Goal: Task Accomplishment & Management: Manage account settings

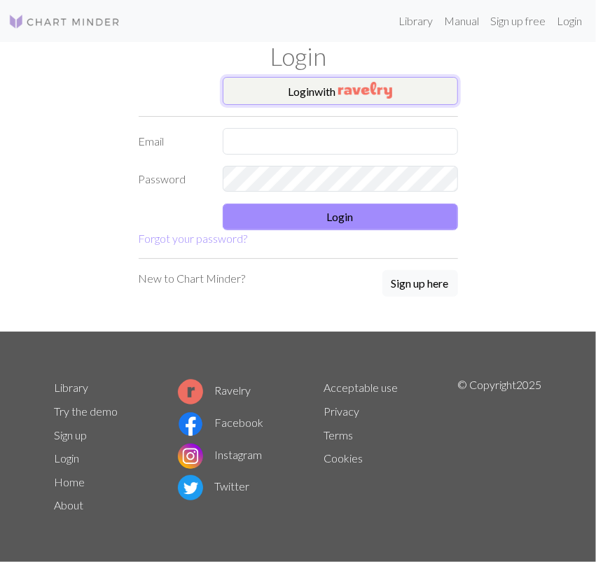
click at [259, 80] on button "Login with" at bounding box center [340, 91] width 235 height 28
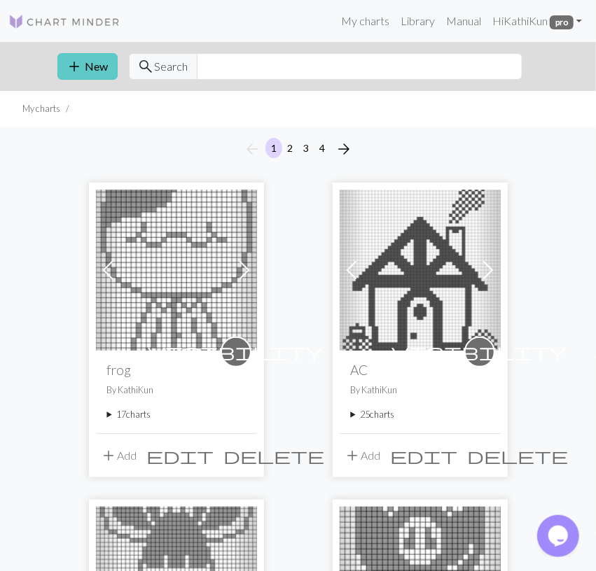
click at [92, 69] on button "add New" at bounding box center [87, 66] width 60 height 27
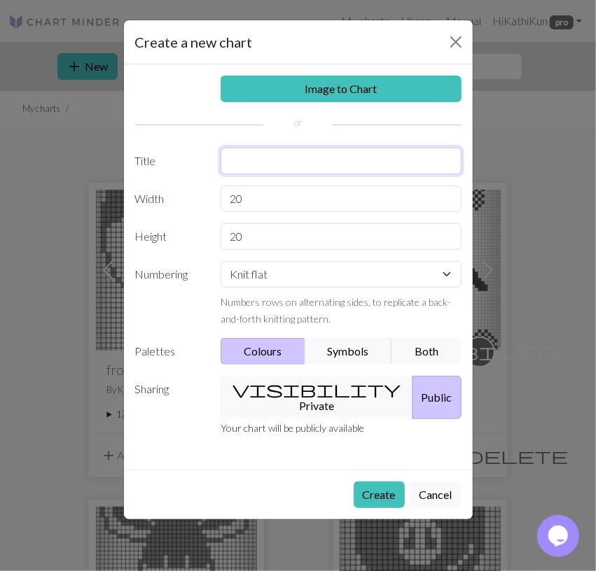
click at [279, 154] on input "text" at bounding box center [341, 161] width 241 height 27
type input "Rabbit"
click at [316, 380] on button "visibility Private" at bounding box center [317, 397] width 193 height 43
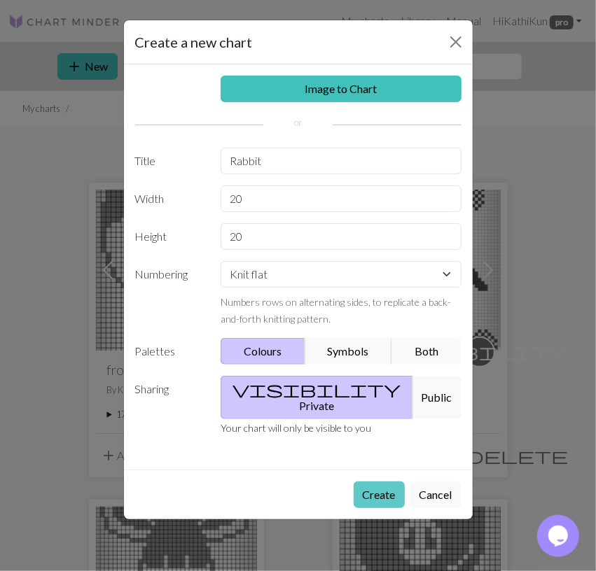
click at [394, 482] on button "Create" at bounding box center [379, 495] width 51 height 27
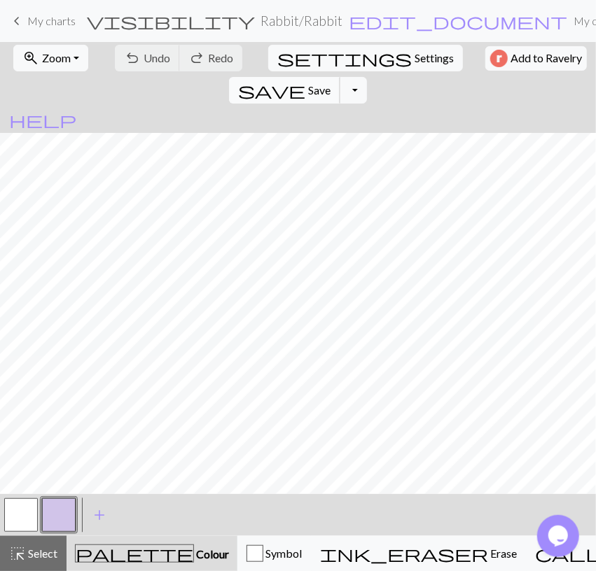
click at [331, 83] on span "Save" at bounding box center [319, 89] width 22 height 13
click at [57, 22] on span "My charts" at bounding box center [51, 20] width 48 height 13
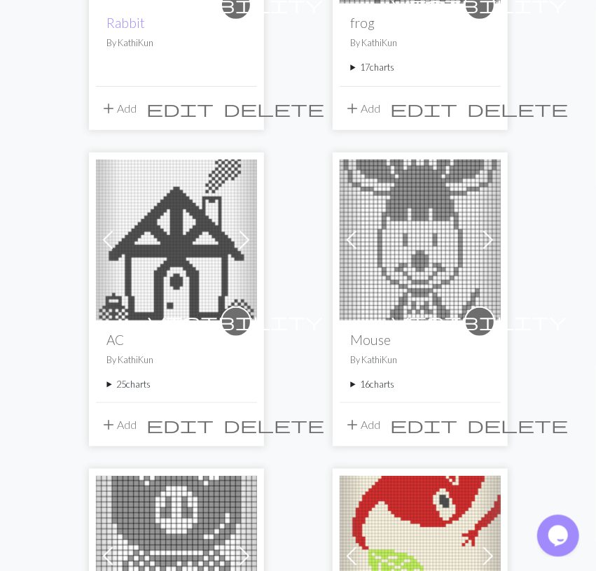
scroll to position [291, 0]
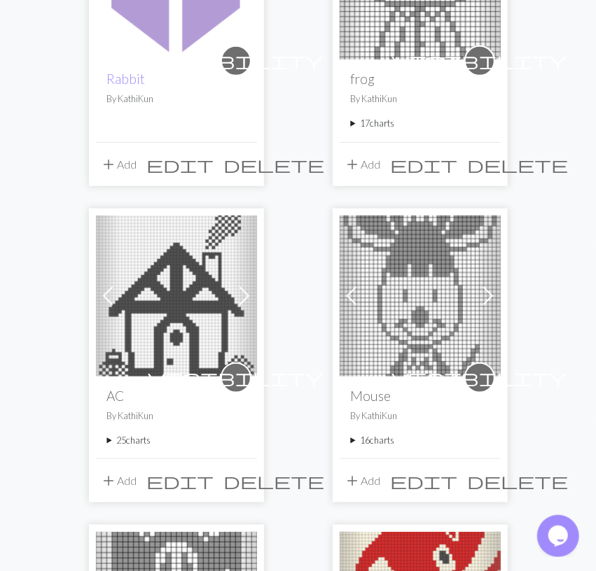
click at [134, 437] on summary "25 charts" at bounding box center [176, 440] width 139 height 13
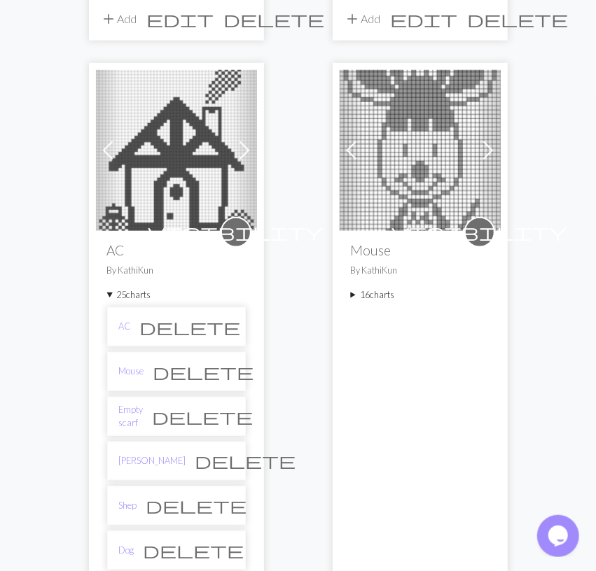
scroll to position [801, 0]
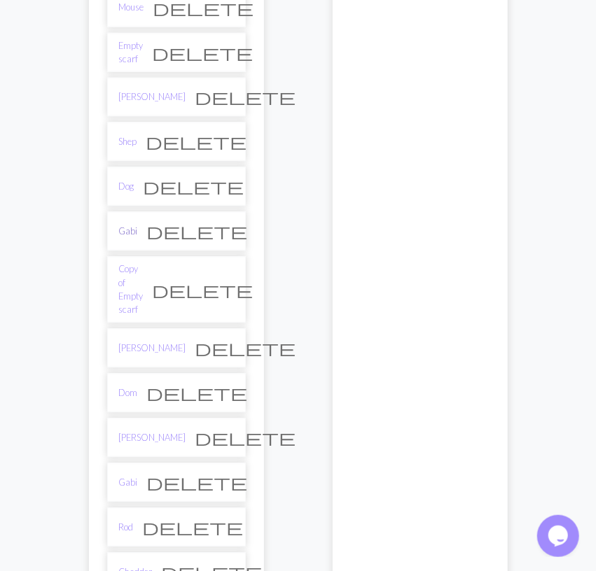
click at [131, 226] on link "Gabi" at bounding box center [128, 232] width 19 height 13
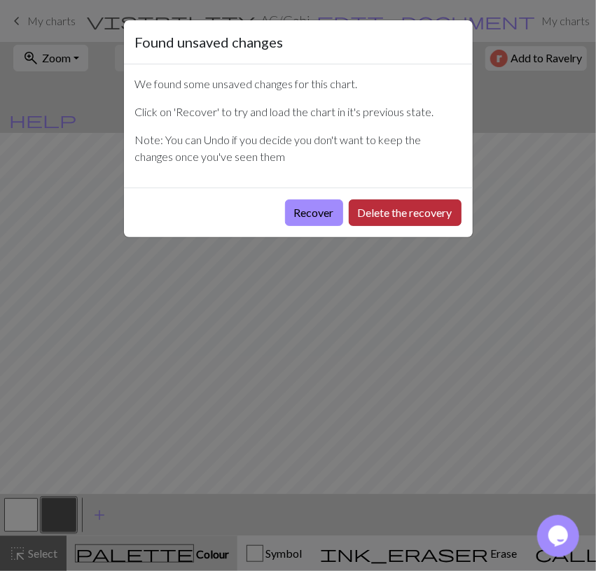
click at [438, 209] on button "Delete the recovery" at bounding box center [405, 213] width 113 height 27
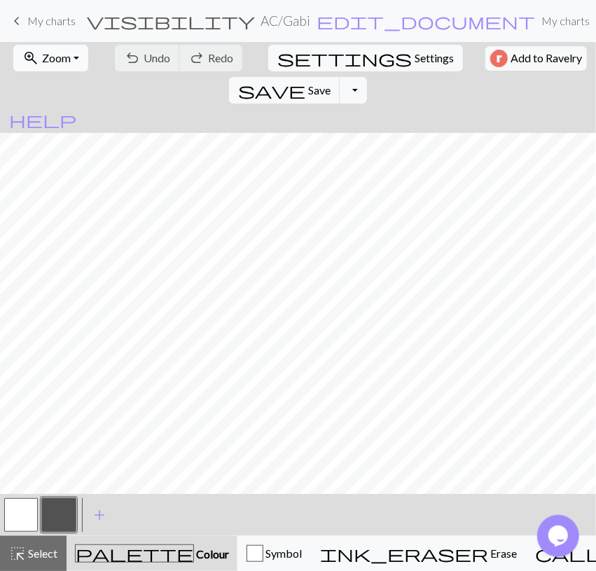
click at [58, 67] on button "zoom_in Zoom Zoom" at bounding box center [50, 58] width 75 height 27
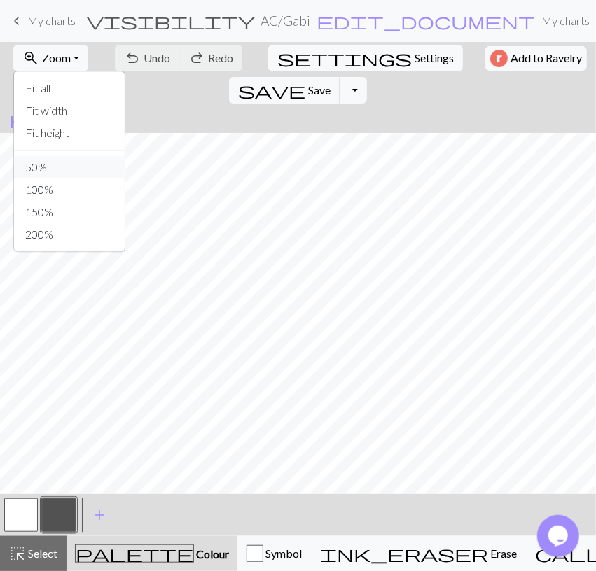
click at [71, 167] on button "50%" at bounding box center [69, 167] width 111 height 22
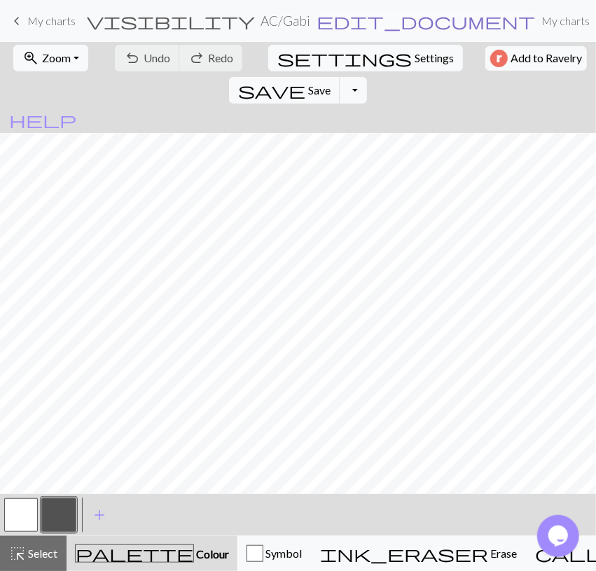
click at [317, 24] on span "edit_document" at bounding box center [426, 21] width 218 height 20
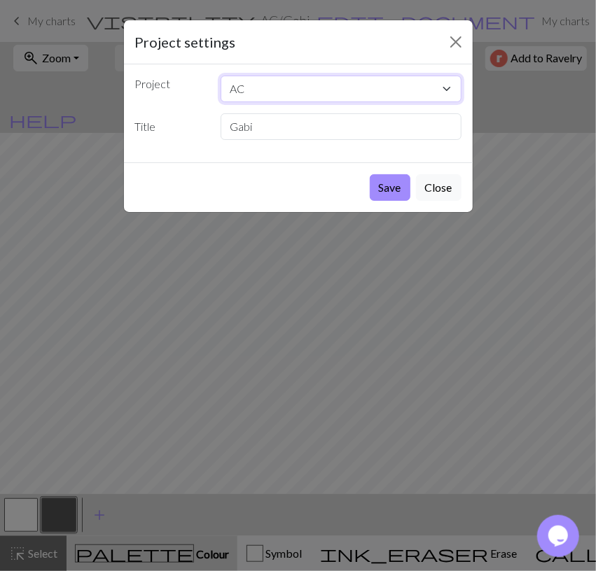
select select "68d9067f3eea154e62202477"
click option "Rabbit" at bounding box center [0, 0] width 0 height 0
click at [397, 188] on button "Save" at bounding box center [390, 187] width 41 height 27
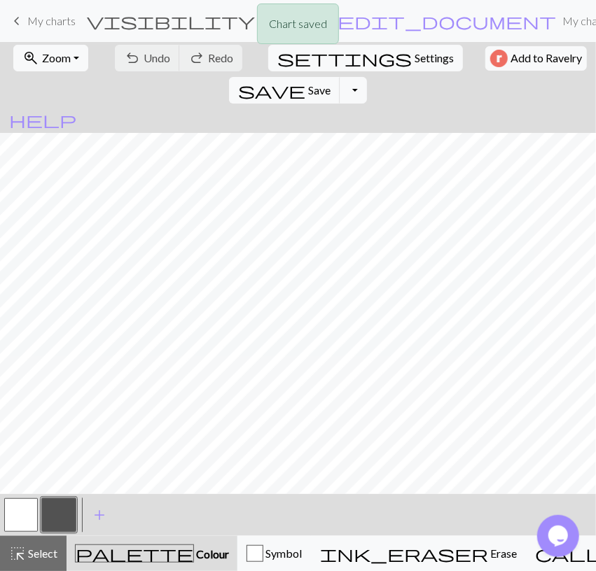
click at [64, 513] on button "button" at bounding box center [59, 516] width 34 height 34
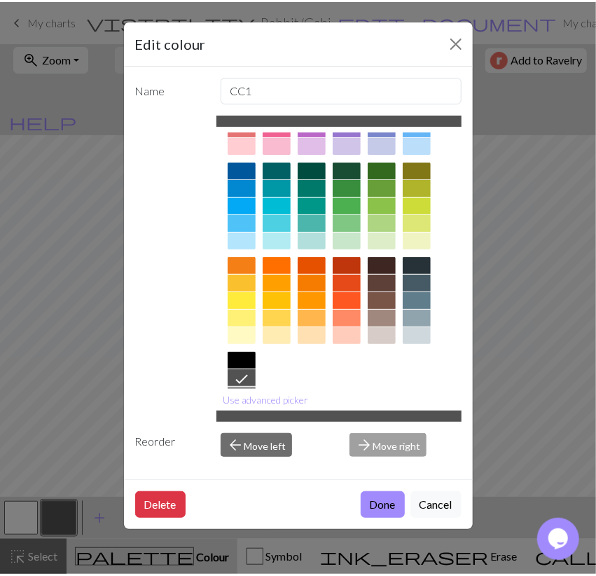
scroll to position [141, 0]
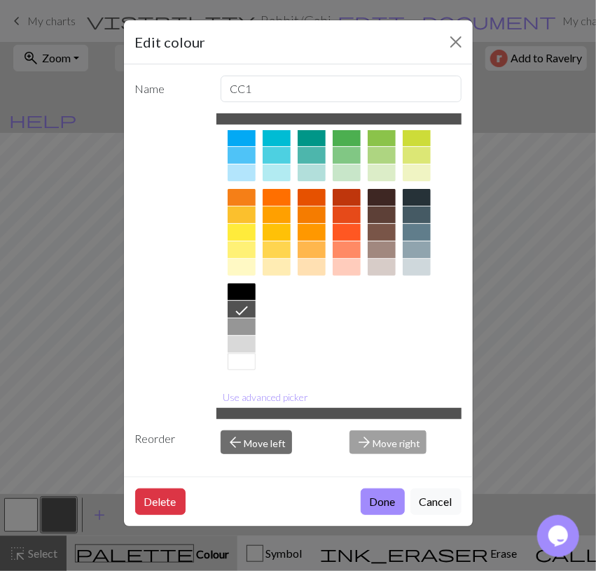
drag, startPoint x: 240, startPoint y: 328, endPoint x: 354, endPoint y: 429, distance: 152.3
click at [240, 327] on div at bounding box center [242, 327] width 28 height 17
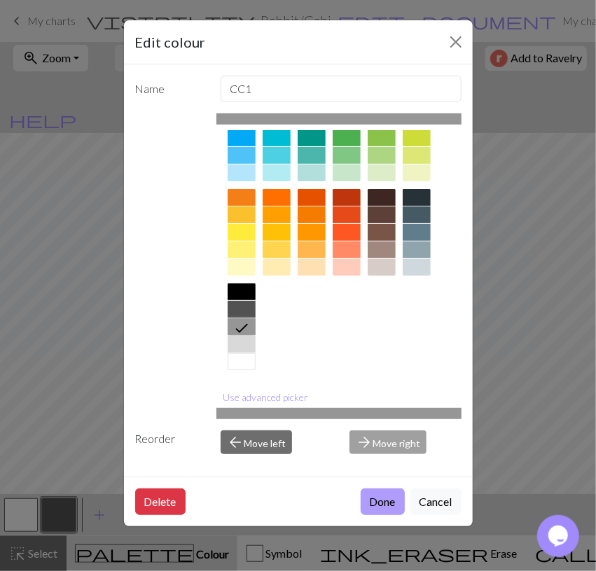
click at [375, 499] on button "Done" at bounding box center [383, 502] width 44 height 27
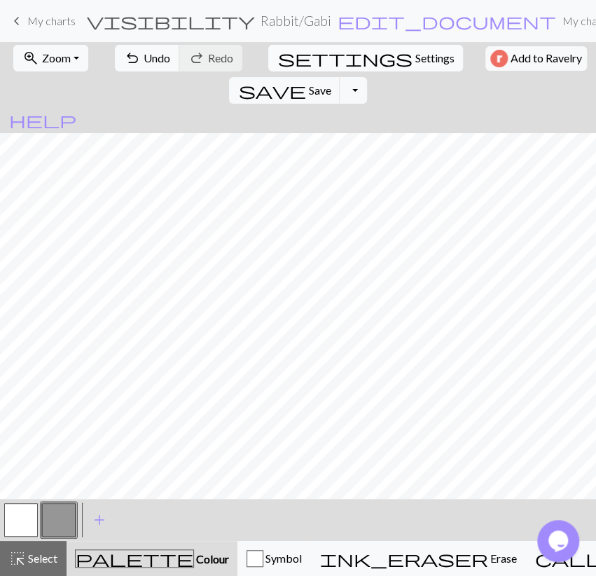
click at [316, 67] on button "settings Settings" at bounding box center [365, 58] width 195 height 27
select select "aran"
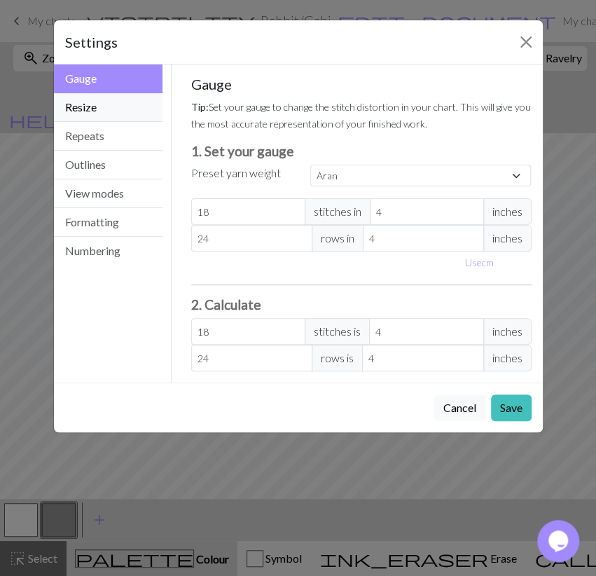
click at [113, 103] on button "Resize" at bounding box center [108, 107] width 109 height 29
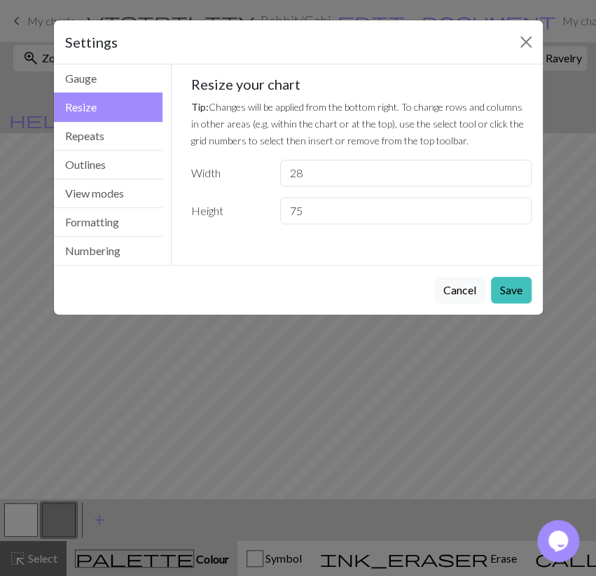
click at [511, 172] on input "28" at bounding box center [405, 173] width 251 height 27
type input "29"
click at [511, 172] on input "29" at bounding box center [405, 173] width 251 height 27
click at [516, 204] on input "76" at bounding box center [405, 210] width 251 height 27
type input "77"
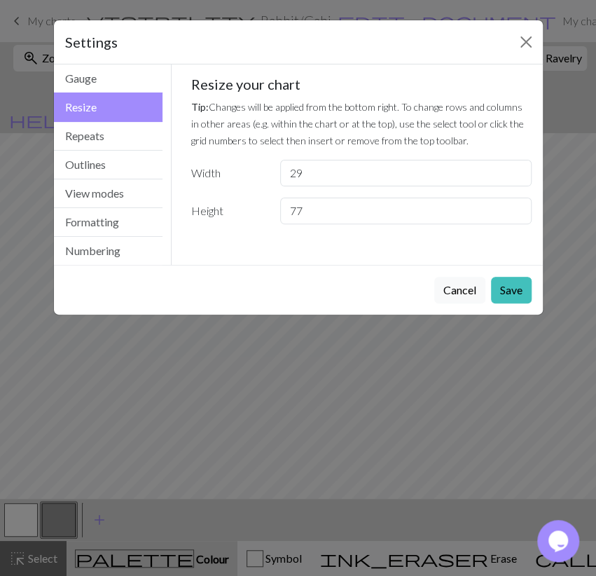
click at [516, 204] on input "77" at bounding box center [405, 210] width 251 height 27
drag, startPoint x: 519, startPoint y: 292, endPoint x: 434, endPoint y: 273, distance: 86.8
click at [519, 291] on button "Save" at bounding box center [511, 290] width 41 height 27
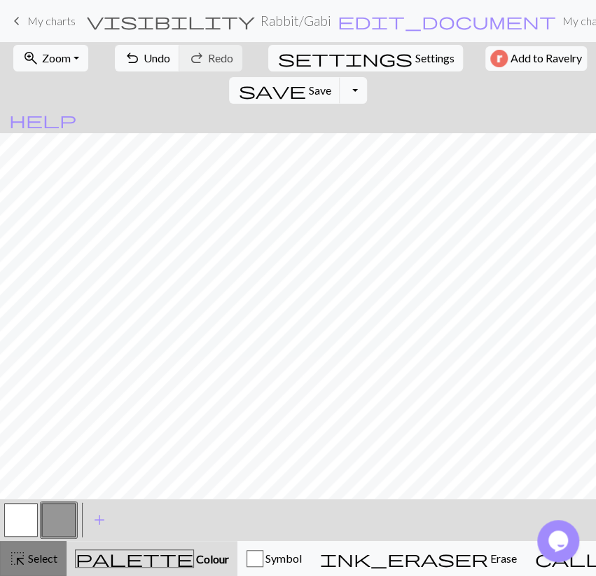
click at [46, 554] on span "Select" at bounding box center [42, 557] width 32 height 13
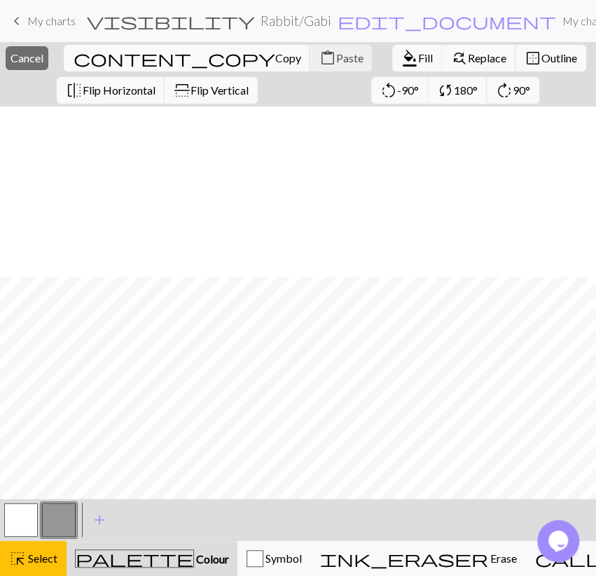
scroll to position [195, 0]
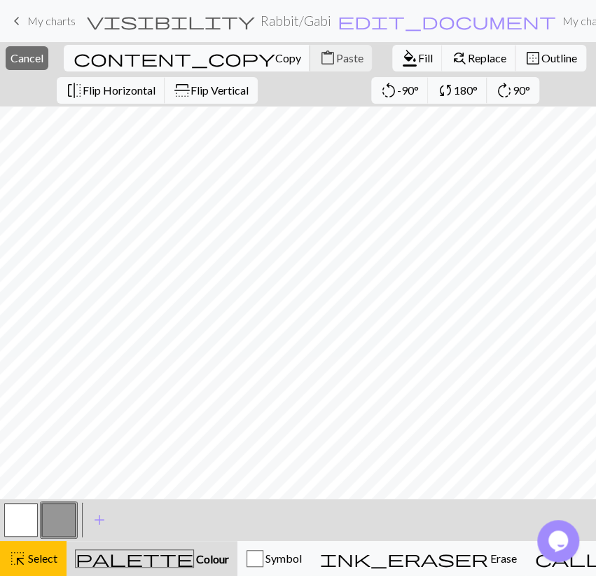
click at [275, 58] on span "Copy" at bounding box center [288, 57] width 26 height 13
click at [335, 61] on span "Paste" at bounding box center [348, 57] width 27 height 13
click at [43, 53] on span "Cancel" at bounding box center [27, 57] width 33 height 13
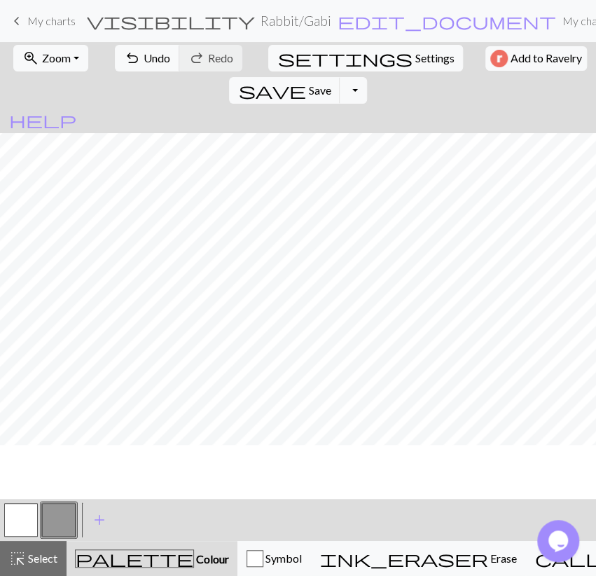
scroll to position [0, 0]
drag, startPoint x: 54, startPoint y: 561, endPoint x: 116, endPoint y: 503, distance: 84.7
click at [54, 561] on span "Select" at bounding box center [42, 557] width 32 height 13
click at [44, 559] on span "Select" at bounding box center [42, 557] width 32 height 13
click at [29, 508] on button "button" at bounding box center [21, 520] width 34 height 34
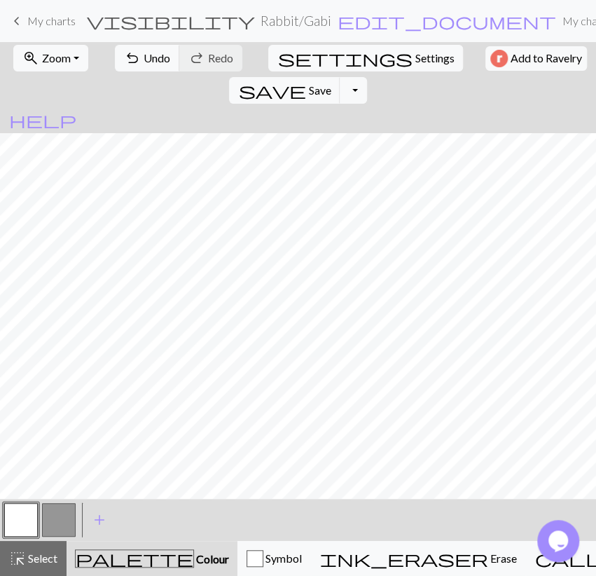
click at [54, 526] on button "button" at bounding box center [59, 520] width 34 height 34
click at [30, 515] on button "button" at bounding box center [21, 520] width 34 height 34
click at [55, 516] on button "button" at bounding box center [59, 520] width 34 height 34
click at [25, 520] on button "button" at bounding box center [21, 520] width 34 height 34
click at [128, 57] on span "undo" at bounding box center [132, 58] width 17 height 20
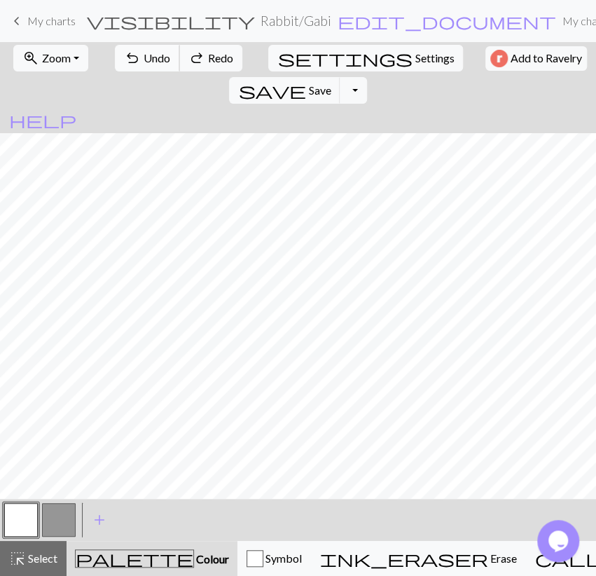
click at [128, 57] on span "undo" at bounding box center [132, 58] width 17 height 20
drag, startPoint x: 69, startPoint y: 522, endPoint x: 76, endPoint y: 502, distance: 21.5
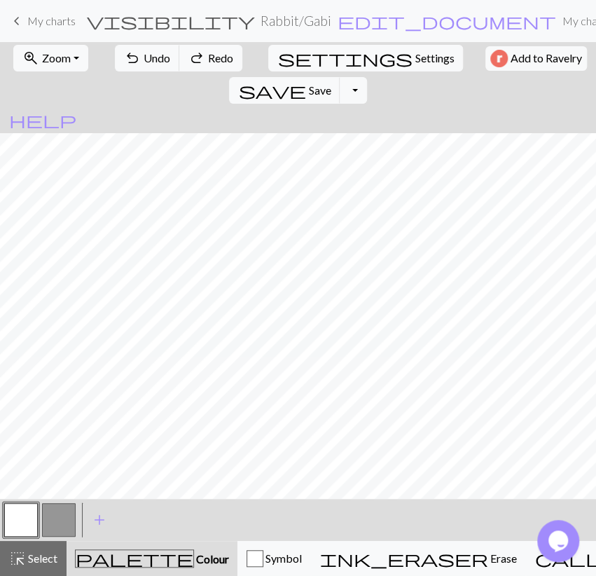
click at [68, 523] on button "button" at bounding box center [59, 520] width 34 height 34
click at [20, 515] on button "button" at bounding box center [21, 520] width 34 height 34
click at [43, 552] on div "highlight_alt Select Select" at bounding box center [33, 558] width 48 height 17
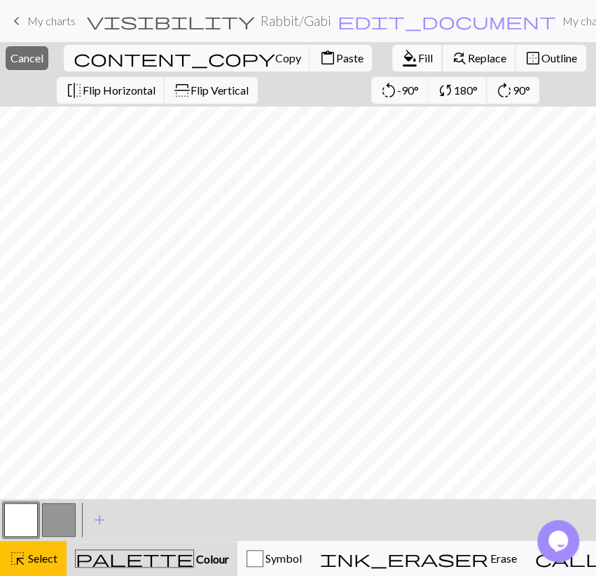
click at [401, 62] on span "format_color_fill" at bounding box center [409, 58] width 17 height 20
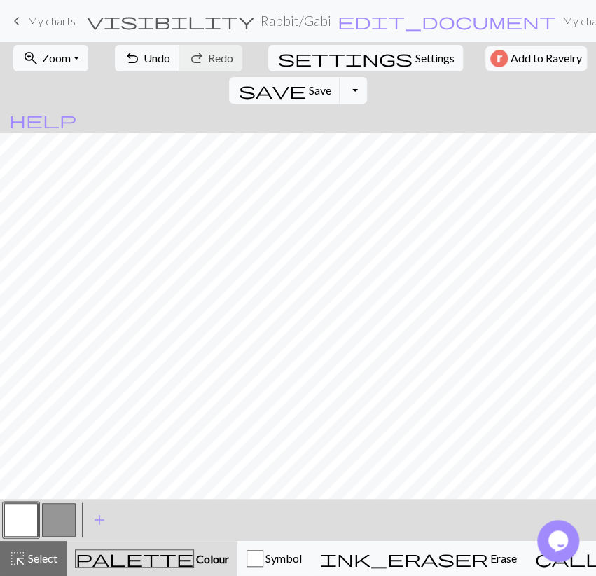
click at [75, 514] on button "button" at bounding box center [59, 520] width 34 height 34
click at [33, 508] on button "button" at bounding box center [21, 520] width 34 height 34
click at [132, 59] on button "undo Undo Undo" at bounding box center [147, 58] width 65 height 27
click at [49, 522] on button "button" at bounding box center [59, 520] width 34 height 34
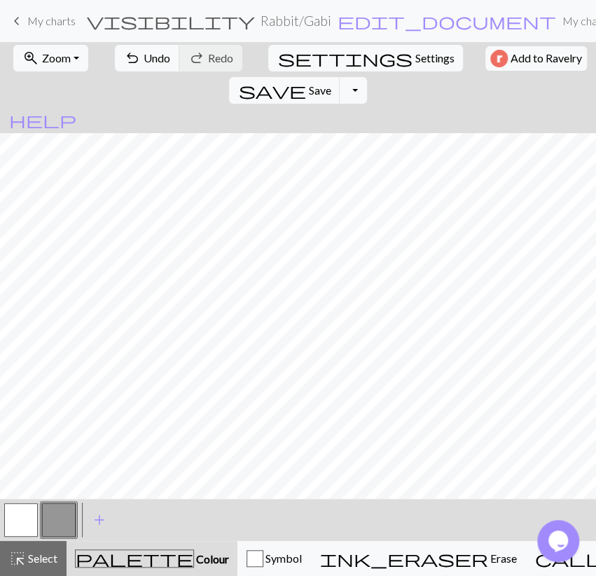
click at [34, 508] on button "button" at bounding box center [21, 520] width 34 height 34
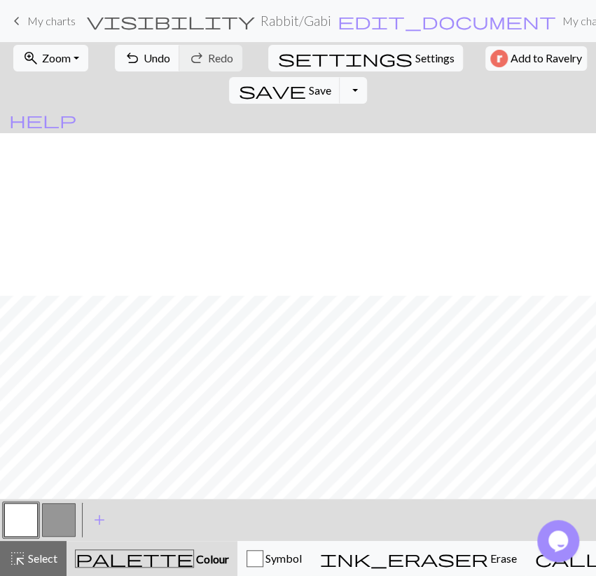
scroll to position [162, 0]
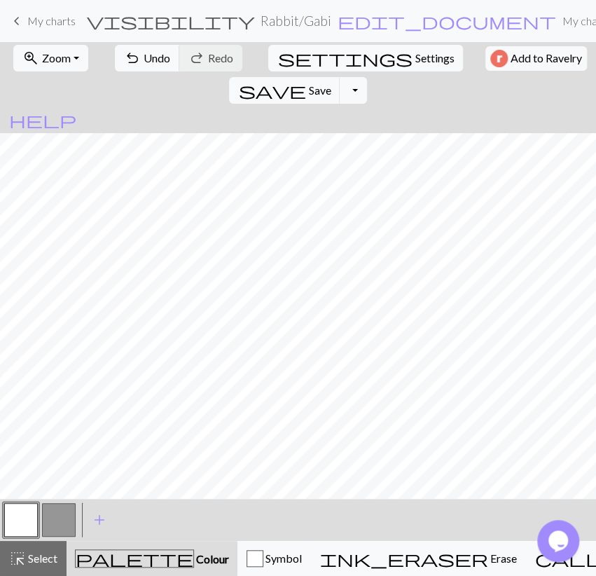
click at [64, 515] on button "button" at bounding box center [59, 520] width 34 height 34
click at [19, 519] on button "button" at bounding box center [21, 520] width 34 height 34
click at [53, 554] on span "Select" at bounding box center [42, 557] width 32 height 13
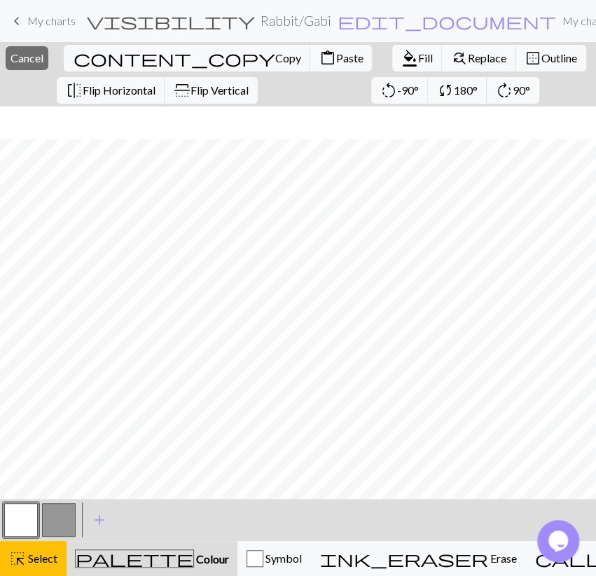
scroll to position [195, 0]
click at [275, 61] on span "Copy" at bounding box center [288, 57] width 26 height 13
click at [335, 56] on span "Paste" at bounding box center [348, 57] width 27 height 13
click at [275, 54] on span "Copy" at bounding box center [288, 57] width 26 height 13
click at [244, 42] on div "content_copy Copy content_paste Paste" at bounding box center [218, 58] width 317 height 32
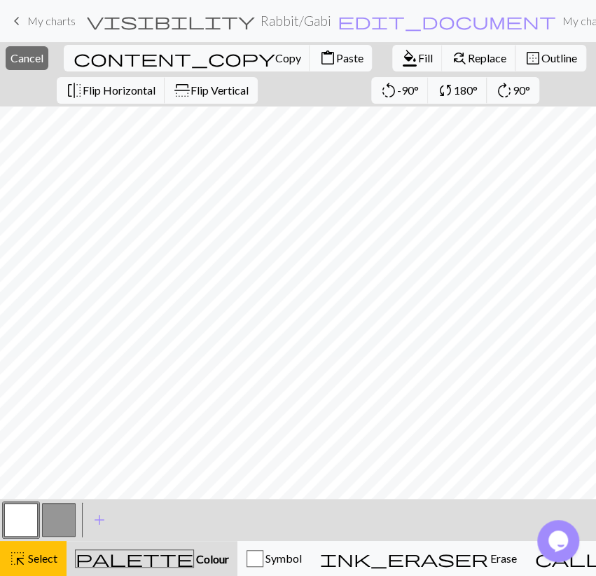
click at [335, 51] on span "Paste" at bounding box center [348, 57] width 27 height 13
click at [275, 53] on span "Copy" at bounding box center [288, 57] width 26 height 13
click at [319, 62] on span "content_paste" at bounding box center [327, 58] width 17 height 20
click at [43, 56] on span "Cancel" at bounding box center [27, 57] width 33 height 13
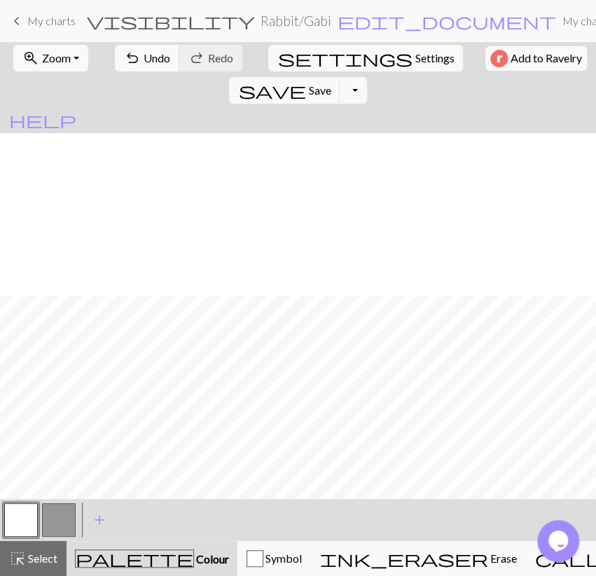
scroll to position [163, 0]
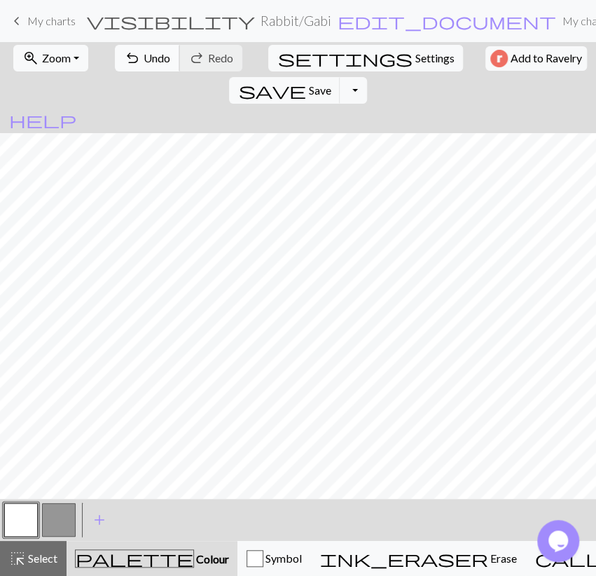
click at [148, 71] on div "undo Undo Undo redo Redo Redo" at bounding box center [179, 58] width 136 height 32
click at [148, 64] on span "Undo" at bounding box center [157, 57] width 27 height 13
click at [150, 60] on span "Undo" at bounding box center [157, 57] width 27 height 13
click at [55, 564] on span "Select" at bounding box center [42, 557] width 32 height 13
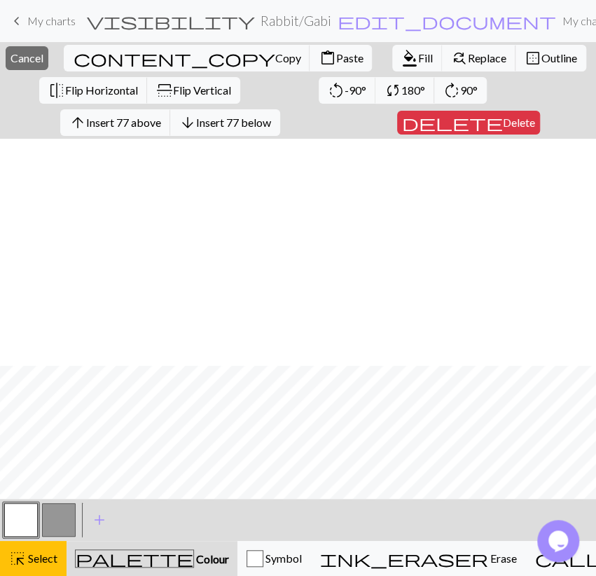
scroll to position [227, 0]
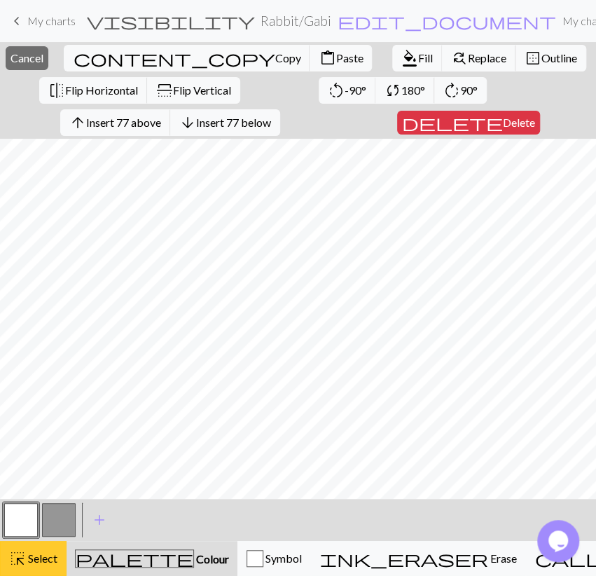
click at [58, 551] on button "highlight_alt Select Select" at bounding box center [33, 558] width 67 height 35
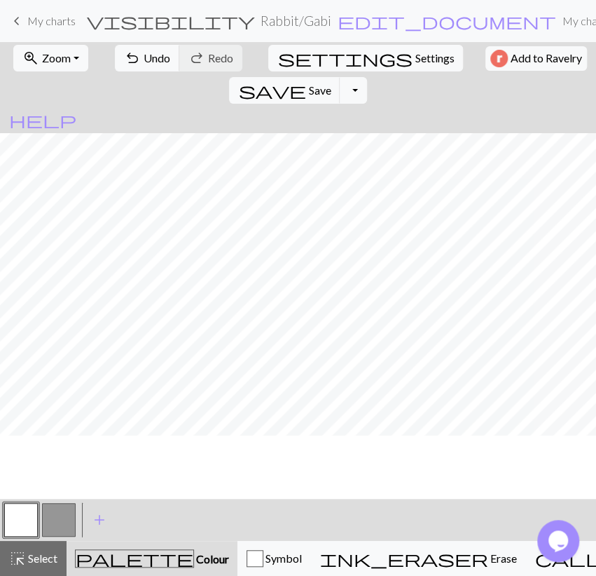
scroll to position [163, 0]
drag, startPoint x: 52, startPoint y: 547, endPoint x: 63, endPoint y: 537, distance: 14.9
click at [53, 547] on button "highlight_alt Select Select" at bounding box center [33, 558] width 67 height 35
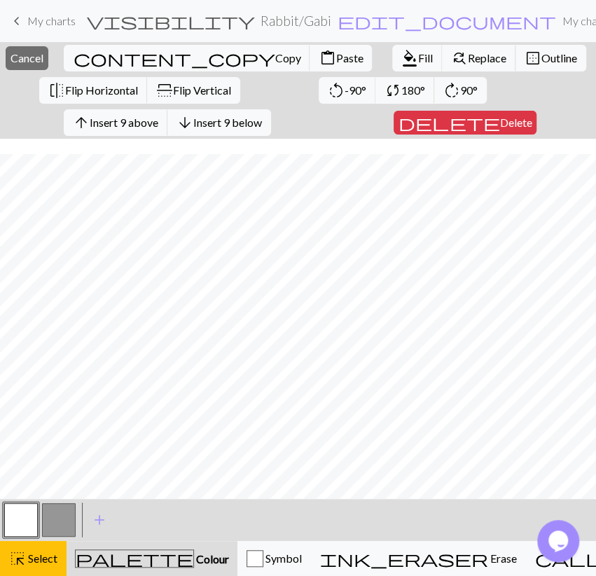
scroll to position [227, 0]
click at [475, 122] on span "delete" at bounding box center [448, 123] width 101 height 20
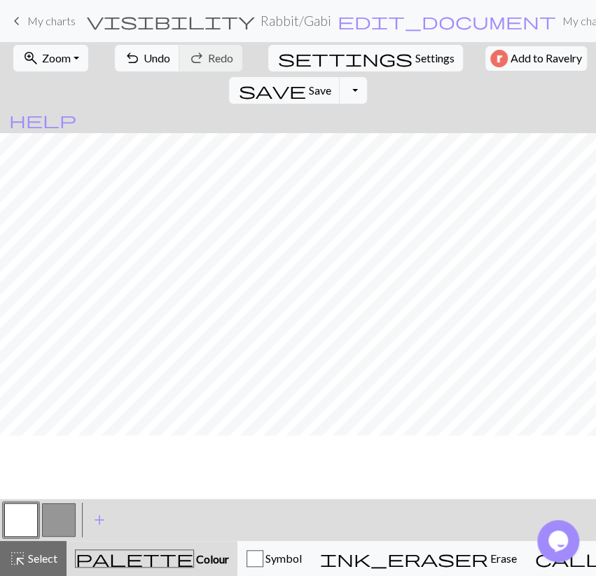
scroll to position [128, 0]
click at [331, 83] on span "Save" at bounding box center [319, 89] width 22 height 13
click at [366, 77] on button "Toggle Dropdown" at bounding box center [353, 90] width 27 height 27
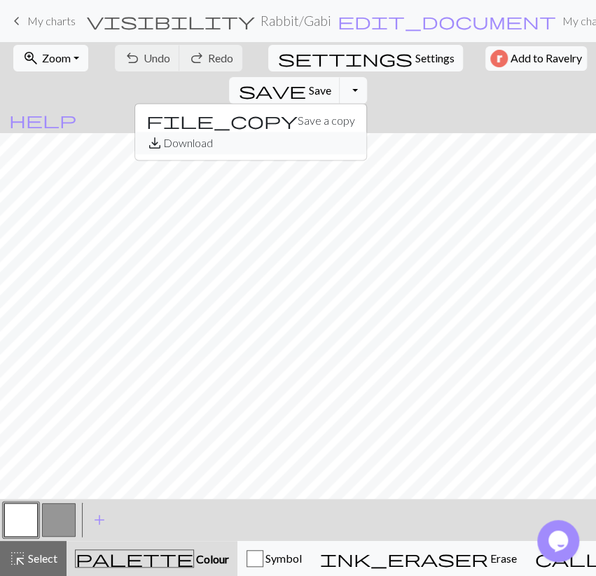
click at [366, 132] on button "save_alt Download" at bounding box center [250, 143] width 231 height 22
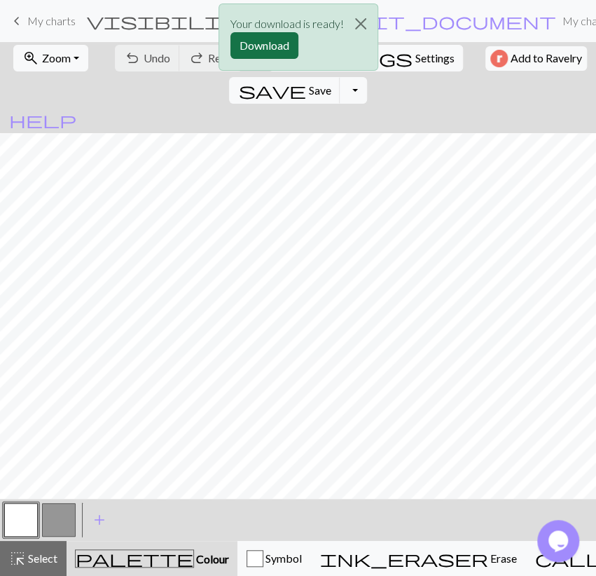
click at [253, 46] on button "Download" at bounding box center [264, 45] width 68 height 27
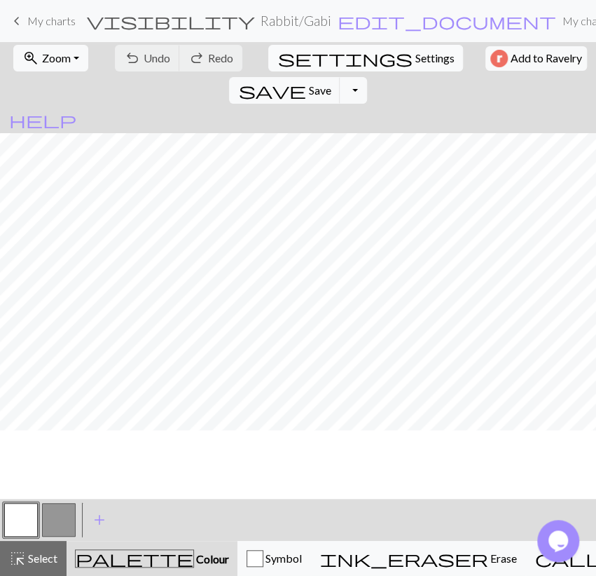
scroll to position [0, 0]
click at [55, 562] on span "Select" at bounding box center [42, 557] width 32 height 13
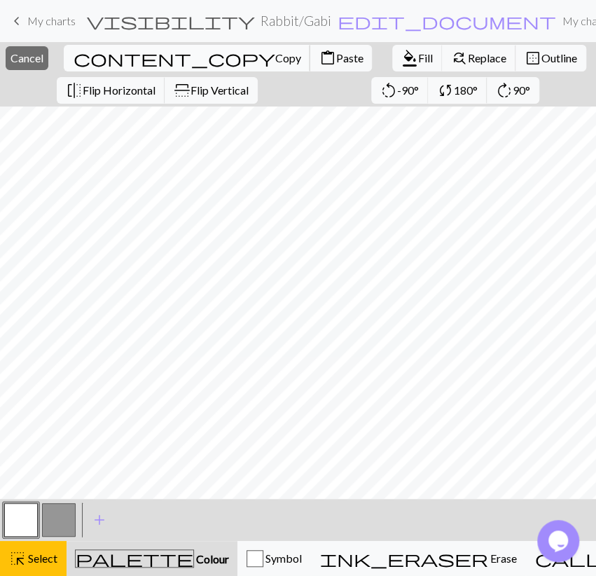
click at [275, 60] on span "Copy" at bounding box center [288, 57] width 26 height 13
click at [310, 64] on button "content_paste Paste" at bounding box center [341, 58] width 62 height 27
click at [43, 55] on span "Cancel" at bounding box center [27, 57] width 33 height 13
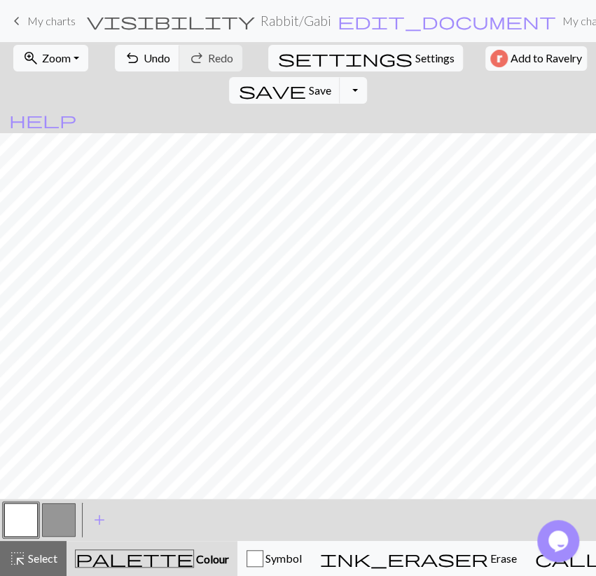
click at [69, 511] on button "button" at bounding box center [59, 520] width 34 height 34
click at [29, 511] on button "button" at bounding box center [21, 520] width 34 height 34
click at [132, 52] on button "undo Undo Undo" at bounding box center [147, 58] width 65 height 27
click at [331, 83] on span "Save" at bounding box center [319, 89] width 22 height 13
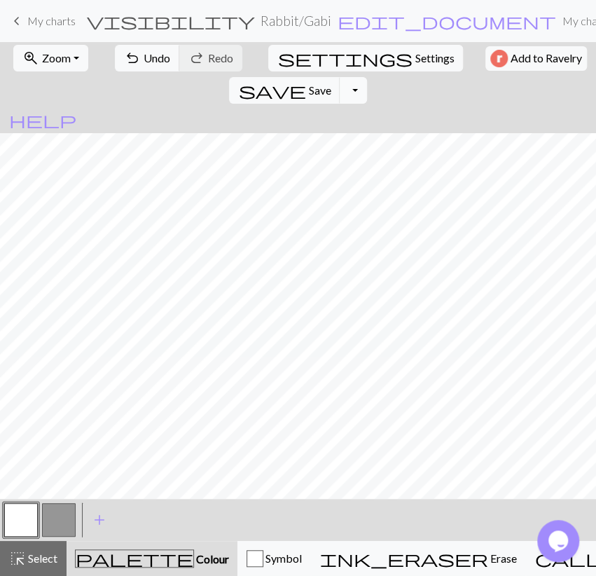
click at [366, 77] on button "Toggle Dropdown" at bounding box center [353, 90] width 27 height 27
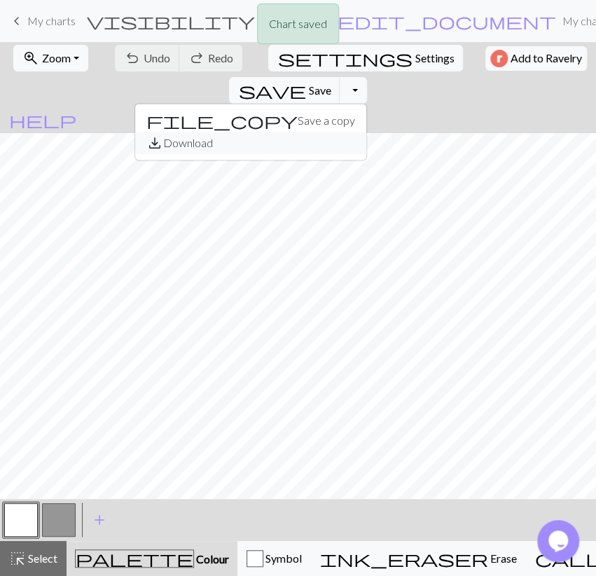
click at [366, 132] on button "save_alt Download" at bounding box center [250, 143] width 231 height 22
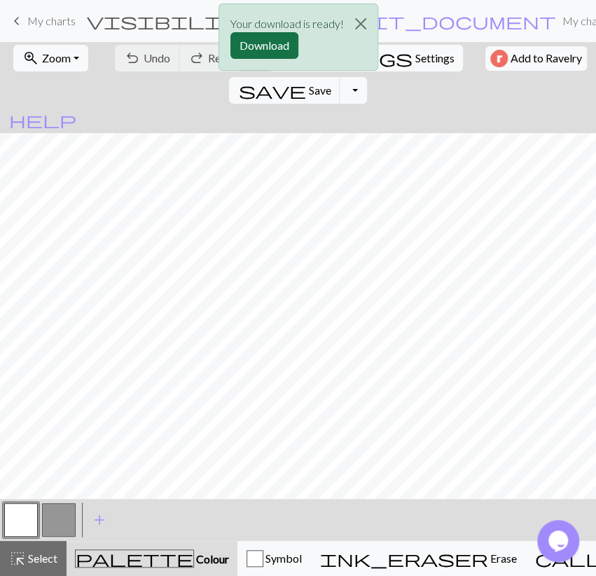
click at [289, 41] on button "Download" at bounding box center [264, 45] width 68 height 27
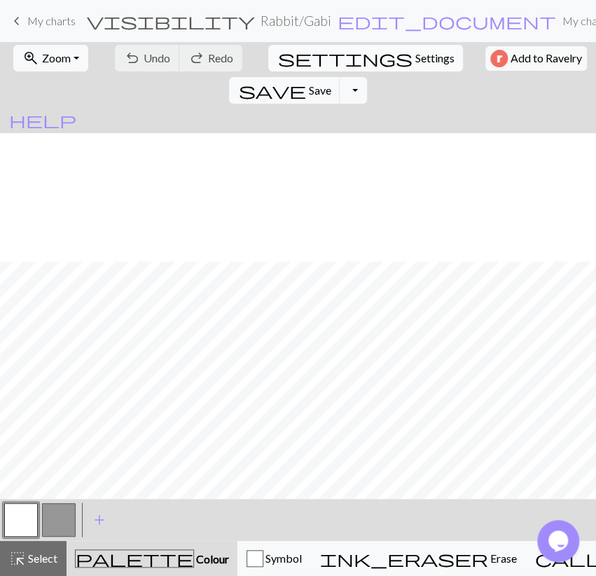
scroll to position [128, 0]
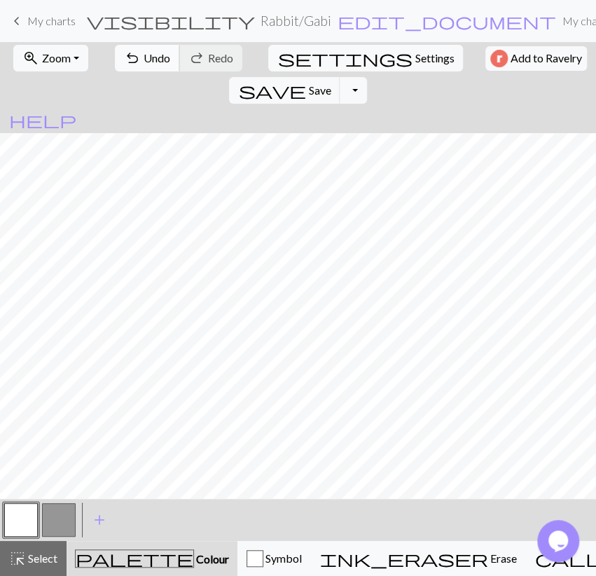
click at [128, 51] on span "undo" at bounding box center [132, 58] width 17 height 20
click at [50, 520] on button "button" at bounding box center [59, 520] width 34 height 34
click at [144, 59] on span "Undo" at bounding box center [157, 57] width 27 height 13
drag, startPoint x: 142, startPoint y: 50, endPoint x: 145, endPoint y: 58, distance: 8.9
click at [142, 50] on button "undo Undo Undo" at bounding box center [147, 58] width 65 height 27
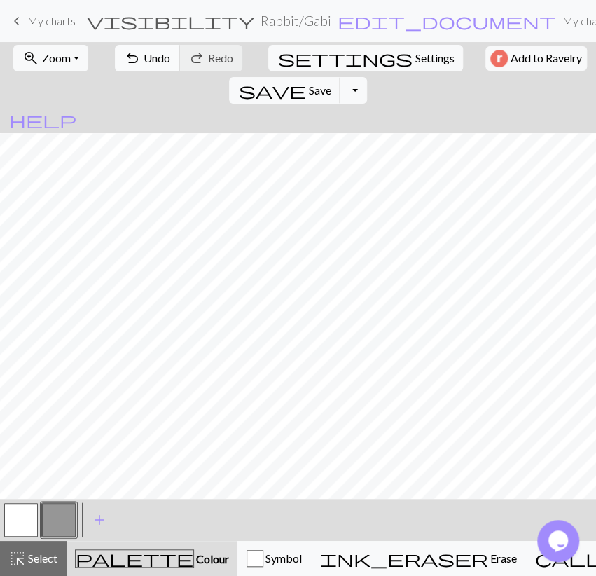
click at [144, 55] on span "Undo" at bounding box center [157, 57] width 27 height 13
click at [149, 58] on span "Undo" at bounding box center [157, 57] width 27 height 13
click at [134, 55] on button "undo Undo Undo" at bounding box center [147, 58] width 65 height 27
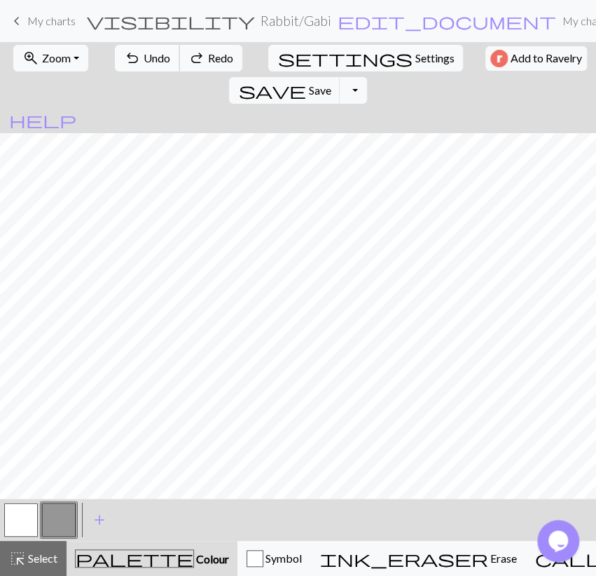
click at [134, 55] on button "undo Undo Undo" at bounding box center [147, 58] width 65 height 27
click at [134, 56] on button "undo Undo Undo" at bounding box center [147, 58] width 65 height 27
click at [134, 57] on button "undo Undo Undo" at bounding box center [147, 58] width 65 height 27
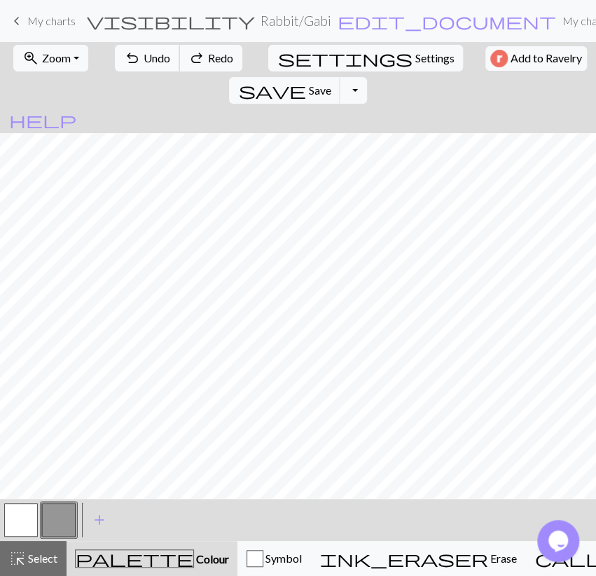
click at [133, 57] on button "undo Undo Undo" at bounding box center [147, 58] width 65 height 27
click at [193, 58] on span "redo" at bounding box center [196, 58] width 17 height 20
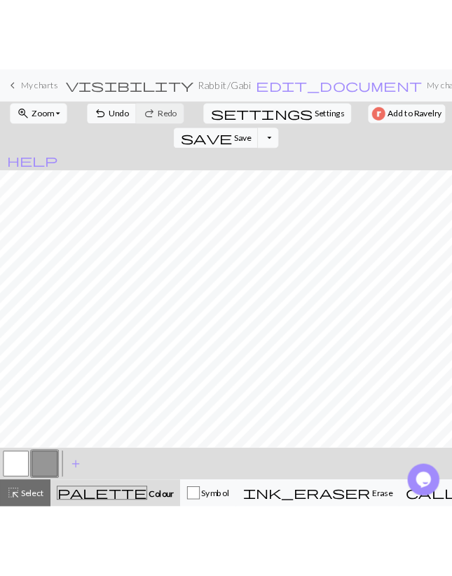
scroll to position [47, 0]
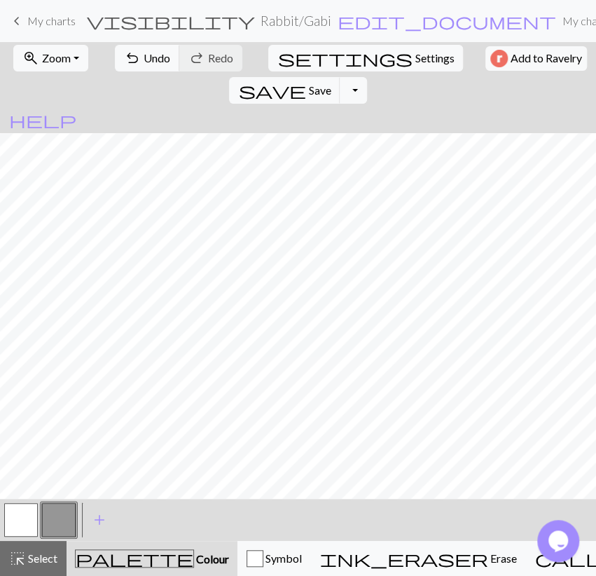
click at [33, 518] on button "button" at bounding box center [21, 520] width 34 height 34
click at [146, 53] on span "Undo" at bounding box center [157, 57] width 27 height 13
click at [146, 54] on span "Undo" at bounding box center [157, 57] width 27 height 13
click at [74, 523] on button "button" at bounding box center [59, 520] width 34 height 34
click at [153, 58] on span "Undo" at bounding box center [157, 57] width 27 height 13
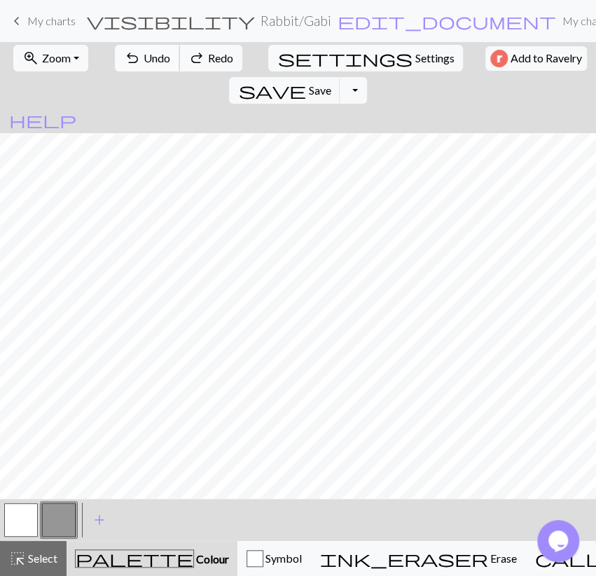
click at [153, 58] on span "Undo" at bounding box center [157, 57] width 27 height 13
click at [25, 512] on button "button" at bounding box center [21, 520] width 34 height 34
click at [148, 59] on span "Undo" at bounding box center [157, 57] width 27 height 13
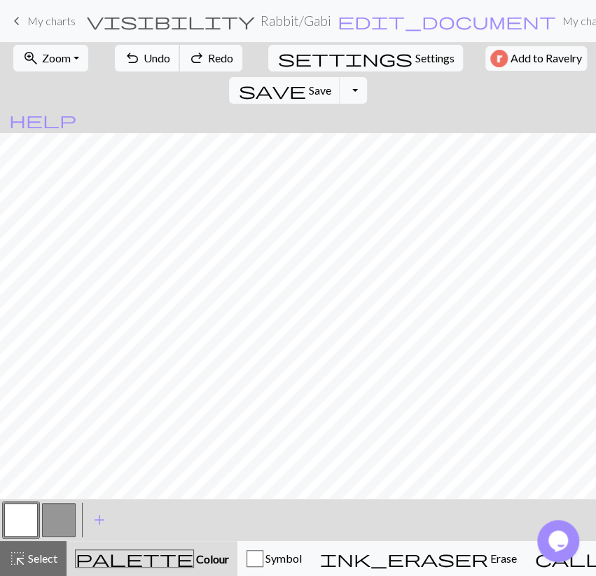
click at [148, 59] on span "Undo" at bounding box center [157, 57] width 27 height 13
click at [20, 514] on button "button" at bounding box center [21, 520] width 34 height 34
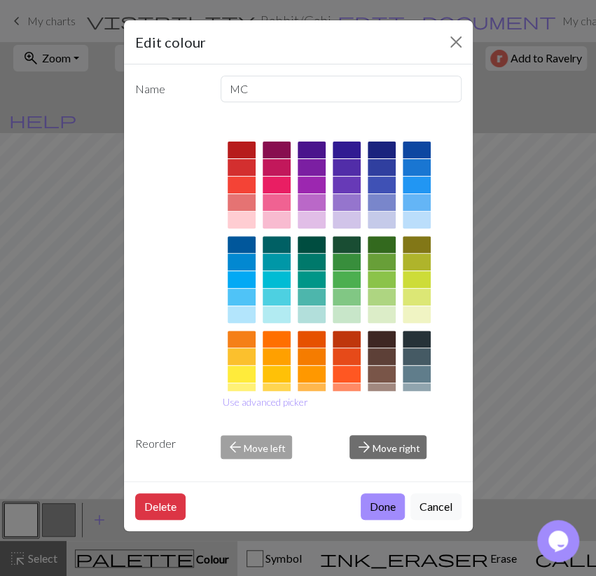
click at [79, 319] on div "Edit colour Name MC Use advanced picker Reorder arrow_back Move left arrow_forw…" at bounding box center [298, 288] width 596 height 576
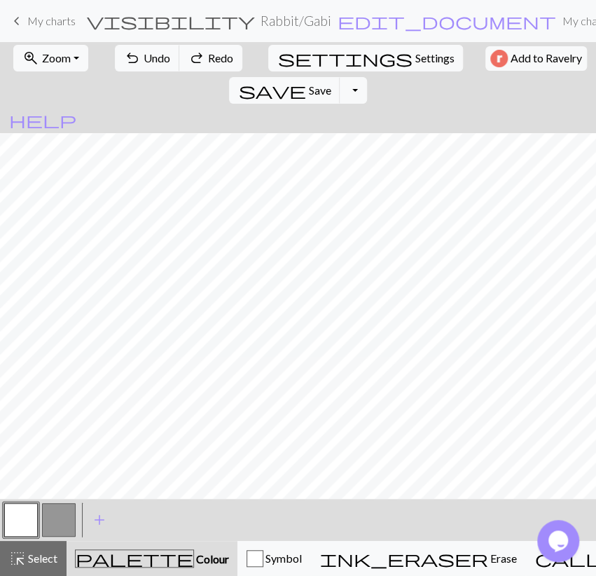
click at [64, 515] on button "button" at bounding box center [59, 520] width 34 height 34
click at [162, 59] on button "undo Undo Undo" at bounding box center [147, 58] width 65 height 27
click at [32, 526] on button "button" at bounding box center [21, 520] width 34 height 34
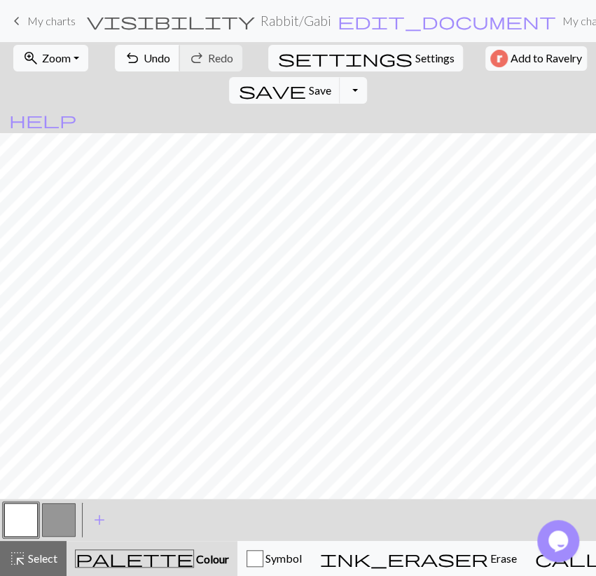
click at [125, 64] on span "undo" at bounding box center [132, 58] width 17 height 20
click at [64, 517] on button "button" at bounding box center [59, 520] width 34 height 34
click at [30, 560] on span "Select" at bounding box center [42, 557] width 32 height 13
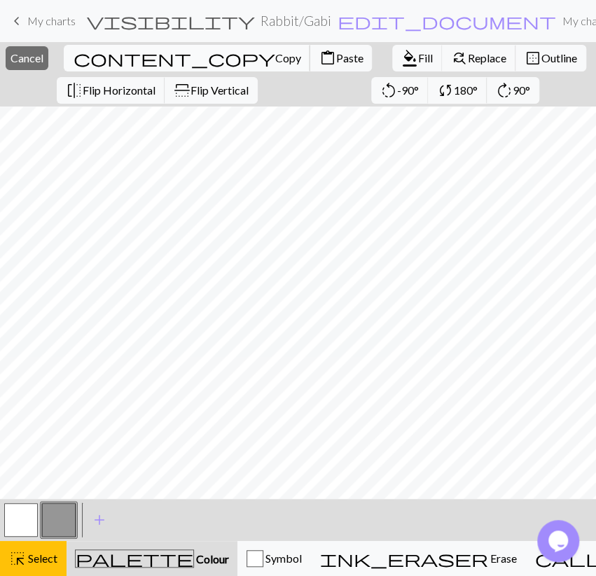
click at [173, 54] on span "content_copy" at bounding box center [174, 58] width 202 height 20
click at [335, 62] on span "Paste" at bounding box center [348, 57] width 27 height 13
click at [48, 68] on button "close Cancel" at bounding box center [27, 58] width 43 height 24
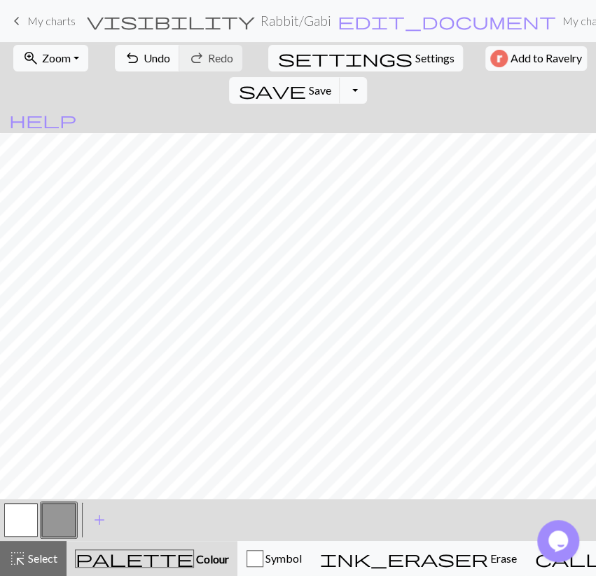
click at [26, 509] on button "button" at bounding box center [21, 520] width 34 height 34
click at [305, 81] on span "save" at bounding box center [271, 91] width 67 height 20
click at [340, 77] on button "save Save Save" at bounding box center [284, 90] width 111 height 27
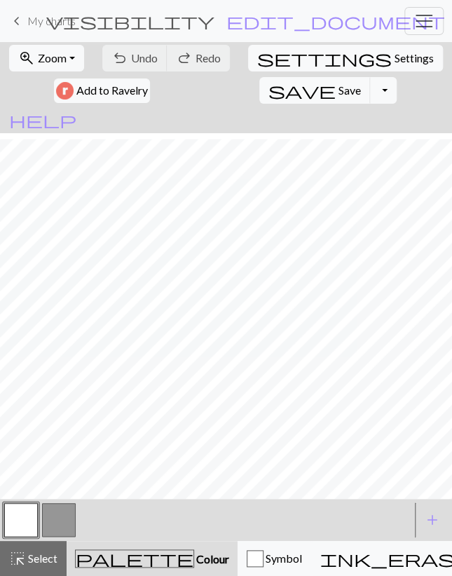
scroll to position [81, 0]
click at [55, 529] on button "button" at bounding box center [59, 520] width 34 height 34
drag, startPoint x: 25, startPoint y: 520, endPoint x: 29, endPoint y: 508, distance: 13.3
click at [24, 520] on button "button" at bounding box center [21, 520] width 34 height 34
click at [141, 58] on span "Undo" at bounding box center [144, 57] width 27 height 13
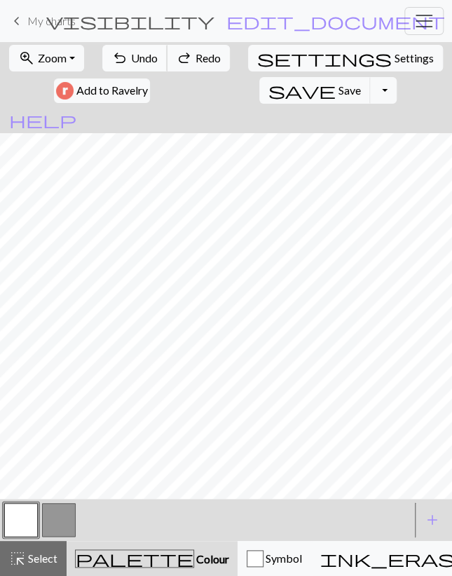
click at [141, 58] on span "Undo" at bounding box center [144, 57] width 27 height 13
click at [141, 59] on span "Undo" at bounding box center [144, 57] width 27 height 13
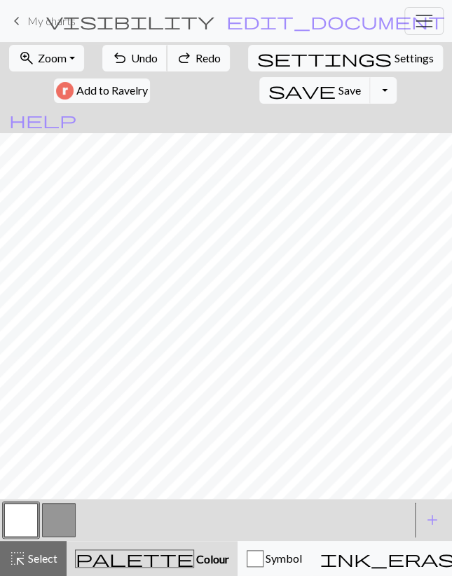
click at [141, 59] on span "Undo" at bounding box center [144, 57] width 27 height 13
click at [67, 516] on button "button" at bounding box center [59, 520] width 34 height 34
click at [13, 520] on button "button" at bounding box center [21, 520] width 34 height 34
click at [60, 513] on button "button" at bounding box center [59, 520] width 34 height 34
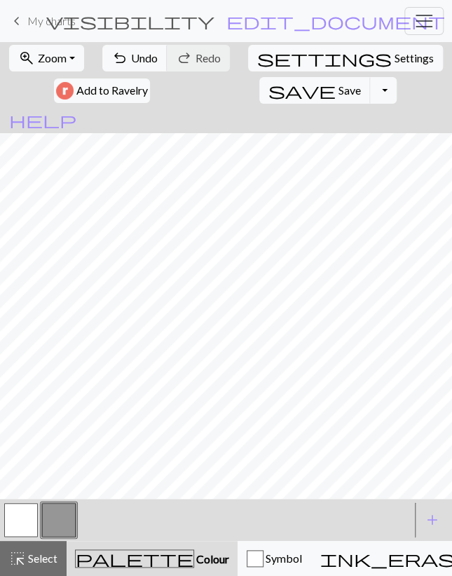
drag, startPoint x: 18, startPoint y: 513, endPoint x: 29, endPoint y: 503, distance: 15.4
click at [18, 513] on button "button" at bounding box center [21, 520] width 34 height 34
click at [63, 516] on button "button" at bounding box center [59, 520] width 34 height 34
click at [125, 51] on span "undo" at bounding box center [119, 58] width 17 height 20
click at [121, 67] on span "undo" at bounding box center [119, 58] width 17 height 20
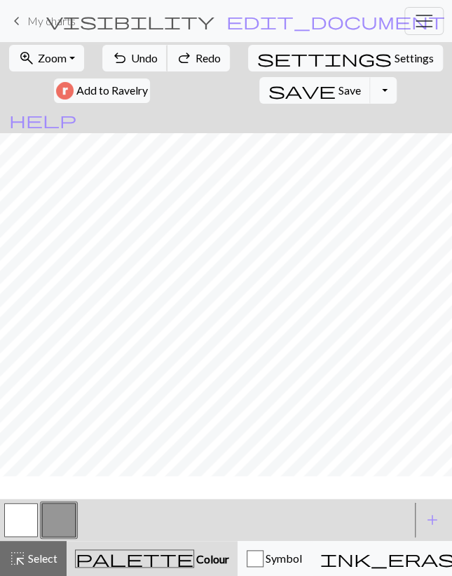
scroll to position [0, 0]
click at [279, 60] on button "settings Settings" at bounding box center [345, 58] width 195 height 27
select select "aran"
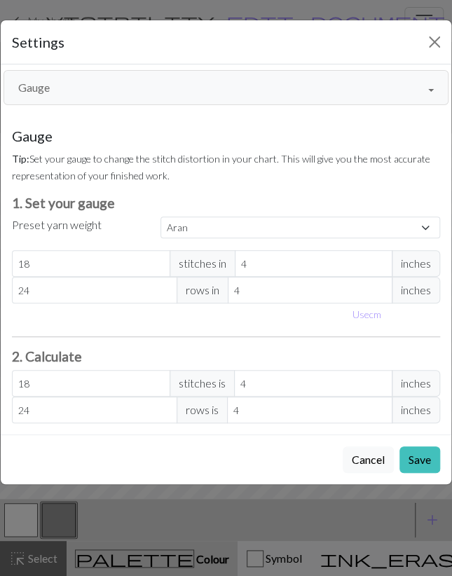
drag, startPoint x: 181, startPoint y: 92, endPoint x: 181, endPoint y: 99, distance: 7.7
click at [181, 92] on button "Gauge" at bounding box center [226, 87] width 445 height 35
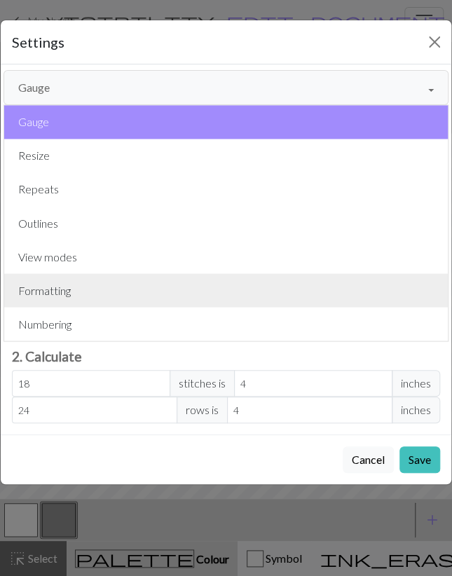
click at [160, 274] on button "Formatting" at bounding box center [225, 290] width 443 height 34
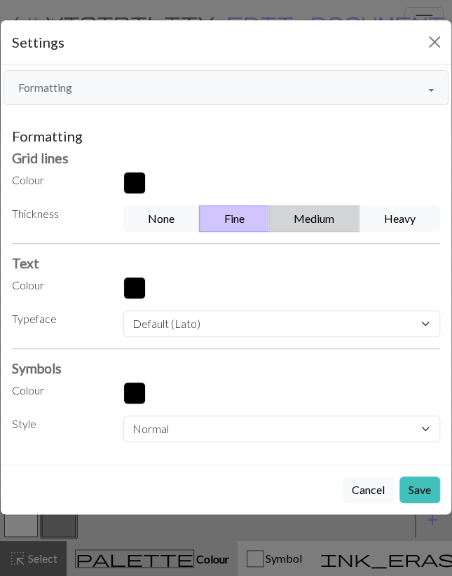
click at [316, 227] on button "Medium" at bounding box center [314, 218] width 91 height 27
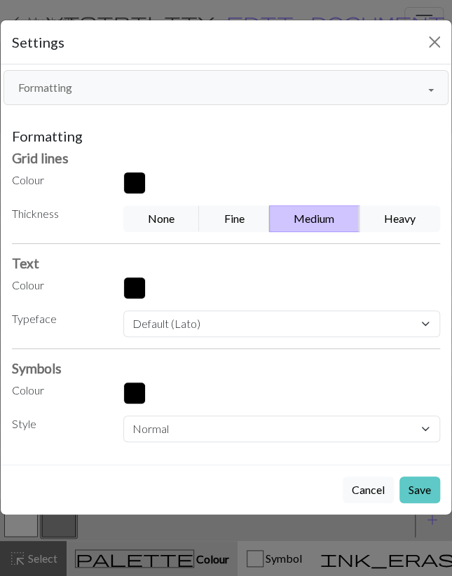
click at [417, 481] on button "Save" at bounding box center [419, 489] width 41 height 27
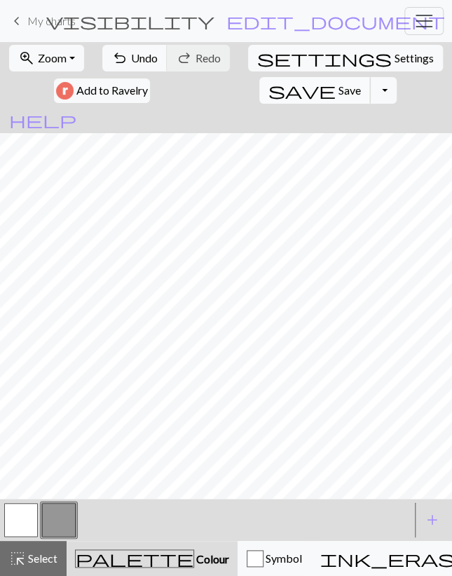
click at [268, 92] on span "save" at bounding box center [301, 91] width 67 height 20
click at [370, 93] on button "Toggle Dropdown" at bounding box center [383, 90] width 27 height 27
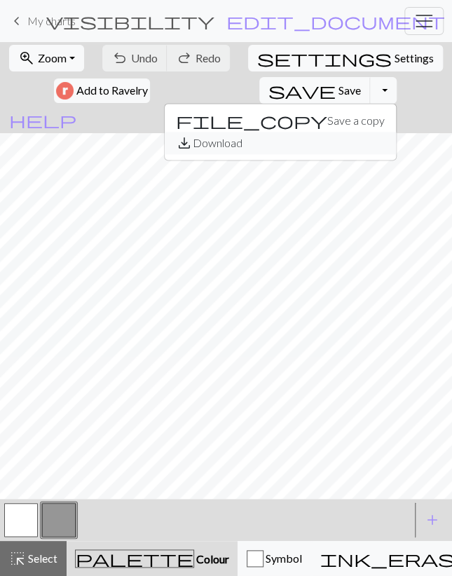
click at [216, 146] on button "save_alt Download" at bounding box center [280, 143] width 231 height 22
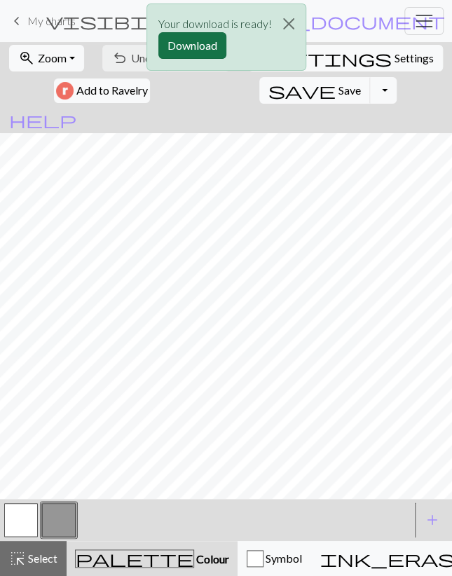
click at [179, 41] on button "Download" at bounding box center [192, 45] width 68 height 27
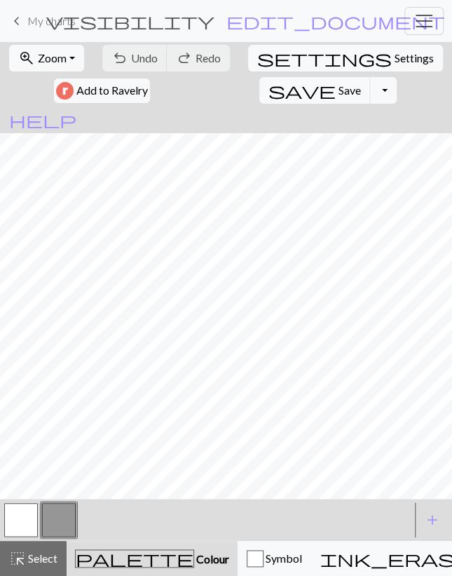
drag, startPoint x: 25, startPoint y: 511, endPoint x: 30, endPoint y: 504, distance: 8.4
click at [26, 508] on button "button" at bounding box center [21, 520] width 34 height 34
click at [63, 513] on button "button" at bounding box center [59, 520] width 34 height 34
click at [138, 53] on span "Undo" at bounding box center [144, 57] width 27 height 13
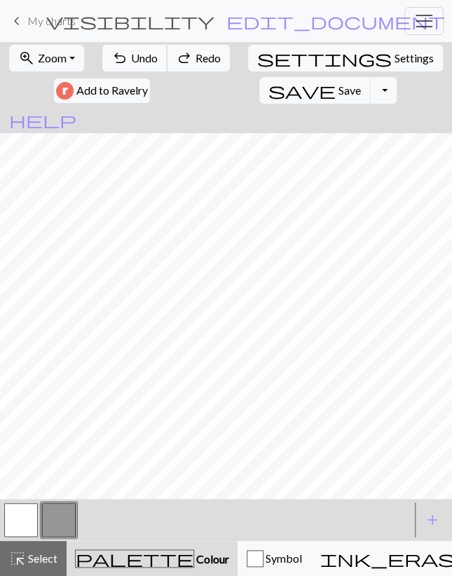
click at [138, 53] on span "Undo" at bounding box center [144, 57] width 27 height 13
click at [15, 511] on button "button" at bounding box center [21, 520] width 34 height 34
drag, startPoint x: 56, startPoint y: 508, endPoint x: 57, endPoint y: 499, distance: 9.2
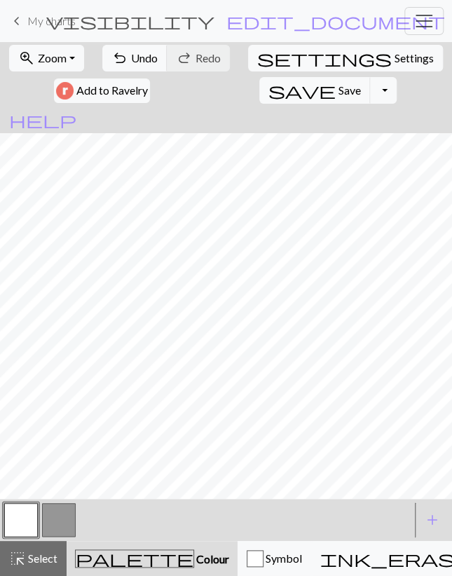
click at [55, 509] on button "button" at bounding box center [59, 520] width 34 height 34
click at [146, 62] on span "Undo" at bounding box center [144, 57] width 27 height 13
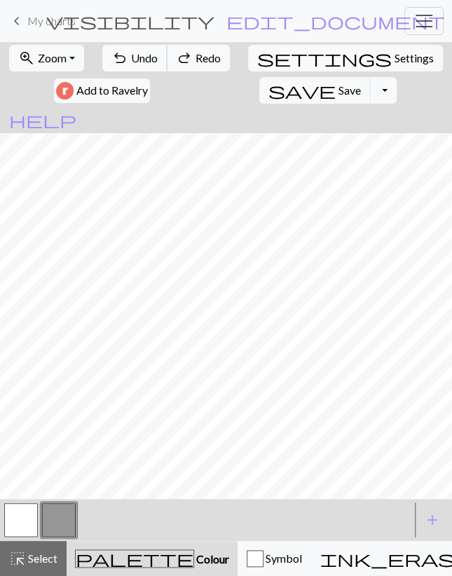
click at [146, 62] on span "Undo" at bounding box center [144, 57] width 27 height 13
click at [146, 62] on div "undo Undo Undo redo Redo Redo" at bounding box center [166, 58] width 130 height 32
click at [338, 88] on span "Save" at bounding box center [349, 89] width 22 height 13
click at [370, 89] on button "Toggle Dropdown" at bounding box center [383, 90] width 27 height 27
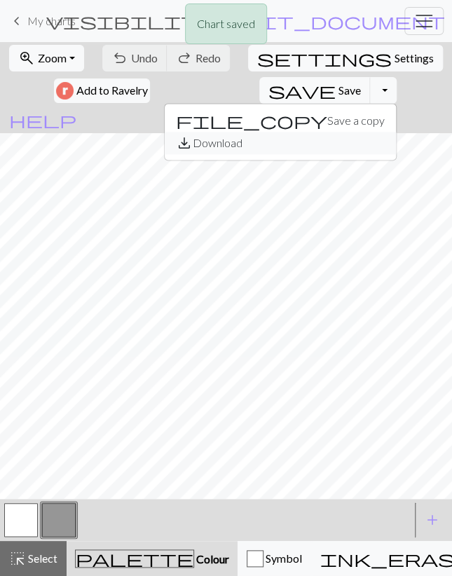
click at [239, 141] on button "save_alt Download" at bounding box center [280, 143] width 231 height 22
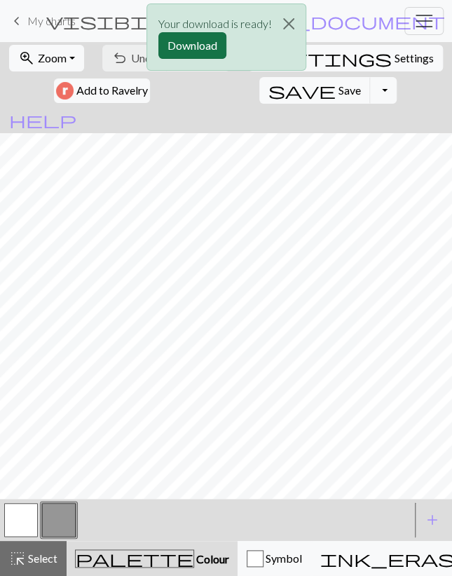
click at [187, 43] on button "Download" at bounding box center [192, 45] width 68 height 27
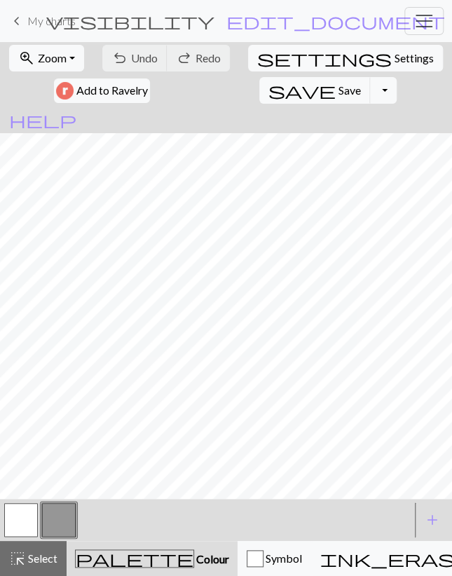
click at [46, 18] on span "My charts" at bounding box center [51, 20] width 48 height 13
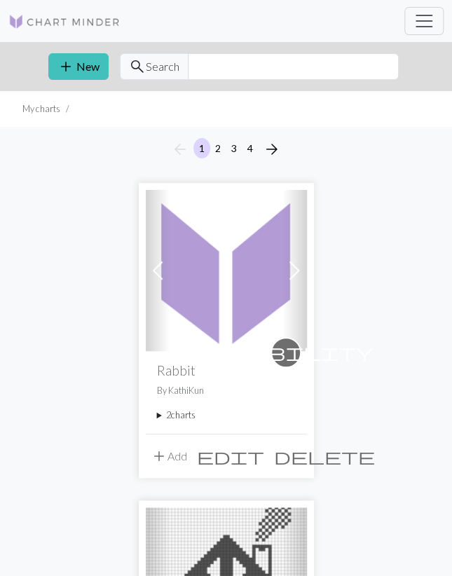
click at [176, 411] on summary "2 charts" at bounding box center [226, 414] width 139 height 13
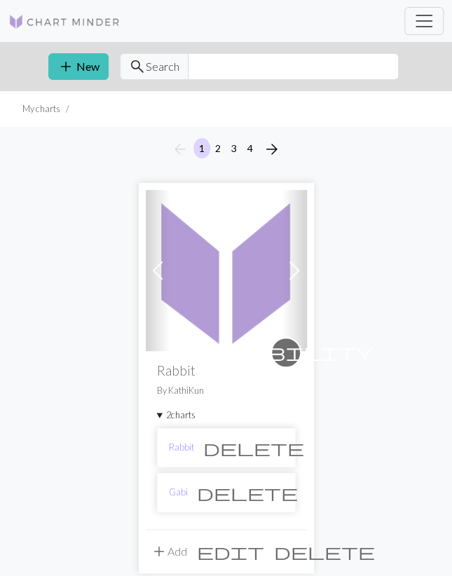
click at [276, 444] on span "delete" at bounding box center [253, 448] width 101 height 20
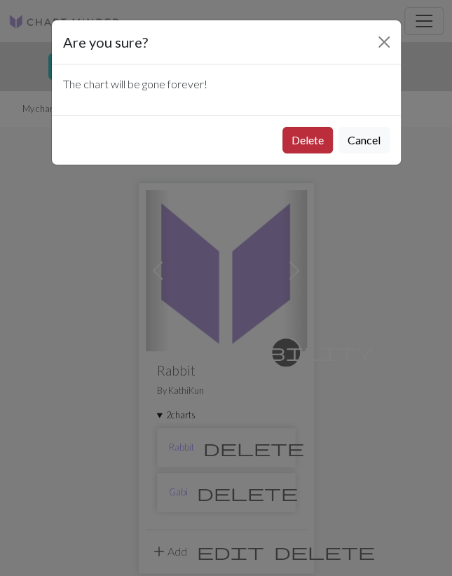
click at [296, 145] on button "Delete" at bounding box center [307, 140] width 50 height 27
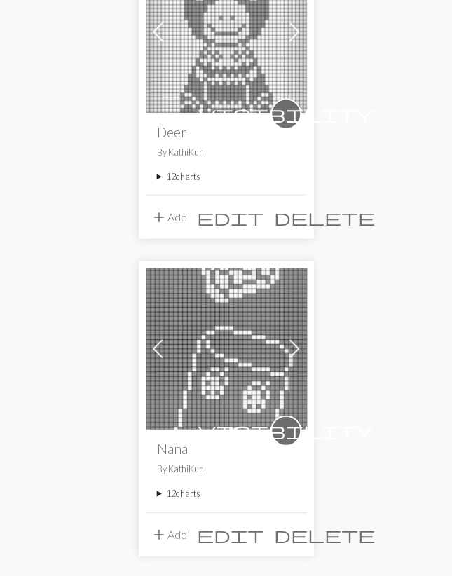
scroll to position [5144, 0]
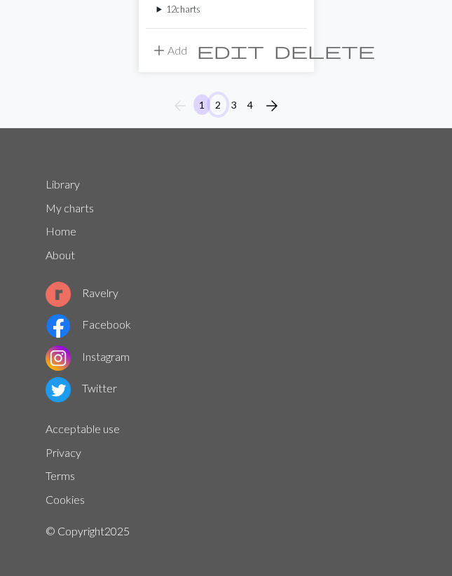
click at [222, 95] on button "2" at bounding box center [217, 105] width 17 height 20
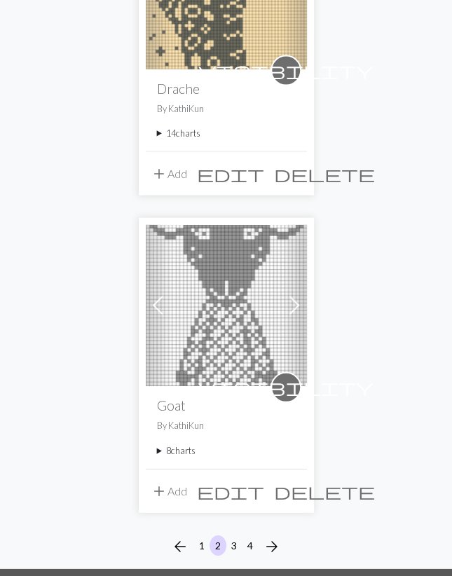
scroll to position [5016, 0]
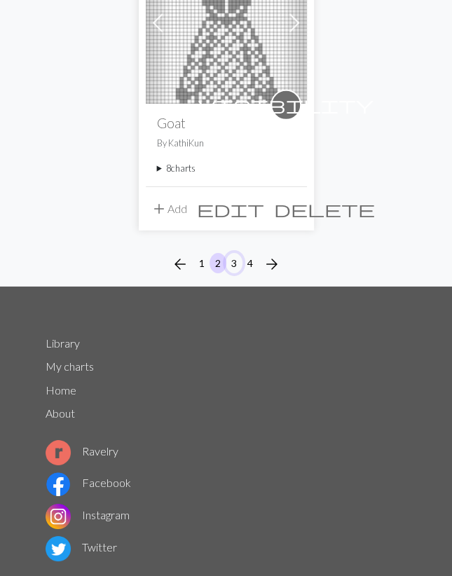
click at [237, 253] on button "3" at bounding box center [234, 263] width 17 height 20
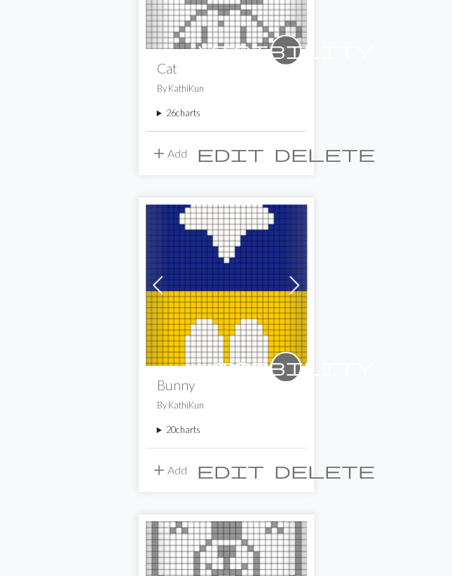
scroll to position [3569, 0]
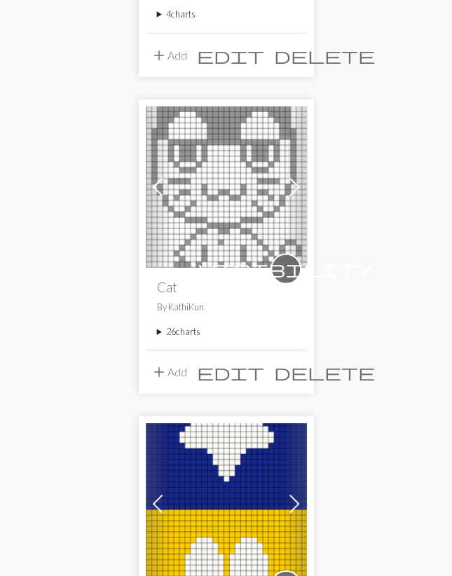
click at [173, 327] on summary "26 charts" at bounding box center [226, 331] width 139 height 13
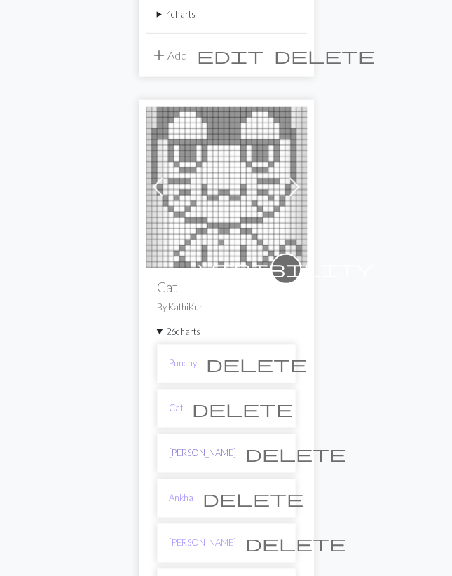
click at [174, 446] on link "Bob" at bounding box center [202, 452] width 67 height 13
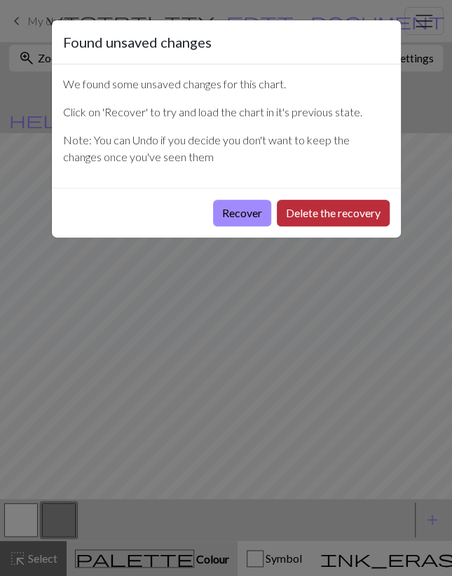
click at [327, 214] on button "Delete the recovery" at bounding box center [333, 213] width 113 height 27
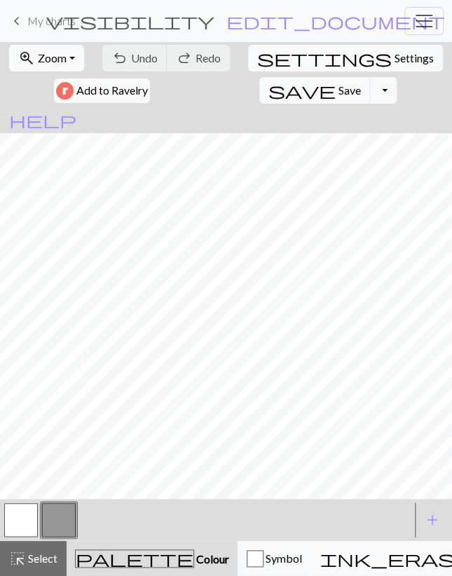
click at [43, 59] on span "Zoom" at bounding box center [52, 57] width 29 height 13
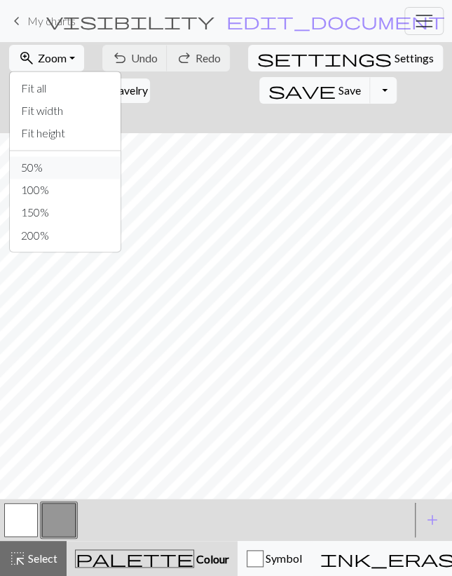
click at [58, 162] on button "50%" at bounding box center [65, 167] width 111 height 22
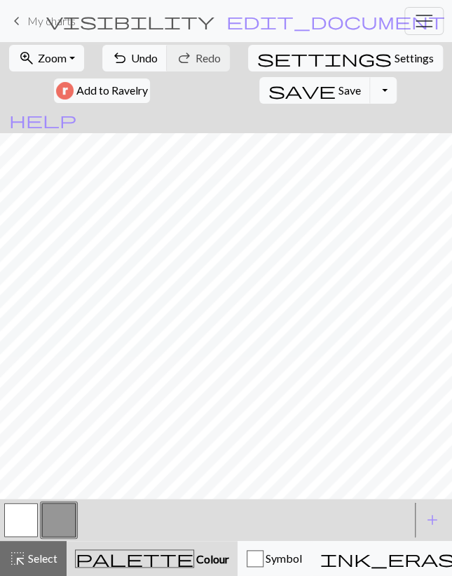
click at [25, 513] on button "button" at bounding box center [21, 520] width 34 height 34
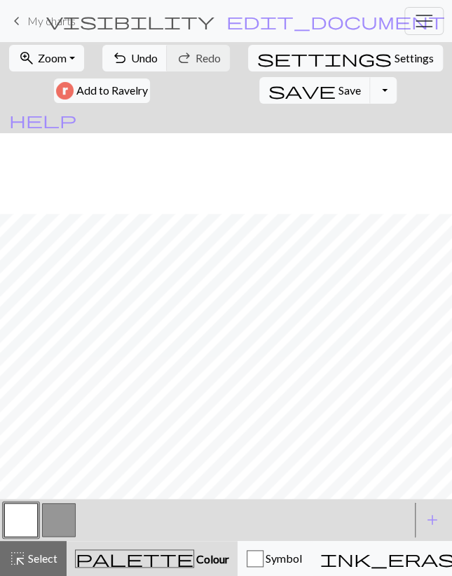
scroll to position [81, 0]
click at [57, 508] on button "button" at bounding box center [59, 520] width 34 height 34
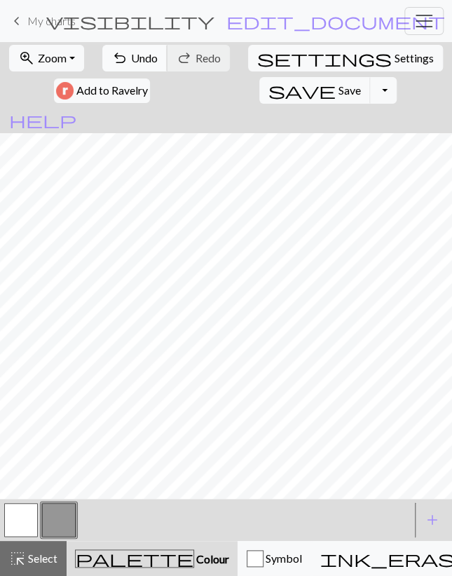
click at [123, 57] on span "undo" at bounding box center [119, 58] width 17 height 20
click at [36, 518] on button "button" at bounding box center [21, 520] width 34 height 34
drag, startPoint x: 61, startPoint y: 520, endPoint x: 63, endPoint y: 503, distance: 16.9
click at [61, 519] on button "button" at bounding box center [59, 520] width 34 height 34
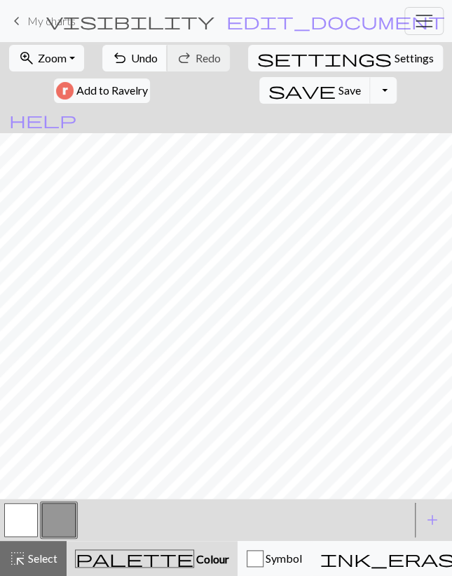
click at [145, 65] on button "undo Undo Undo" at bounding box center [134, 58] width 65 height 27
click at [145, 66] on button "undo Undo Undo" at bounding box center [134, 58] width 65 height 27
click at [145, 67] on button "undo Undo Undo" at bounding box center [134, 58] width 65 height 27
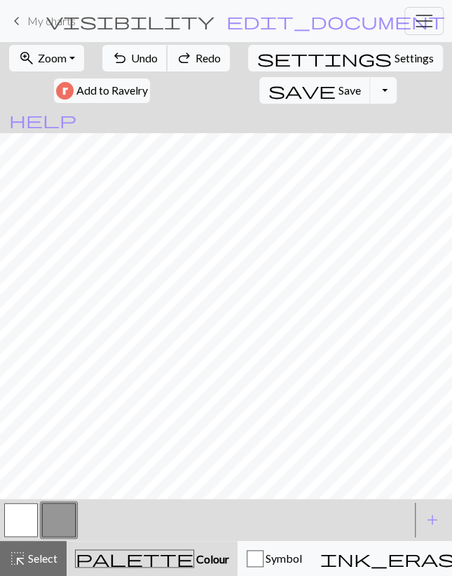
click at [145, 68] on button "undo Undo Undo" at bounding box center [134, 58] width 65 height 27
click at [65, 512] on button "button" at bounding box center [59, 520] width 34 height 34
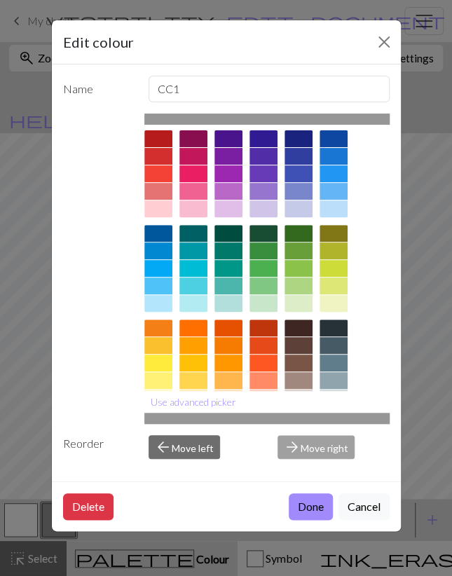
click at [36, 329] on div "Edit colour Name CC1 Use advanced picker Reorder arrow_back Move left arrow_for…" at bounding box center [226, 288] width 452 height 576
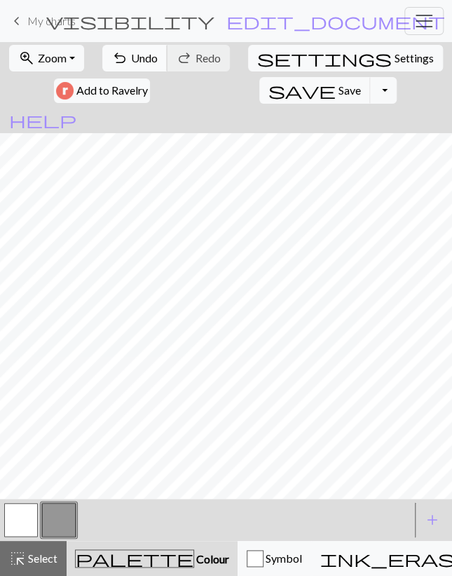
click at [137, 57] on span "Undo" at bounding box center [144, 57] width 27 height 13
drag, startPoint x: 29, startPoint y: 526, endPoint x: 29, endPoint y: 513, distance: 12.6
click at [29, 525] on button "button" at bounding box center [21, 520] width 34 height 34
click at [56, 511] on button "button" at bounding box center [59, 520] width 34 height 34
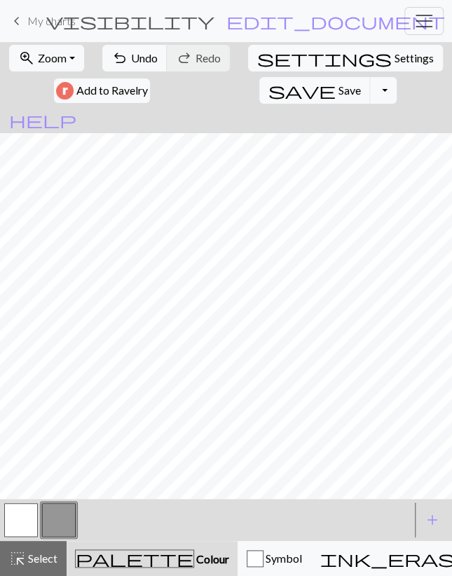
drag, startPoint x: 27, startPoint y: 515, endPoint x: 29, endPoint y: 499, distance: 16.2
click at [27, 514] on button "button" at bounding box center [21, 520] width 34 height 34
click at [134, 56] on span "Undo" at bounding box center [144, 57] width 27 height 13
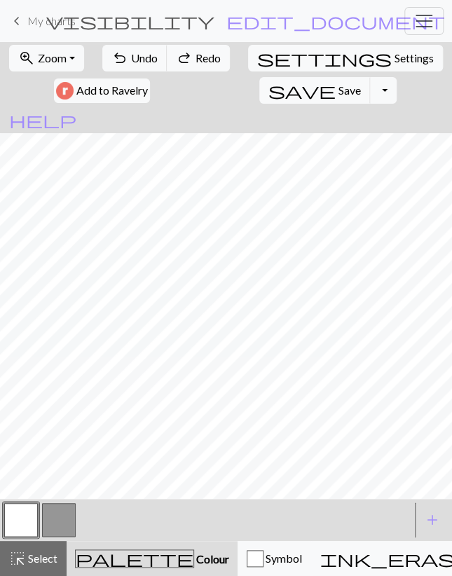
click at [57, 522] on button "button" at bounding box center [59, 520] width 34 height 34
click at [39, 525] on div at bounding box center [21, 520] width 38 height 38
click at [23, 507] on button "button" at bounding box center [21, 520] width 34 height 34
click at [55, 515] on button "button" at bounding box center [59, 520] width 34 height 34
drag, startPoint x: 27, startPoint y: 508, endPoint x: 28, endPoint y: 501, distance: 7.7
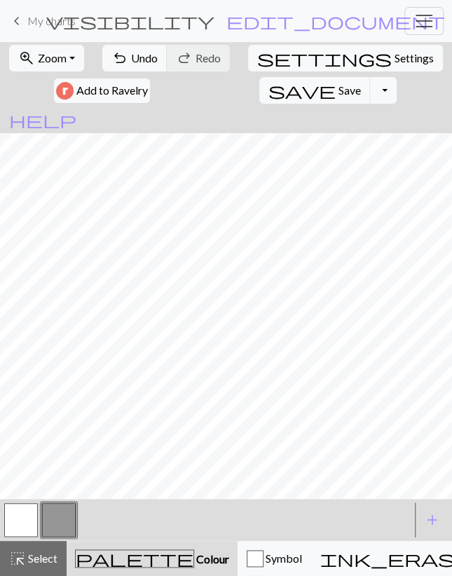
click at [27, 506] on button "button" at bounding box center [21, 520] width 34 height 34
drag, startPoint x: 48, startPoint y: 517, endPoint x: 48, endPoint y: 504, distance: 13.3
click at [48, 514] on button "button" at bounding box center [59, 520] width 34 height 34
drag, startPoint x: 24, startPoint y: 532, endPoint x: 30, endPoint y: 502, distance: 30.1
click at [23, 532] on button "button" at bounding box center [21, 520] width 34 height 34
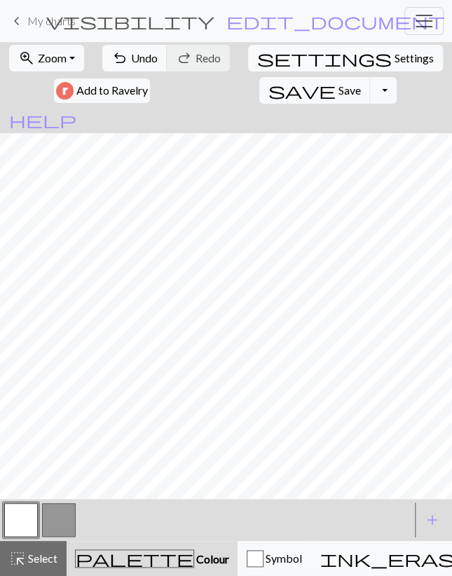
click at [60, 522] on button "button" at bounding box center [59, 520] width 34 height 34
click at [30, 515] on button "button" at bounding box center [21, 520] width 34 height 34
click at [130, 55] on button "undo Undo Undo" at bounding box center [134, 58] width 65 height 27
drag, startPoint x: 68, startPoint y: 508, endPoint x: 69, endPoint y: 501, distance: 7.1
click at [68, 506] on button "button" at bounding box center [59, 520] width 34 height 34
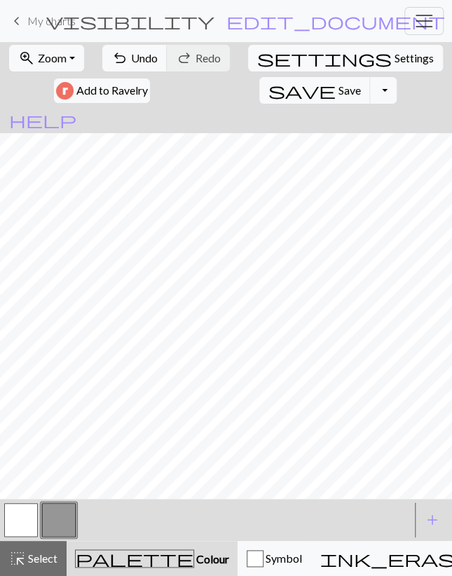
click at [30, 527] on button "button" at bounding box center [21, 520] width 34 height 34
click at [49, 522] on button "button" at bounding box center [59, 520] width 34 height 34
click at [53, 521] on button "button" at bounding box center [59, 520] width 34 height 34
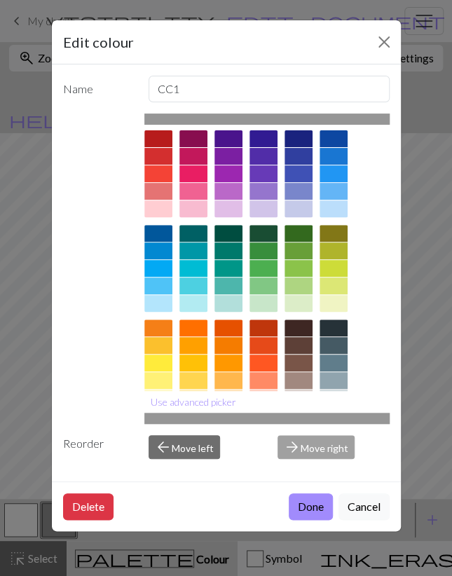
click at [26, 522] on div "Edit colour Name CC1 Use advanced picker Reorder arrow_back Move left arrow_for…" at bounding box center [226, 288] width 452 height 576
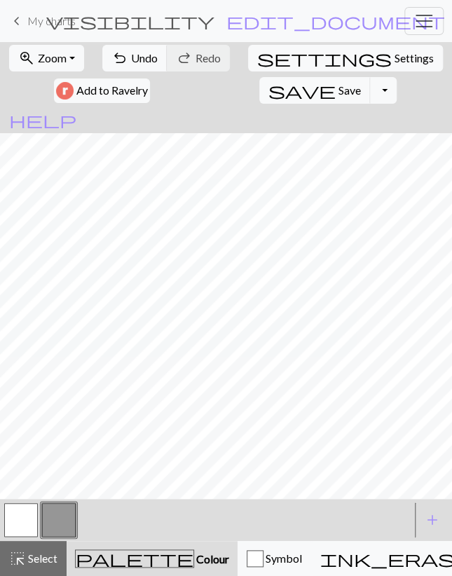
click at [25, 522] on button "button" at bounding box center [21, 520] width 34 height 34
click at [151, 61] on span "Undo" at bounding box center [144, 57] width 27 height 13
click at [132, 63] on button "undo Undo Undo" at bounding box center [134, 58] width 65 height 27
click at [57, 506] on button "button" at bounding box center [59, 520] width 34 height 34
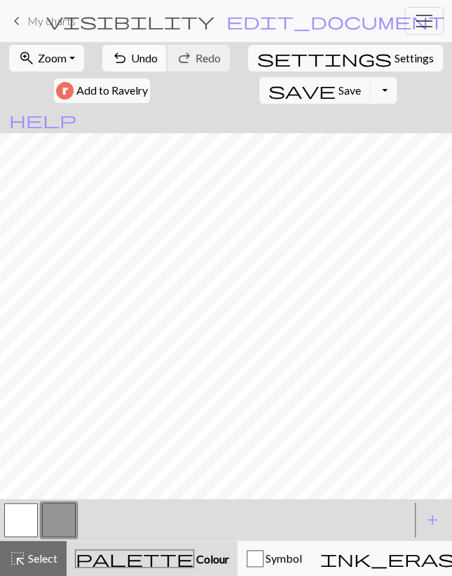
click at [125, 47] on button "undo Undo Undo" at bounding box center [134, 58] width 65 height 27
click at [153, 54] on span "Undo" at bounding box center [144, 57] width 27 height 13
drag, startPoint x: 34, startPoint y: 520, endPoint x: 41, endPoint y: 505, distance: 16.6
click at [34, 520] on button "button" at bounding box center [21, 520] width 34 height 34
click at [56, 518] on button "button" at bounding box center [59, 520] width 34 height 34
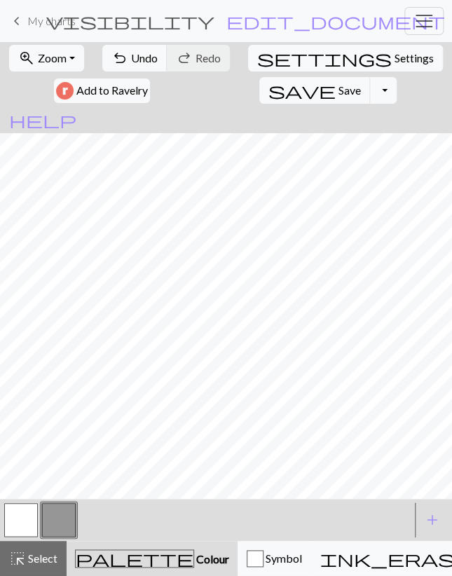
click at [25, 513] on button "button" at bounding box center [21, 520] width 34 height 34
drag, startPoint x: 46, startPoint y: 515, endPoint x: 52, endPoint y: 502, distance: 14.1
click at [46, 513] on button "button" at bounding box center [59, 520] width 34 height 34
click at [18, 513] on button "button" at bounding box center [21, 520] width 34 height 34
click at [158, 58] on span "Undo" at bounding box center [144, 57] width 27 height 13
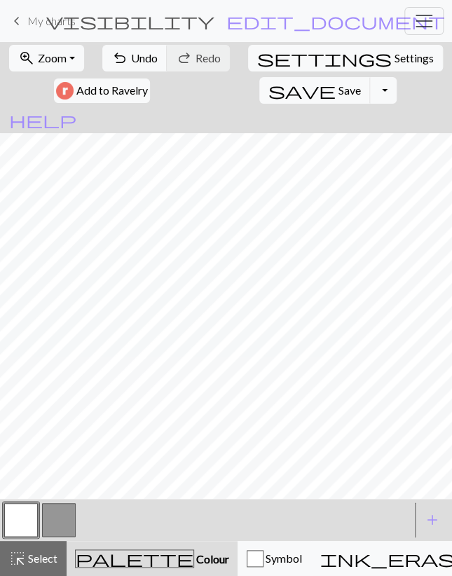
click at [61, 513] on button "button" at bounding box center [59, 520] width 34 height 34
click at [26, 516] on button "button" at bounding box center [21, 520] width 34 height 34
drag, startPoint x: 55, startPoint y: 550, endPoint x: 56, endPoint y: 535, distance: 14.8
click at [53, 550] on div "highlight_alt Select Select" at bounding box center [33, 558] width 48 height 17
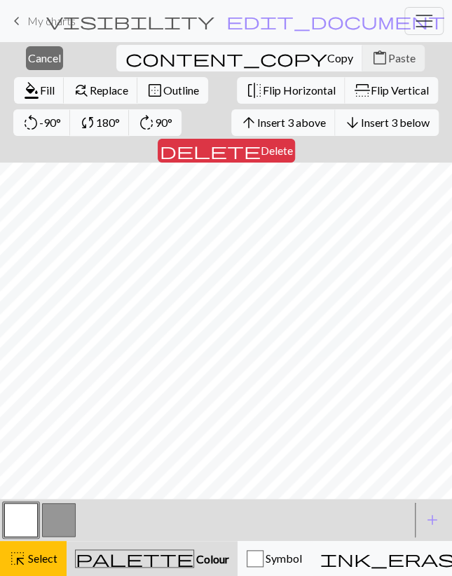
click at [293, 144] on span "Delete" at bounding box center [277, 150] width 32 height 13
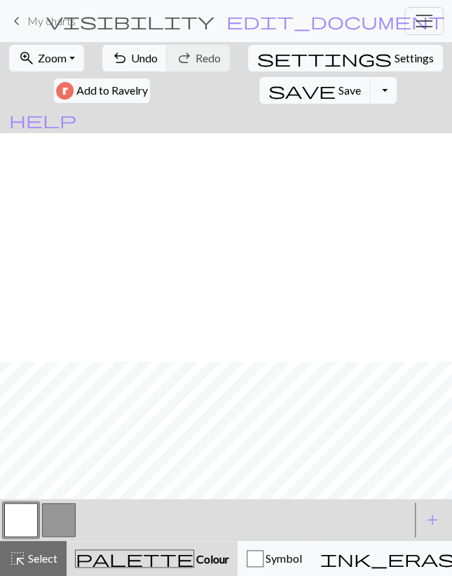
scroll to position [228, 0]
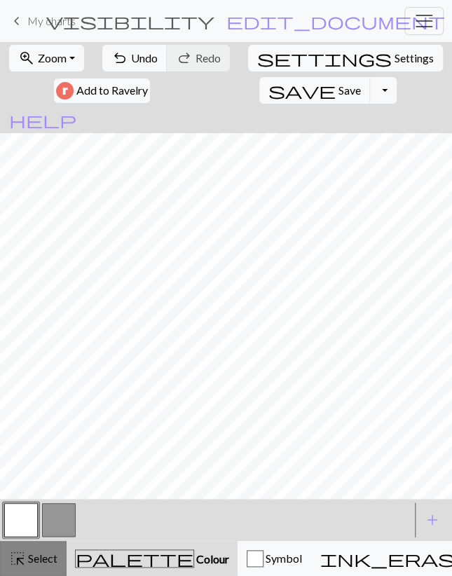
click at [33, 560] on span "Select" at bounding box center [42, 557] width 32 height 13
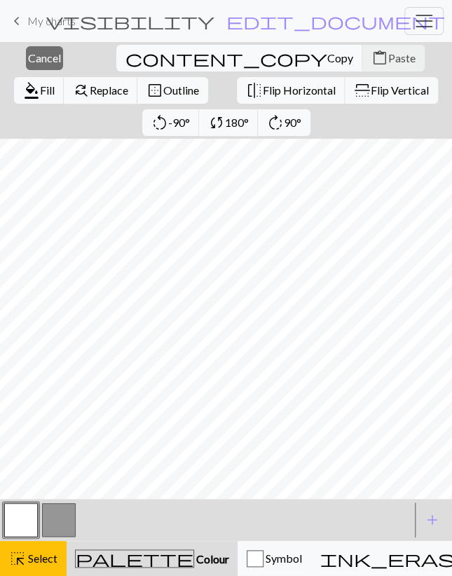
scroll to position [202, 0]
drag, startPoint x: 120, startPoint y: 57, endPoint x: 122, endPoint y: 82, distance: 25.3
click at [327, 57] on span "Copy" at bounding box center [340, 57] width 26 height 13
drag, startPoint x: 174, startPoint y: 61, endPoint x: 81, endPoint y: 70, distance: 93.6
click at [388, 61] on span "Paste" at bounding box center [401, 57] width 27 height 13
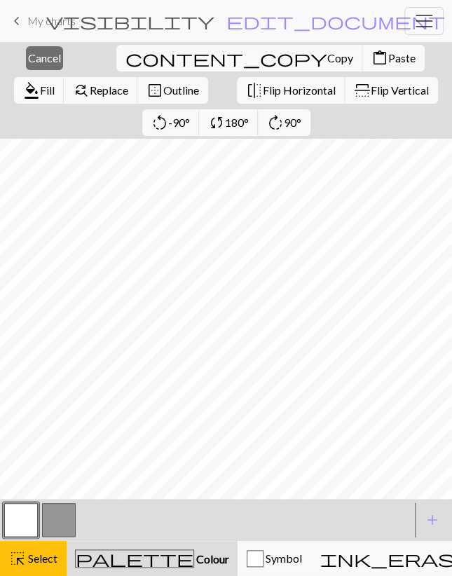
click at [54, 66] on div "close Cancel content_copy Copy content_paste Paste format_color_fill Fill find_…" at bounding box center [226, 90] width 452 height 97
click at [41, 65] on button "close Cancel" at bounding box center [44, 58] width 37 height 24
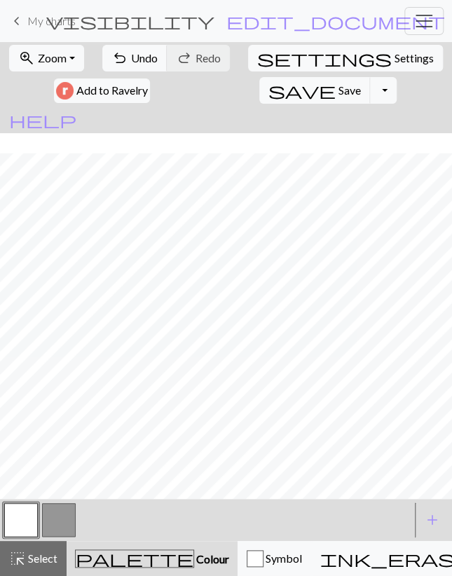
scroll to position [228, 0]
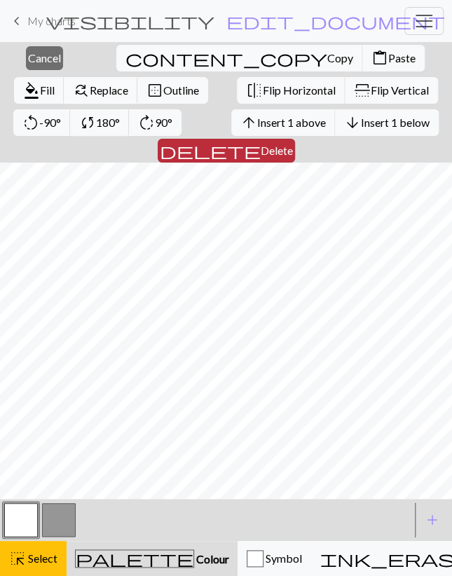
click at [293, 144] on span "Delete" at bounding box center [277, 150] width 32 height 13
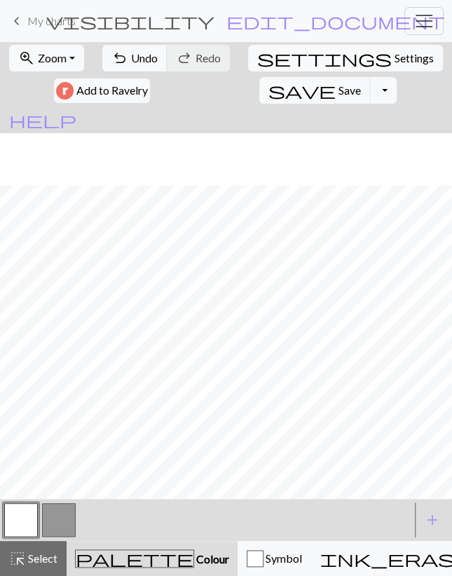
scroll to position [221, 0]
click at [135, 63] on span "Undo" at bounding box center [144, 57] width 27 height 13
click at [135, 64] on span "Undo" at bounding box center [144, 57] width 27 height 13
click at [149, 64] on span "Undo" at bounding box center [144, 57] width 27 height 13
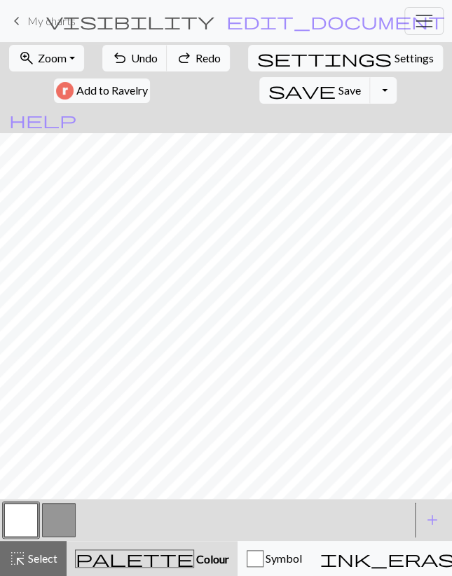
click at [170, 61] on button "redo Redo Redo" at bounding box center [198, 58] width 63 height 27
click at [338, 95] on span "Save" at bounding box center [349, 89] width 22 height 13
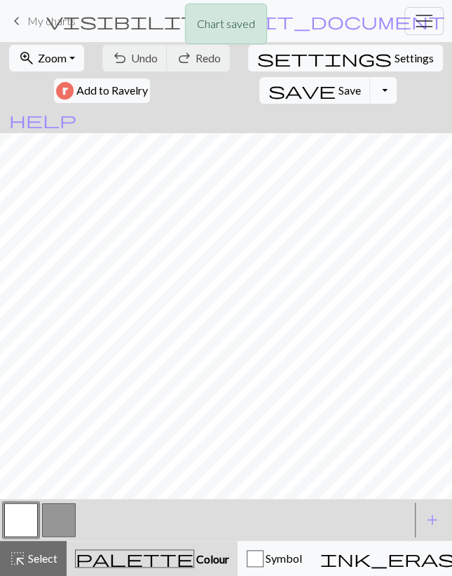
click at [370, 95] on button "Toggle Dropdown" at bounding box center [383, 90] width 27 height 27
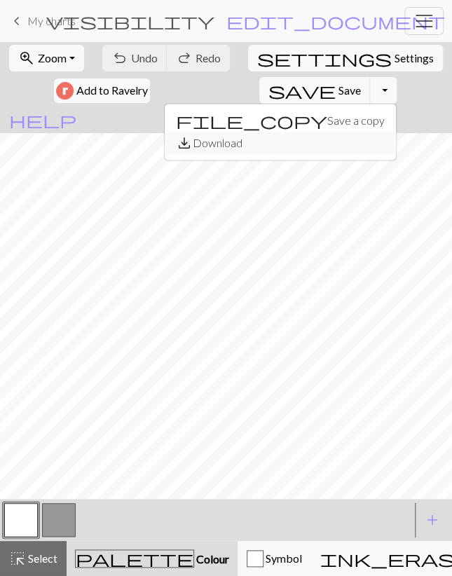
click at [221, 138] on button "save_alt Download" at bounding box center [280, 143] width 231 height 22
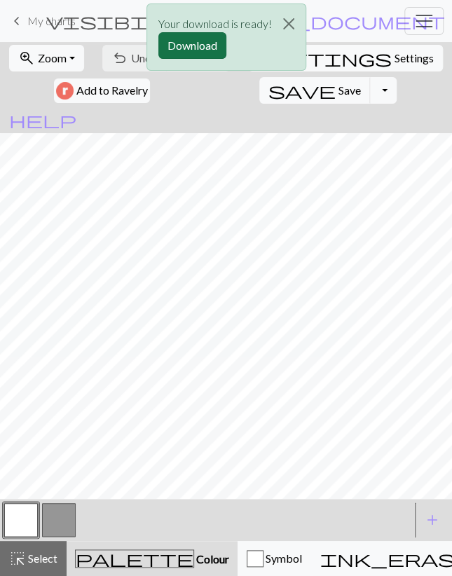
click at [193, 44] on button "Download" at bounding box center [192, 45] width 68 height 27
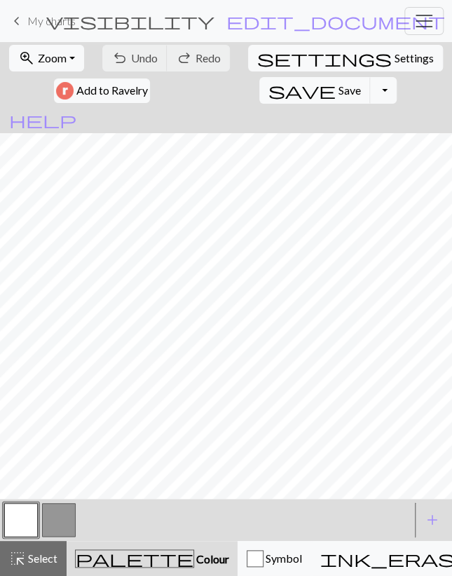
click at [55, 25] on span "My charts" at bounding box center [51, 20] width 48 height 13
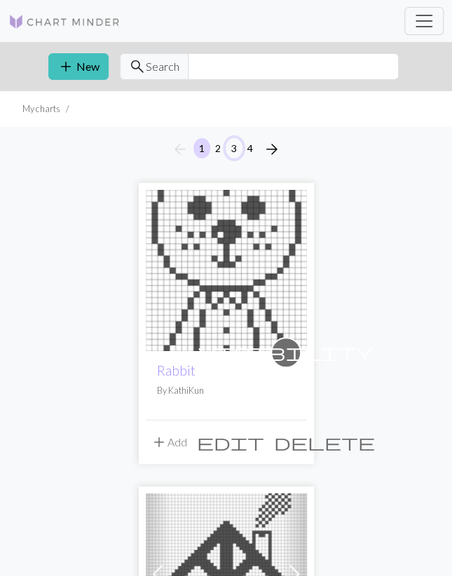
click at [234, 148] on button "3" at bounding box center [234, 148] width 17 height 20
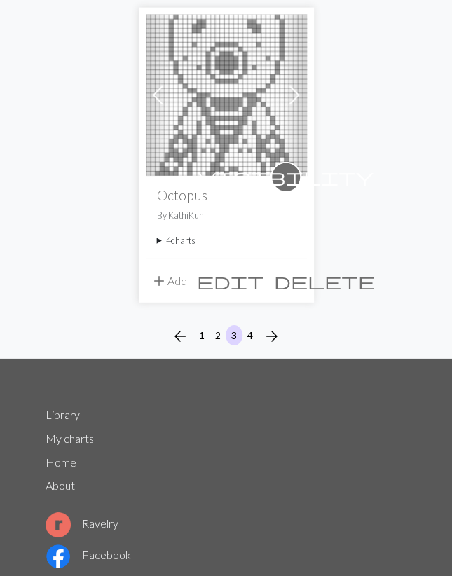
scroll to position [4953, 0]
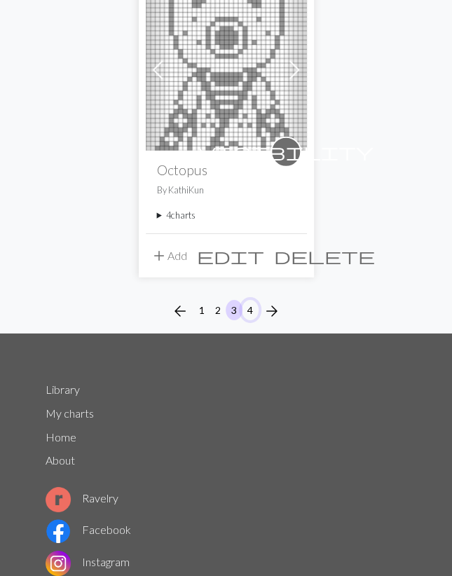
click at [250, 303] on button "4" at bounding box center [250, 310] width 17 height 20
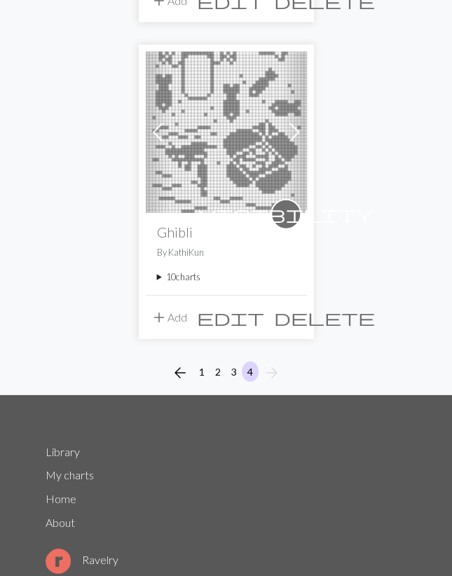
scroll to position [2311, 0]
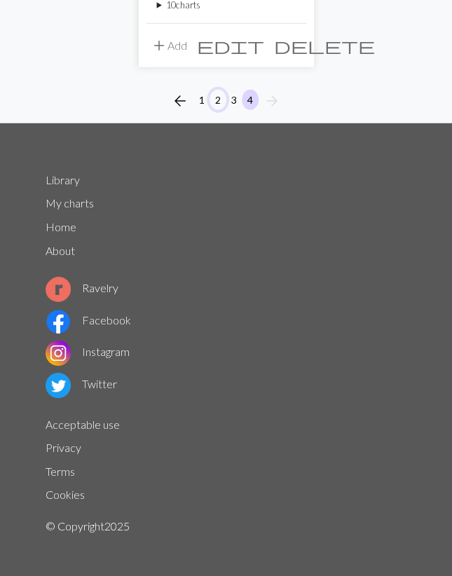
click at [215, 95] on button "2" at bounding box center [217, 100] width 17 height 20
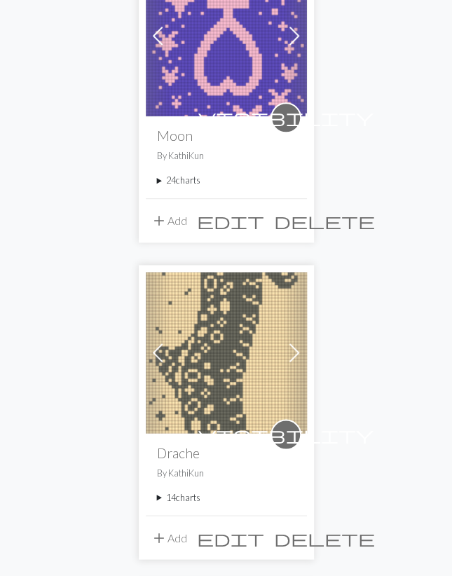
scroll to position [4807, 0]
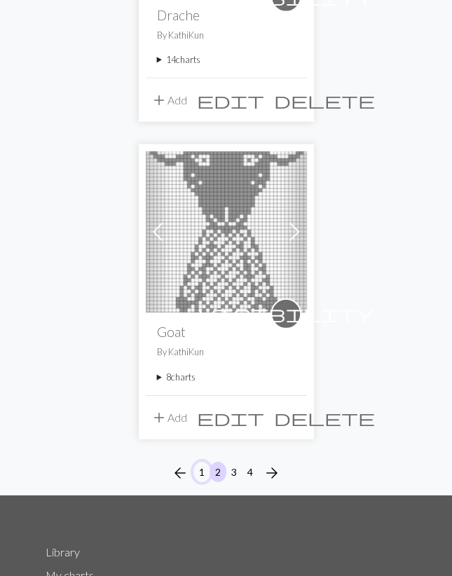
click at [202, 462] on button "1" at bounding box center [201, 472] width 17 height 20
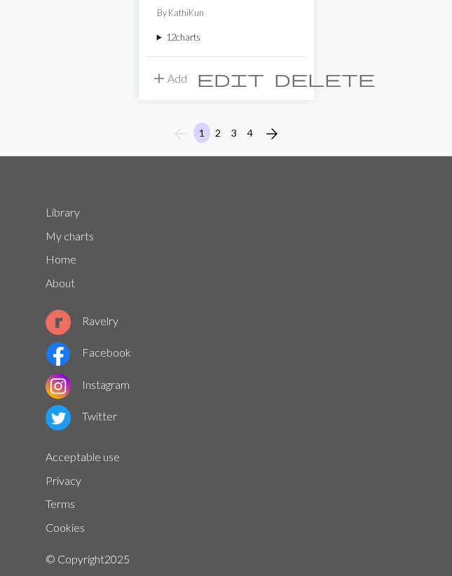
scroll to position [5144, 0]
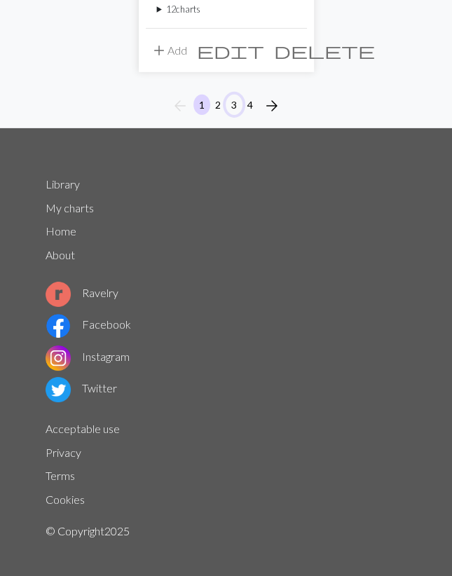
click at [236, 96] on button "3" at bounding box center [234, 105] width 17 height 20
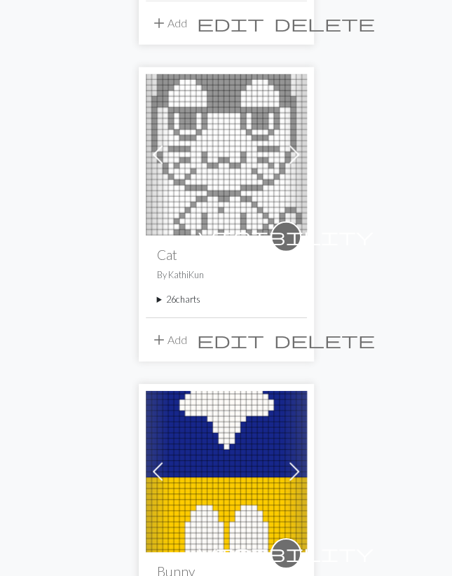
scroll to position [3569, 0]
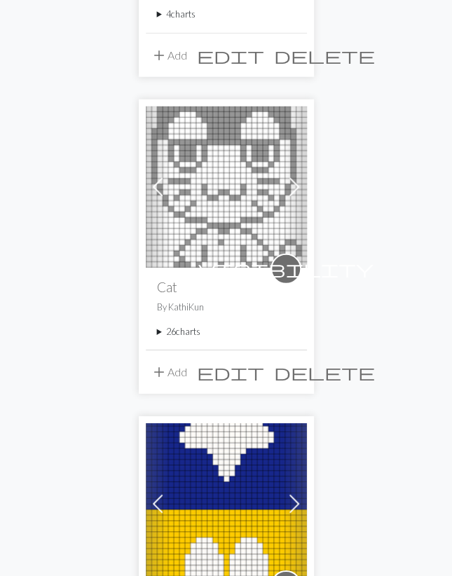
click at [183, 330] on summary "26 charts" at bounding box center [226, 331] width 139 height 13
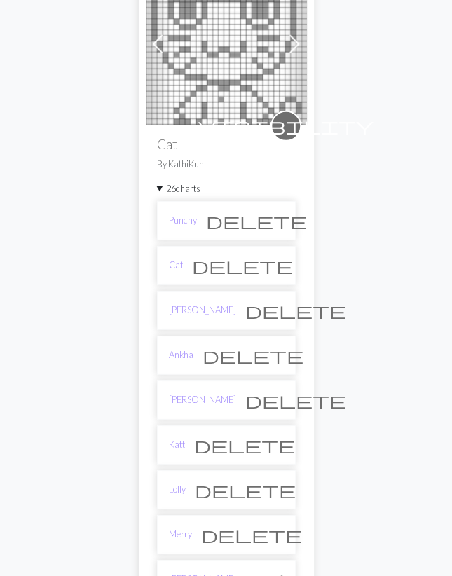
scroll to position [3714, 0]
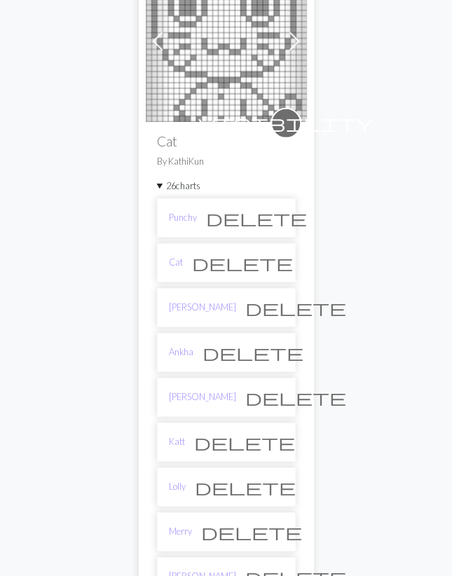
click at [269, 254] on span "delete" at bounding box center [242, 263] width 101 height 20
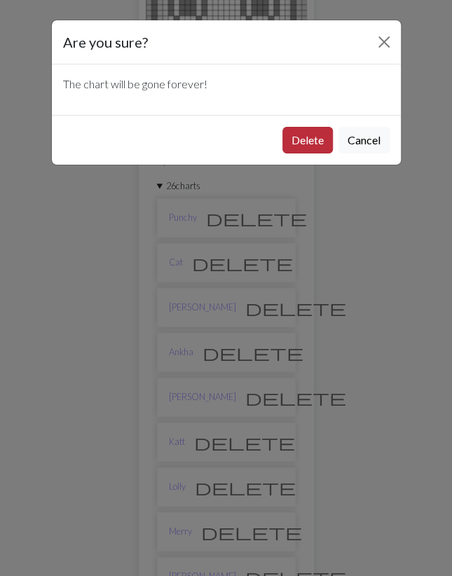
click at [314, 137] on button "Delete" at bounding box center [307, 140] width 50 height 27
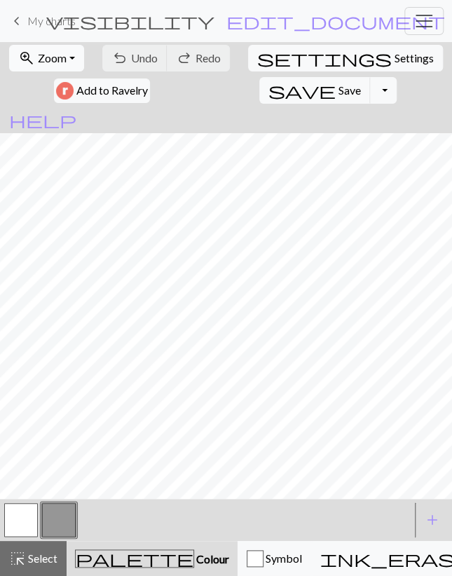
click at [46, 54] on span "Zoom" at bounding box center [52, 57] width 29 height 13
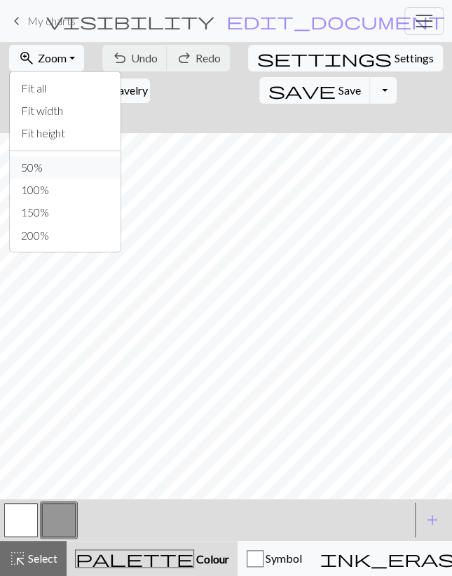
click at [46, 158] on button "50%" at bounding box center [65, 167] width 111 height 22
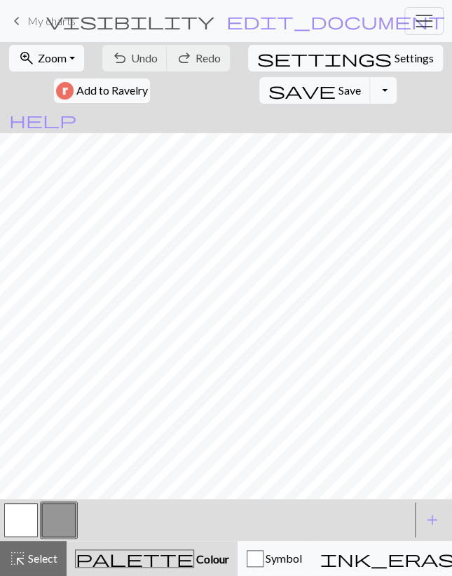
click at [29, 511] on button "button" at bounding box center [21, 520] width 34 height 34
click at [32, 553] on span "Select" at bounding box center [42, 557] width 32 height 13
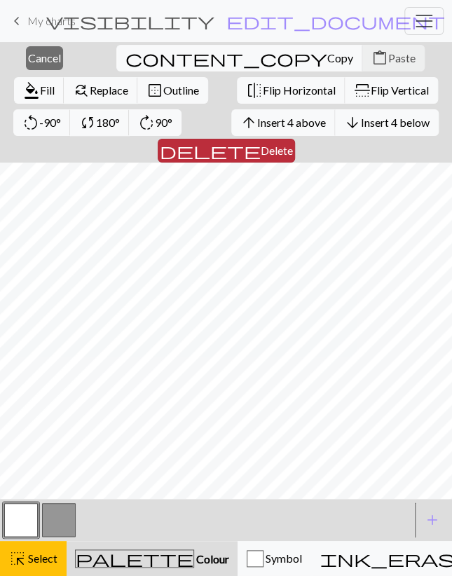
click at [293, 144] on span "Delete" at bounding box center [277, 150] width 32 height 13
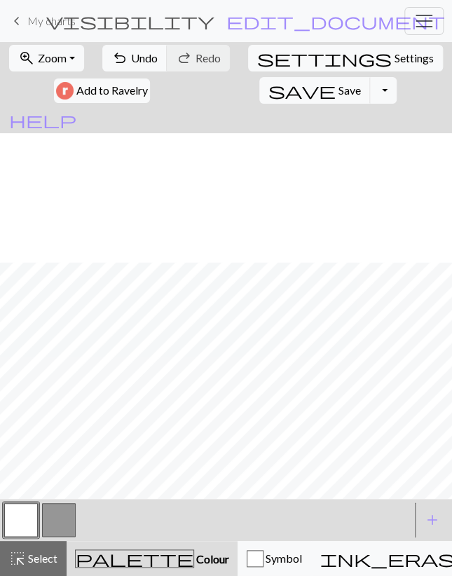
scroll to position [221, 0]
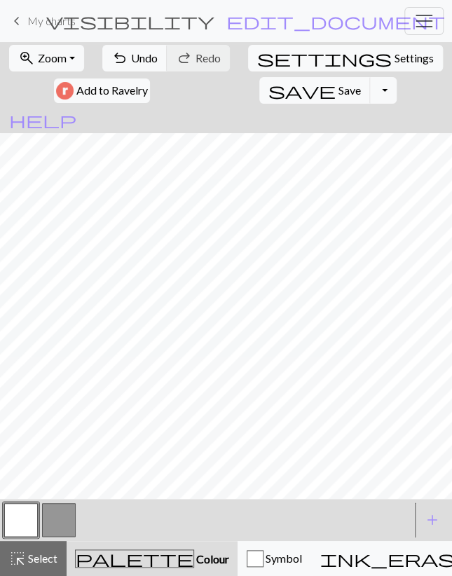
click at [62, 519] on button "button" at bounding box center [59, 520] width 34 height 34
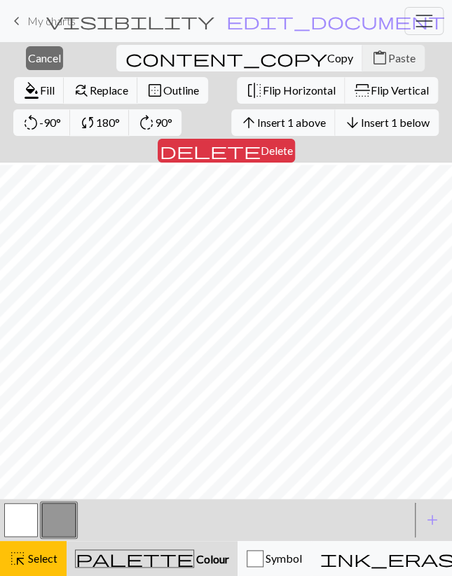
scroll to position [227, 0]
click at [293, 144] on span "Delete" at bounding box center [277, 150] width 32 height 13
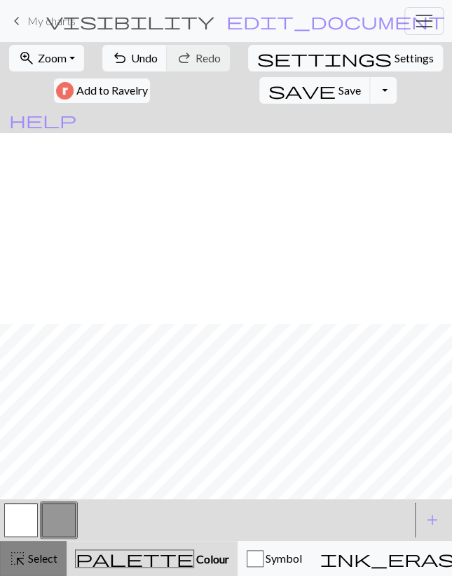
scroll to position [214, 0]
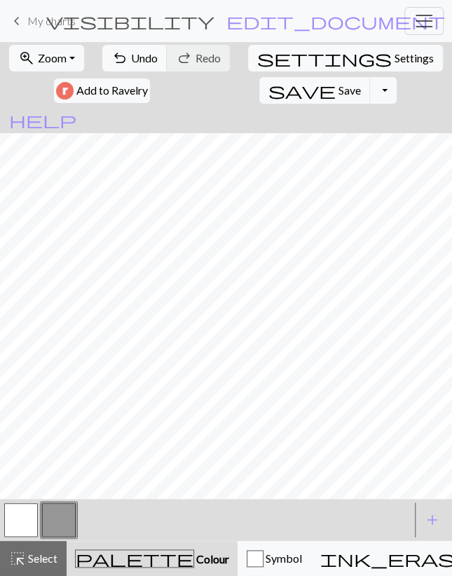
click at [19, 513] on button "button" at bounding box center [21, 520] width 34 height 34
click at [57, 525] on button "button" at bounding box center [59, 520] width 34 height 34
drag, startPoint x: 33, startPoint y: 522, endPoint x: 27, endPoint y: 516, distance: 8.4
click at [32, 522] on button "button" at bounding box center [21, 520] width 34 height 34
click at [62, 516] on button "button" at bounding box center [59, 520] width 34 height 34
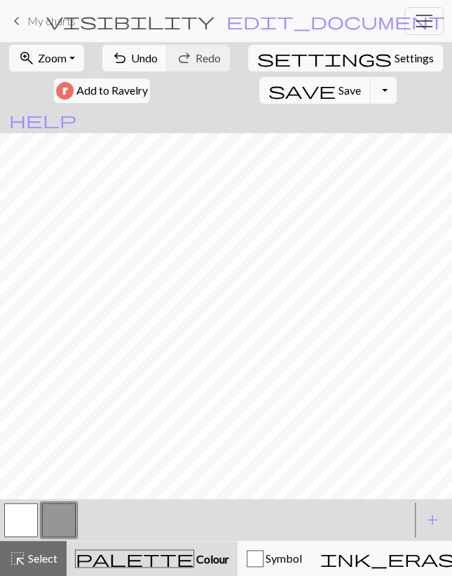
click at [21, 519] on button "button" at bounding box center [21, 520] width 34 height 34
click at [30, 522] on button "button" at bounding box center [21, 520] width 34 height 34
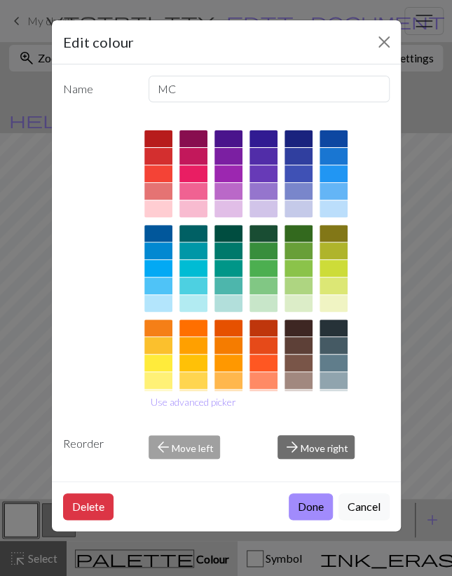
click at [40, 327] on div "Edit colour Name MC Use advanced picker Reorder arrow_back Move left arrow_forw…" at bounding box center [226, 288] width 452 height 576
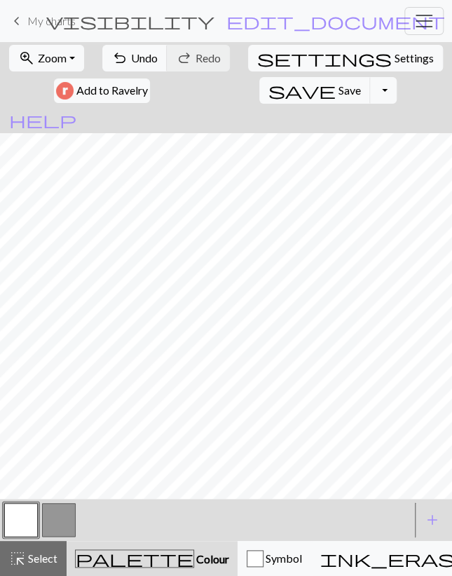
click at [63, 513] on button "button" at bounding box center [59, 520] width 34 height 34
click at [27, 518] on button "button" at bounding box center [21, 520] width 34 height 34
click at [53, 515] on button "button" at bounding box center [59, 520] width 34 height 34
drag, startPoint x: 25, startPoint y: 520, endPoint x: 34, endPoint y: 499, distance: 23.8
click at [25, 519] on button "button" at bounding box center [21, 520] width 34 height 34
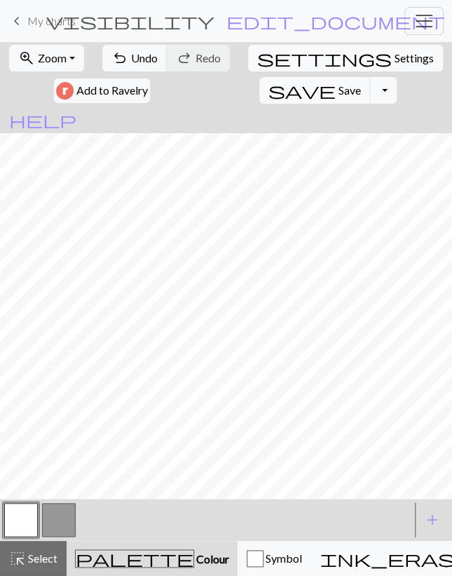
drag, startPoint x: 59, startPoint y: 524, endPoint x: 71, endPoint y: 499, distance: 28.2
click at [58, 524] on button "button" at bounding box center [59, 520] width 34 height 34
click at [20, 515] on button "button" at bounding box center [21, 520] width 34 height 34
click at [127, 60] on span "undo" at bounding box center [119, 58] width 17 height 20
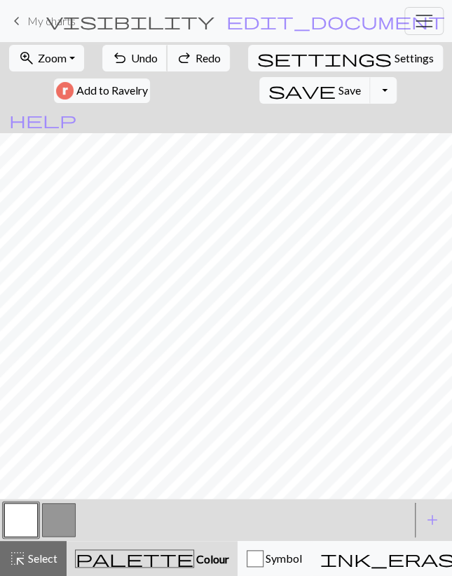
click at [127, 60] on span "undo" at bounding box center [119, 58] width 17 height 20
click at [135, 58] on span "Undo" at bounding box center [144, 57] width 27 height 13
click at [55, 515] on button "button" at bounding box center [59, 520] width 34 height 34
drag, startPoint x: 15, startPoint y: 518, endPoint x: 29, endPoint y: 499, distance: 23.0
click at [15, 518] on button "button" at bounding box center [21, 520] width 34 height 34
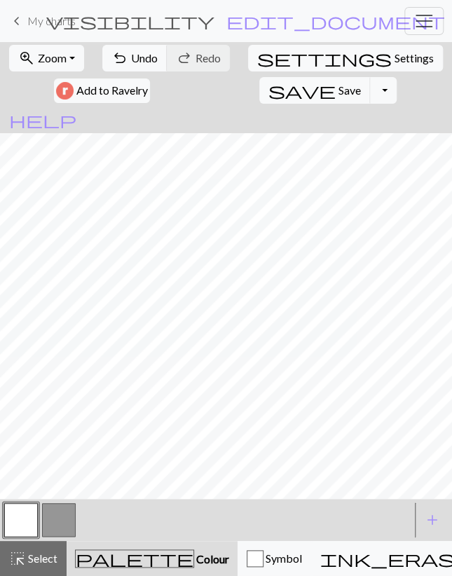
click at [61, 513] on button "button" at bounding box center [59, 520] width 34 height 34
click at [26, 527] on button "button" at bounding box center [21, 520] width 34 height 34
click at [138, 67] on button "undo Undo Undo" at bounding box center [134, 58] width 65 height 27
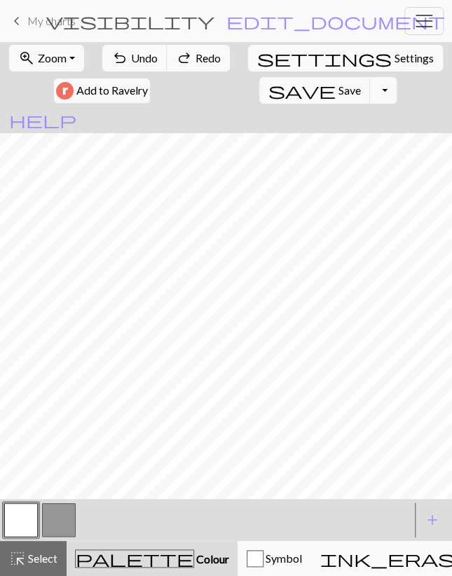
click at [19, 527] on button "button" at bounding box center [21, 520] width 34 height 34
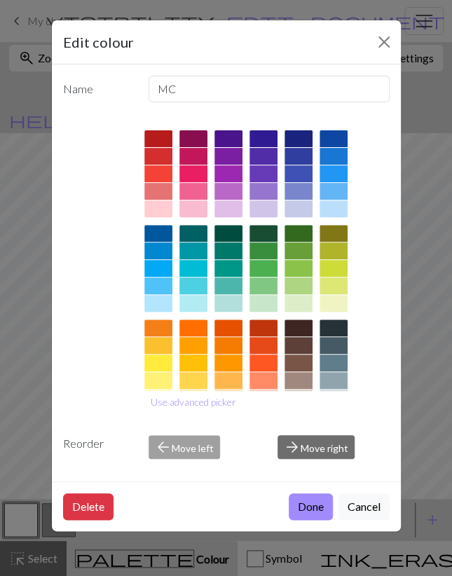
click at [9, 521] on div "Edit colour Name MC Use advanced picker Reorder arrow_back Move left arrow_forw…" at bounding box center [226, 288] width 452 height 576
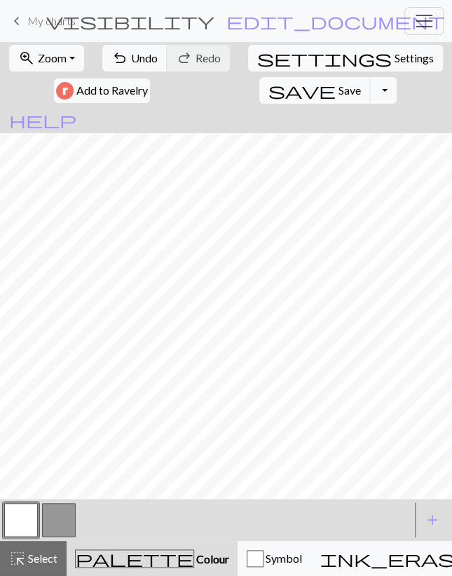
click at [50, 522] on button "button" at bounding box center [59, 520] width 34 height 34
click at [394, 65] on span "Settings" at bounding box center [413, 58] width 39 height 17
select select "aran"
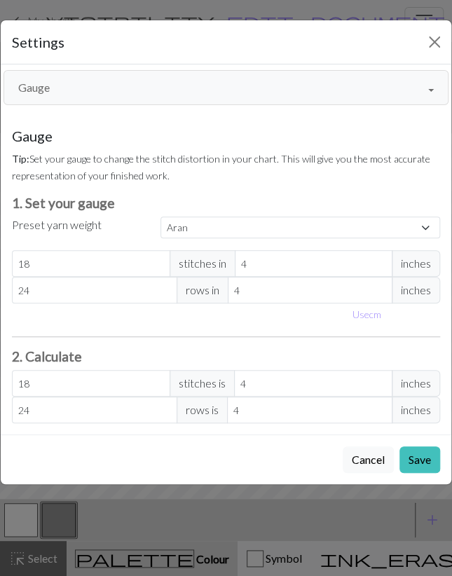
click at [92, 95] on button "Gauge" at bounding box center [226, 87] width 445 height 35
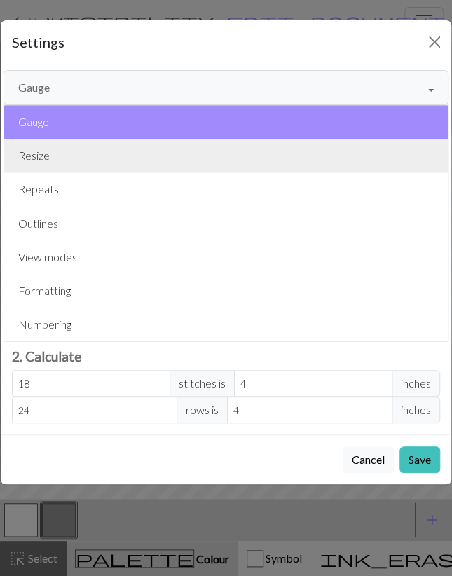
click at [73, 159] on button "Resize" at bounding box center [225, 156] width 443 height 34
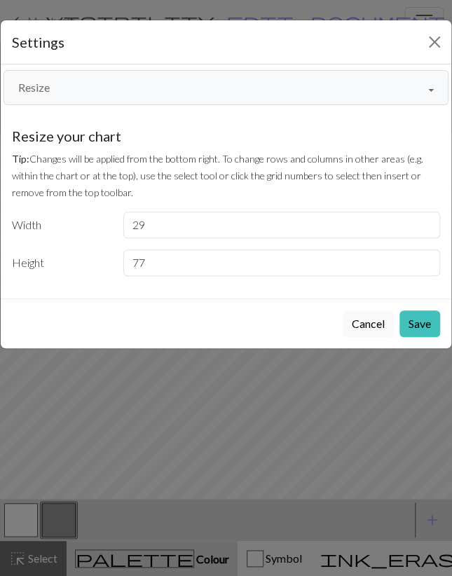
type input "77"
click at [426, 260] on input "77" at bounding box center [281, 262] width 317 height 27
click at [414, 319] on button "Save" at bounding box center [419, 323] width 41 height 27
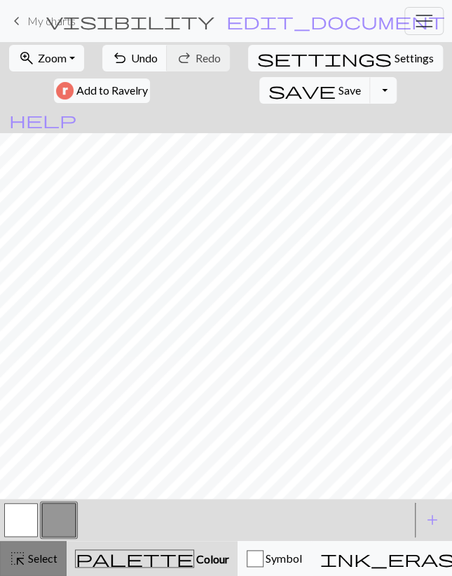
click at [51, 551] on div "highlight_alt Select Select" at bounding box center [33, 558] width 48 height 17
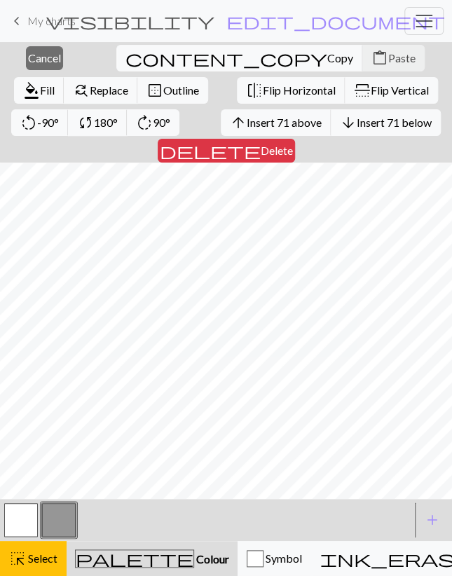
scroll to position [227, 0]
click at [327, 58] on span "Copy" at bounding box center [340, 57] width 26 height 13
click at [388, 62] on span "Paste" at bounding box center [401, 57] width 27 height 13
click at [43, 55] on span "Cancel" at bounding box center [44, 57] width 33 height 13
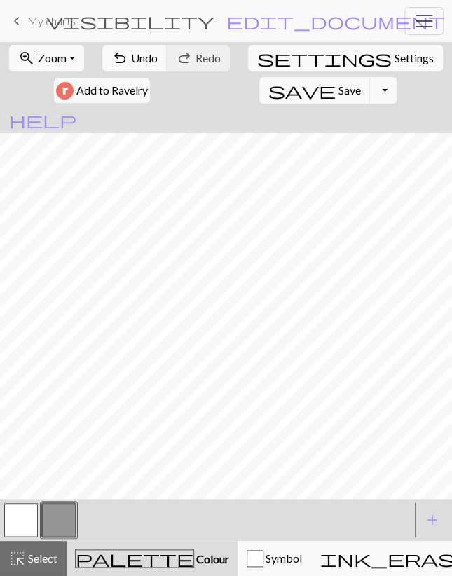
drag, startPoint x: 18, startPoint y: 530, endPoint x: 22, endPoint y: 520, distance: 11.3
click at [18, 530] on button "button" at bounding box center [21, 520] width 34 height 34
click at [144, 54] on span "Undo" at bounding box center [144, 57] width 27 height 13
click at [64, 518] on button "button" at bounding box center [59, 520] width 34 height 34
click at [146, 57] on span "Undo" at bounding box center [144, 57] width 27 height 13
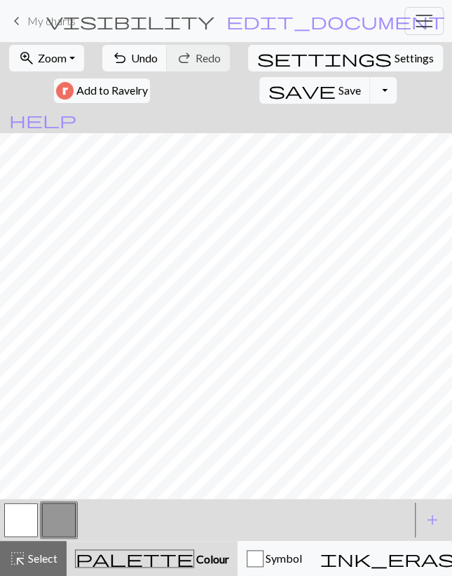
click at [28, 515] on button "button" at bounding box center [21, 520] width 34 height 34
click at [56, 526] on button "button" at bounding box center [59, 520] width 34 height 34
click at [338, 90] on span "Save" at bounding box center [349, 89] width 22 height 13
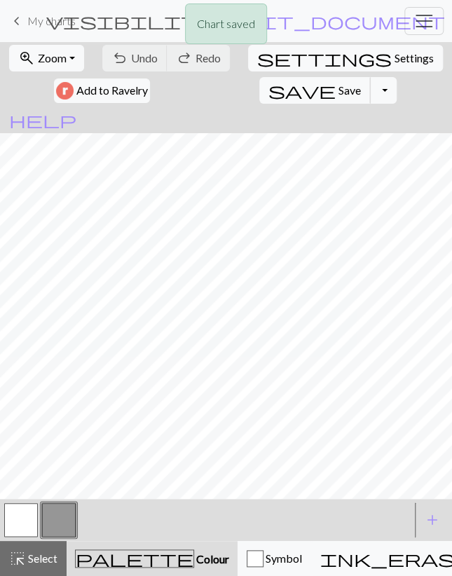
scroll to position [140, 0]
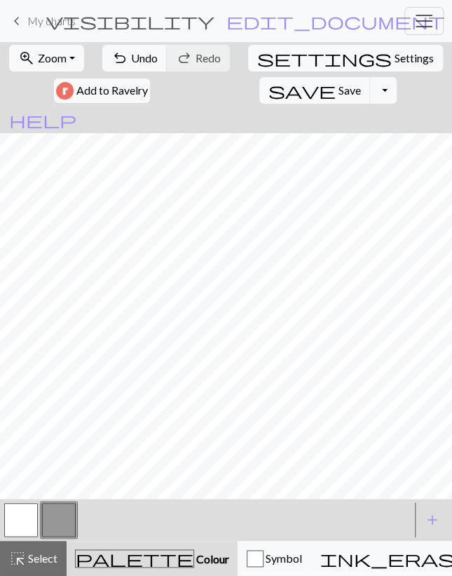
click at [27, 513] on button "button" at bounding box center [21, 520] width 34 height 34
click at [128, 50] on span "undo" at bounding box center [119, 58] width 17 height 20
click at [140, 54] on span "Undo" at bounding box center [144, 57] width 27 height 13
click at [140, 53] on span "Undo" at bounding box center [144, 57] width 27 height 13
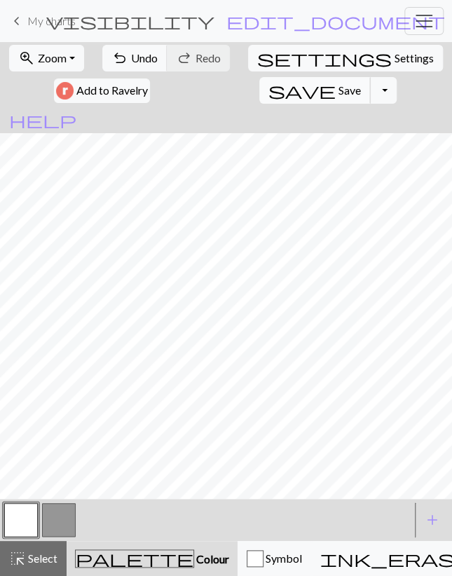
click at [338, 83] on span "Save" at bounding box center [349, 89] width 22 height 13
click at [394, 60] on span "Settings" at bounding box center [413, 58] width 39 height 17
select select "aran"
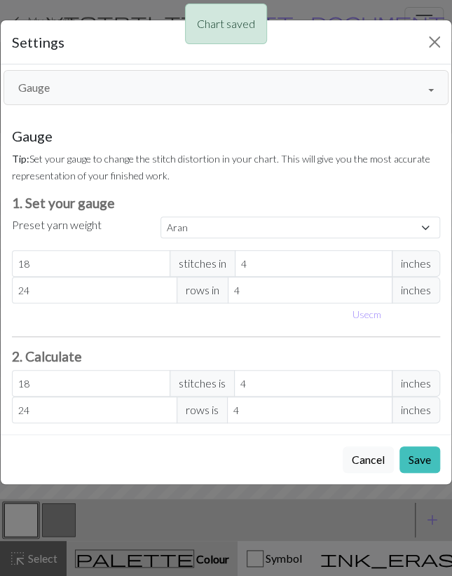
click at [121, 104] on div "Gauge Gauge Resize Repeats Outlines View modes Formatting Numbering Gauge Resiz…" at bounding box center [225, 249] width 467 height 370
drag, startPoint x: 81, startPoint y: 83, endPoint x: 78, endPoint y: 92, distance: 8.7
click at [81, 83] on button "Gauge" at bounding box center [226, 87] width 445 height 35
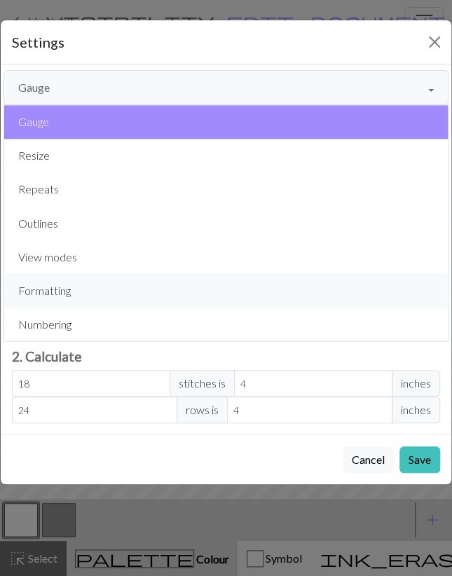
click at [69, 286] on button "Formatting" at bounding box center [225, 290] width 443 height 34
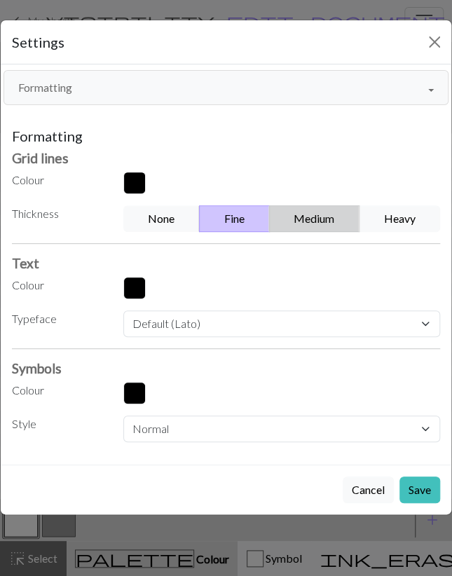
click at [316, 205] on button "Medium" at bounding box center [314, 218] width 91 height 27
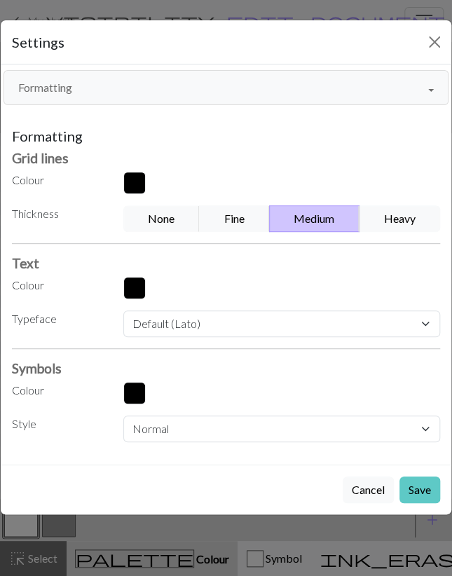
click at [418, 484] on button "Save" at bounding box center [419, 489] width 41 height 27
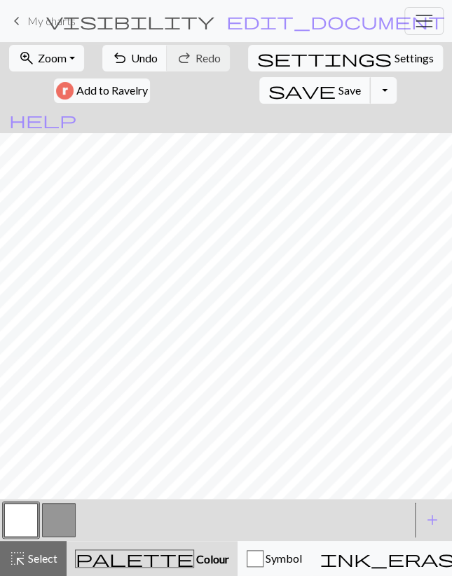
click at [259, 88] on button "save Save Save" at bounding box center [314, 90] width 111 height 27
drag, startPoint x: 65, startPoint y: 519, endPoint x: 73, endPoint y: 509, distance: 12.5
click at [64, 520] on button "button" at bounding box center [59, 520] width 34 height 34
click at [125, 62] on span "undo" at bounding box center [119, 58] width 17 height 20
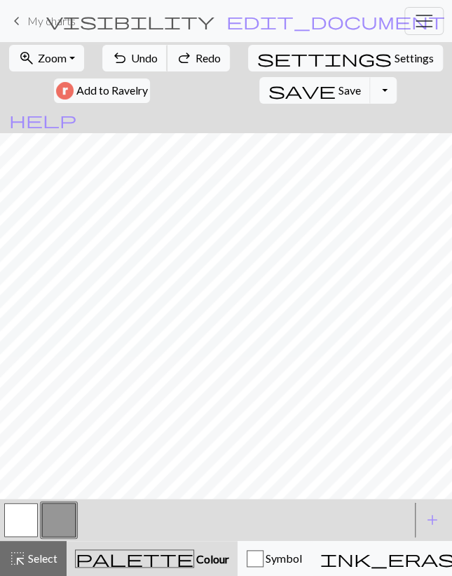
click at [125, 64] on span "undo" at bounding box center [119, 58] width 17 height 20
click at [144, 60] on span "Undo" at bounding box center [144, 57] width 27 height 13
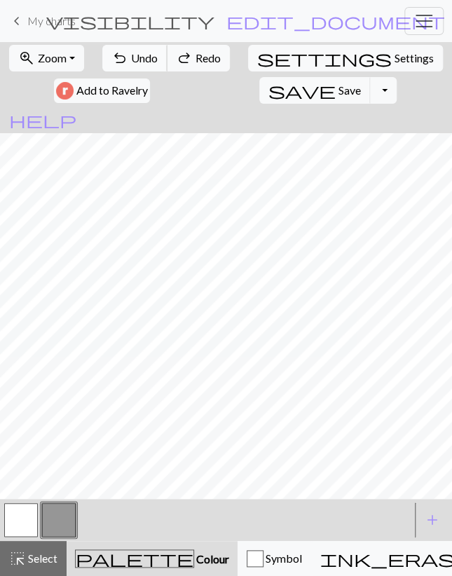
click at [144, 60] on span "Undo" at bounding box center [144, 57] width 27 height 13
click at [259, 96] on button "save Save Save" at bounding box center [314, 90] width 111 height 27
click at [370, 95] on button "Toggle Dropdown" at bounding box center [383, 90] width 27 height 27
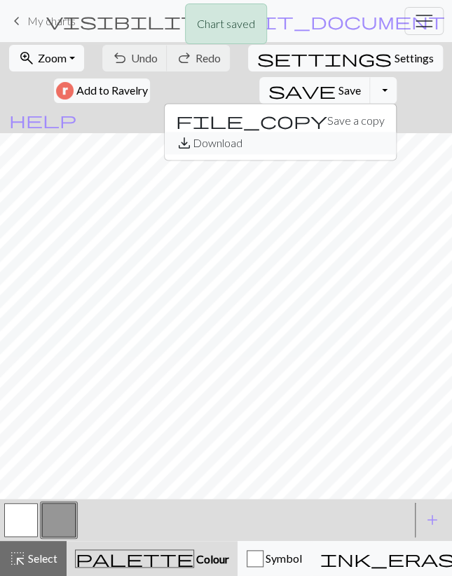
click at [232, 139] on button "save_alt Download" at bounding box center [280, 143] width 231 height 22
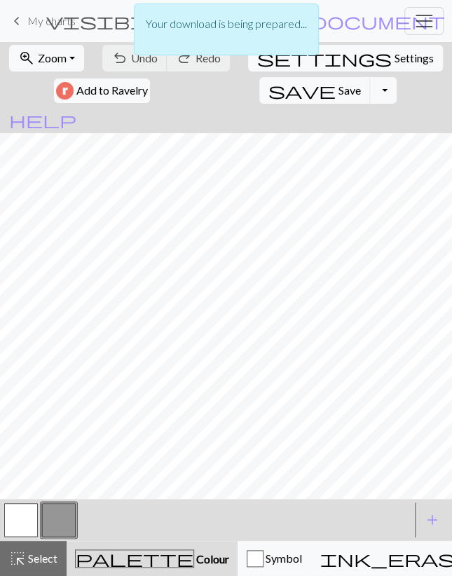
click at [28, 523] on button "button" at bounding box center [21, 520] width 34 height 34
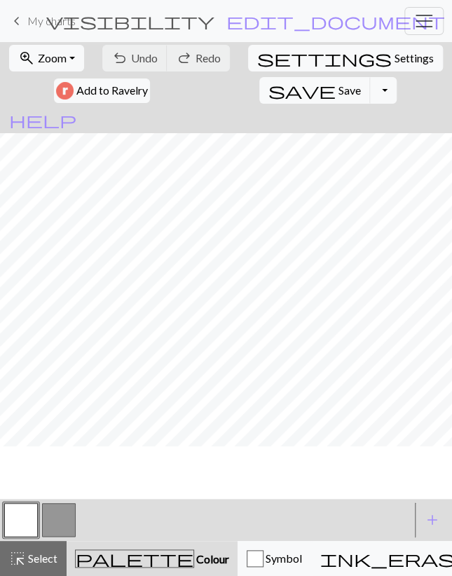
scroll to position [59, 0]
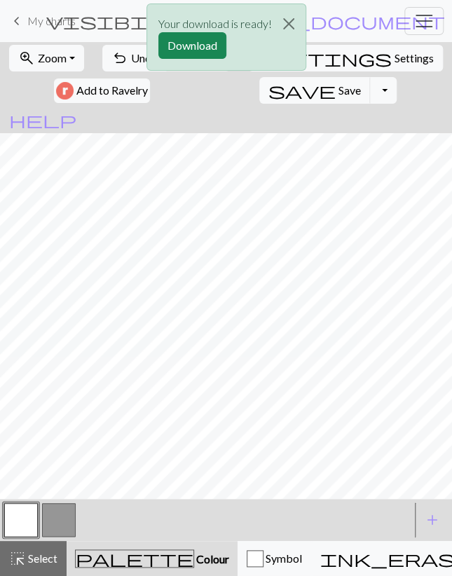
click at [136, 62] on div "Your download is ready! Download" at bounding box center [226, 41] width 452 height 82
click at [116, 57] on div "Your download is ready! Download" at bounding box center [226, 41] width 452 height 82
click at [179, 47] on button "Download" at bounding box center [192, 45] width 68 height 27
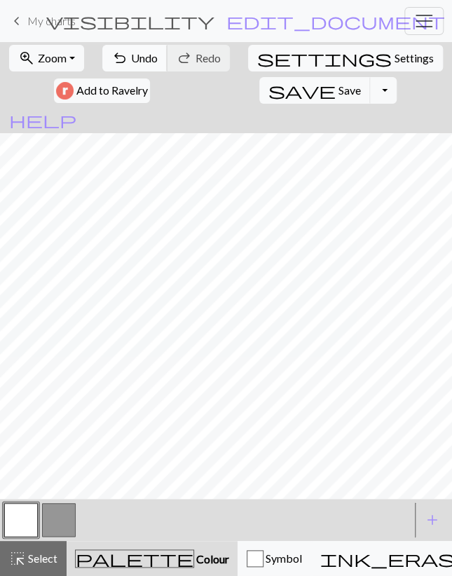
click at [141, 55] on span "Undo" at bounding box center [144, 57] width 27 height 13
click at [41, 45] on button "zoom_in Zoom Zoom" at bounding box center [46, 58] width 75 height 27
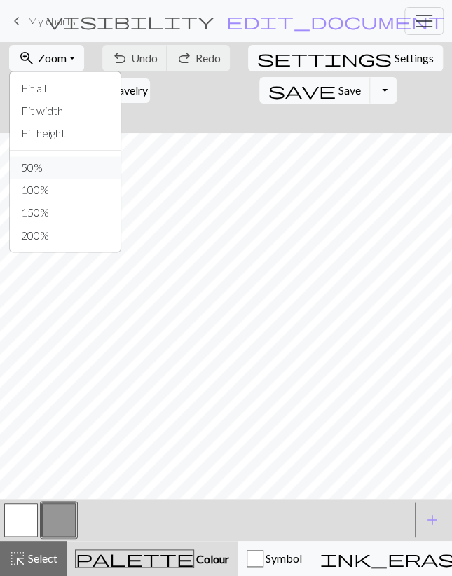
click at [60, 159] on button "50%" at bounding box center [65, 167] width 111 height 22
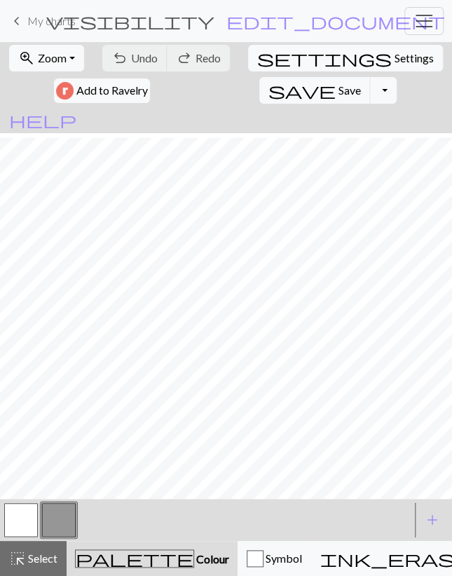
scroll to position [249, 0]
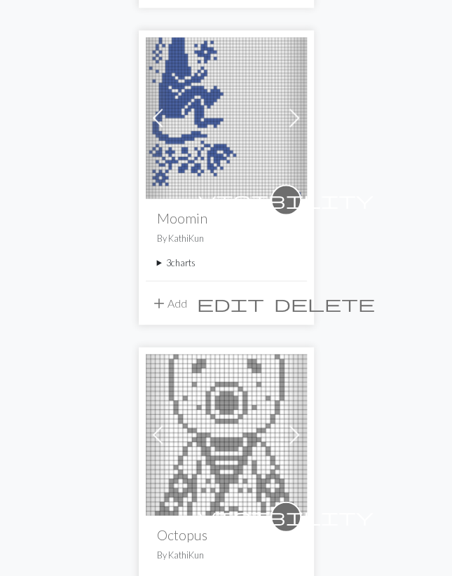
scroll to position [5025, 0]
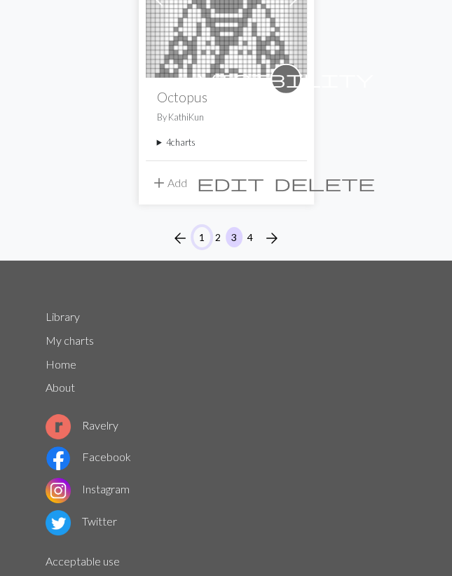
click at [204, 228] on button "1" at bounding box center [201, 237] width 17 height 20
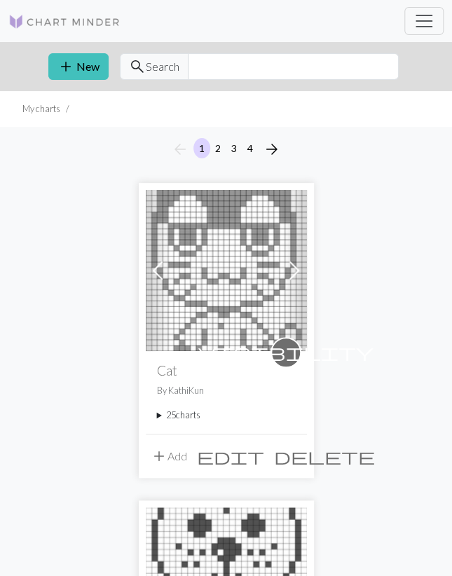
click at [192, 414] on summary "25 charts" at bounding box center [226, 414] width 139 height 13
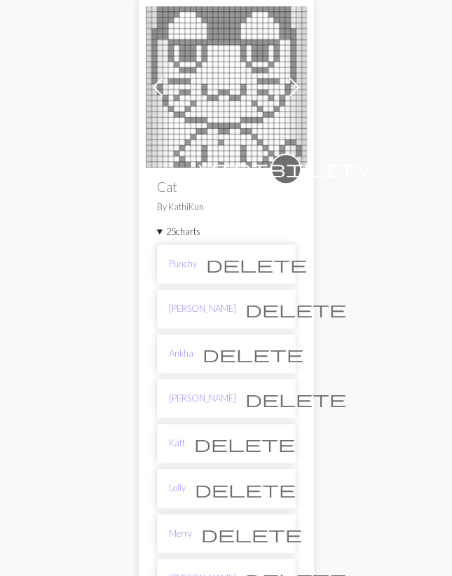
scroll to position [291, 0]
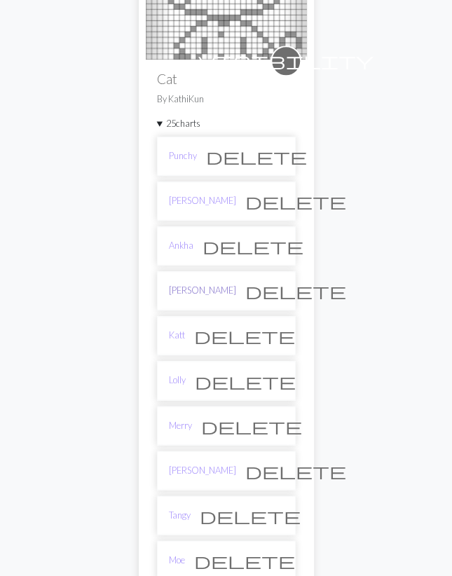
click at [180, 286] on link "Felicity" at bounding box center [202, 290] width 67 height 13
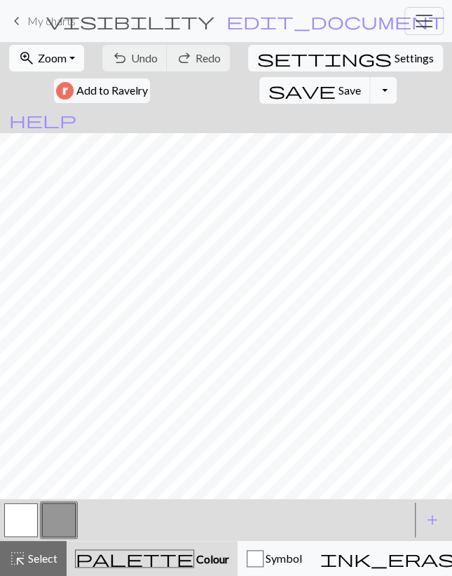
click at [46, 48] on button "zoom_in Zoom Zoom" at bounding box center [46, 58] width 75 height 27
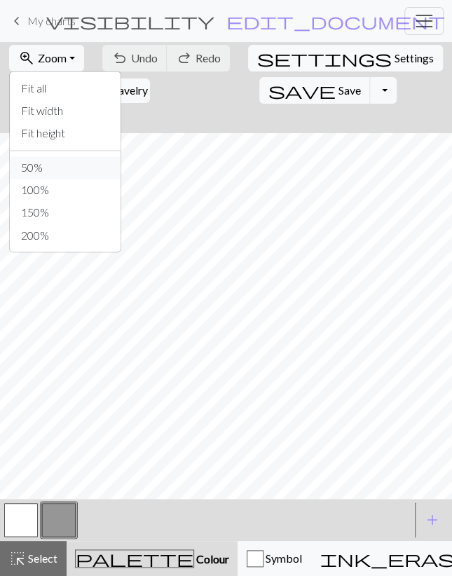
click at [44, 167] on button "50%" at bounding box center [65, 167] width 111 height 22
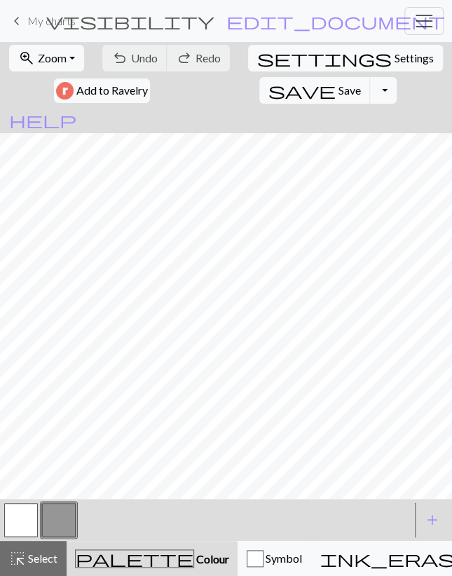
click at [26, 518] on button "button" at bounding box center [21, 520] width 34 height 34
click at [51, 509] on button "button" at bounding box center [59, 520] width 34 height 34
drag, startPoint x: 29, startPoint y: 514, endPoint x: 33, endPoint y: 499, distance: 15.3
click at [29, 512] on button "button" at bounding box center [21, 520] width 34 height 34
click at [50, 513] on button "button" at bounding box center [59, 520] width 34 height 34
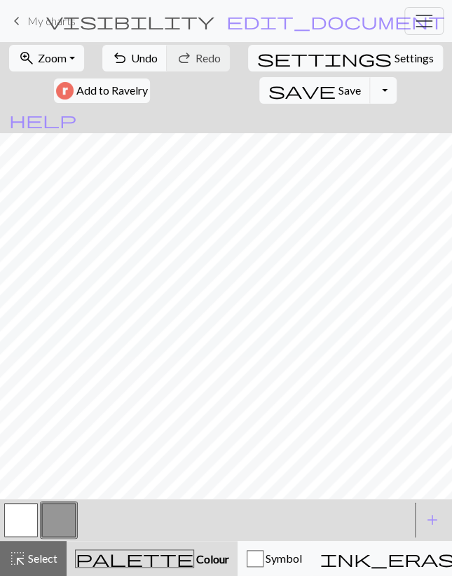
click at [18, 520] on button "button" at bounding box center [21, 520] width 34 height 34
click at [58, 508] on button "button" at bounding box center [59, 520] width 34 height 34
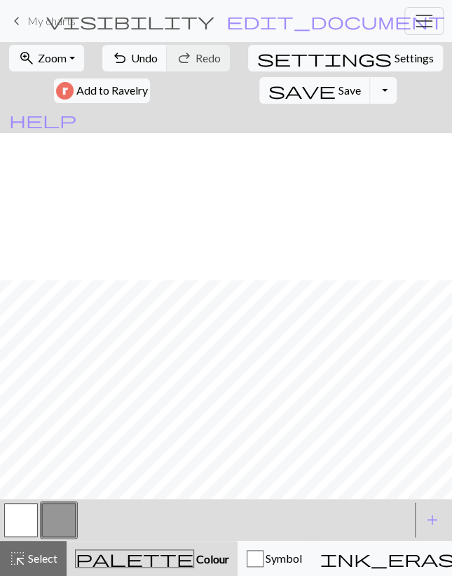
scroll to position [249, 0]
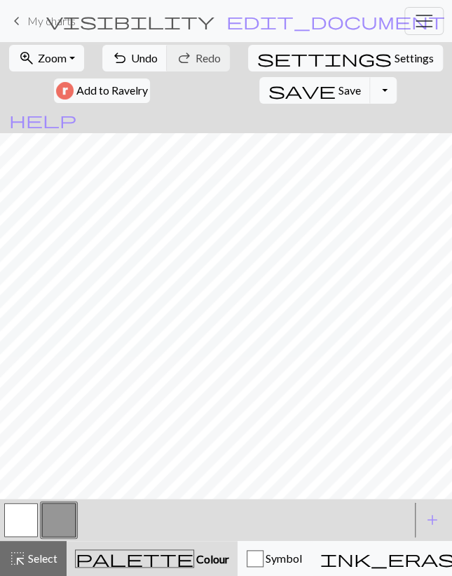
click at [23, 513] on button "button" at bounding box center [21, 520] width 34 height 34
drag, startPoint x: 58, startPoint y: 512, endPoint x: 89, endPoint y: 499, distance: 33.6
click at [63, 510] on button "button" at bounding box center [59, 520] width 34 height 34
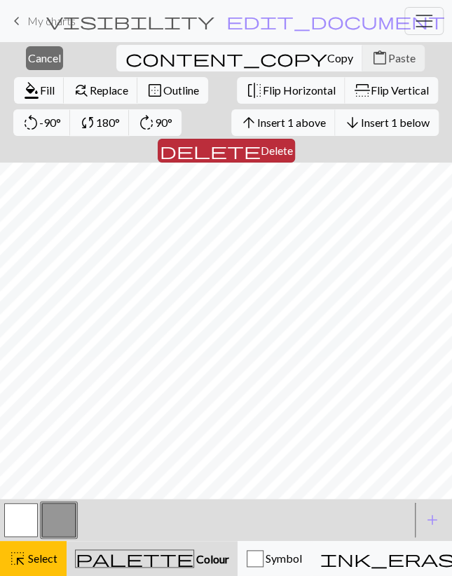
click at [293, 144] on span "Delete" at bounding box center [277, 150] width 32 height 13
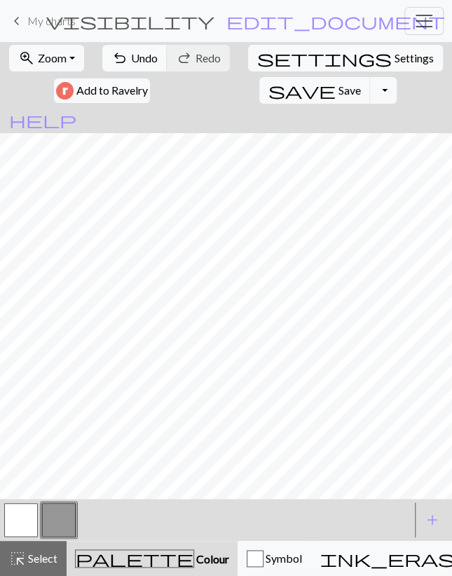
click at [26, 511] on button "button" at bounding box center [21, 520] width 34 height 34
drag, startPoint x: 55, startPoint y: 524, endPoint x: 60, endPoint y: 510, distance: 14.6
click at [55, 521] on button "button" at bounding box center [59, 520] width 34 height 34
click at [20, 524] on button "button" at bounding box center [21, 520] width 34 height 34
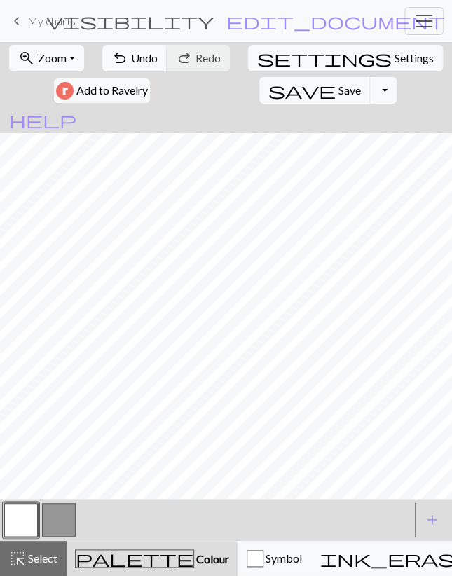
click at [52, 516] on button "button" at bounding box center [59, 520] width 34 height 34
click at [28, 554] on span "Select" at bounding box center [42, 557] width 32 height 13
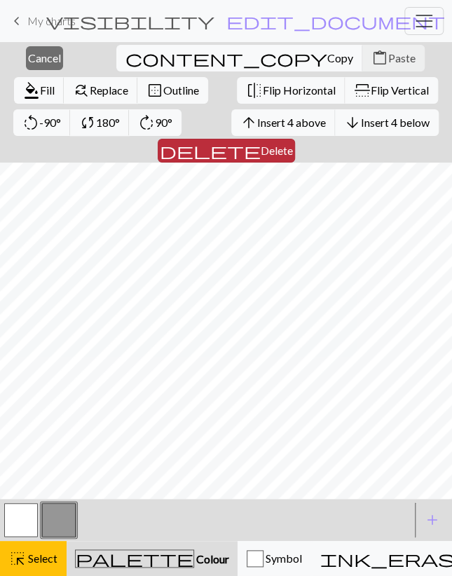
click at [261, 141] on span "delete" at bounding box center [210, 151] width 101 height 20
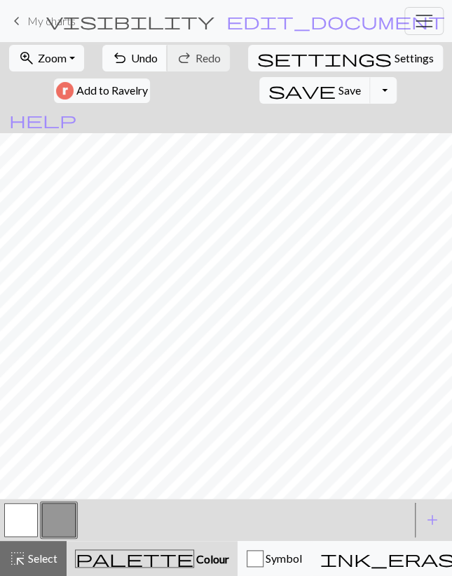
click at [132, 64] on button "undo Undo Undo" at bounding box center [134, 58] width 65 height 27
click at [41, 554] on span "Select" at bounding box center [42, 557] width 32 height 13
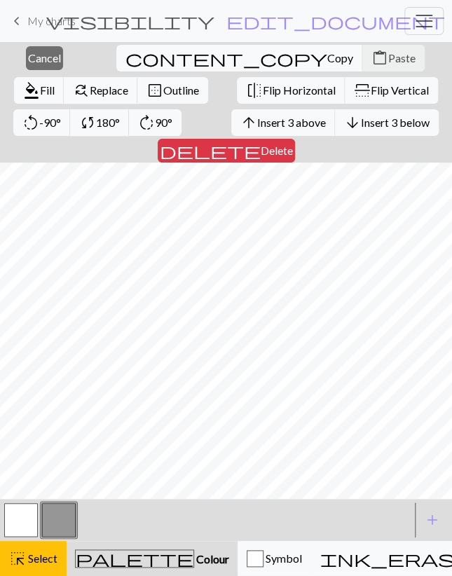
click at [261, 141] on span "delete" at bounding box center [210, 151] width 101 height 20
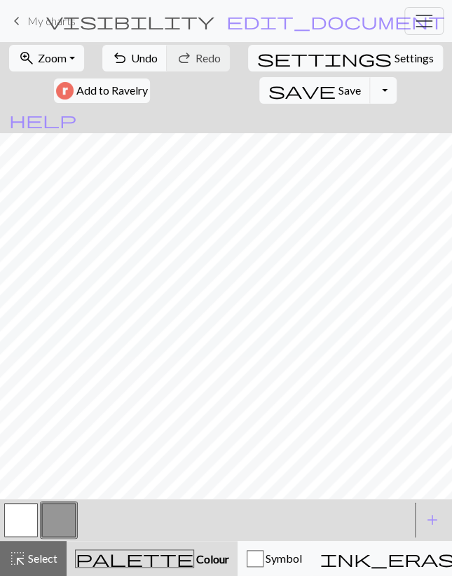
click at [59, 517] on button "button" at bounding box center [59, 520] width 34 height 34
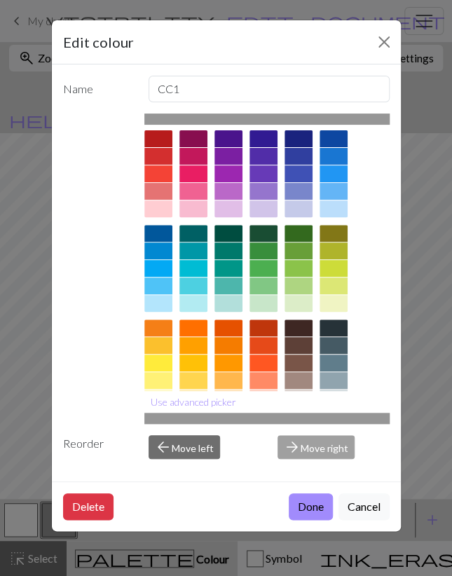
click at [26, 497] on div "Edit colour Name CC1 Use advanced picker Reorder arrow_back Move left arrow_for…" at bounding box center [226, 288] width 452 height 576
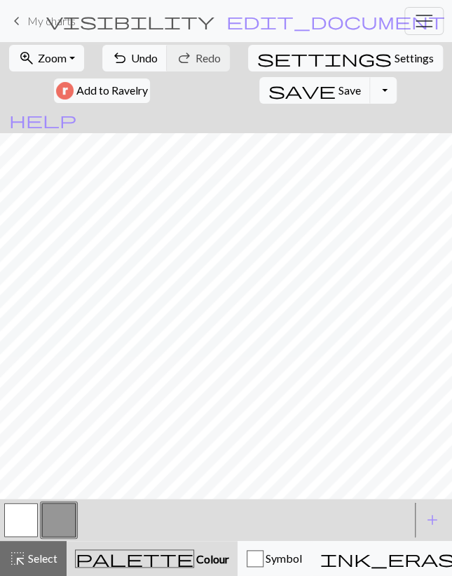
click at [30, 505] on button "button" at bounding box center [21, 520] width 34 height 34
click at [60, 513] on button "button" at bounding box center [59, 520] width 34 height 34
click at [12, 523] on button "button" at bounding box center [21, 520] width 34 height 34
click at [48, 521] on button "button" at bounding box center [59, 520] width 34 height 34
click at [25, 515] on button "button" at bounding box center [21, 520] width 34 height 34
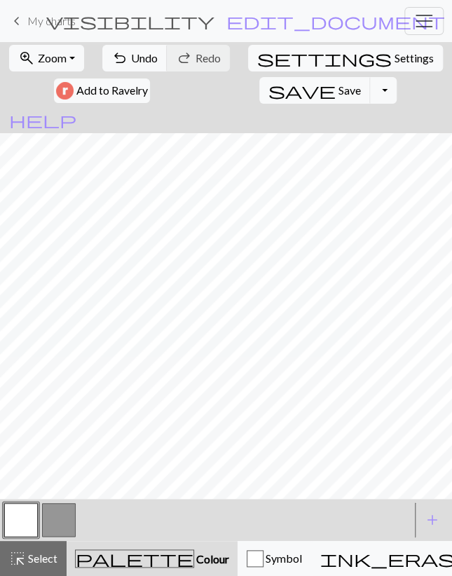
click at [57, 518] on button "button" at bounding box center [59, 520] width 34 height 34
drag, startPoint x: 29, startPoint y: 519, endPoint x: 36, endPoint y: 504, distance: 16.9
click at [29, 516] on button "button" at bounding box center [21, 520] width 34 height 34
click at [57, 515] on button "button" at bounding box center [59, 520] width 34 height 34
click at [27, 525] on button "button" at bounding box center [21, 520] width 34 height 34
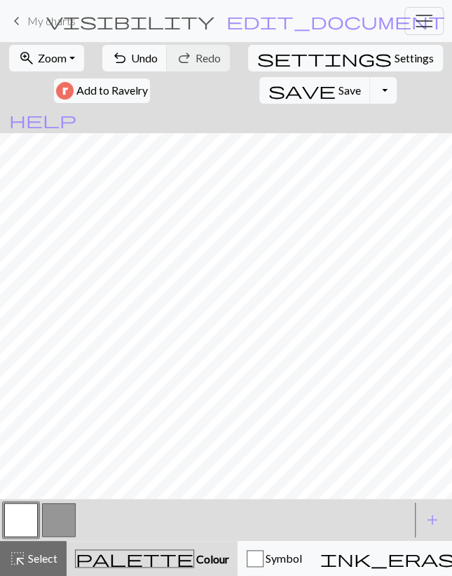
click at [67, 518] on button "button" at bounding box center [59, 520] width 34 height 34
click at [25, 516] on button "button" at bounding box center [21, 520] width 34 height 34
click at [32, 555] on span "Select" at bounding box center [42, 557] width 32 height 13
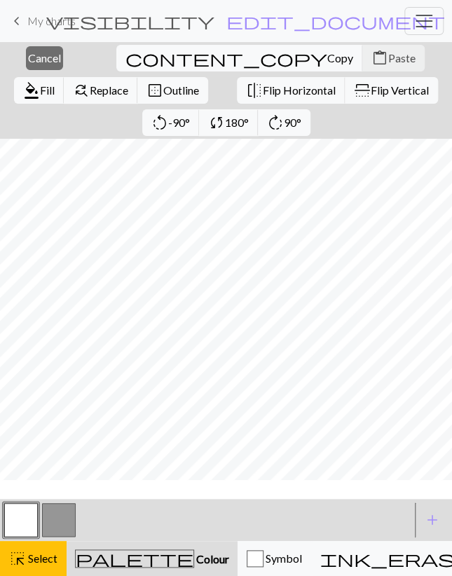
scroll to position [195, 0]
click at [64, 522] on button "button" at bounding box center [59, 520] width 34 height 34
click at [55, 83] on span "Fill" at bounding box center [47, 89] width 15 height 13
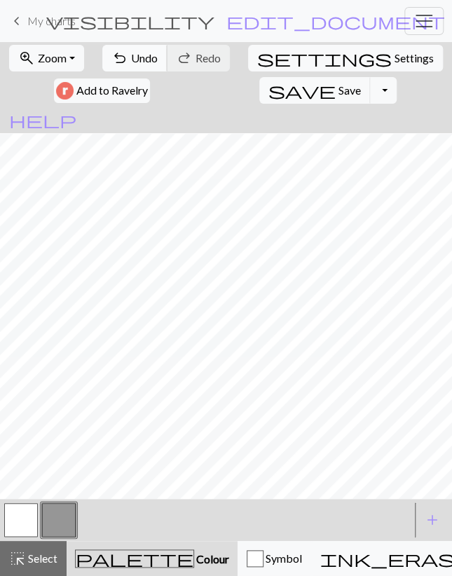
click at [147, 57] on span "Undo" at bounding box center [144, 57] width 27 height 13
drag, startPoint x: 28, startPoint y: 518, endPoint x: 27, endPoint y: 508, distance: 10.5
click at [27, 518] on button "button" at bounding box center [21, 520] width 34 height 34
click at [53, 524] on button "button" at bounding box center [59, 520] width 34 height 34
click at [25, 522] on button "button" at bounding box center [21, 520] width 34 height 34
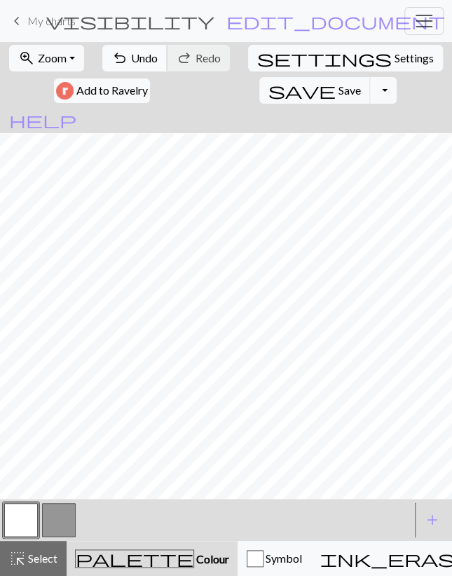
click at [147, 64] on span "Undo" at bounding box center [144, 57] width 27 height 13
click at [144, 58] on span "Undo" at bounding box center [144, 57] width 27 height 13
click at [135, 59] on span "Undo" at bounding box center [144, 57] width 27 height 13
click at [131, 57] on button "undo Undo Undo" at bounding box center [134, 58] width 65 height 27
drag, startPoint x: 55, startPoint y: 518, endPoint x: 62, endPoint y: 505, distance: 15.0
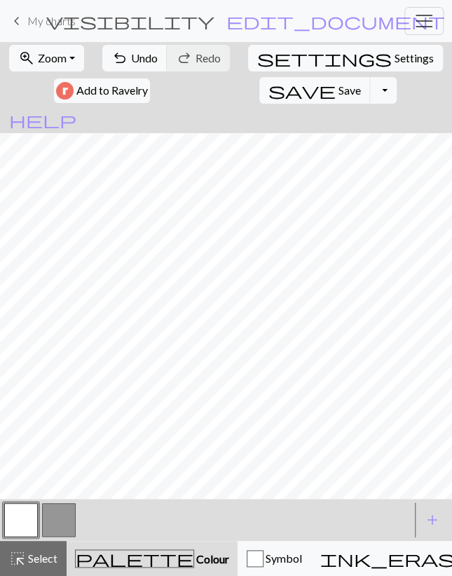
click at [55, 516] on button "button" at bounding box center [59, 520] width 34 height 34
click at [20, 529] on button "button" at bounding box center [21, 520] width 34 height 34
click at [50, 526] on button "button" at bounding box center [59, 520] width 34 height 34
click at [18, 526] on button "button" at bounding box center [21, 520] width 34 height 34
click at [57, 528] on button "button" at bounding box center [59, 520] width 34 height 34
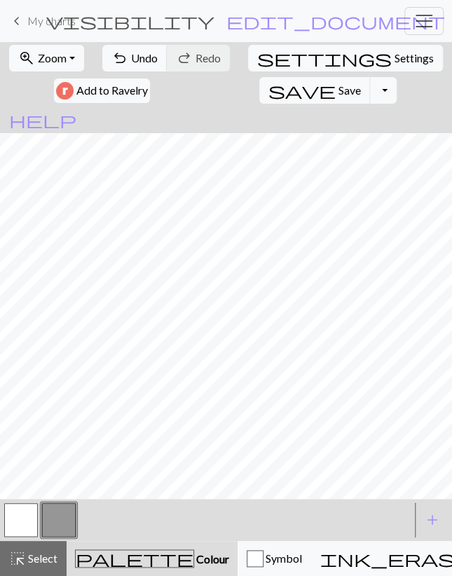
click at [22, 520] on button "button" at bounding box center [21, 520] width 34 height 34
click at [64, 524] on button "button" at bounding box center [59, 520] width 34 height 34
click at [32, 518] on button "button" at bounding box center [21, 520] width 34 height 34
drag, startPoint x: 54, startPoint y: 524, endPoint x: 62, endPoint y: 509, distance: 16.9
click at [55, 522] on button "button" at bounding box center [59, 520] width 34 height 34
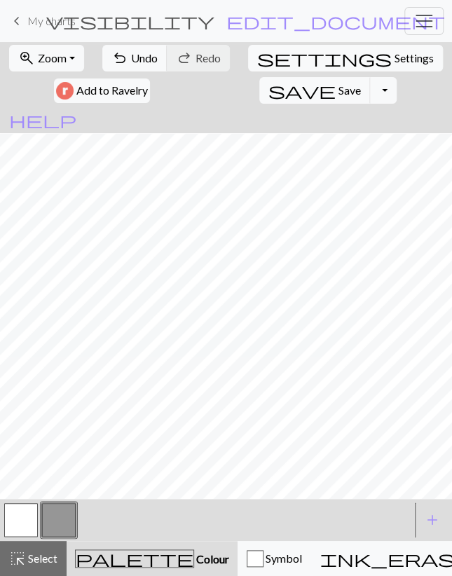
click at [32, 514] on button "button" at bounding box center [21, 520] width 34 height 34
drag, startPoint x: 64, startPoint y: 516, endPoint x: 72, endPoint y: 502, distance: 16.3
click at [64, 515] on button "button" at bounding box center [59, 520] width 34 height 34
click at [134, 53] on span "Undo" at bounding box center [144, 57] width 27 height 13
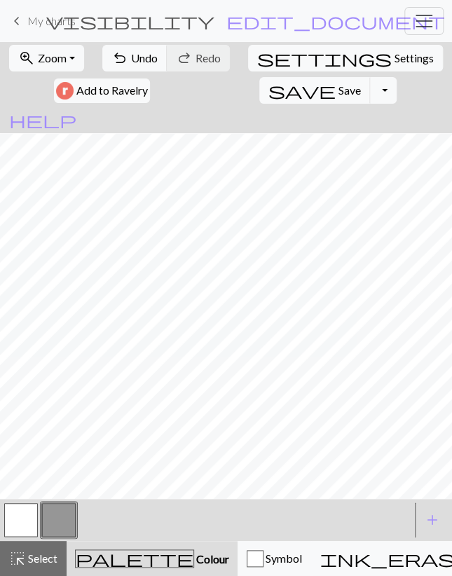
click at [27, 513] on button "button" at bounding box center [21, 520] width 34 height 34
click at [28, 518] on button "button" at bounding box center [21, 520] width 34 height 34
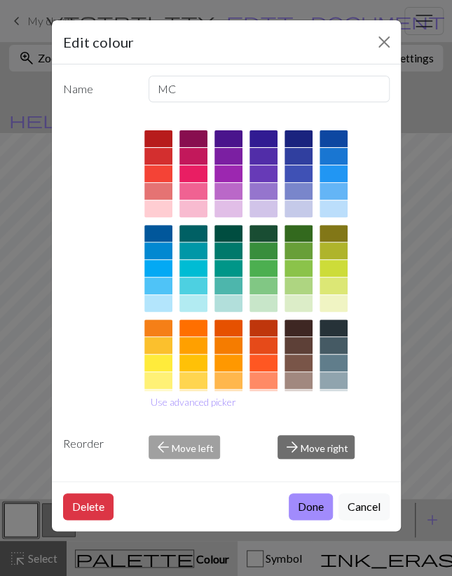
click at [43, 393] on div "Edit colour Name MC Use advanced picker Reorder arrow_back Move left arrow_forw…" at bounding box center [226, 288] width 452 height 576
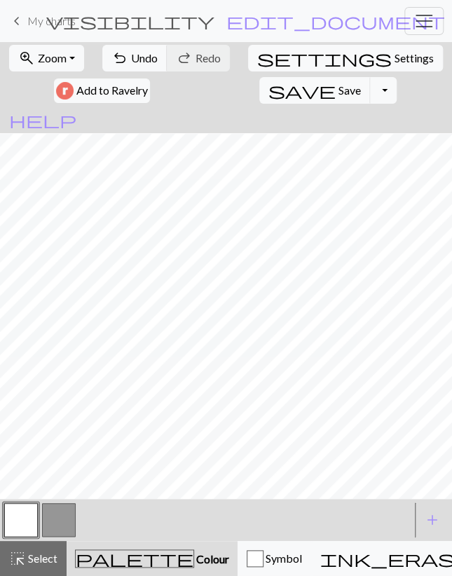
click at [62, 516] on button "button" at bounding box center [59, 520] width 34 height 34
click at [15, 523] on button "button" at bounding box center [21, 520] width 34 height 34
click at [57, 523] on button "button" at bounding box center [59, 520] width 34 height 34
click at [16, 520] on button "button" at bounding box center [21, 520] width 34 height 34
click at [47, 522] on button "button" at bounding box center [59, 520] width 34 height 34
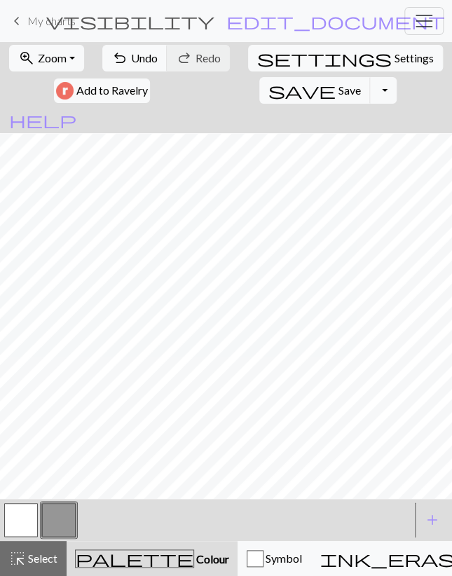
click at [25, 520] on button "button" at bounding box center [21, 520] width 34 height 34
click at [55, 520] on button "button" at bounding box center [59, 520] width 34 height 34
click at [134, 60] on span "Undo" at bounding box center [144, 57] width 27 height 13
click at [24, 523] on button "button" at bounding box center [21, 520] width 34 height 34
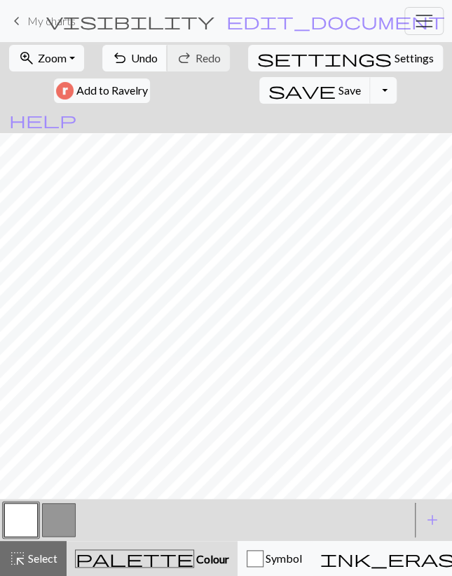
click at [144, 64] on button "undo Undo Undo" at bounding box center [134, 58] width 65 height 27
click at [144, 64] on span "Undo" at bounding box center [144, 57] width 27 height 13
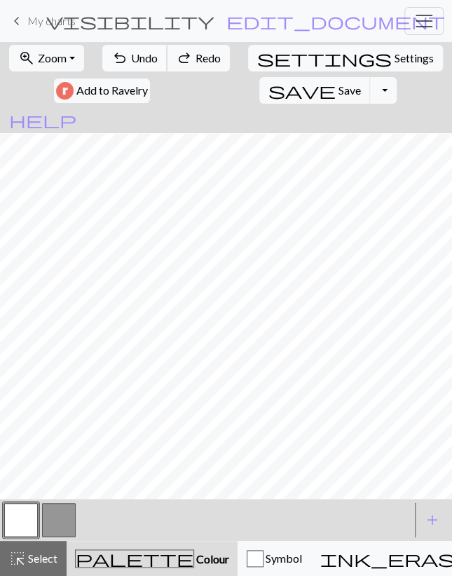
click at [144, 64] on span "Undo" at bounding box center [144, 57] width 27 height 13
click at [144, 65] on button "undo Undo Undo" at bounding box center [134, 58] width 65 height 27
click at [62, 515] on button "button" at bounding box center [59, 520] width 34 height 34
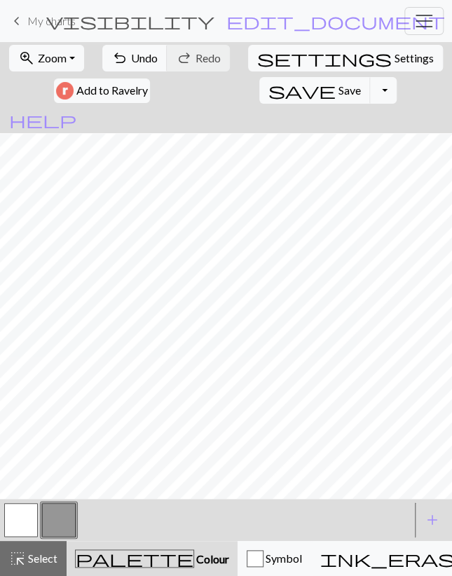
click at [23, 515] on button "button" at bounding box center [21, 520] width 34 height 34
click at [131, 61] on button "undo Undo Undo" at bounding box center [134, 58] width 65 height 27
click at [128, 63] on span "undo" at bounding box center [119, 58] width 17 height 20
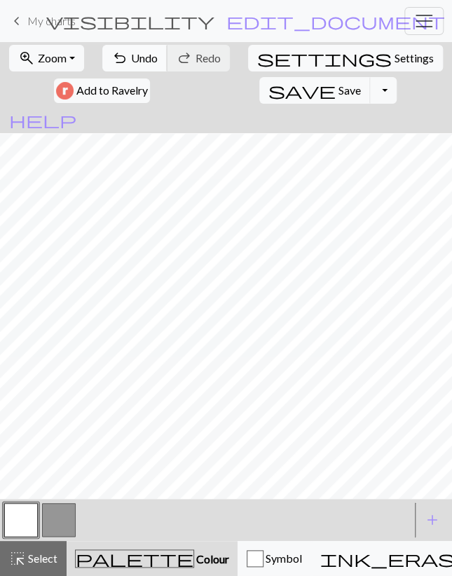
click at [136, 48] on button "undo Undo Undo" at bounding box center [134, 58] width 65 height 27
click at [130, 60] on button "undo Undo Undo" at bounding box center [134, 58] width 65 height 27
click at [145, 65] on button "undo Undo Undo" at bounding box center [134, 58] width 65 height 27
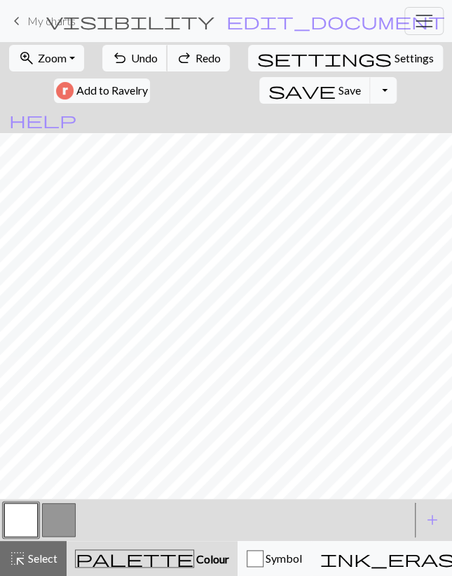
click at [145, 65] on button "undo Undo Undo" at bounding box center [134, 58] width 65 height 27
click at [145, 66] on button "undo Undo Undo" at bounding box center [134, 58] width 65 height 27
click at [145, 67] on button "undo Undo Undo" at bounding box center [134, 58] width 65 height 27
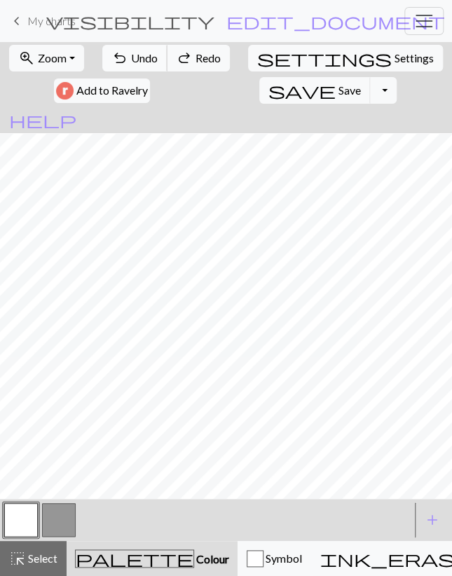
click at [144, 67] on button "undo Undo Undo" at bounding box center [134, 58] width 65 height 27
click at [49, 511] on button "button" at bounding box center [59, 520] width 34 height 34
drag, startPoint x: 35, startPoint y: 523, endPoint x: 47, endPoint y: 506, distance: 21.2
click at [34, 524] on button "button" at bounding box center [21, 520] width 34 height 34
click at [138, 58] on span "Undo" at bounding box center [144, 57] width 27 height 13
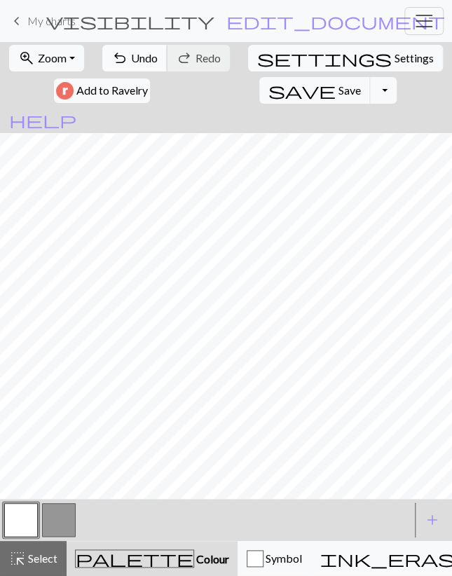
click at [138, 58] on span "Undo" at bounding box center [144, 57] width 27 height 13
drag, startPoint x: 54, startPoint y: 515, endPoint x: 62, endPoint y: 506, distance: 11.9
click at [54, 513] on button "button" at bounding box center [59, 520] width 34 height 34
click at [27, 521] on button "button" at bounding box center [21, 520] width 34 height 34
click at [57, 515] on button "button" at bounding box center [59, 520] width 34 height 34
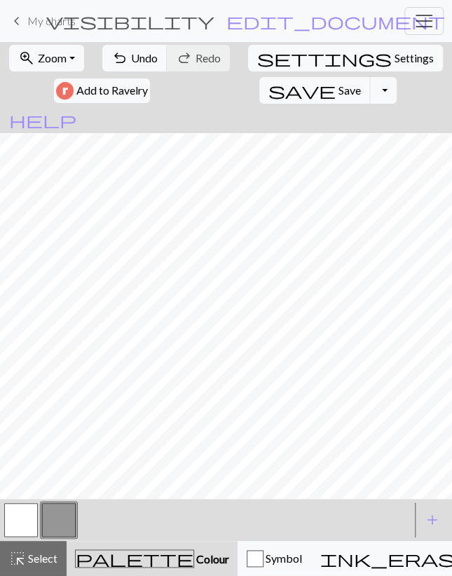
click at [27, 511] on button "button" at bounding box center [21, 520] width 34 height 34
click at [50, 522] on button "button" at bounding box center [59, 520] width 34 height 34
click at [27, 513] on button "button" at bounding box center [21, 520] width 34 height 34
click at [67, 521] on button "button" at bounding box center [59, 520] width 34 height 34
click at [30, 515] on button "button" at bounding box center [21, 520] width 34 height 34
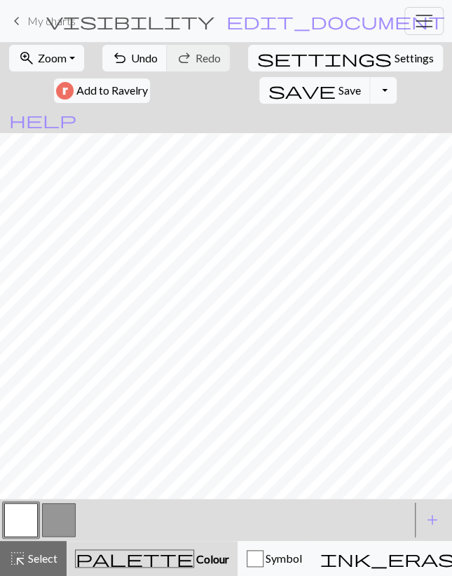
click at [57, 506] on button "button" at bounding box center [59, 520] width 34 height 34
click at [29, 512] on button "button" at bounding box center [21, 520] width 34 height 34
click at [144, 50] on button "undo Undo Undo" at bounding box center [134, 58] width 65 height 27
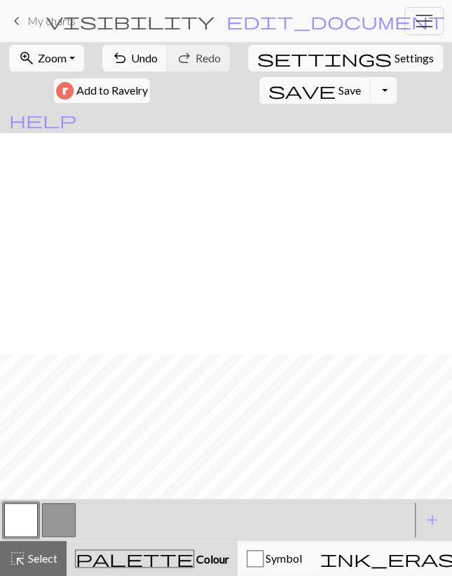
scroll to position [221, 0]
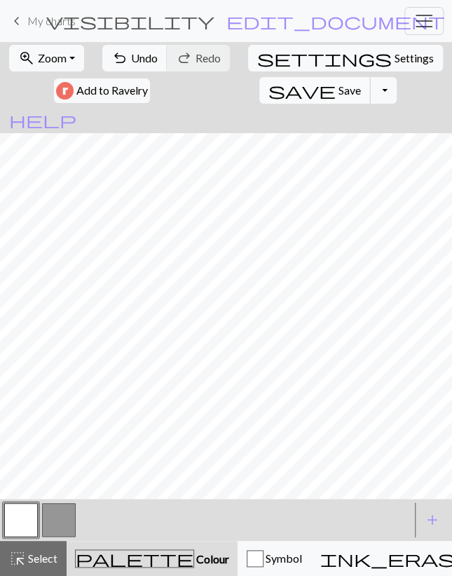
click at [338, 89] on span "Save" at bounding box center [349, 89] width 22 height 13
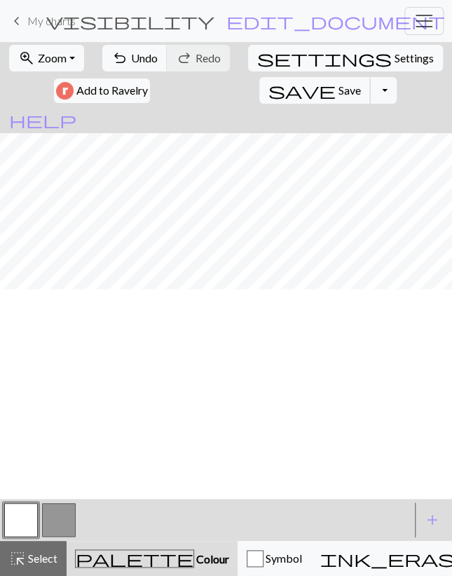
scroll to position [0, 0]
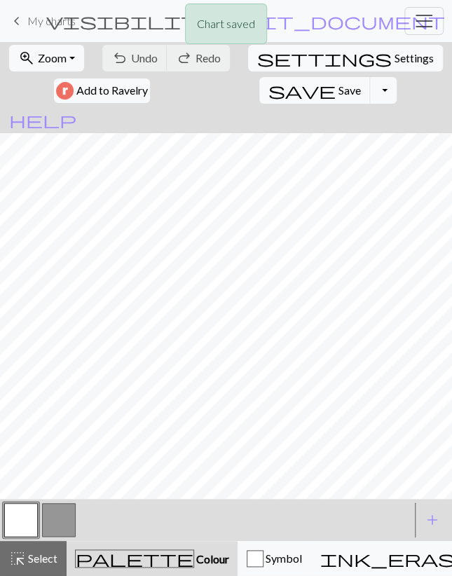
click at [60, 513] on button "button" at bounding box center [59, 520] width 34 height 34
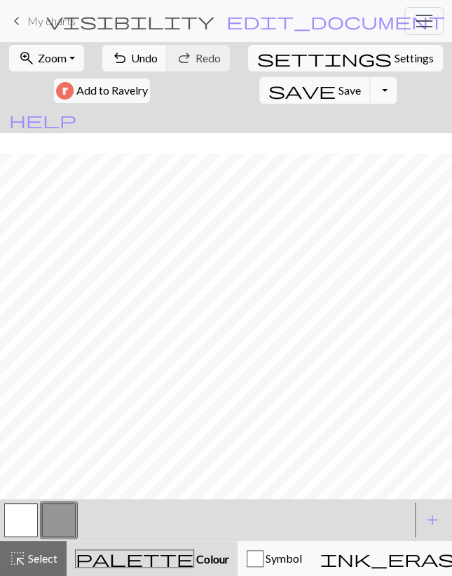
scroll to position [81, 0]
click at [338, 95] on span "Save" at bounding box center [349, 89] width 22 height 13
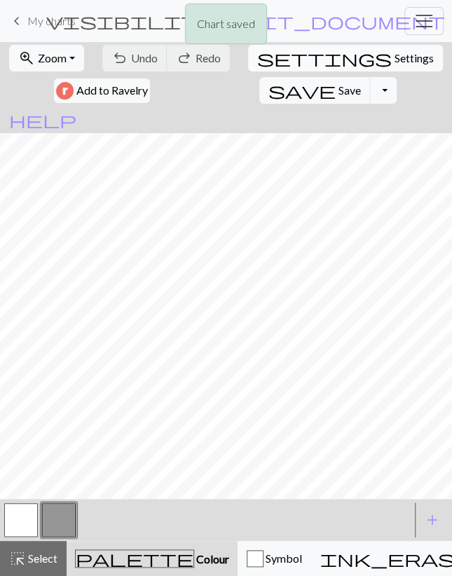
click at [285, 67] on button "settings Settings" at bounding box center [345, 58] width 195 height 27
select select "aran"
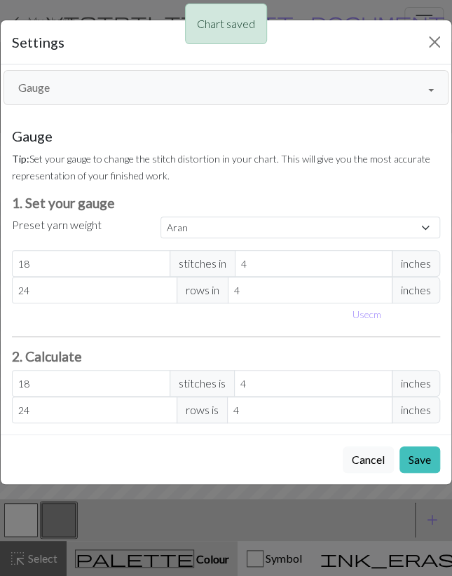
click at [79, 97] on button "Gauge" at bounding box center [226, 87] width 445 height 35
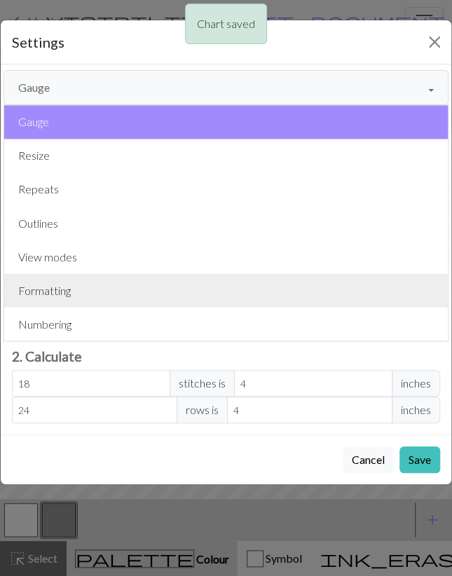
click at [68, 294] on button "Formatting" at bounding box center [225, 290] width 443 height 34
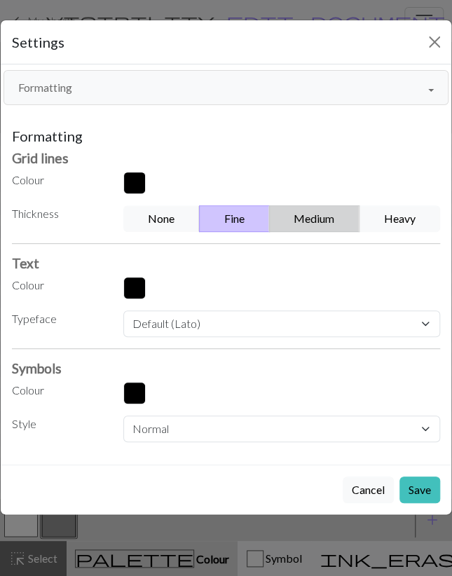
click at [312, 228] on button "Medium" at bounding box center [314, 218] width 91 height 27
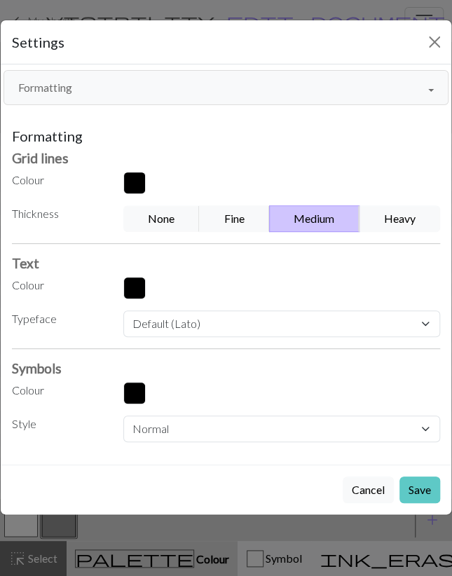
click at [424, 485] on button "Save" at bounding box center [419, 489] width 41 height 27
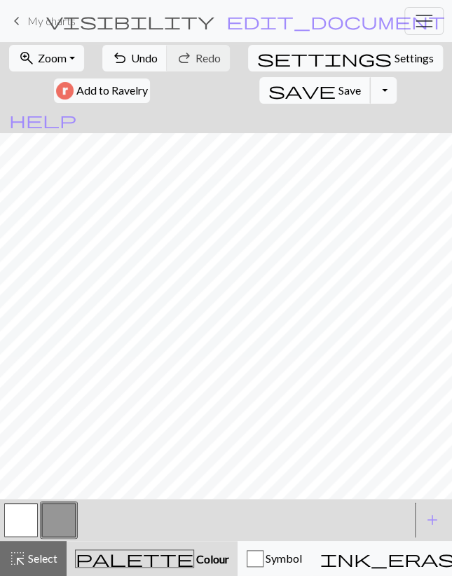
click at [338, 85] on span "Save" at bounding box center [349, 89] width 22 height 13
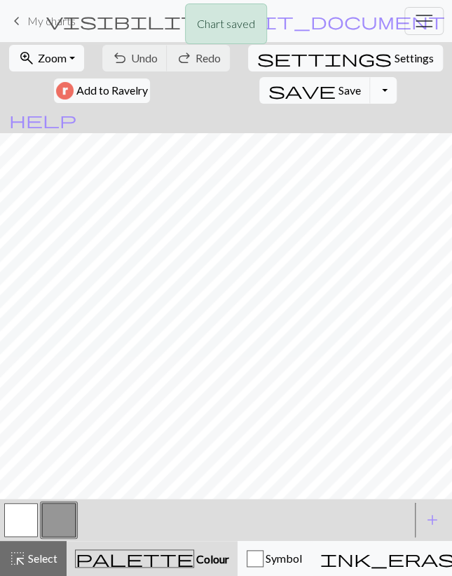
click at [370, 92] on button "Toggle Dropdown" at bounding box center [383, 90] width 27 height 27
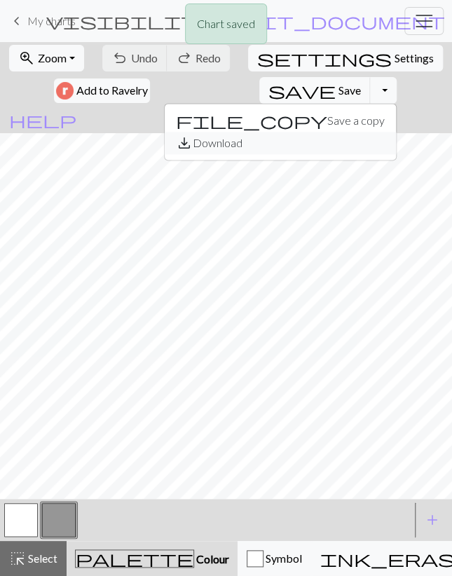
click at [209, 144] on button "save_alt Download" at bounding box center [280, 143] width 231 height 22
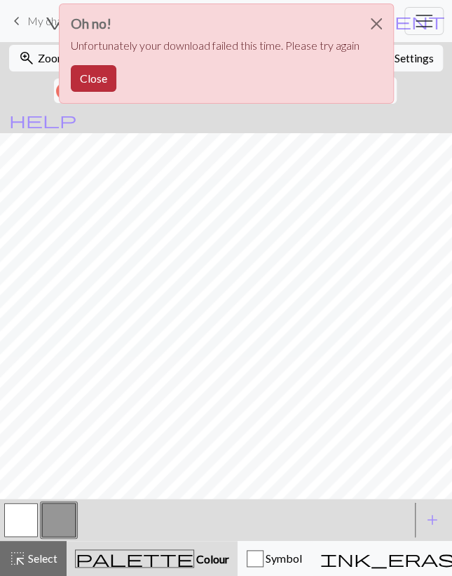
click at [98, 74] on button "Close" at bounding box center [94, 78] width 46 height 27
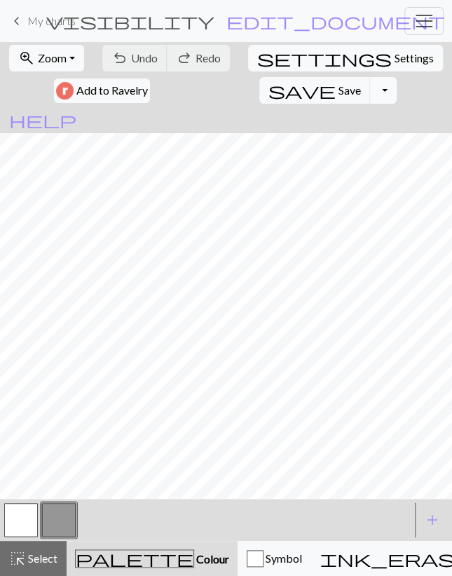
click at [370, 90] on button "Toggle Dropdown" at bounding box center [383, 90] width 27 height 27
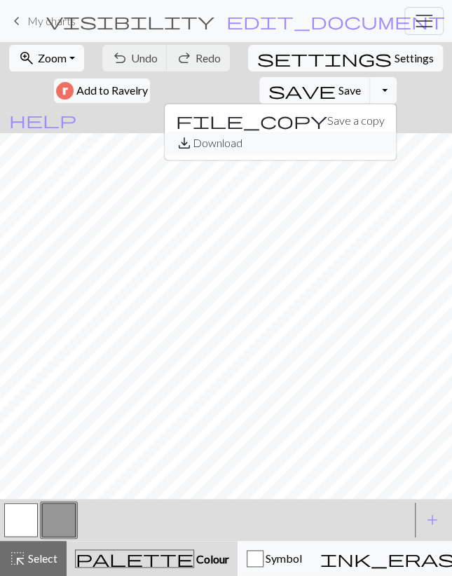
click at [226, 134] on button "save_alt Download" at bounding box center [280, 143] width 231 height 22
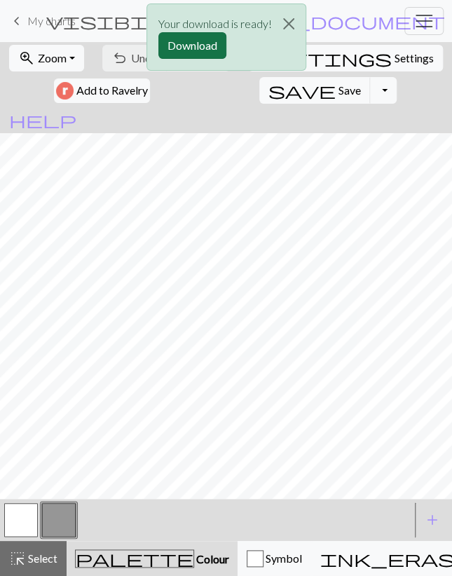
click at [168, 36] on button "Download" at bounding box center [192, 45] width 68 height 27
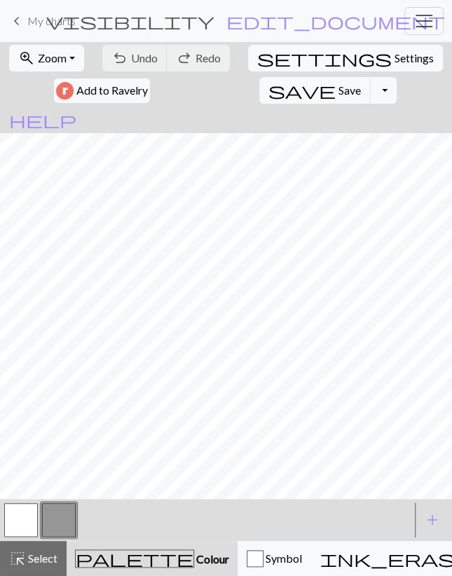
drag, startPoint x: 56, startPoint y: 21, endPoint x: 22, endPoint y: 43, distance: 40.6
click at [56, 20] on span "My charts" at bounding box center [51, 20] width 48 height 13
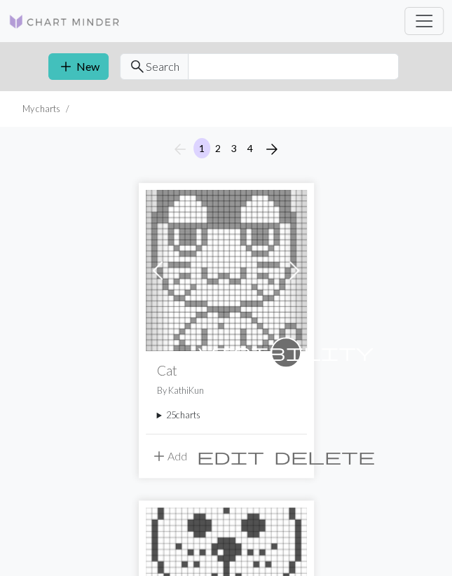
click at [190, 415] on summary "25 charts" at bounding box center [226, 414] width 139 height 13
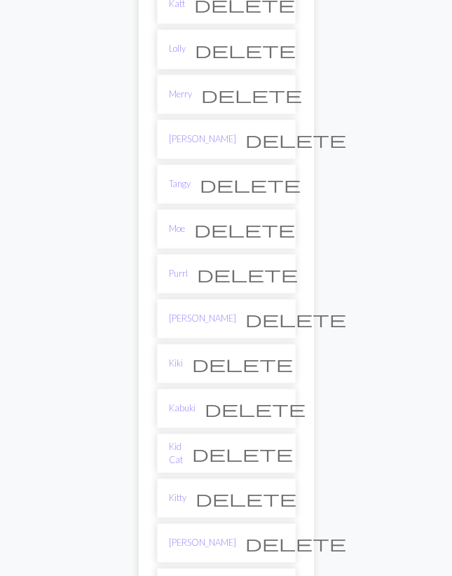
scroll to position [655, 0]
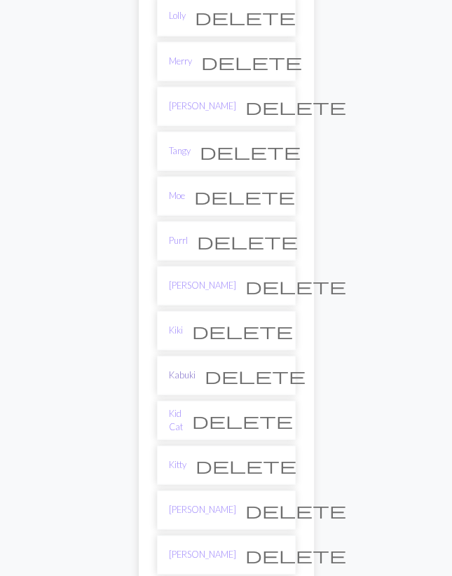
click at [190, 368] on link "Kabuki" at bounding box center [182, 374] width 27 height 13
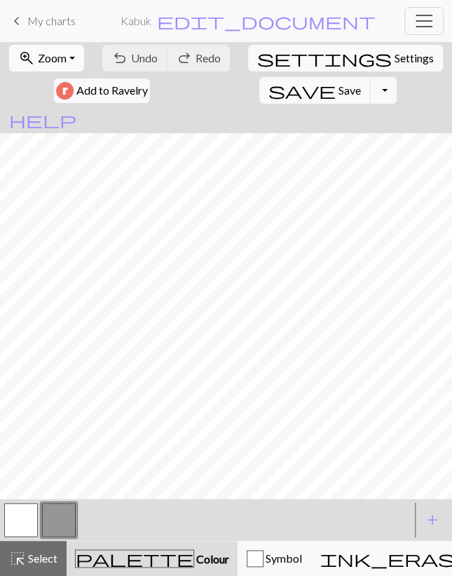
click at [57, 64] on span "Zoom" at bounding box center [52, 57] width 29 height 13
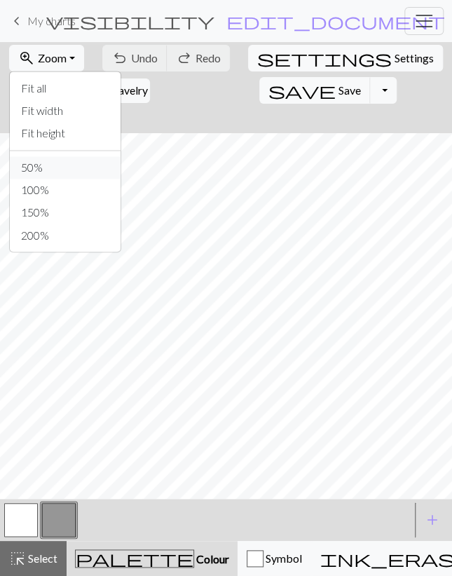
click at [55, 170] on button "50%" at bounding box center [65, 167] width 111 height 22
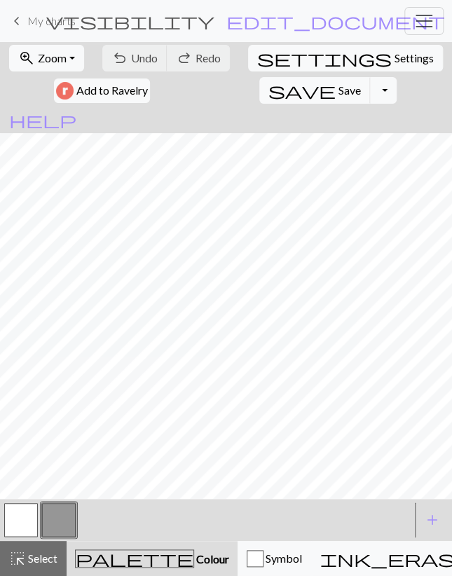
click at [21, 516] on button "button" at bounding box center [21, 520] width 34 height 34
click at [43, 550] on div "highlight_alt Select Select" at bounding box center [33, 558] width 48 height 17
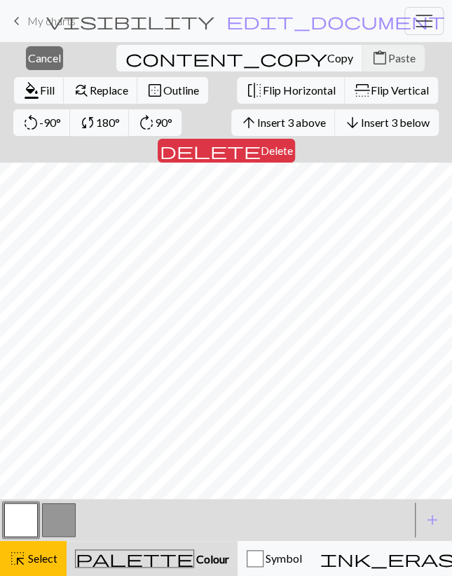
click at [261, 141] on span "delete" at bounding box center [210, 151] width 101 height 20
click at [293, 144] on span "Delete" at bounding box center [277, 150] width 32 height 13
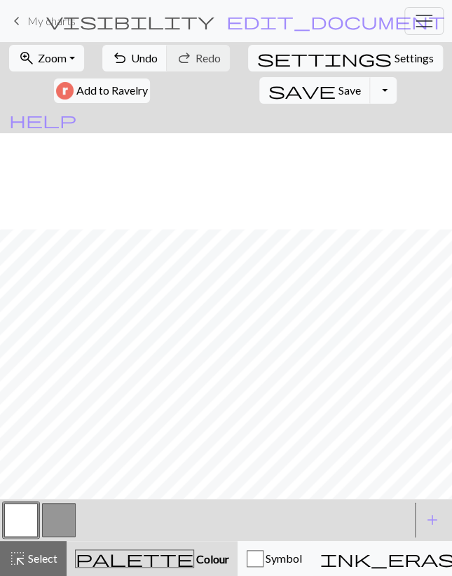
scroll to position [221, 0]
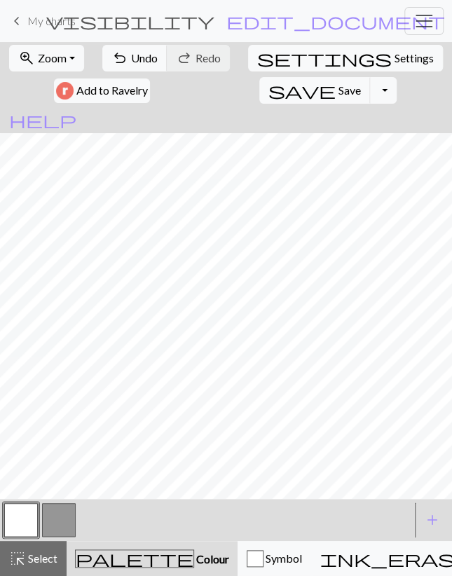
click at [55, 520] on button "button" at bounding box center [59, 520] width 34 height 34
click at [17, 513] on button "button" at bounding box center [21, 520] width 34 height 34
drag, startPoint x: 54, startPoint y: 513, endPoint x: 62, endPoint y: 504, distance: 12.9
click at [54, 513] on button "button" at bounding box center [59, 520] width 34 height 34
drag, startPoint x: 18, startPoint y: 514, endPoint x: 44, endPoint y: 505, distance: 27.5
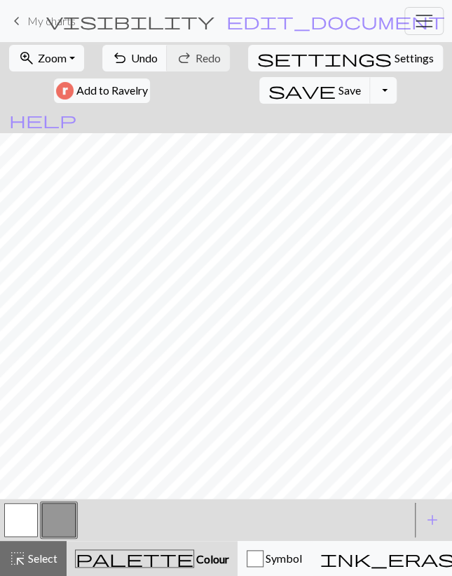
click at [18, 515] on button "button" at bounding box center [21, 520] width 34 height 34
click at [63, 518] on button "button" at bounding box center [59, 520] width 34 height 34
click at [28, 526] on button "button" at bounding box center [21, 520] width 34 height 34
click at [145, 51] on button "undo Undo Undo" at bounding box center [134, 58] width 65 height 27
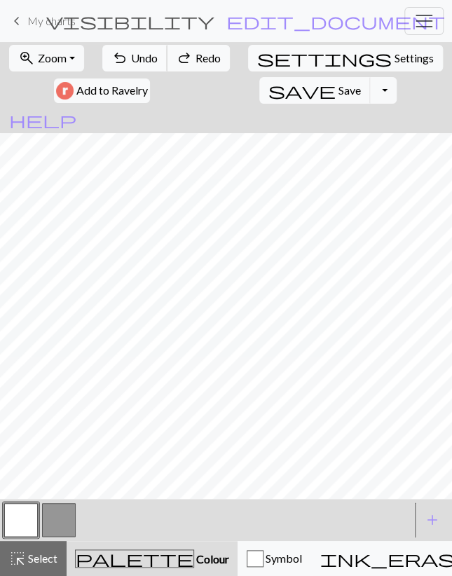
click at [145, 51] on button "undo Undo Undo" at bounding box center [134, 58] width 65 height 27
click at [62, 523] on button "button" at bounding box center [59, 520] width 34 height 34
click at [29, 512] on button "button" at bounding box center [21, 520] width 34 height 34
click at [39, 511] on div at bounding box center [21, 520] width 38 height 38
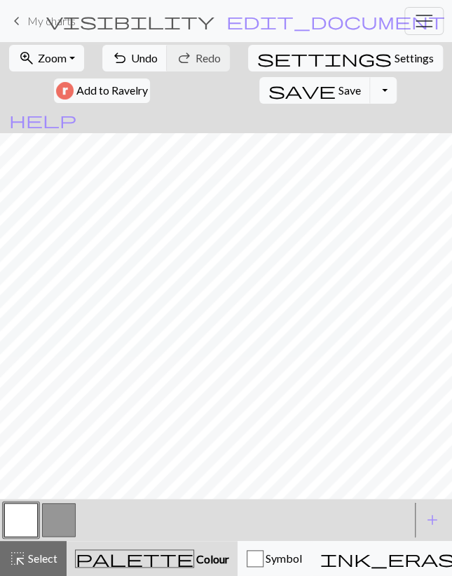
drag, startPoint x: 70, startPoint y: 523, endPoint x: 67, endPoint y: 511, distance: 12.9
click at [69, 522] on button "button" at bounding box center [59, 520] width 34 height 34
drag, startPoint x: 130, startPoint y: 54, endPoint x: 135, endPoint y: 97, distance: 43.1
click at [128, 55] on span "undo" at bounding box center [119, 58] width 17 height 20
click at [27, 515] on button "button" at bounding box center [21, 520] width 34 height 34
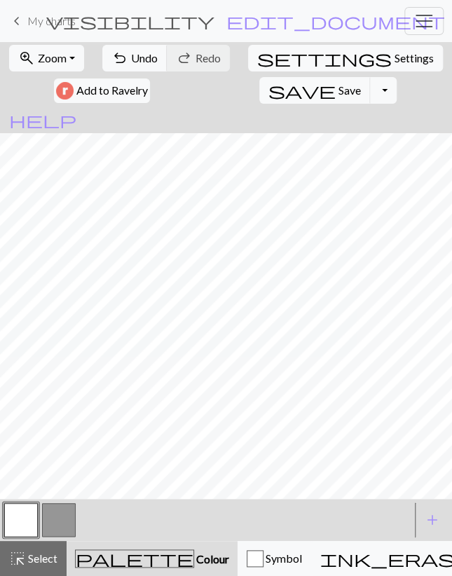
click at [53, 526] on button "button" at bounding box center [59, 520] width 34 height 34
click at [138, 54] on span "Undo" at bounding box center [144, 57] width 27 height 13
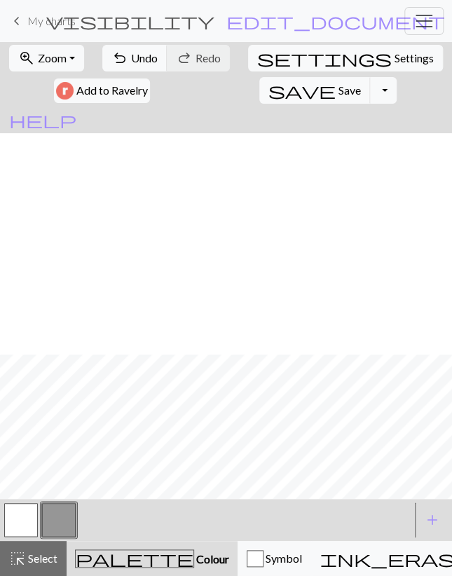
scroll to position [221, 0]
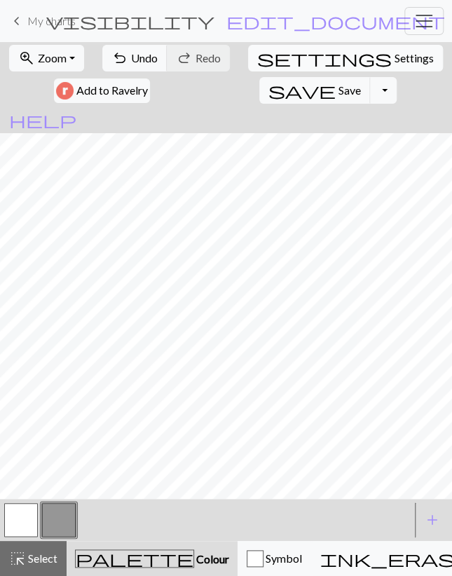
click at [394, 55] on span "Settings" at bounding box center [413, 58] width 39 height 17
select select "aran"
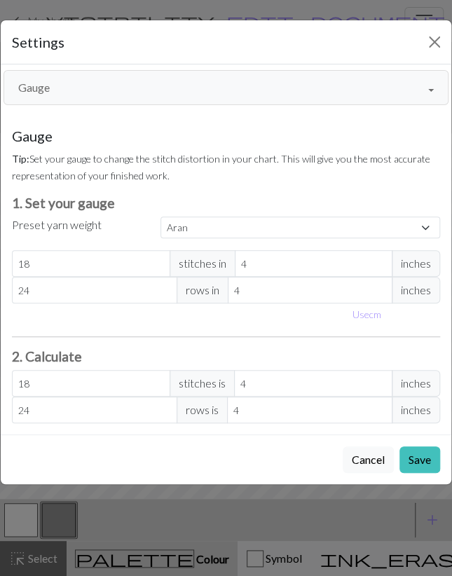
click at [124, 100] on button "Gauge" at bounding box center [226, 87] width 445 height 35
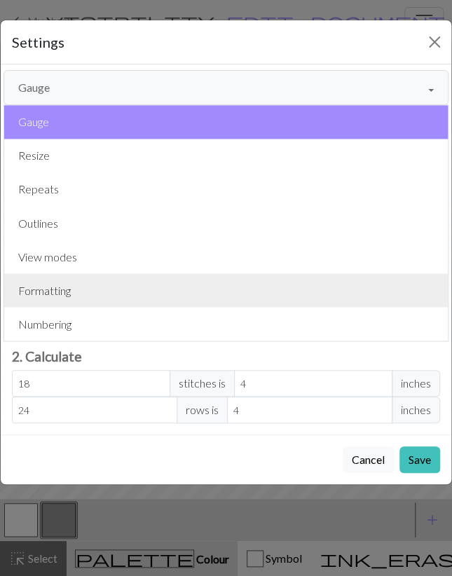
click at [93, 284] on button "Formatting" at bounding box center [225, 290] width 443 height 34
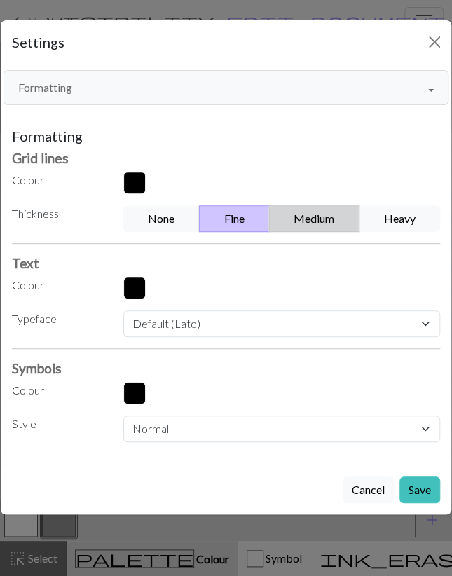
click at [342, 228] on button "Medium" at bounding box center [314, 218] width 91 height 27
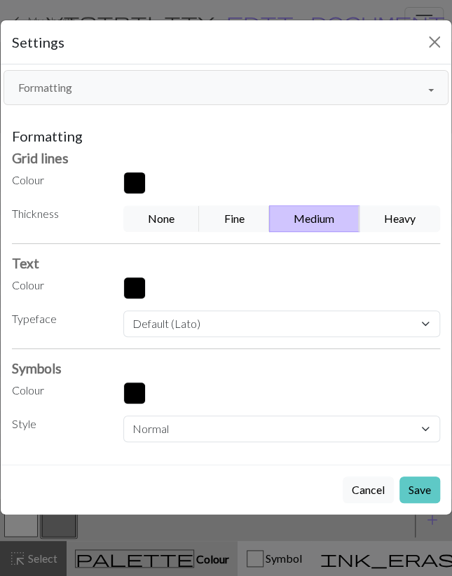
click at [422, 480] on button "Save" at bounding box center [419, 489] width 41 height 27
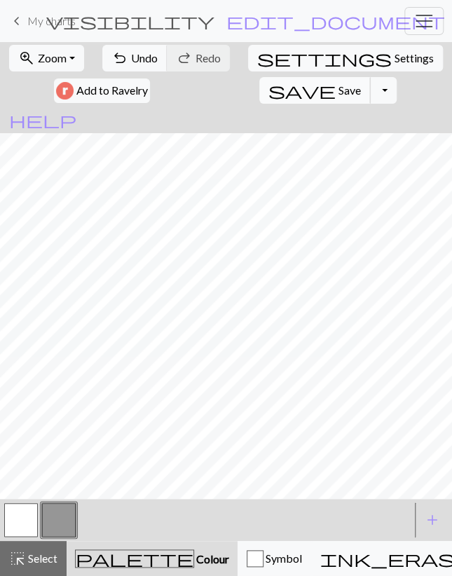
click at [338, 93] on span "Save" at bounding box center [349, 89] width 22 height 13
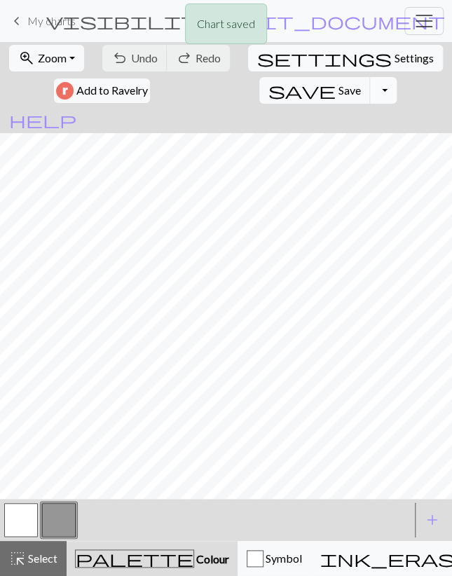
click at [370, 97] on button "Toggle Dropdown" at bounding box center [383, 90] width 27 height 27
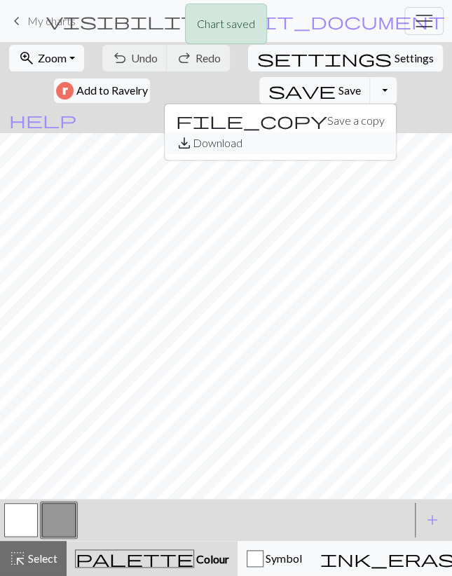
click at [225, 141] on button "save_alt Download" at bounding box center [280, 143] width 231 height 22
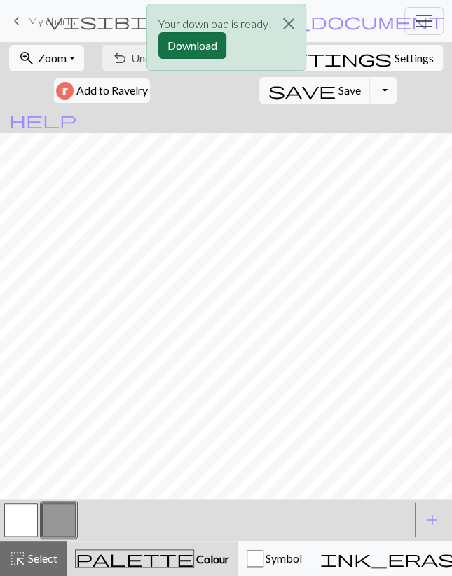
click at [183, 47] on button "Download" at bounding box center [192, 45] width 68 height 27
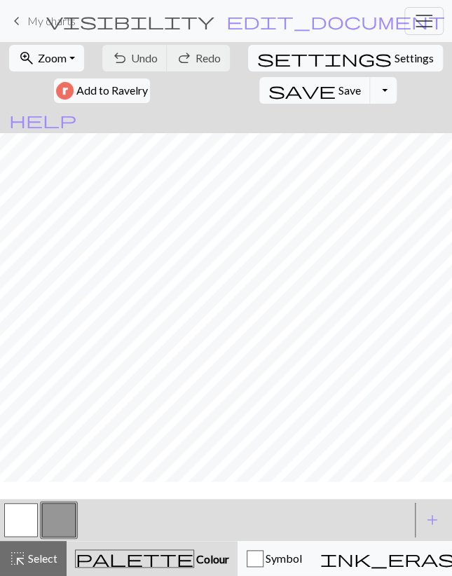
scroll to position [202, 0]
click at [44, 29] on link "keyboard_arrow_left My charts" at bounding box center [41, 21] width 67 height 24
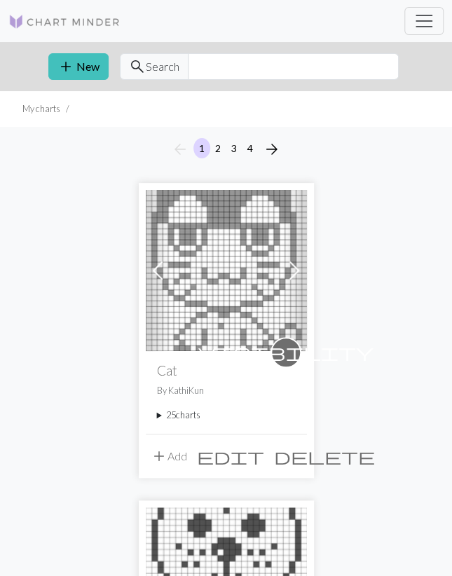
click at [198, 417] on summary "25 charts" at bounding box center [226, 414] width 139 height 13
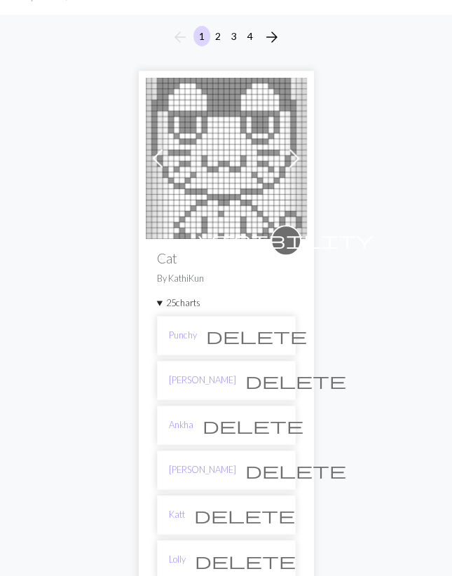
scroll to position [291, 0]
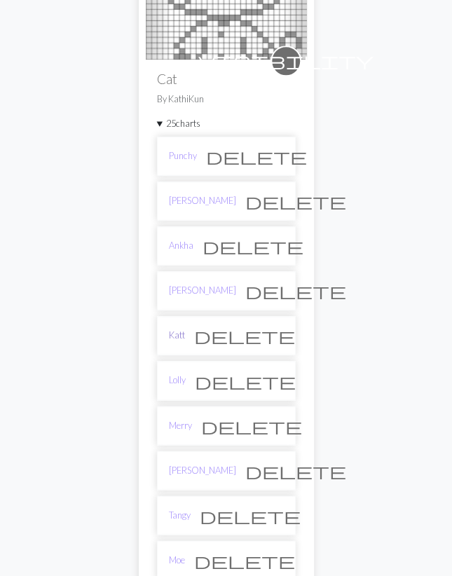
click at [177, 328] on link "Katt" at bounding box center [177, 334] width 16 height 13
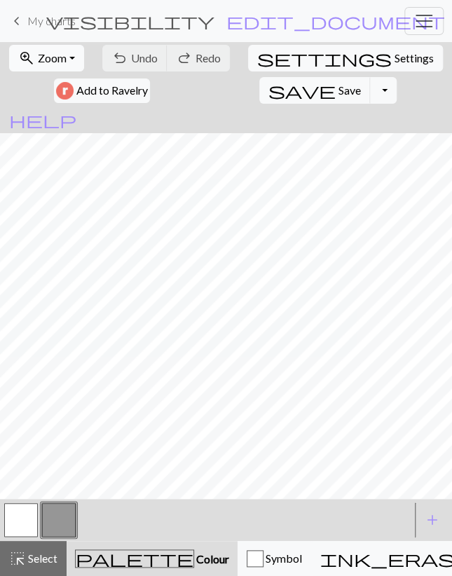
click at [57, 52] on span "Zoom" at bounding box center [52, 57] width 29 height 13
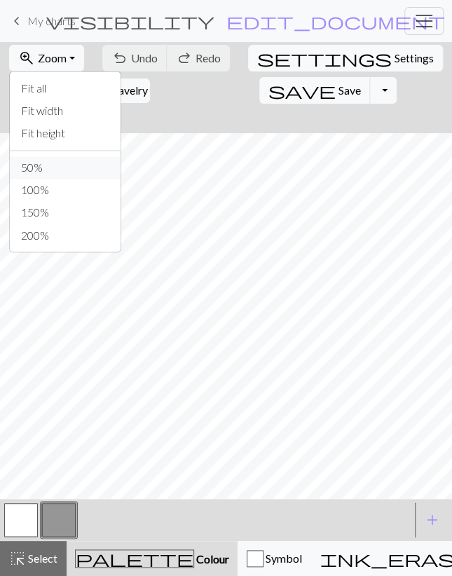
click at [54, 170] on button "50%" at bounding box center [65, 167] width 111 height 22
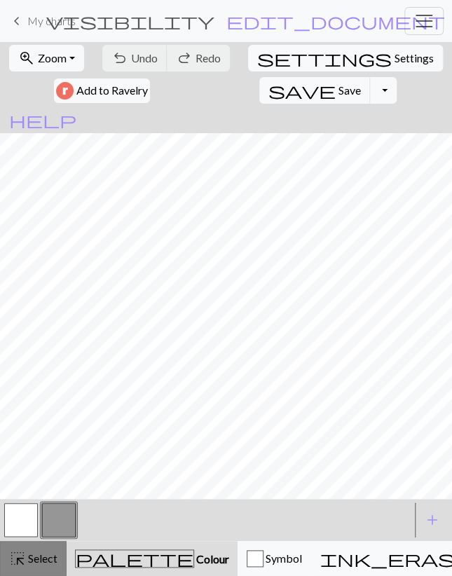
click at [39, 563] on span "Select" at bounding box center [42, 557] width 32 height 13
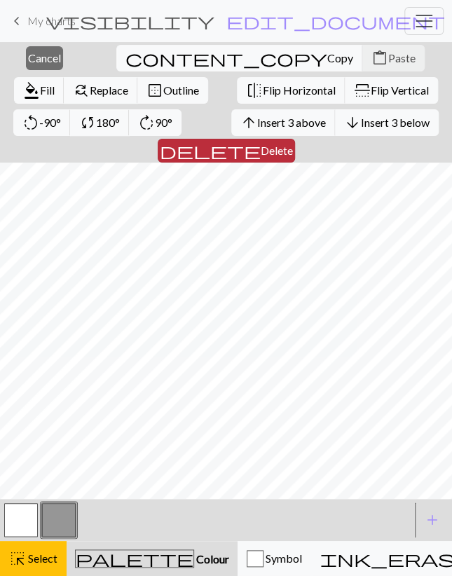
click at [293, 144] on span "Delete" at bounding box center [277, 150] width 32 height 13
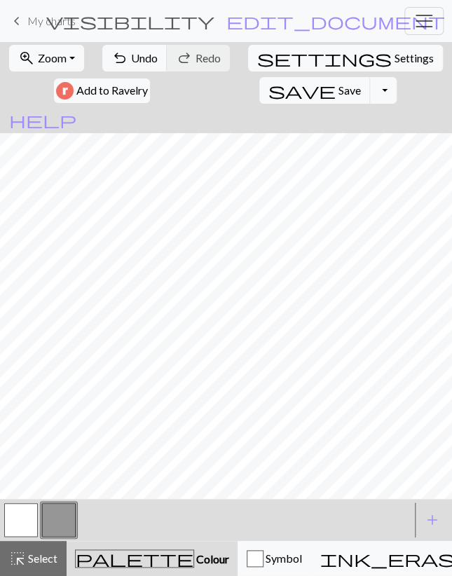
scroll to position [228, 0]
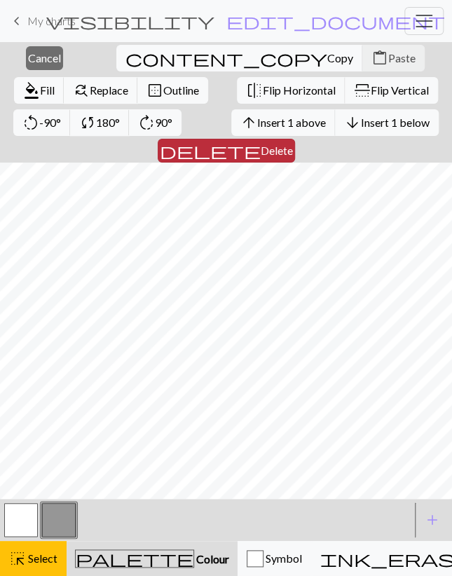
click at [261, 141] on span "delete" at bounding box center [210, 151] width 101 height 20
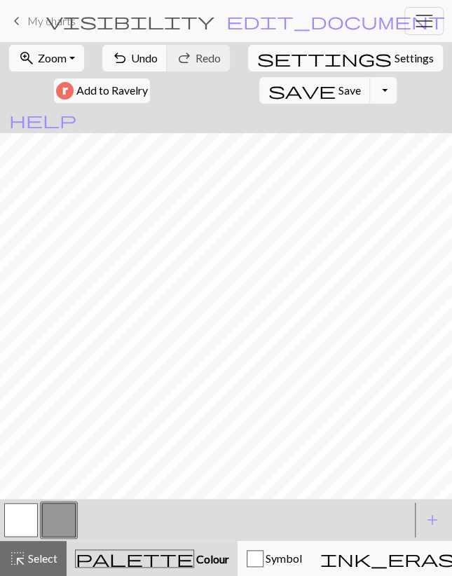
click at [29, 526] on button "button" at bounding box center [21, 520] width 34 height 34
drag, startPoint x: 50, startPoint y: 522, endPoint x: 99, endPoint y: 502, distance: 52.8
click at [52, 522] on button "button" at bounding box center [59, 520] width 34 height 34
click at [28, 508] on button "button" at bounding box center [21, 520] width 34 height 34
click at [55, 514] on button "button" at bounding box center [59, 520] width 34 height 34
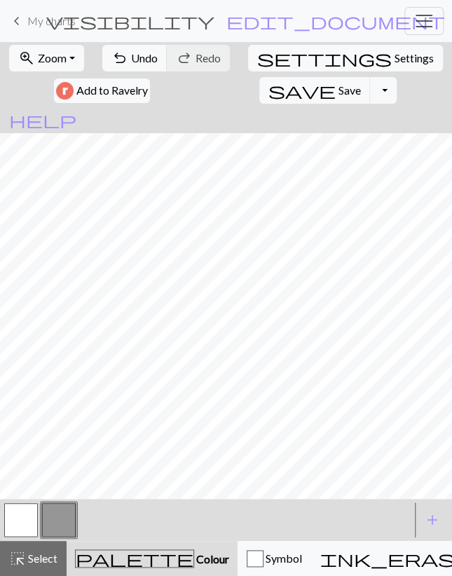
drag, startPoint x: 13, startPoint y: 525, endPoint x: 41, endPoint y: 504, distance: 34.0
click at [14, 525] on button "button" at bounding box center [21, 520] width 34 height 34
click at [142, 58] on span "Undo" at bounding box center [144, 57] width 27 height 13
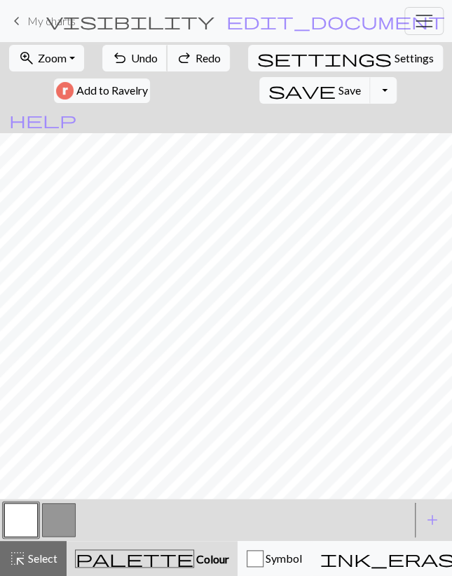
click at [142, 58] on span "Undo" at bounding box center [144, 57] width 27 height 13
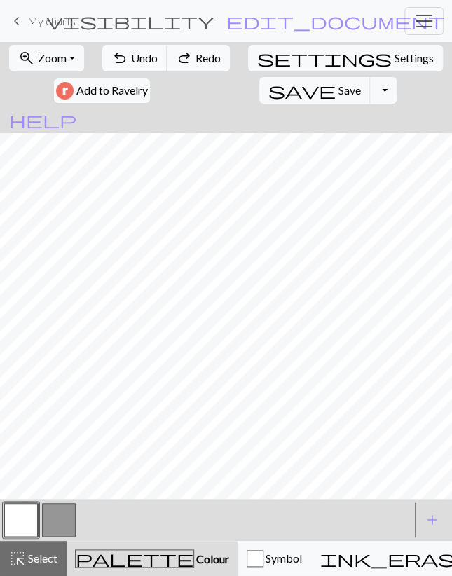
click at [142, 58] on span "Undo" at bounding box center [144, 57] width 27 height 13
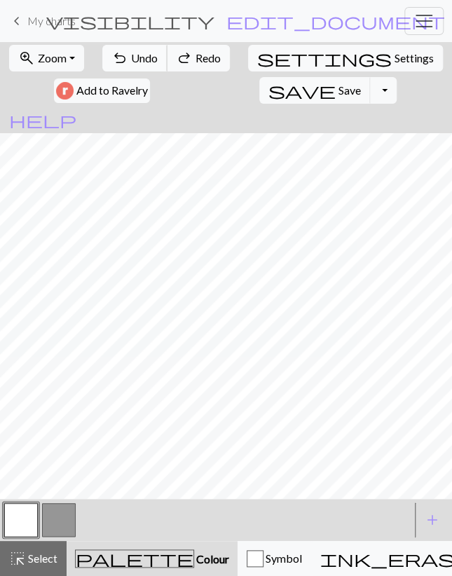
click at [142, 58] on span "Undo" at bounding box center [144, 57] width 27 height 13
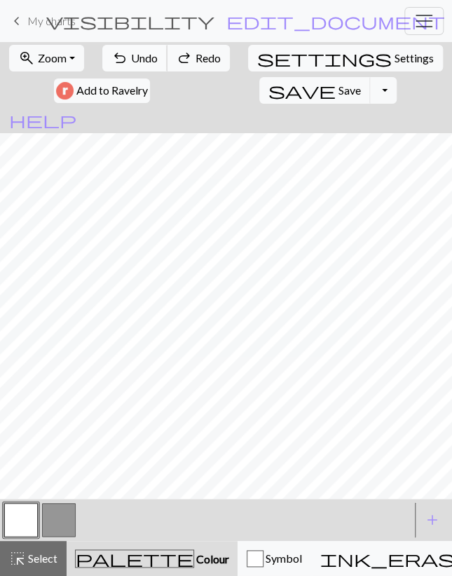
click at [142, 58] on span "Undo" at bounding box center [144, 57] width 27 height 13
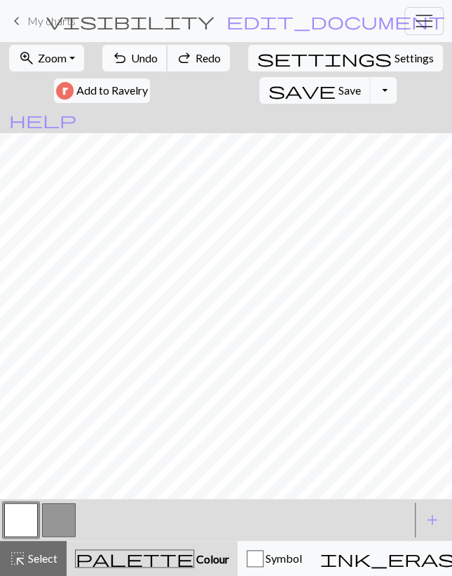
click at [142, 58] on span "Undo" at bounding box center [144, 57] width 27 height 13
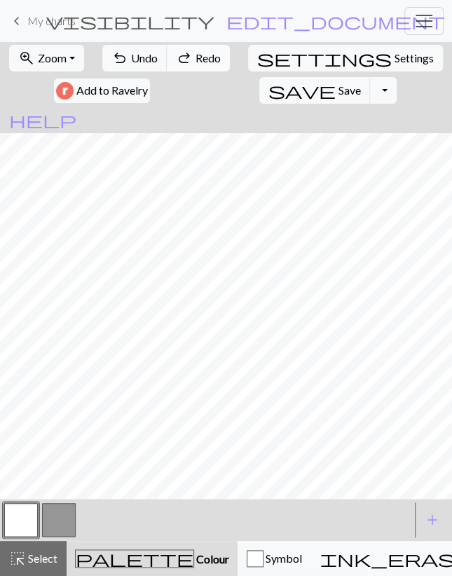
click at [183, 57] on span "redo" at bounding box center [184, 58] width 17 height 20
click at [338, 92] on span "Save" at bounding box center [349, 89] width 22 height 13
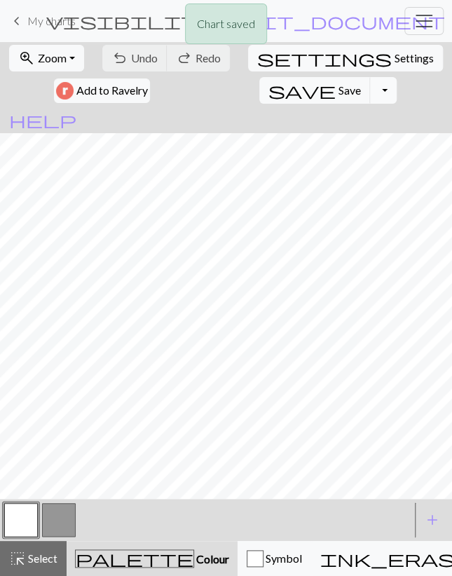
click at [370, 93] on button "Toggle Dropdown" at bounding box center [383, 90] width 27 height 27
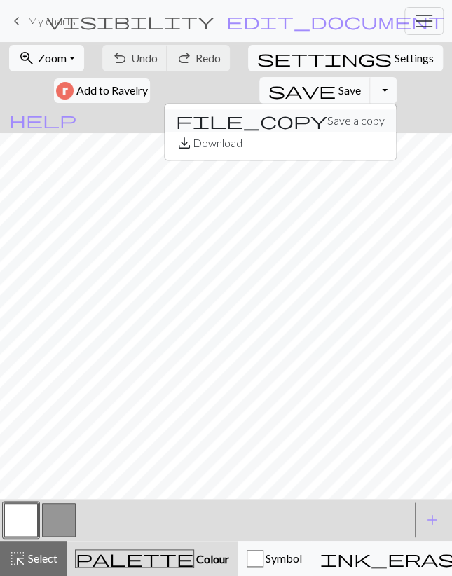
click at [224, 120] on button "file_copy Save a copy" at bounding box center [280, 120] width 231 height 22
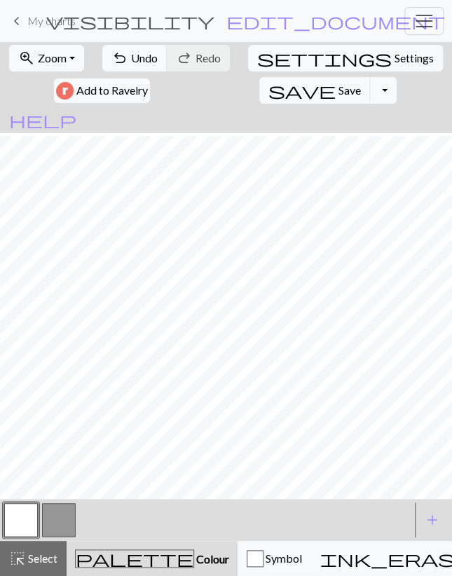
scroll to position [162, 0]
click at [56, 514] on button "button" at bounding box center [59, 520] width 34 height 34
click at [37, 549] on button "highlight_alt Select Select" at bounding box center [33, 558] width 67 height 35
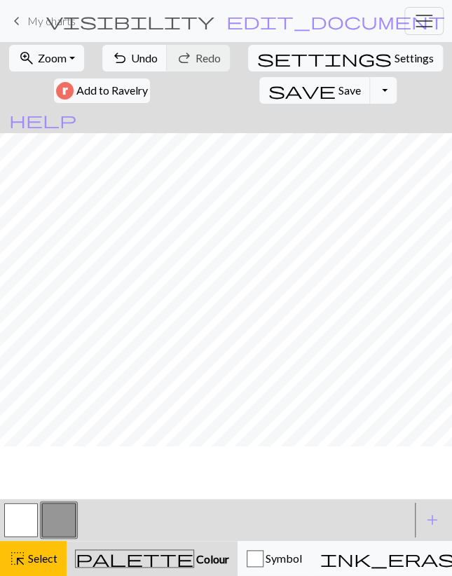
scroll to position [0, 0]
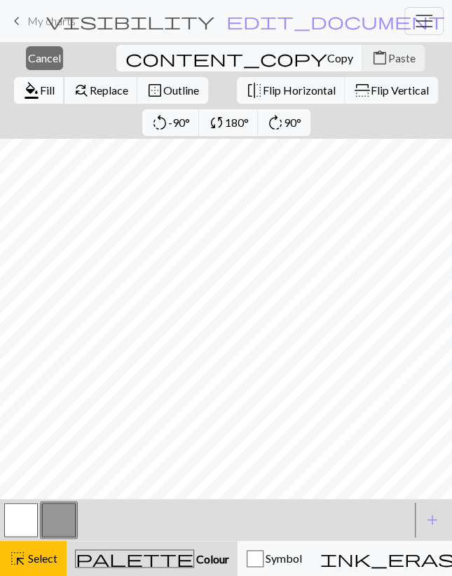
click at [55, 83] on span "Fill" at bounding box center [47, 89] width 15 height 13
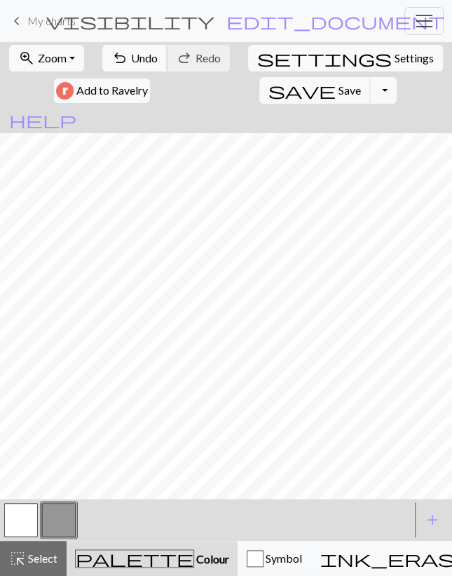
click at [125, 60] on span "undo" at bounding box center [119, 58] width 17 height 20
click at [338, 89] on span "Save" at bounding box center [349, 89] width 22 height 13
click at [32, 509] on button "button" at bounding box center [21, 520] width 34 height 34
click at [160, 66] on button "undo Undo Undo" at bounding box center [134, 58] width 65 height 27
click at [69, 515] on button "button" at bounding box center [59, 520] width 34 height 34
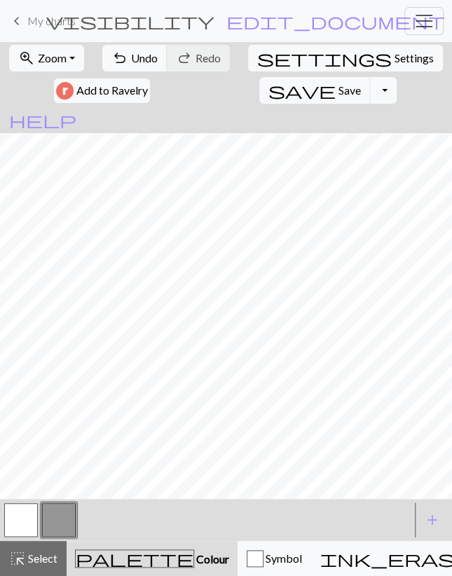
click at [46, 22] on span "My charts" at bounding box center [51, 20] width 48 height 13
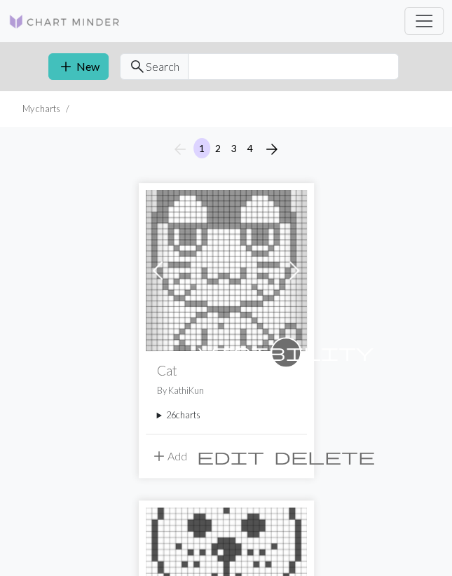
click at [187, 415] on summary "26 charts" at bounding box center [226, 414] width 139 height 13
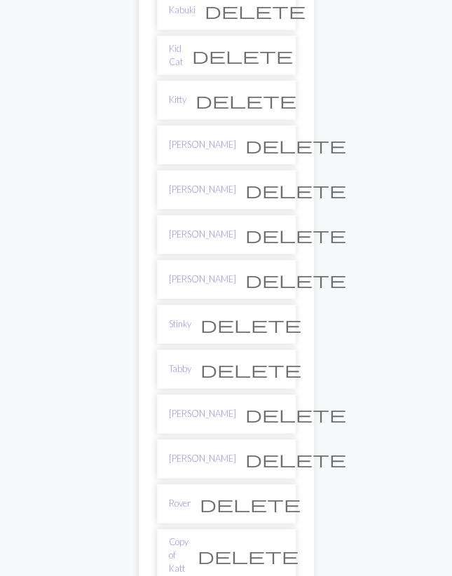
scroll to position [1311, 0]
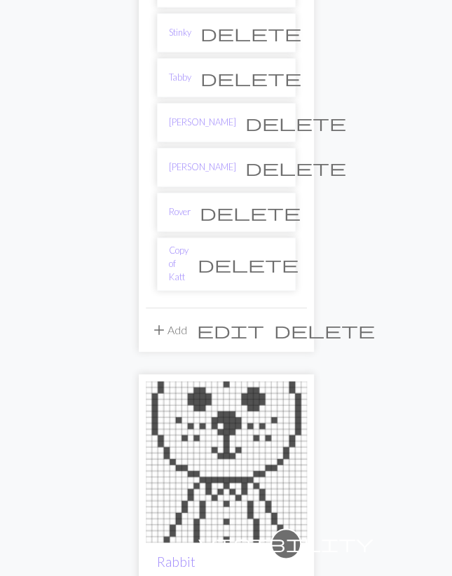
click at [272, 254] on span "delete" at bounding box center [247, 264] width 101 height 20
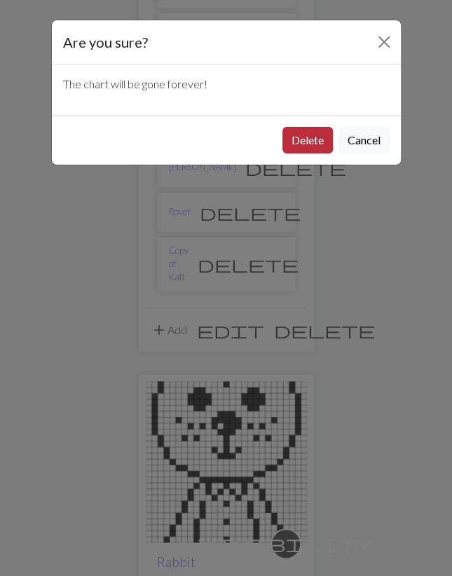
click at [317, 132] on button "Delete" at bounding box center [307, 140] width 50 height 27
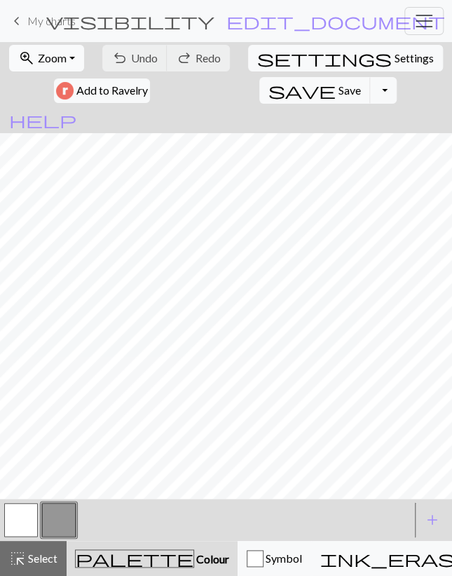
click at [36, 64] on button "zoom_in Zoom Zoom" at bounding box center [46, 58] width 75 height 27
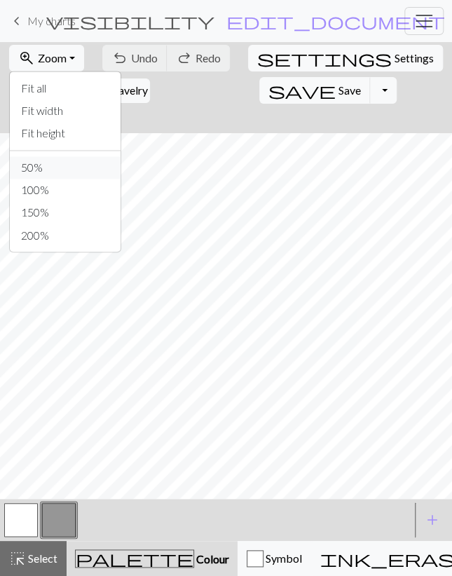
click at [43, 165] on button "50%" at bounding box center [65, 167] width 111 height 22
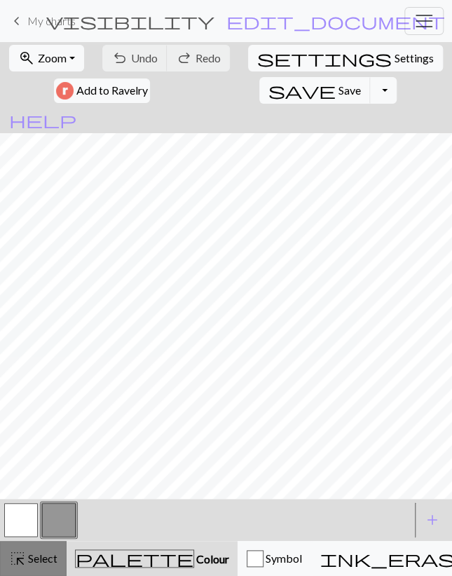
click at [35, 555] on span "Select" at bounding box center [42, 557] width 32 height 13
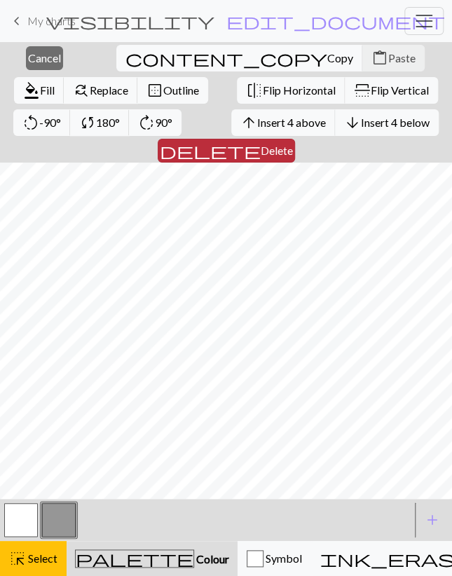
click at [261, 141] on span "delete" at bounding box center [210, 151] width 101 height 20
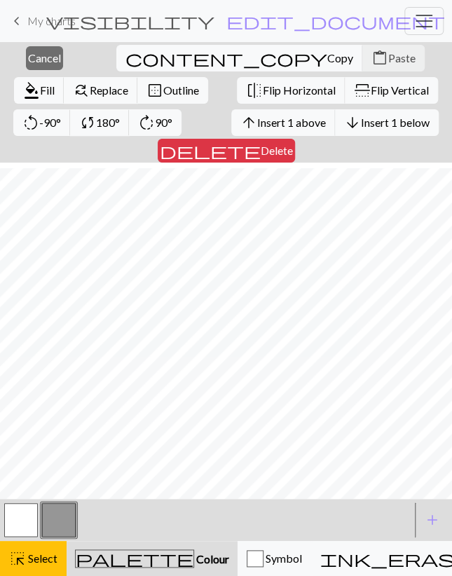
scroll to position [227, 0]
click at [261, 141] on span "delete" at bounding box center [210, 151] width 101 height 20
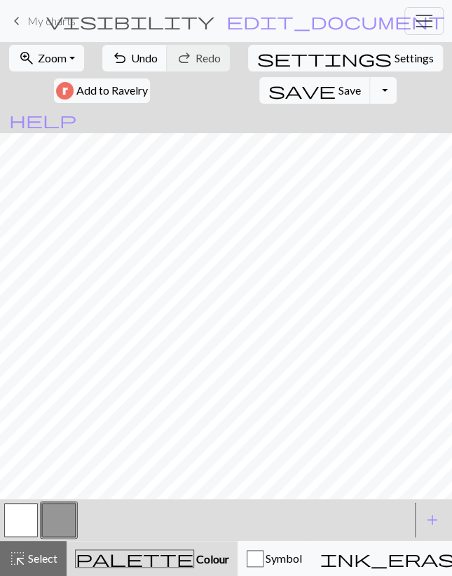
click at [32, 513] on button "button" at bounding box center [21, 520] width 34 height 34
click at [63, 513] on button "button" at bounding box center [59, 520] width 34 height 34
click at [25, 516] on button "button" at bounding box center [21, 520] width 34 height 34
click at [277, 64] on span "settings" at bounding box center [324, 58] width 134 height 20
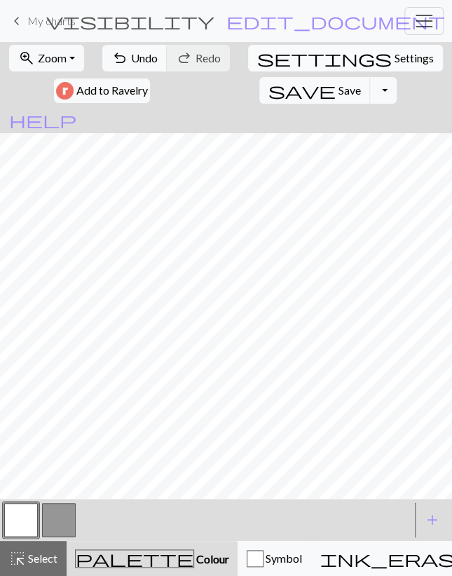
select select "aran"
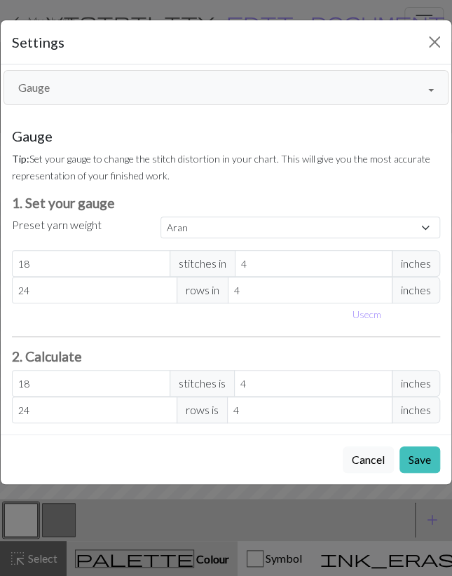
click at [109, 89] on button "Gauge" at bounding box center [226, 87] width 445 height 35
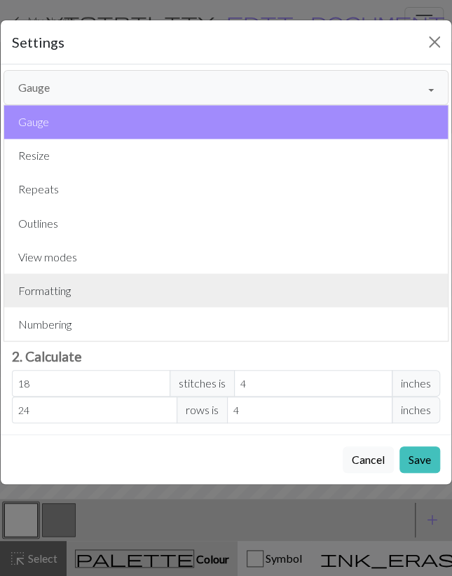
click at [89, 297] on button "Formatting" at bounding box center [225, 290] width 443 height 34
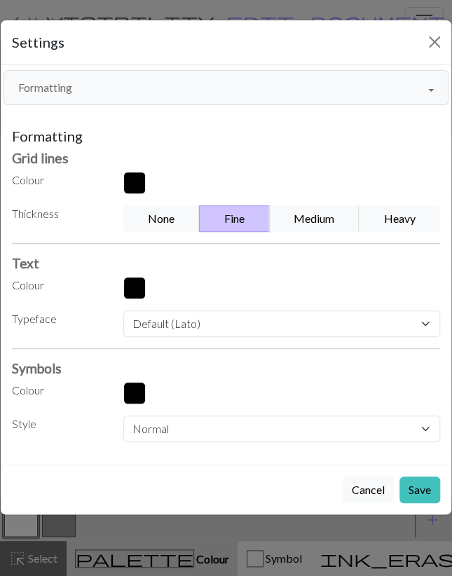
click at [195, 99] on button "Formatting" at bounding box center [226, 87] width 445 height 35
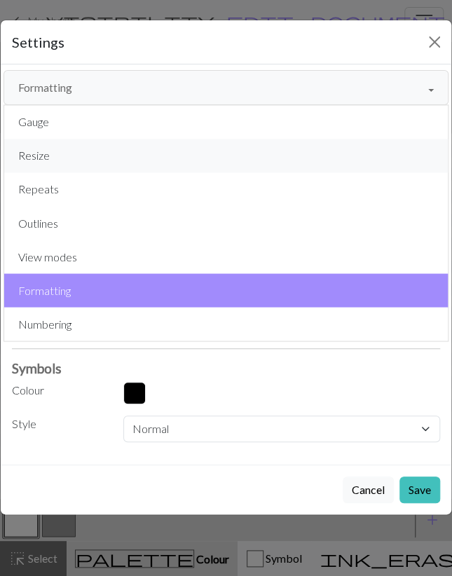
click at [68, 158] on button "Resize" at bounding box center [225, 156] width 443 height 34
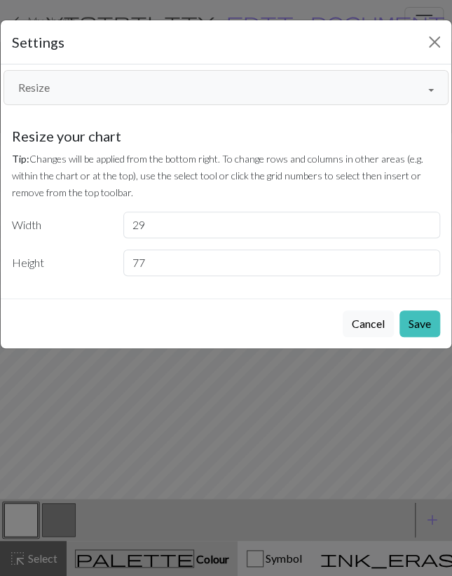
type input "77"
click at [421, 257] on input "77" at bounding box center [281, 262] width 317 height 27
click at [417, 324] on button "Save" at bounding box center [419, 323] width 41 height 27
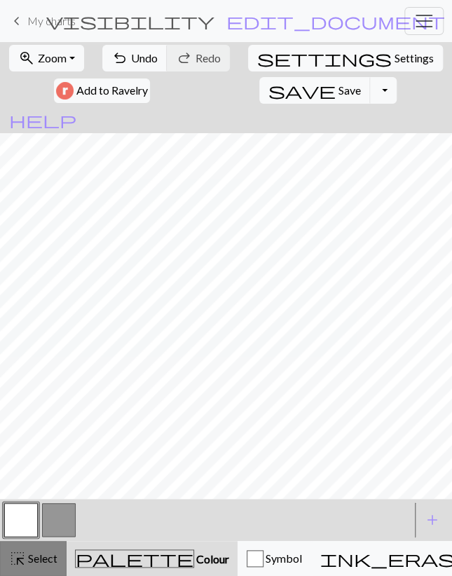
click at [44, 561] on span "Select" at bounding box center [42, 557] width 32 height 13
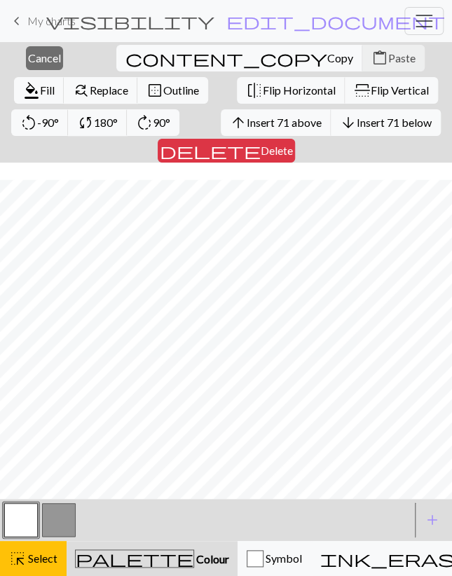
scroll to position [227, 0]
click at [327, 60] on span "Copy" at bounding box center [340, 57] width 26 height 13
click at [388, 60] on span "Paste" at bounding box center [401, 57] width 27 height 13
click at [53, 58] on div "close Cancel content_copy Copy content_paste Paste format_color_fill Fill find_…" at bounding box center [226, 102] width 452 height 120
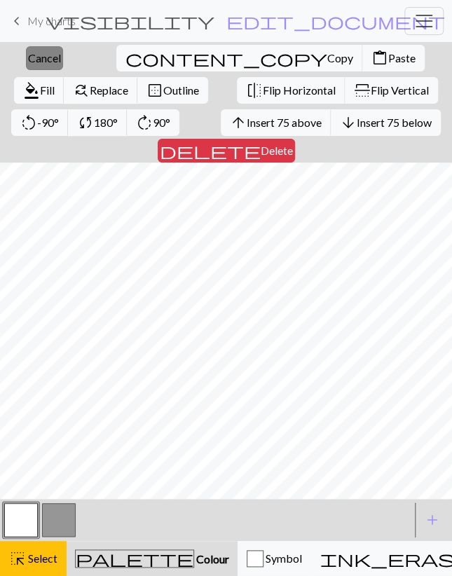
click at [44, 51] on span "Cancel" at bounding box center [44, 57] width 33 height 13
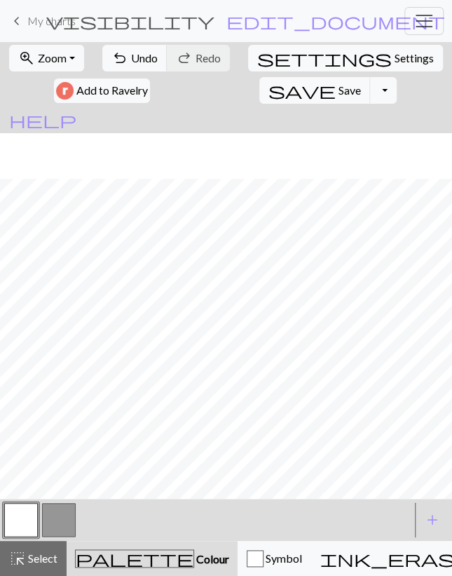
scroll to position [221, 0]
click at [53, 522] on button "button" at bounding box center [59, 520] width 34 height 34
click at [21, 519] on button "button" at bounding box center [21, 520] width 34 height 34
drag, startPoint x: 55, startPoint y: 519, endPoint x: 55, endPoint y: 504, distance: 14.7
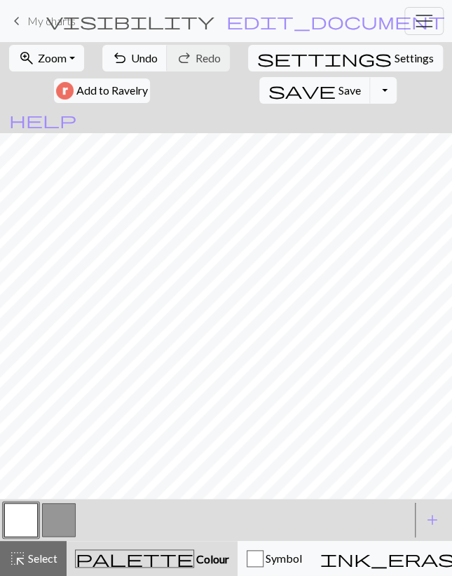
click at [55, 518] on button "button" at bounding box center [59, 520] width 34 height 34
click at [29, 513] on button "button" at bounding box center [21, 520] width 34 height 34
click at [51, 517] on button "button" at bounding box center [59, 520] width 34 height 34
click at [118, 60] on span "undo" at bounding box center [119, 58] width 17 height 20
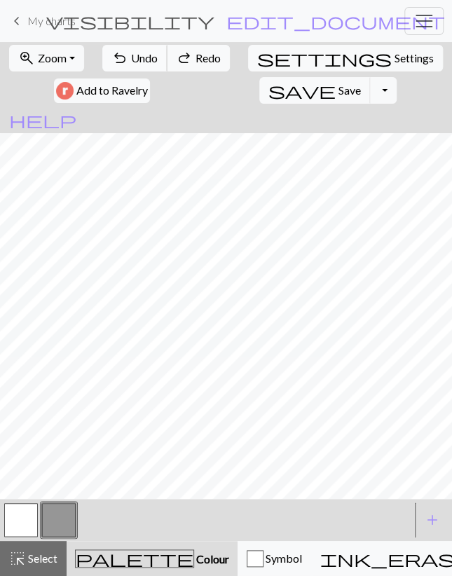
click at [118, 61] on span "undo" at bounding box center [119, 58] width 17 height 20
click at [139, 60] on span "Undo" at bounding box center [144, 57] width 27 height 13
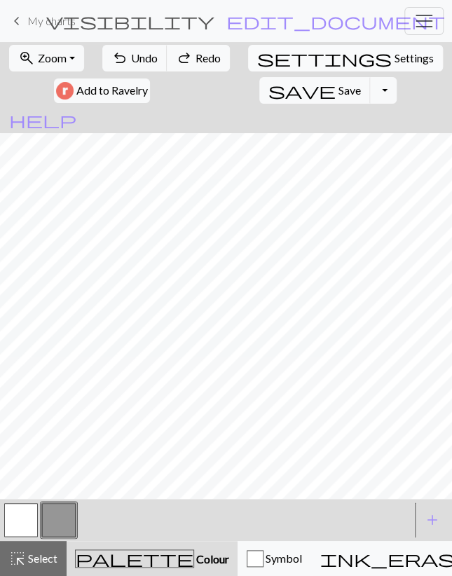
click at [275, 64] on span "settings" at bounding box center [324, 58] width 134 height 20
select select "aran"
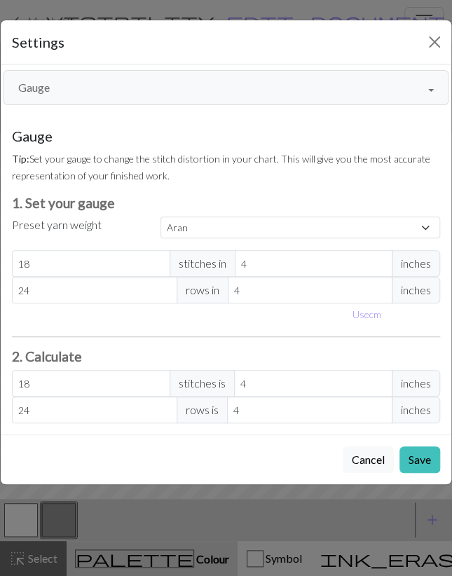
click at [88, 87] on button "Gauge" at bounding box center [226, 87] width 445 height 35
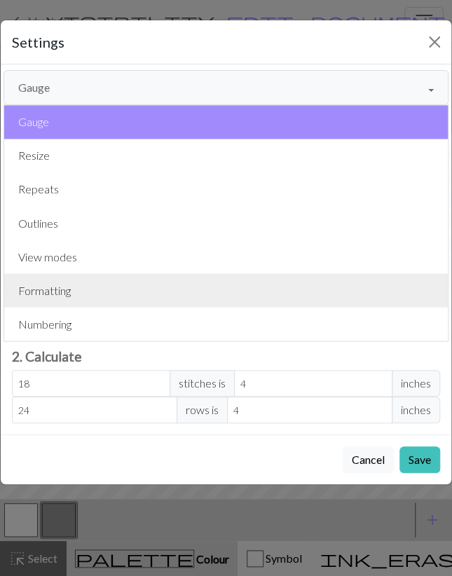
click at [99, 291] on button "Formatting" at bounding box center [225, 290] width 443 height 34
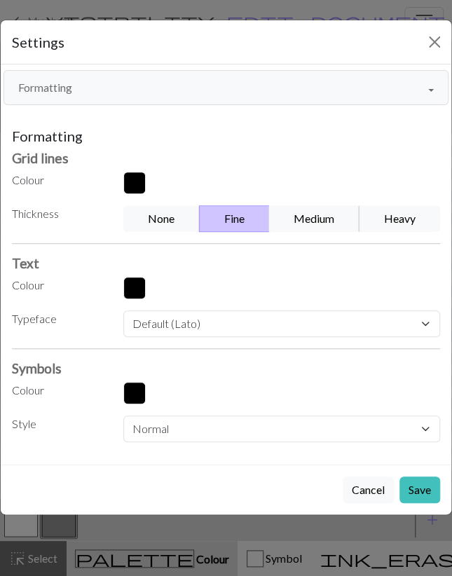
click at [328, 214] on button "Medium" at bounding box center [314, 218] width 91 height 27
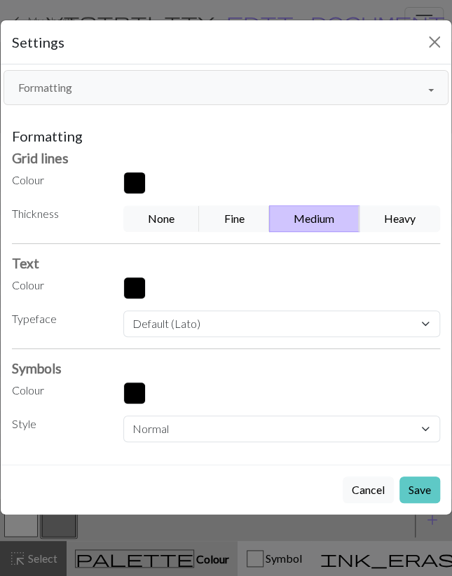
click at [420, 487] on button "Save" at bounding box center [419, 489] width 41 height 27
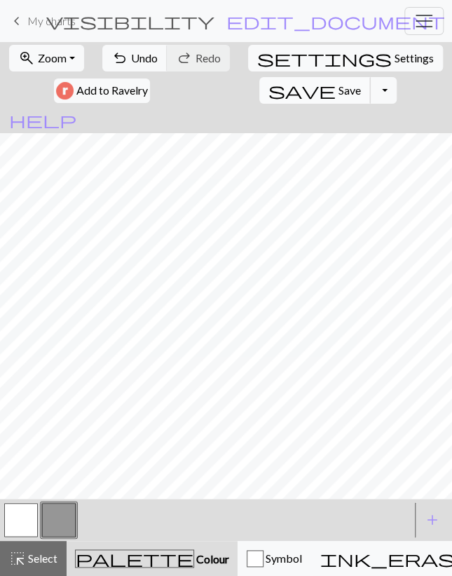
click at [259, 88] on button "save Save Save" at bounding box center [314, 90] width 111 height 27
click at [370, 91] on button "Toggle Dropdown" at bounding box center [383, 90] width 27 height 27
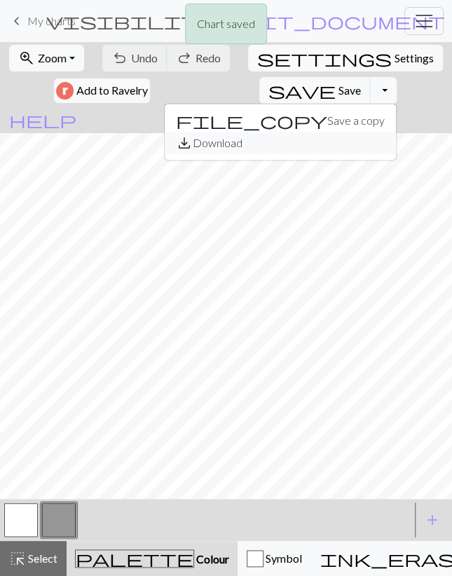
click at [209, 146] on button "save_alt Download" at bounding box center [280, 143] width 231 height 22
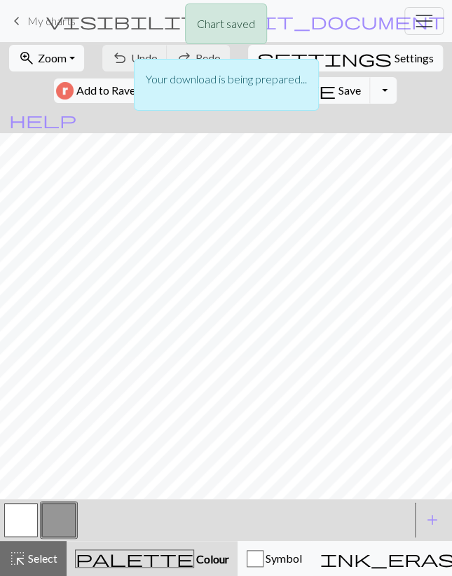
scroll to position [59, 0]
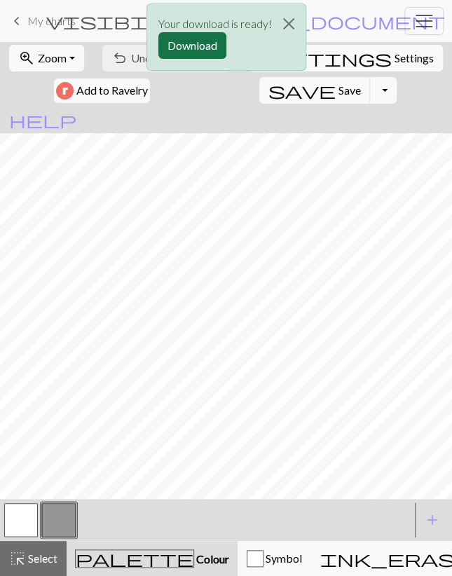
click at [193, 41] on button "Download" at bounding box center [192, 45] width 68 height 27
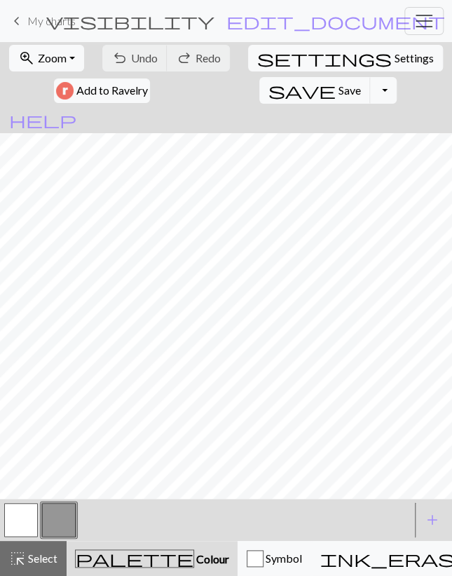
click at [137, 18] on form "visibility Cat / Ankha edit_document Edit settings" at bounding box center [245, 20] width 261 height 25
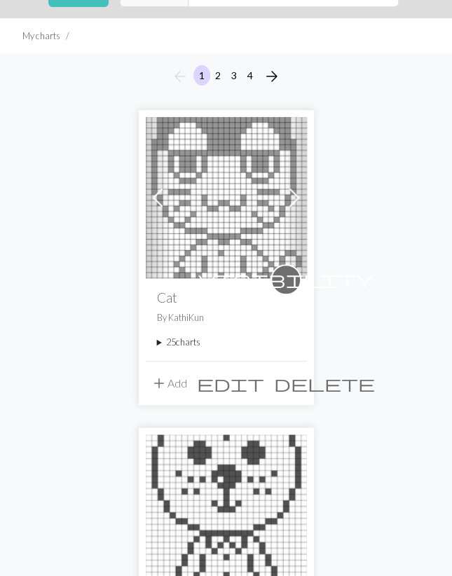
click at [181, 342] on summary "25 charts" at bounding box center [226, 341] width 139 height 13
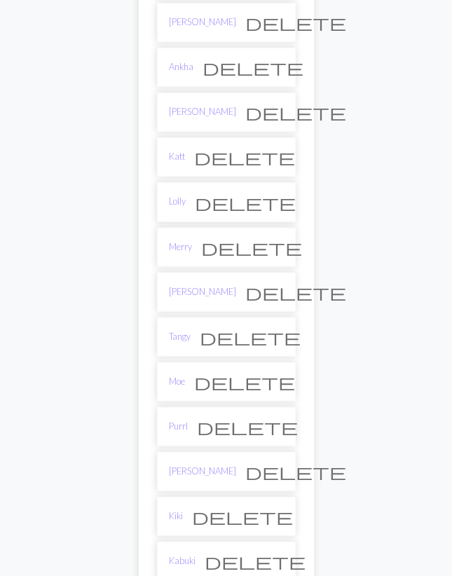
scroll to position [437, 0]
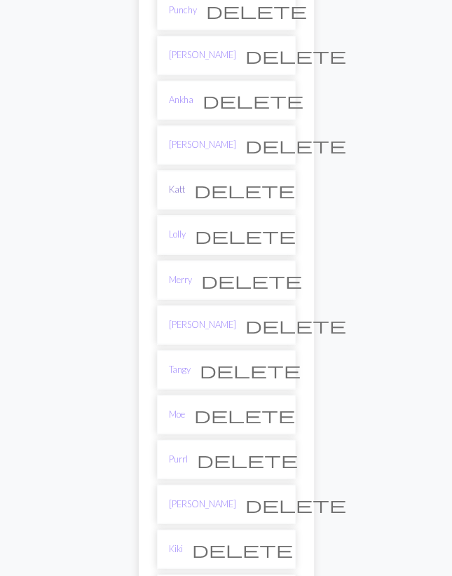
click at [179, 184] on link "Katt" at bounding box center [177, 189] width 16 height 13
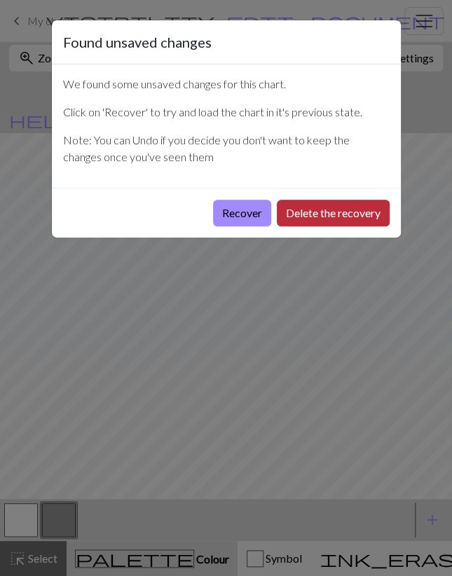
click at [350, 211] on button "Delete the recovery" at bounding box center [333, 213] width 113 height 27
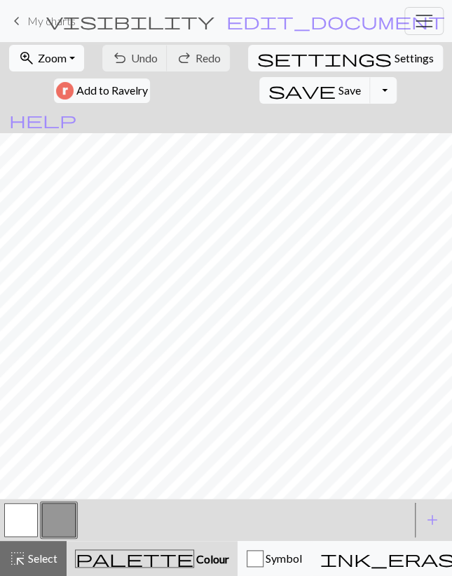
click at [57, 65] on button "zoom_in Zoom Zoom" at bounding box center [46, 58] width 75 height 27
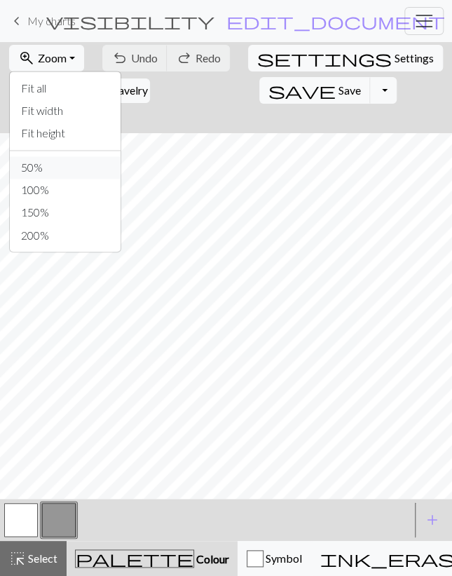
click at [55, 158] on button "50%" at bounding box center [65, 167] width 111 height 22
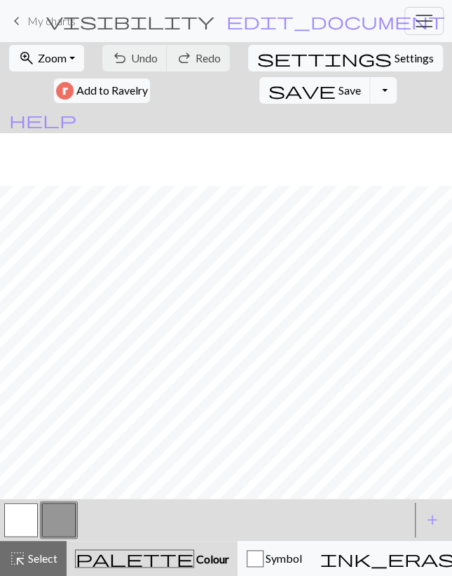
scroll to position [81, 0]
click at [154, 60] on span "Undo" at bounding box center [144, 57] width 27 height 13
drag, startPoint x: 25, startPoint y: 520, endPoint x: 26, endPoint y: 511, distance: 9.9
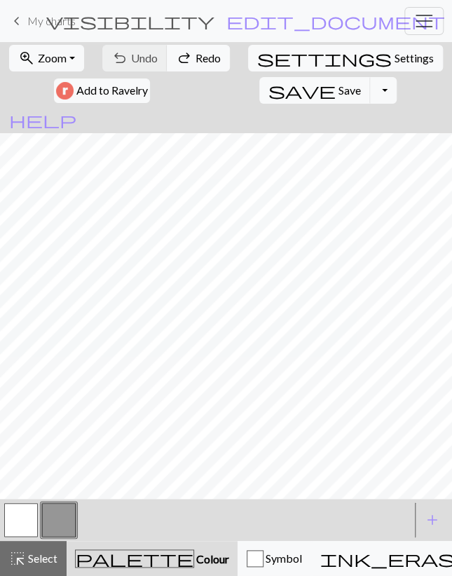
click at [25, 520] on button "button" at bounding box center [21, 520] width 34 height 34
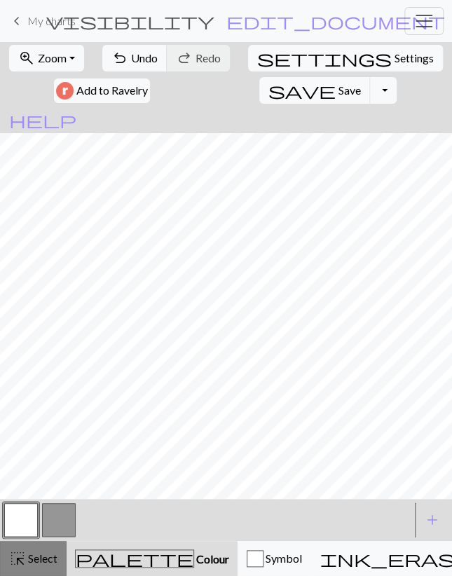
click at [53, 515] on button "button" at bounding box center [59, 520] width 34 height 34
drag, startPoint x: 29, startPoint y: 513, endPoint x: 29, endPoint y: 504, distance: 9.1
click at [29, 512] on button "button" at bounding box center [21, 520] width 34 height 34
click at [58, 511] on button "button" at bounding box center [59, 520] width 34 height 34
click at [32, 523] on button "button" at bounding box center [21, 520] width 34 height 34
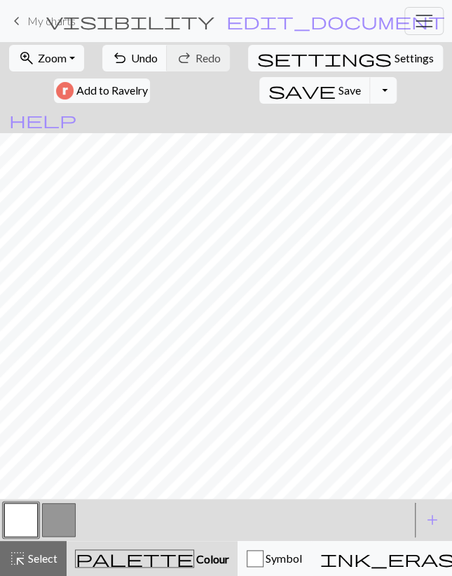
click at [63, 519] on button "button" at bounding box center [59, 520] width 34 height 34
click at [33, 511] on button "button" at bounding box center [21, 520] width 34 height 34
click at [269, 62] on span "settings" at bounding box center [324, 58] width 134 height 20
select select "aran"
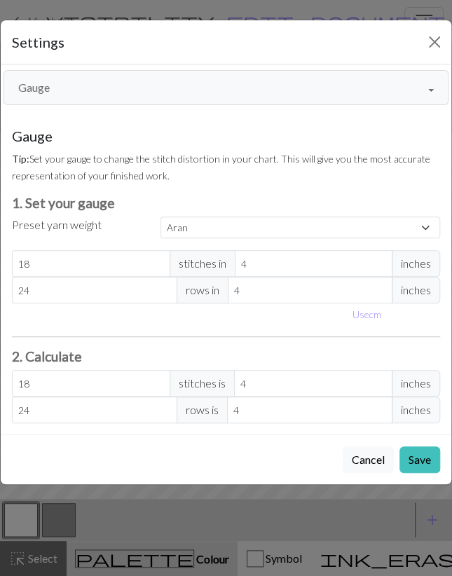
click at [173, 82] on button "Gauge" at bounding box center [226, 87] width 445 height 35
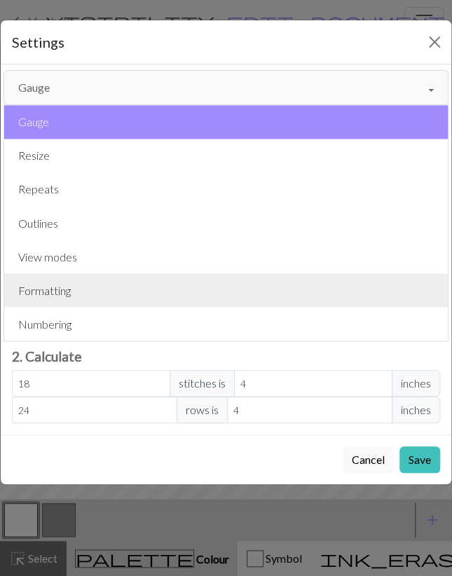
click at [69, 279] on button "Formatting" at bounding box center [225, 290] width 443 height 34
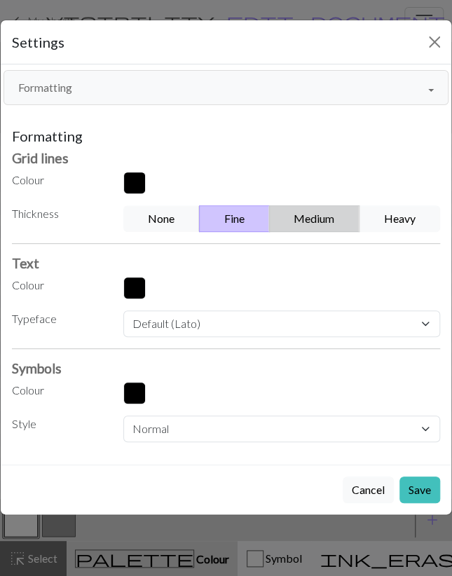
click at [305, 219] on button "Medium" at bounding box center [314, 218] width 91 height 27
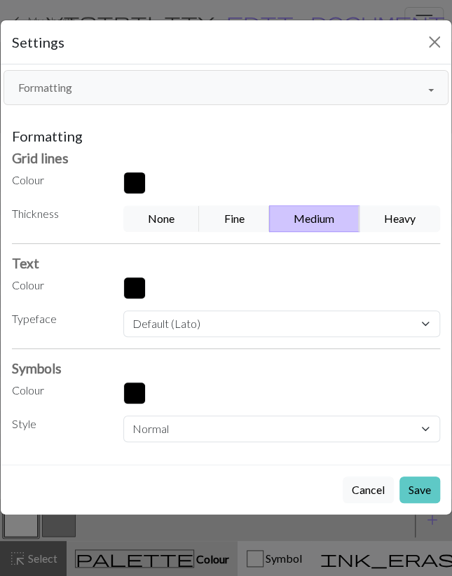
click at [414, 488] on button "Save" at bounding box center [419, 489] width 41 height 27
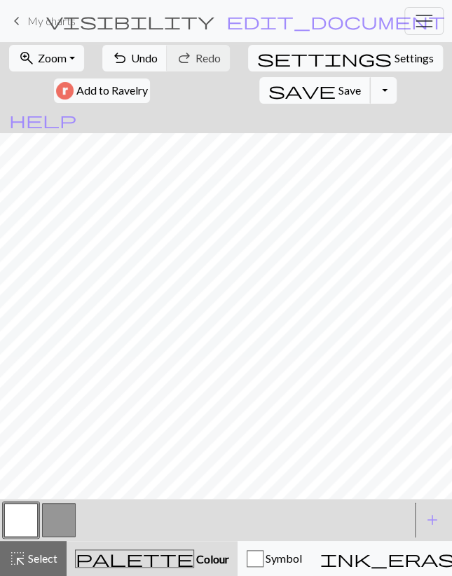
click at [338, 92] on span "Save" at bounding box center [349, 89] width 22 height 13
click at [370, 92] on button "Toggle Dropdown" at bounding box center [383, 90] width 27 height 27
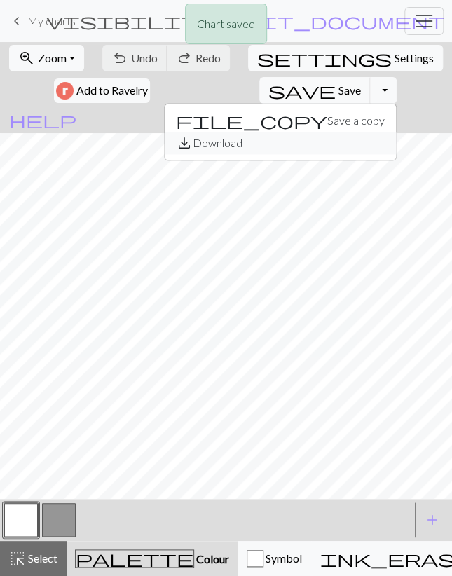
click at [233, 142] on button "save_alt Download" at bounding box center [280, 143] width 231 height 22
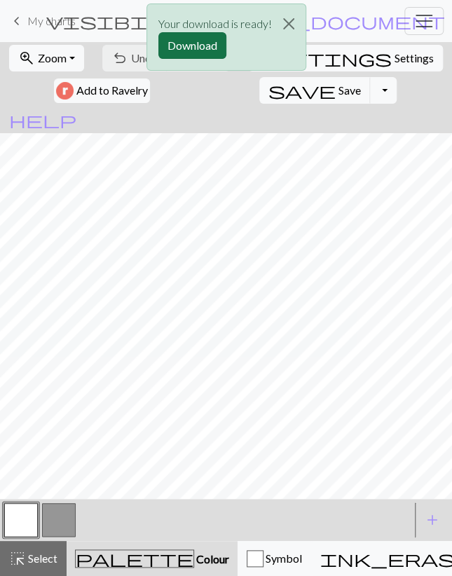
click at [214, 41] on button "Download" at bounding box center [192, 45] width 68 height 27
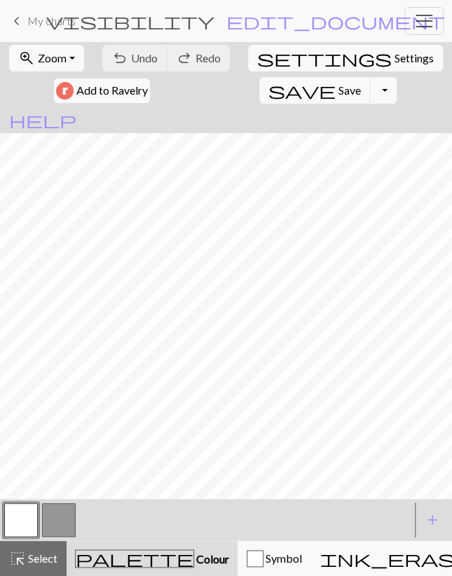
drag, startPoint x: 61, startPoint y: 22, endPoint x: 26, endPoint y: 36, distance: 37.7
click at [60, 22] on span "My charts" at bounding box center [51, 20] width 48 height 13
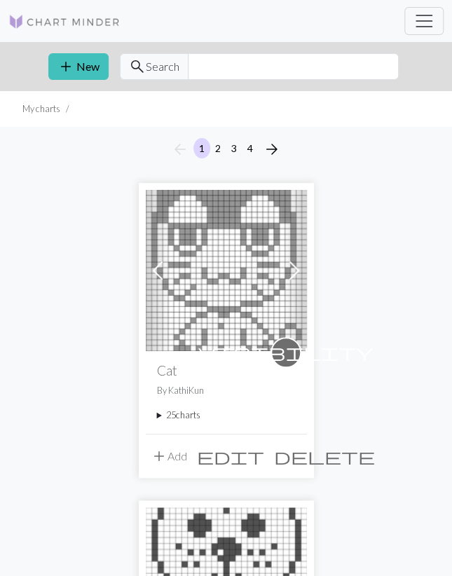
click at [193, 419] on summary "25 charts" at bounding box center [226, 414] width 139 height 13
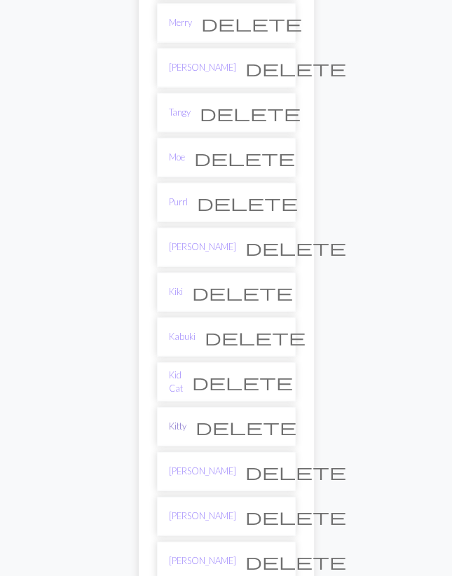
scroll to position [728, 0]
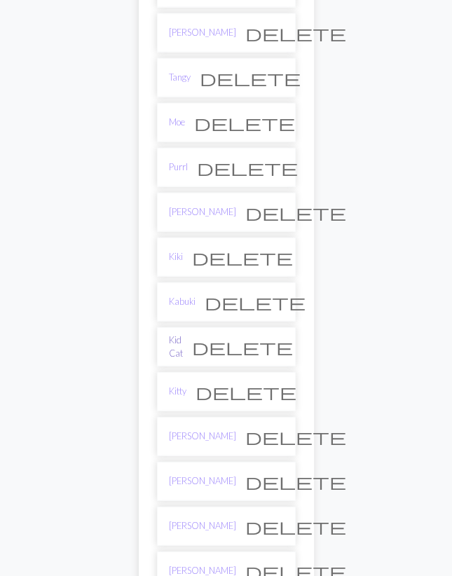
click at [183, 334] on link "Kid Cat" at bounding box center [176, 346] width 14 height 27
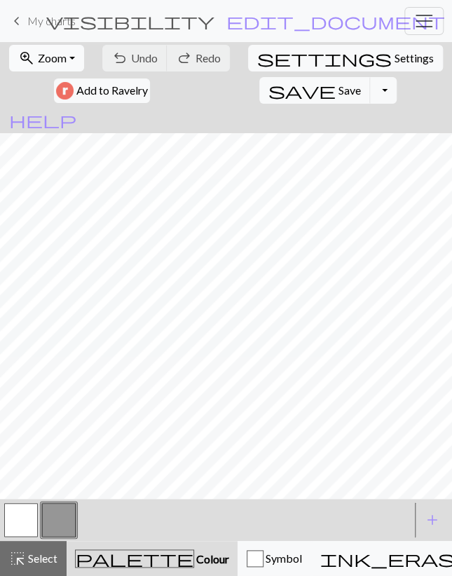
click at [62, 61] on span "Zoom" at bounding box center [52, 57] width 29 height 13
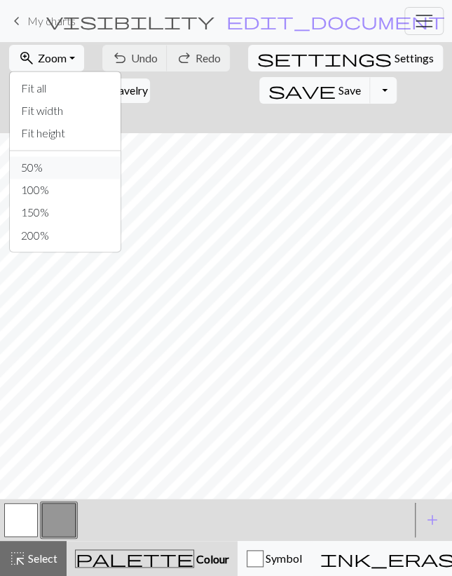
click at [48, 158] on button "50%" at bounding box center [65, 167] width 111 height 22
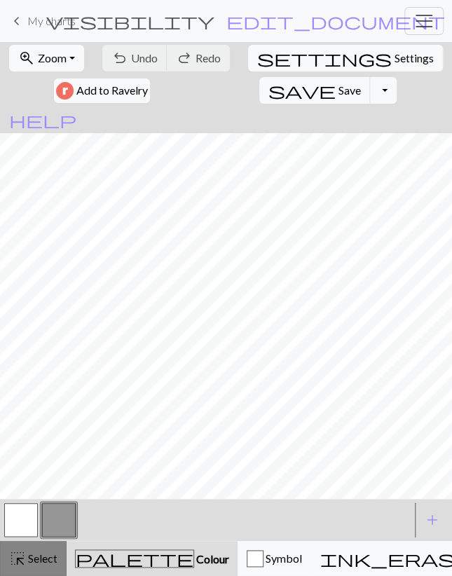
click at [41, 554] on span "Select" at bounding box center [42, 557] width 32 height 13
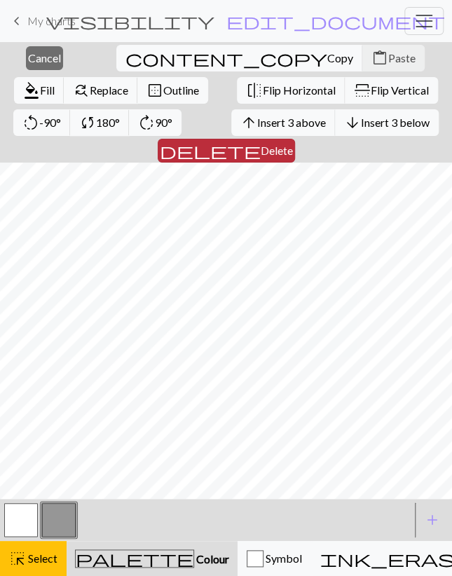
click at [295, 139] on button "delete Delete" at bounding box center [226, 151] width 137 height 24
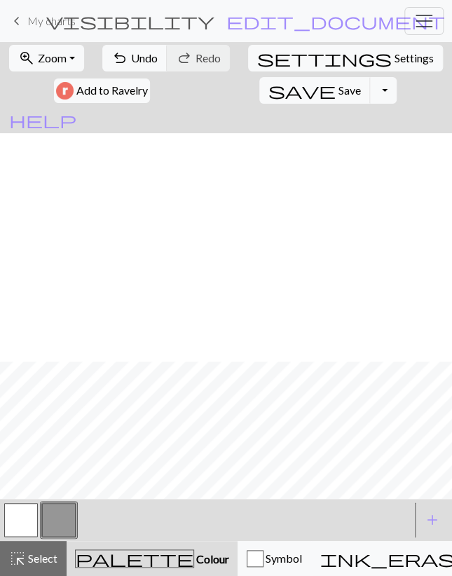
scroll to position [228, 0]
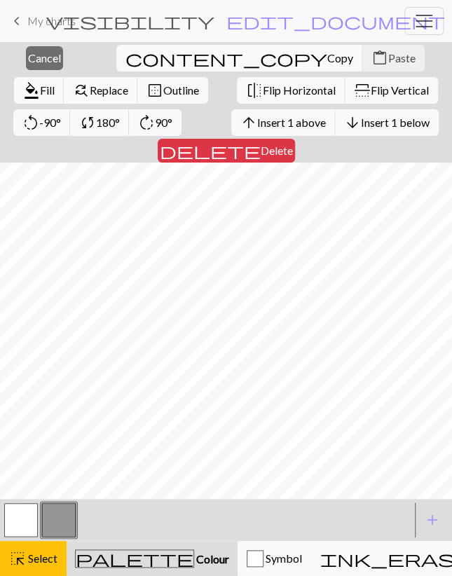
click at [295, 139] on button "delete Delete" at bounding box center [226, 151] width 137 height 24
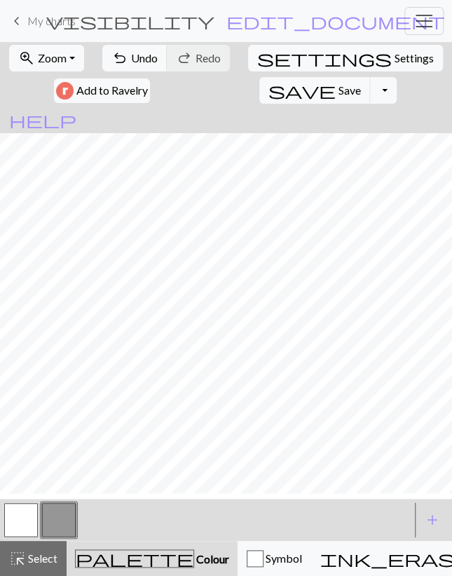
scroll to position [221, 0]
click at [33, 521] on button "button" at bounding box center [21, 520] width 34 height 34
drag, startPoint x: 66, startPoint y: 515, endPoint x: 73, endPoint y: 508, distance: 9.4
click at [65, 515] on button "button" at bounding box center [59, 520] width 34 height 34
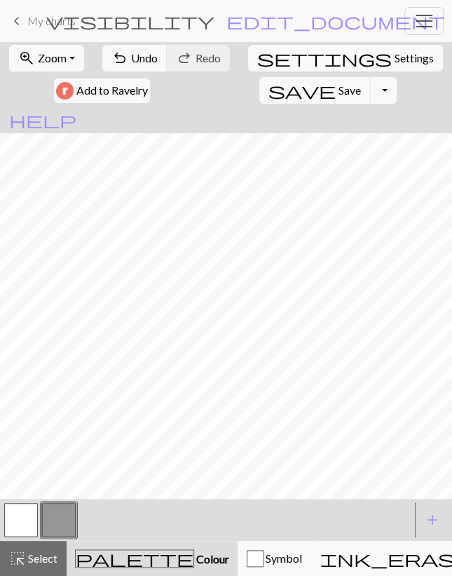
drag, startPoint x: 29, startPoint y: 522, endPoint x: 37, endPoint y: 501, distance: 23.3
click at [28, 522] on button "button" at bounding box center [21, 520] width 34 height 34
click at [55, 518] on button "button" at bounding box center [59, 520] width 34 height 34
click at [36, 518] on button "button" at bounding box center [21, 520] width 34 height 34
click at [50, 509] on button "button" at bounding box center [59, 520] width 34 height 34
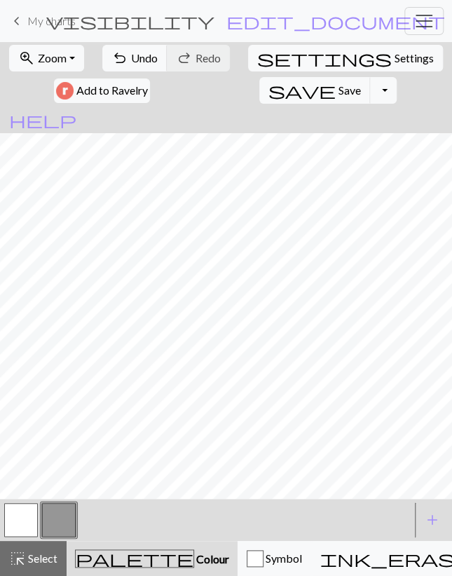
click at [34, 513] on button "button" at bounding box center [21, 520] width 34 height 34
click at [63, 512] on button "button" at bounding box center [59, 520] width 34 height 34
click at [16, 522] on button "button" at bounding box center [21, 520] width 34 height 34
drag, startPoint x: 64, startPoint y: 520, endPoint x: 96, endPoint y: 504, distance: 35.7
click at [65, 519] on button "button" at bounding box center [59, 520] width 34 height 34
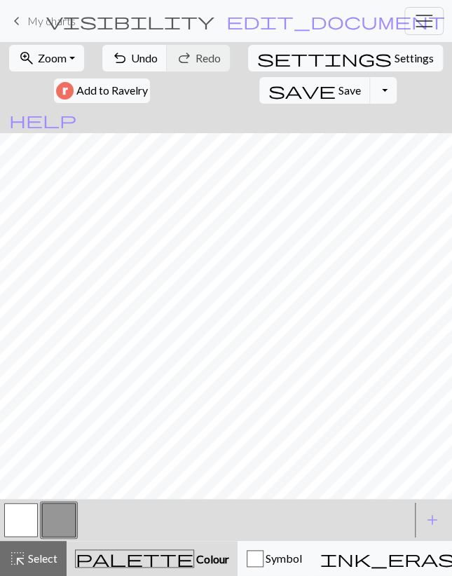
click at [29, 520] on button "button" at bounding box center [21, 520] width 34 height 34
drag, startPoint x: 61, startPoint y: 511, endPoint x: 66, endPoint y: 501, distance: 11.0
click at [61, 510] on button "button" at bounding box center [59, 520] width 34 height 34
click at [25, 511] on button "button" at bounding box center [21, 520] width 34 height 34
drag, startPoint x: 64, startPoint y: 522, endPoint x: 69, endPoint y: 511, distance: 12.5
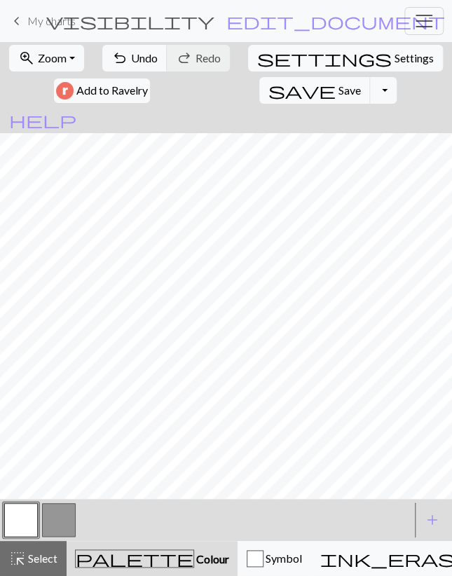
click at [64, 521] on button "button" at bounding box center [59, 520] width 34 height 34
click at [32, 514] on button "button" at bounding box center [21, 520] width 34 height 34
click at [48, 520] on button "button" at bounding box center [59, 520] width 34 height 34
click at [29, 507] on button "button" at bounding box center [21, 520] width 34 height 34
click at [67, 506] on button "button" at bounding box center [59, 520] width 34 height 34
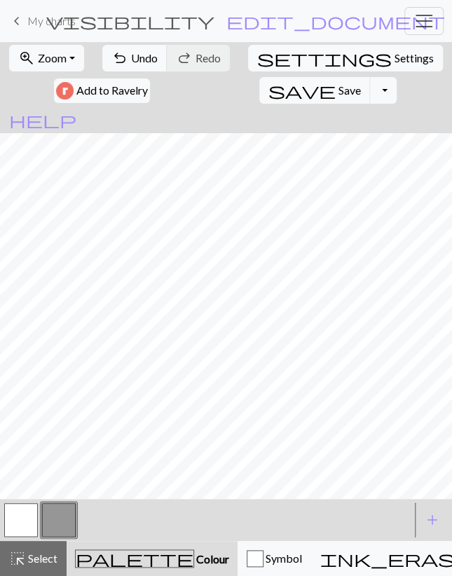
drag, startPoint x: 17, startPoint y: 507, endPoint x: 24, endPoint y: 505, distance: 7.3
click at [16, 508] on button "button" at bounding box center [21, 520] width 34 height 34
click at [51, 514] on button "button" at bounding box center [59, 520] width 34 height 34
drag, startPoint x: 22, startPoint y: 511, endPoint x: 29, endPoint y: 499, distance: 13.5
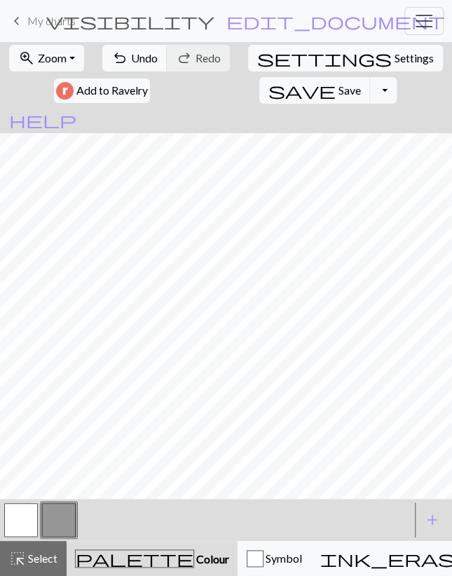
click at [22, 512] on button "button" at bounding box center [21, 520] width 34 height 34
click at [53, 517] on button "button" at bounding box center [59, 520] width 34 height 34
drag, startPoint x: 25, startPoint y: 520, endPoint x: 25, endPoint y: 512, distance: 8.4
click at [25, 520] on button "button" at bounding box center [21, 520] width 34 height 34
click at [53, 510] on button "button" at bounding box center [59, 520] width 34 height 34
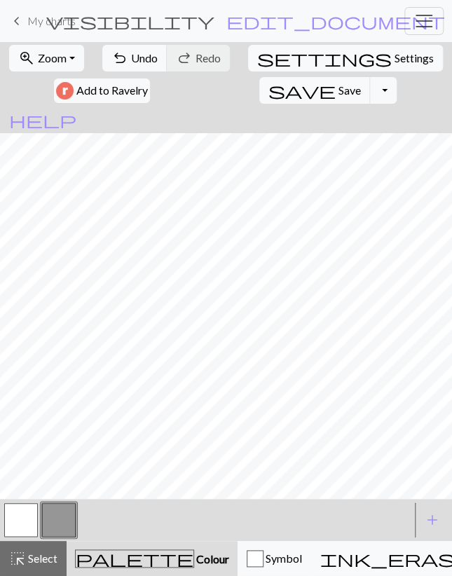
click at [30, 520] on button "button" at bounding box center [21, 520] width 34 height 34
drag, startPoint x: 54, startPoint y: 517, endPoint x: 56, endPoint y: 508, distance: 9.3
click at [54, 515] on button "button" at bounding box center [59, 520] width 34 height 34
click at [21, 522] on button "button" at bounding box center [21, 520] width 34 height 34
click at [53, 517] on button "button" at bounding box center [59, 520] width 34 height 34
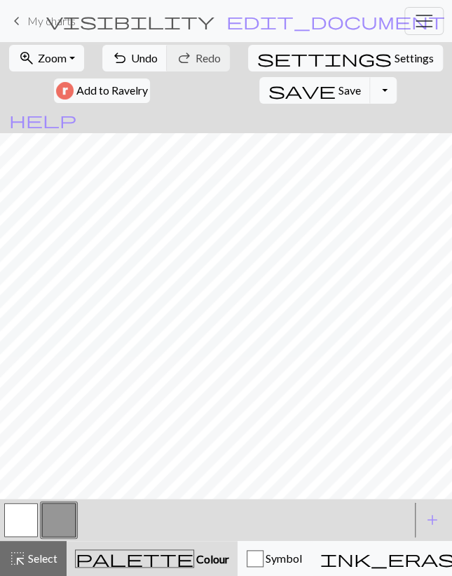
click at [34, 520] on button "button" at bounding box center [21, 520] width 34 height 34
click at [141, 61] on span "Undo" at bounding box center [144, 57] width 27 height 13
click at [60, 519] on button "button" at bounding box center [59, 520] width 34 height 34
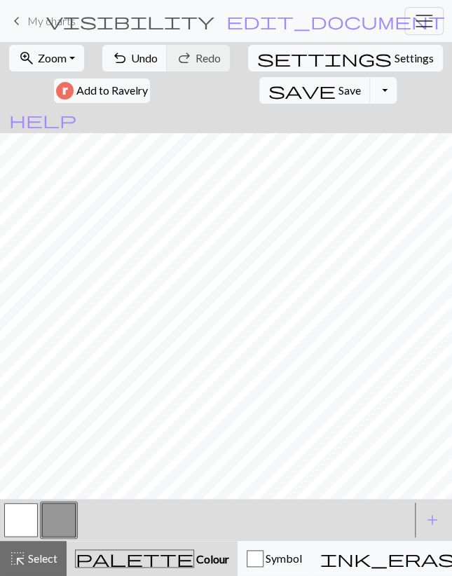
click at [34, 513] on button "button" at bounding box center [21, 520] width 34 height 34
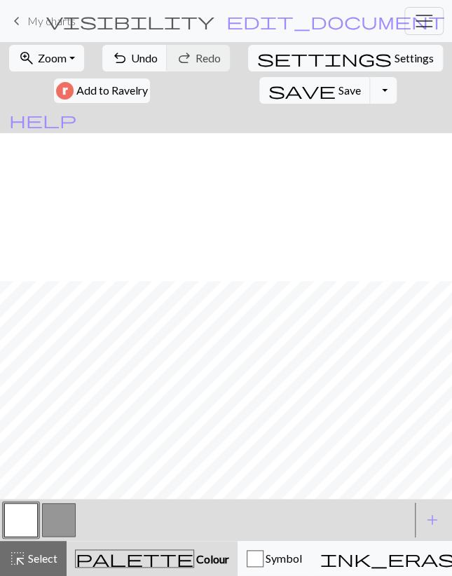
scroll to position [162, 0]
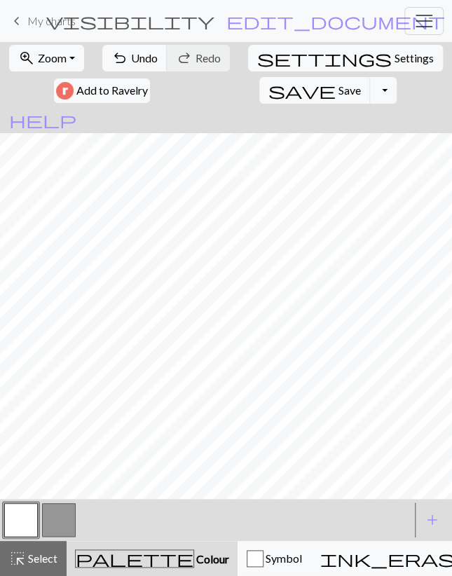
click at [46, 528] on button "button" at bounding box center [59, 520] width 34 height 34
click at [25, 511] on button "button" at bounding box center [21, 520] width 34 height 34
click at [36, 555] on span "Select" at bounding box center [42, 557] width 32 height 13
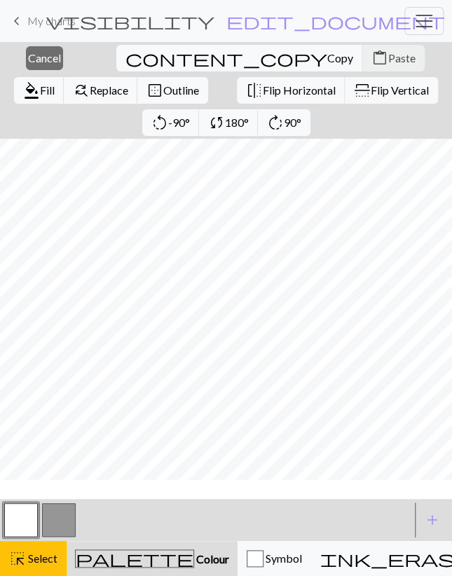
scroll to position [195, 0]
click at [327, 62] on span "Copy" at bounding box center [340, 57] width 26 height 13
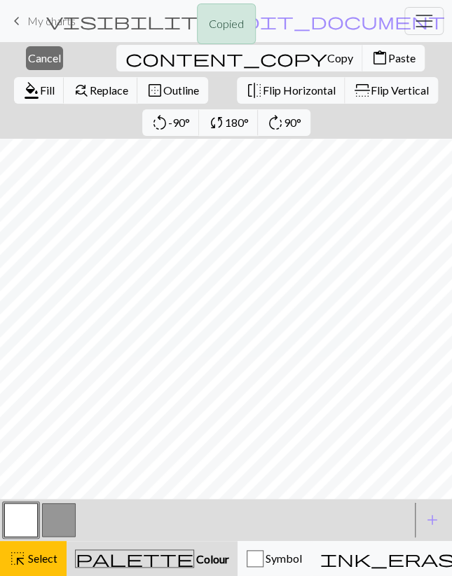
click at [388, 57] on span "Paste" at bounding box center [401, 57] width 27 height 13
click at [32, 56] on span "Cancel" at bounding box center [44, 57] width 33 height 13
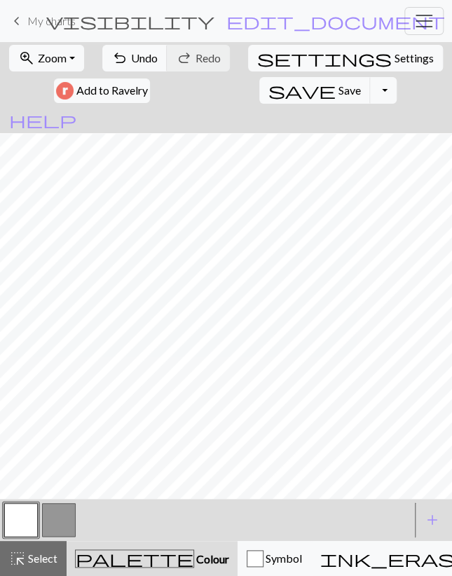
drag, startPoint x: 41, startPoint y: 555, endPoint x: 66, endPoint y: 518, distance: 45.1
click at [41, 555] on span "Select" at bounding box center [42, 557] width 32 height 13
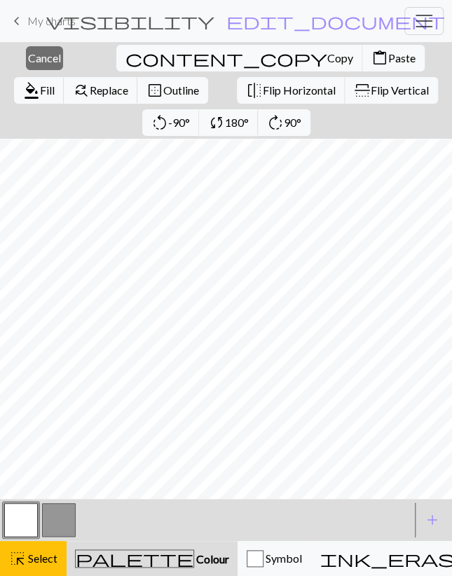
click at [123, 72] on div "content_copy Copy content_paste Paste" at bounding box center [270, 58] width 311 height 32
click at [124, 66] on button "content_copy Copy" at bounding box center [239, 58] width 247 height 27
click at [362, 50] on button "content_paste Paste" at bounding box center [393, 58] width 62 height 27
click at [43, 61] on span "Cancel" at bounding box center [44, 57] width 33 height 13
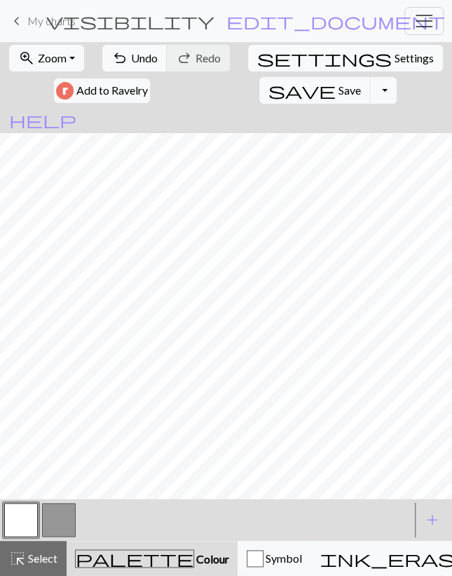
drag, startPoint x: 65, startPoint y: 515, endPoint x: 70, endPoint y: 499, distance: 16.2
click at [65, 515] on button "button" at bounding box center [59, 520] width 34 height 34
drag, startPoint x: 14, startPoint y: 512, endPoint x: 24, endPoint y: 504, distance: 12.9
click at [15, 513] on button "button" at bounding box center [21, 520] width 34 height 34
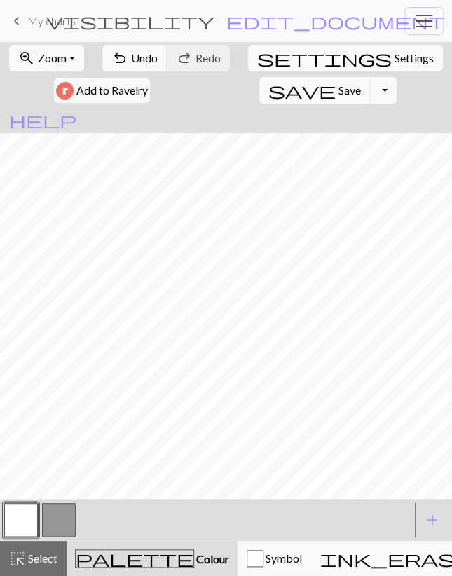
drag, startPoint x: 64, startPoint y: 512, endPoint x: 76, endPoint y: 499, distance: 17.3
click at [66, 509] on button "button" at bounding box center [59, 520] width 34 height 34
click at [29, 509] on button "button" at bounding box center [21, 520] width 34 height 34
click at [68, 516] on button "button" at bounding box center [59, 520] width 34 height 34
drag, startPoint x: 36, startPoint y: 517, endPoint x: 39, endPoint y: 509, distance: 8.5
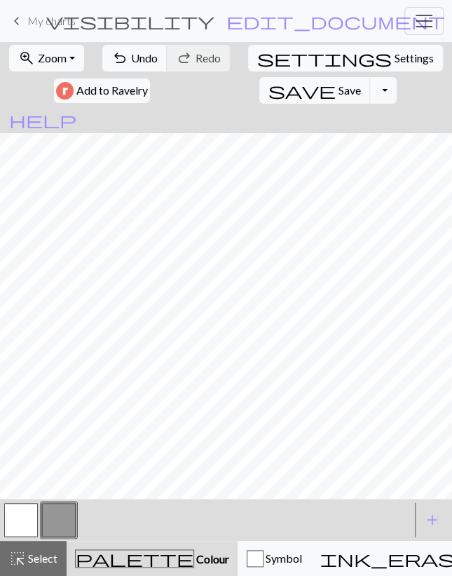
click at [36, 514] on button "button" at bounding box center [21, 520] width 34 height 34
click at [61, 519] on button "button" at bounding box center [59, 520] width 34 height 34
click at [47, 509] on button "button" at bounding box center [59, 520] width 34 height 34
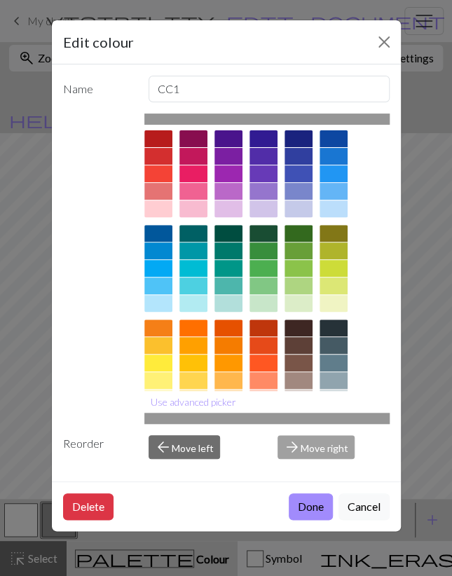
click at [35, 380] on div "Edit colour Name CC1 Use advanced picker Reorder arrow_back Move left arrow_for…" at bounding box center [226, 288] width 452 height 576
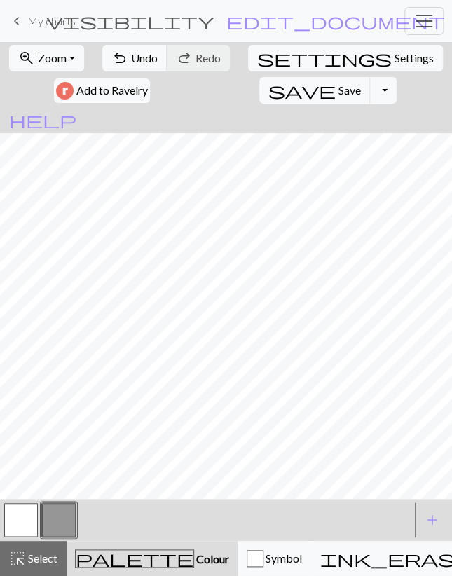
click at [31, 515] on button "button" at bounding box center [21, 520] width 34 height 34
click at [62, 509] on button "button" at bounding box center [59, 520] width 34 height 34
click at [26, 512] on button "button" at bounding box center [21, 520] width 34 height 34
click at [58, 518] on button "button" at bounding box center [59, 520] width 34 height 34
click at [30, 522] on button "button" at bounding box center [21, 520] width 34 height 34
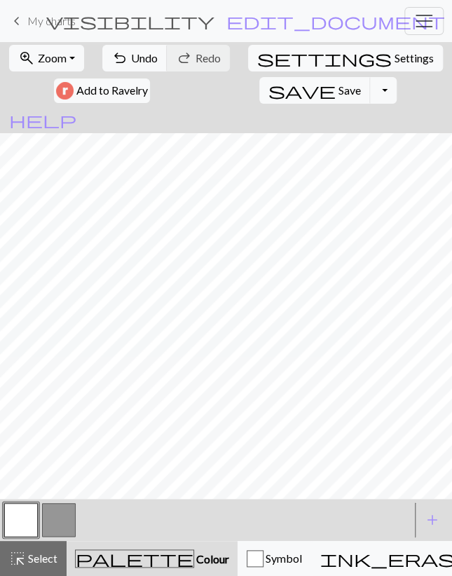
click at [47, 524] on button "button" at bounding box center [59, 520] width 34 height 34
click at [32, 526] on button "button" at bounding box center [21, 520] width 34 height 34
drag, startPoint x: 48, startPoint y: 520, endPoint x: 58, endPoint y: 504, distance: 18.3
click at [48, 519] on button "button" at bounding box center [59, 520] width 34 height 34
click at [394, 62] on span "Settings" at bounding box center [413, 58] width 39 height 17
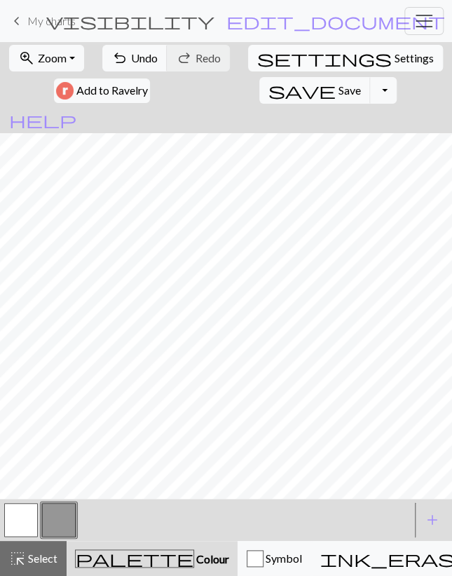
select select "aran"
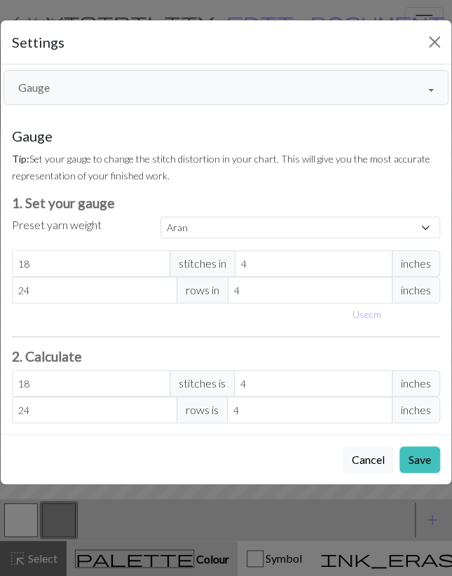
click at [139, 84] on button "Gauge" at bounding box center [226, 87] width 445 height 35
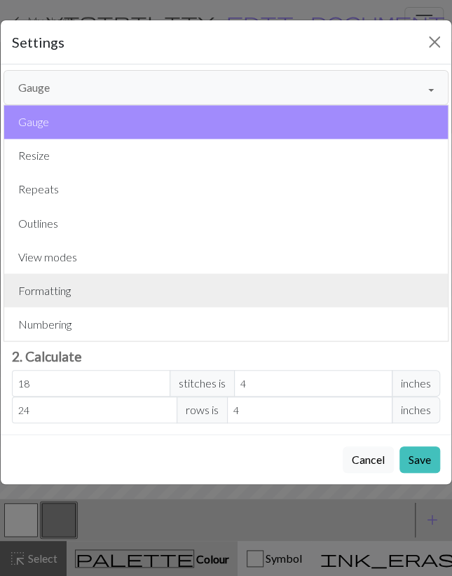
click at [53, 285] on button "Formatting" at bounding box center [225, 290] width 443 height 34
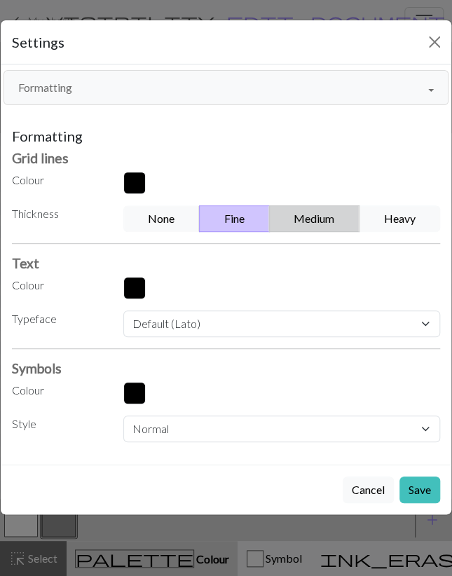
click at [328, 211] on button "Medium" at bounding box center [314, 218] width 91 height 27
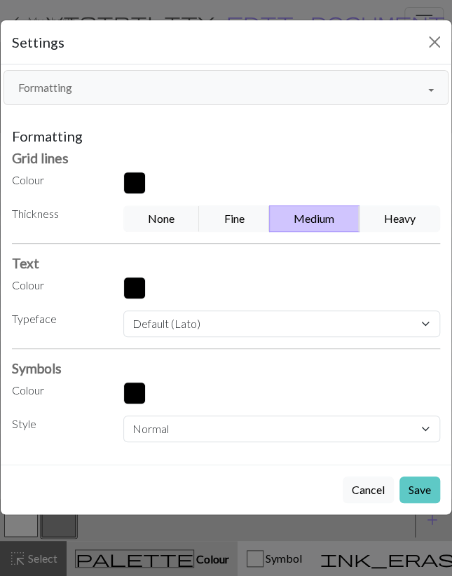
click at [403, 487] on button "Save" at bounding box center [419, 489] width 41 height 27
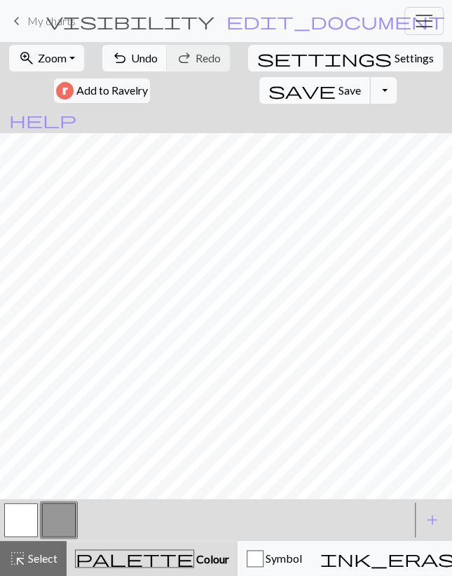
click at [259, 83] on button "save Save Save" at bounding box center [314, 90] width 111 height 27
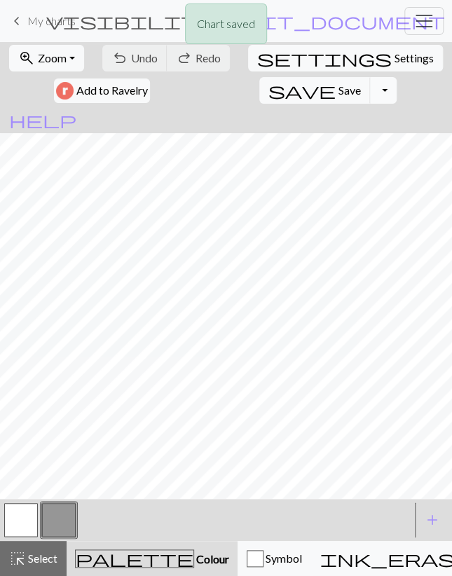
click at [370, 92] on button "Toggle Dropdown" at bounding box center [383, 90] width 27 height 27
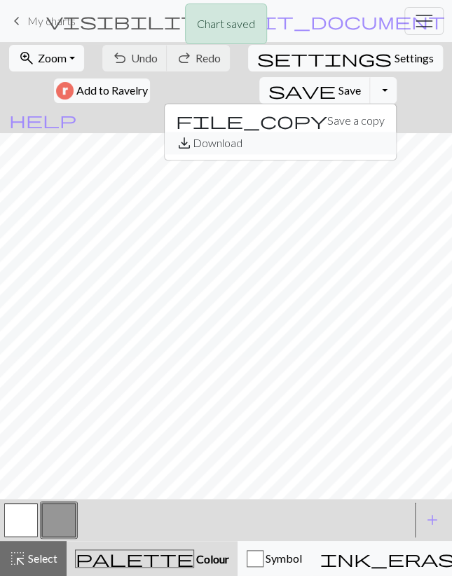
click at [224, 145] on button "save_alt Download" at bounding box center [280, 143] width 231 height 22
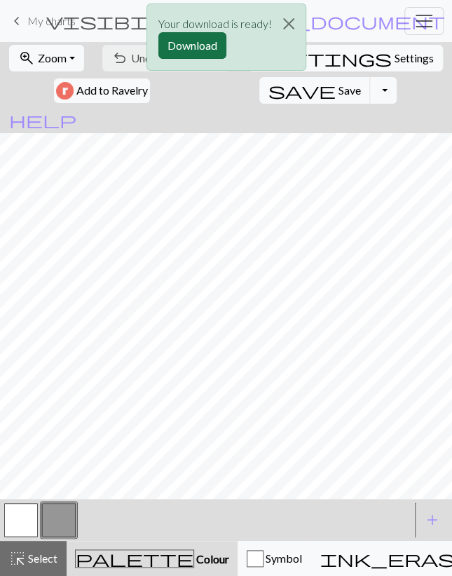
click at [179, 36] on button "Download" at bounding box center [192, 45] width 68 height 27
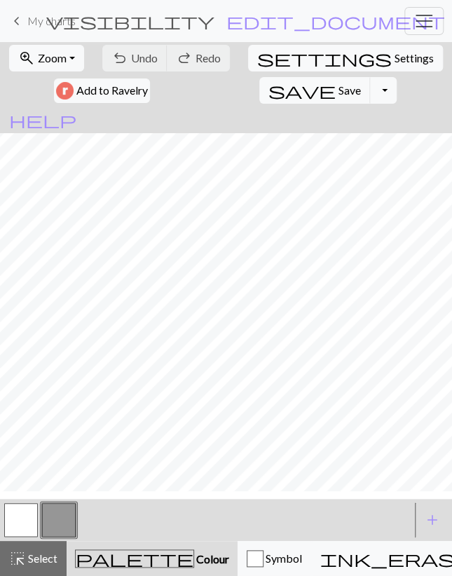
scroll to position [202, 0]
click at [48, 25] on span "My charts" at bounding box center [51, 20] width 48 height 13
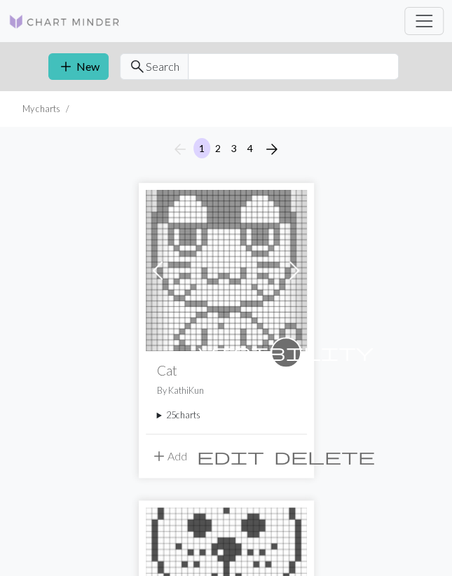
click at [201, 414] on summary "25 charts" at bounding box center [226, 414] width 139 height 13
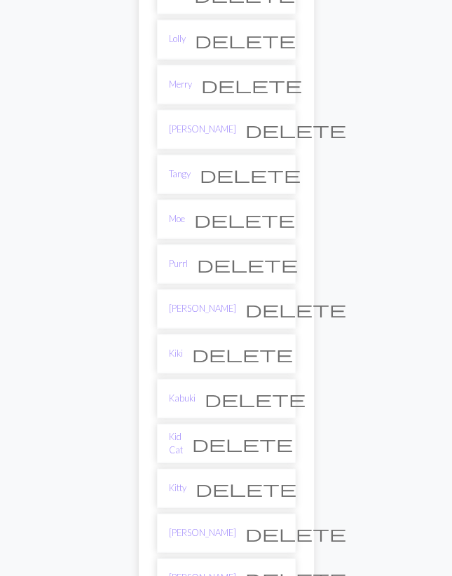
scroll to position [655, 0]
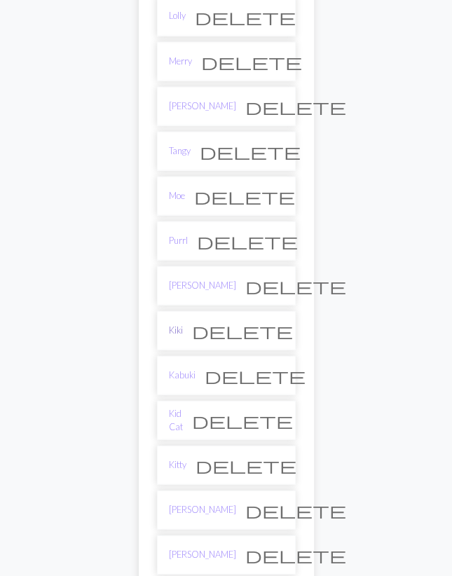
click at [180, 323] on link "Kiki" at bounding box center [176, 329] width 14 height 13
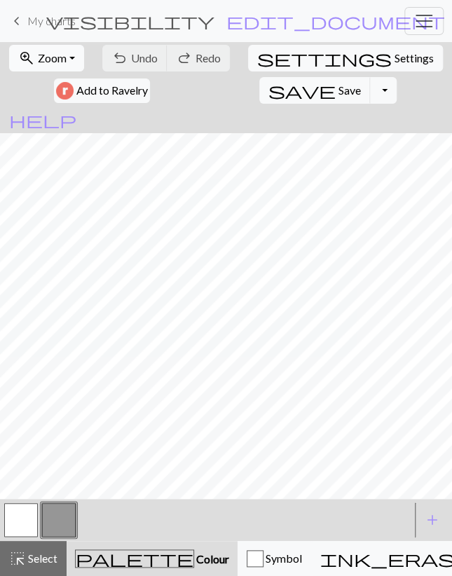
click at [27, 52] on span "zoom_in" at bounding box center [26, 58] width 17 height 20
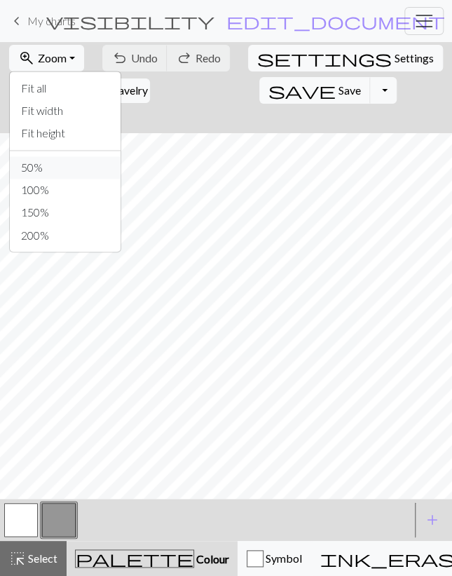
click at [57, 169] on button "50%" at bounding box center [65, 167] width 111 height 22
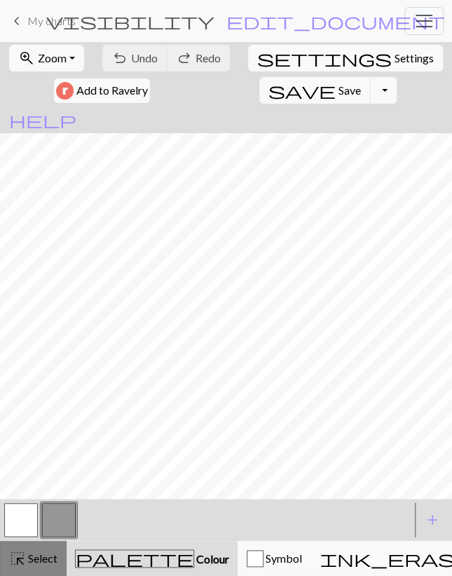
click at [39, 550] on div "highlight_alt Select Select" at bounding box center [33, 558] width 48 height 17
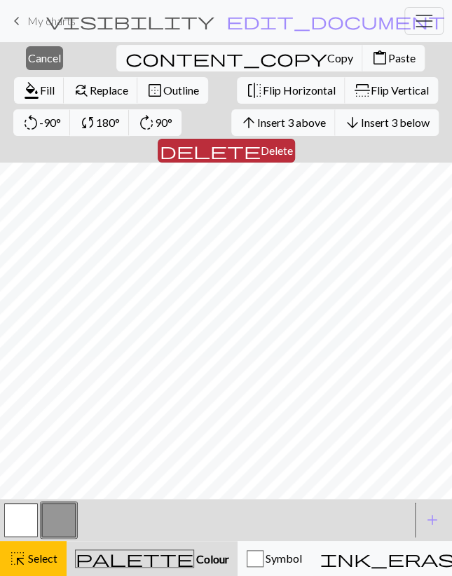
click at [261, 141] on span "delete" at bounding box center [210, 151] width 101 height 20
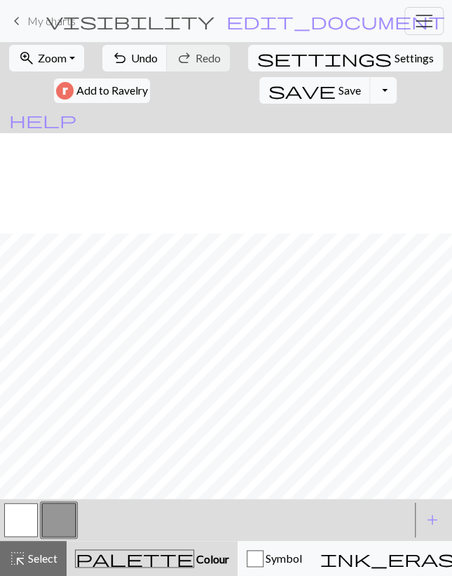
scroll to position [228, 0]
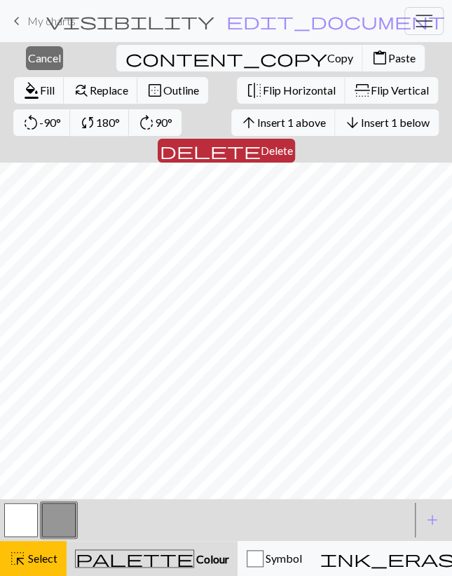
click at [295, 139] on button "delete Delete" at bounding box center [226, 151] width 137 height 24
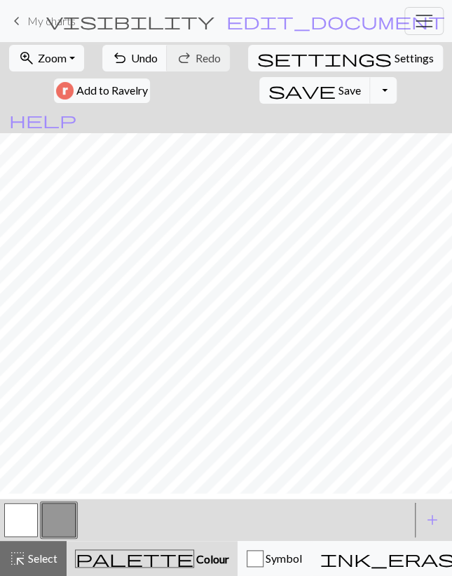
scroll to position [221, 0]
click at [26, 525] on button "button" at bounding box center [21, 520] width 34 height 34
click at [48, 520] on button "button" at bounding box center [59, 520] width 34 height 34
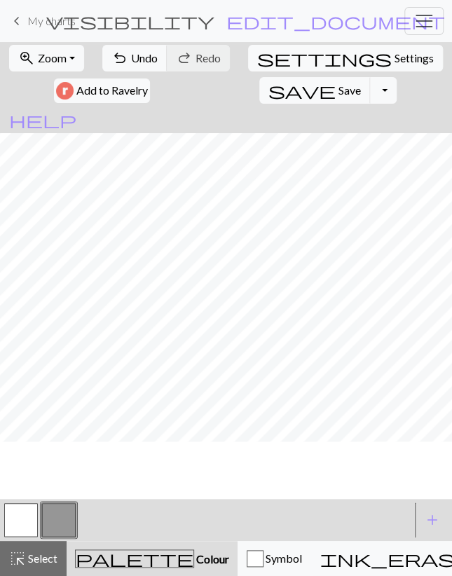
scroll to position [0, 0]
click at [27, 525] on button "button" at bounding box center [21, 520] width 34 height 34
drag, startPoint x: 59, startPoint y: 527, endPoint x: 59, endPoint y: 519, distance: 8.4
click at [59, 526] on button "button" at bounding box center [59, 520] width 34 height 34
click at [18, 511] on button "button" at bounding box center [21, 520] width 34 height 34
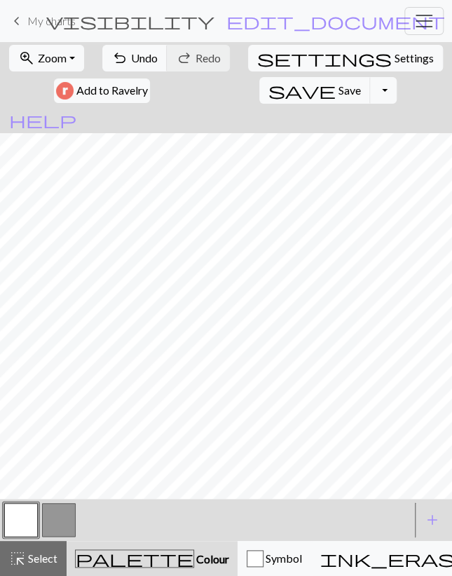
click at [57, 523] on button "button" at bounding box center [59, 520] width 34 height 34
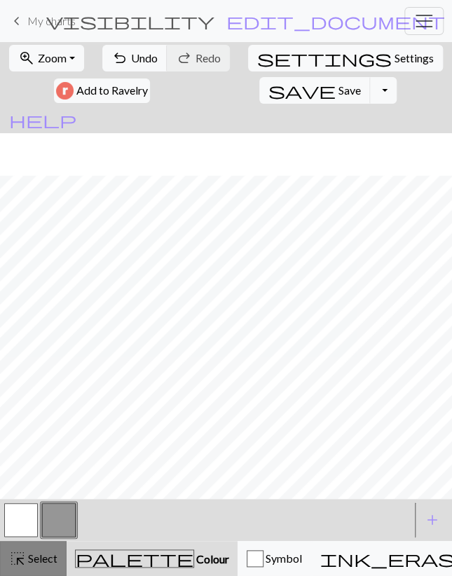
scroll to position [81, 0]
click at [32, 520] on button "button" at bounding box center [21, 520] width 34 height 34
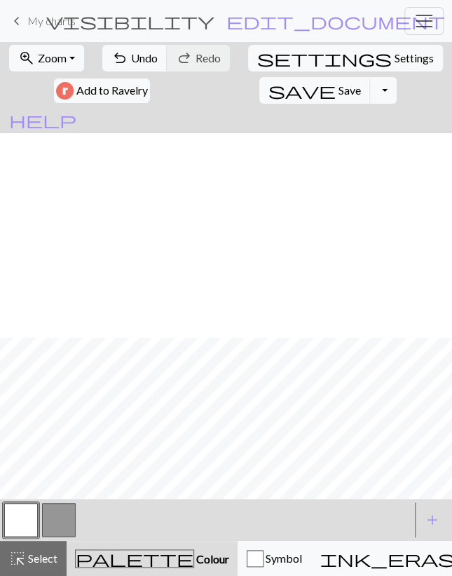
scroll to position [221, 0]
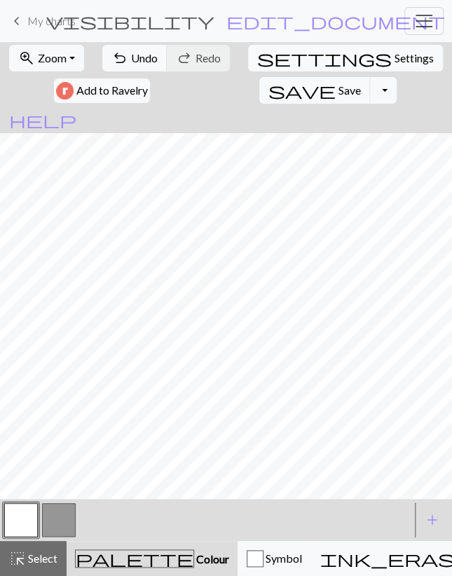
click at [53, 525] on button "button" at bounding box center [59, 520] width 34 height 34
drag, startPoint x: 27, startPoint y: 516, endPoint x: 33, endPoint y: 508, distance: 10.5
click at [27, 515] on button "button" at bounding box center [21, 520] width 34 height 34
click at [57, 510] on button "button" at bounding box center [59, 520] width 34 height 34
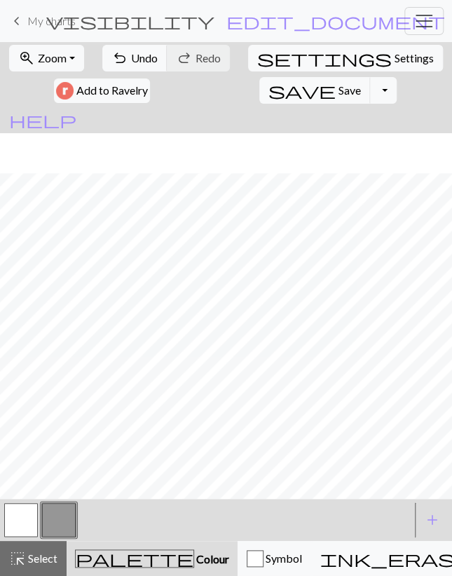
scroll to position [221, 0]
click at [141, 59] on span "Undo" at bounding box center [144, 57] width 27 height 13
click at [141, 58] on span "Undo" at bounding box center [144, 57] width 27 height 13
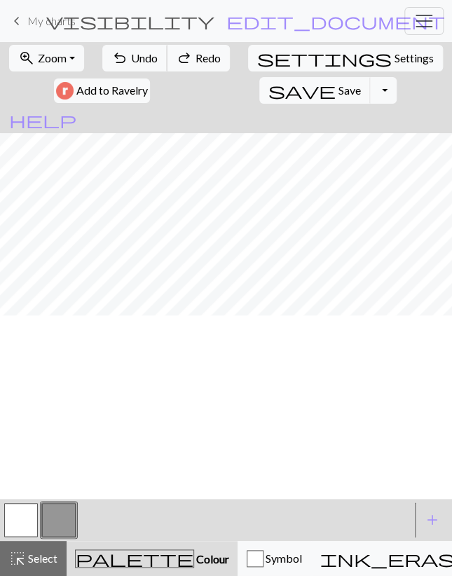
scroll to position [0, 0]
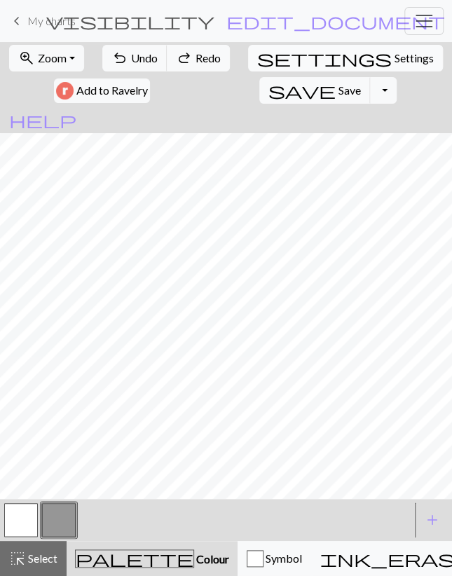
click at [278, 60] on button "settings Settings" at bounding box center [345, 58] width 195 height 27
select select "aran"
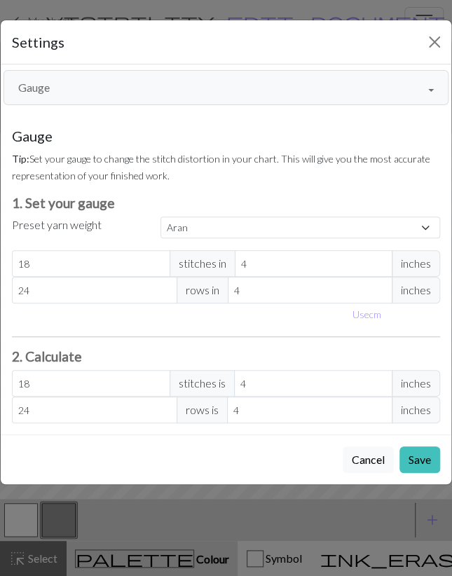
click at [135, 85] on button "Gauge" at bounding box center [226, 87] width 445 height 35
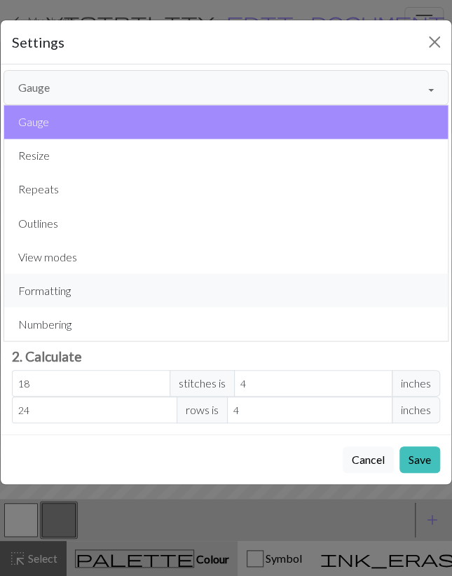
drag, startPoint x: 78, startPoint y: 280, endPoint x: 269, endPoint y: 224, distance: 199.2
click at [78, 281] on button "Formatting" at bounding box center [225, 290] width 443 height 34
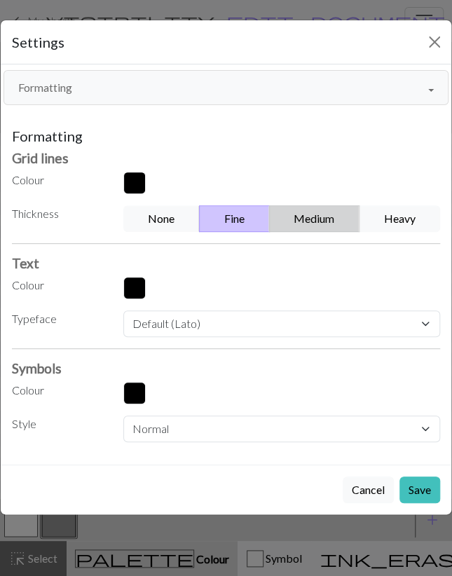
click at [326, 211] on button "Medium" at bounding box center [314, 218] width 91 height 27
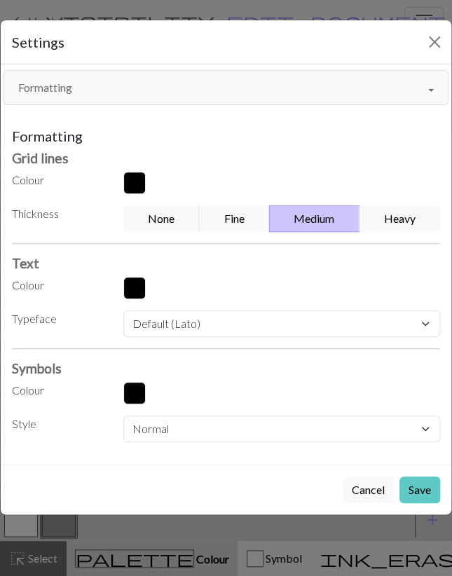
click at [416, 484] on button "Save" at bounding box center [419, 489] width 41 height 27
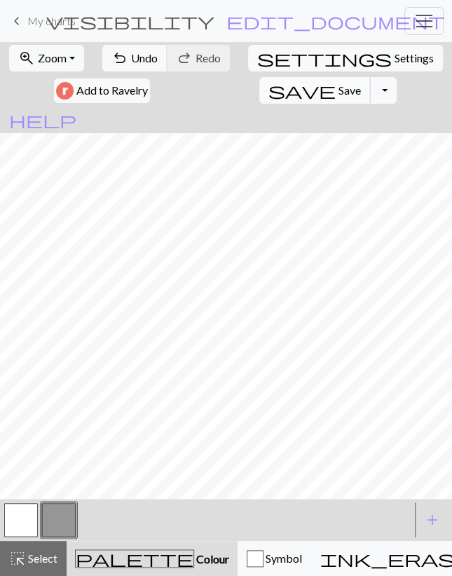
click at [259, 87] on button "save Save Save" at bounding box center [314, 90] width 111 height 27
click at [370, 95] on button "Toggle Dropdown" at bounding box center [383, 90] width 27 height 27
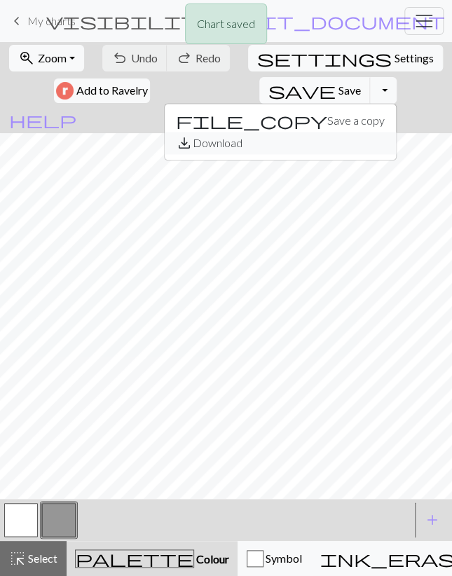
click at [229, 142] on button "save_alt Download" at bounding box center [280, 143] width 231 height 22
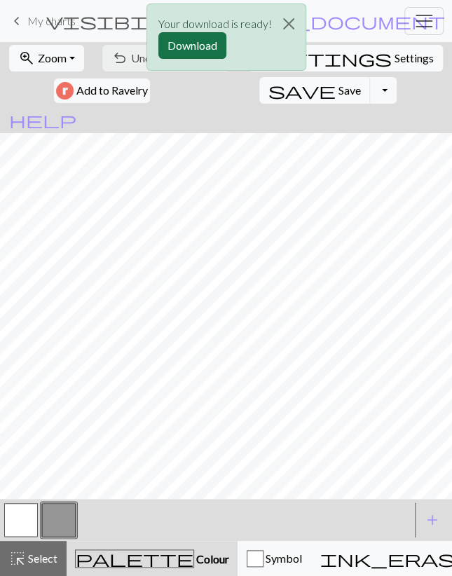
click at [176, 43] on button "Download" at bounding box center [192, 45] width 68 height 27
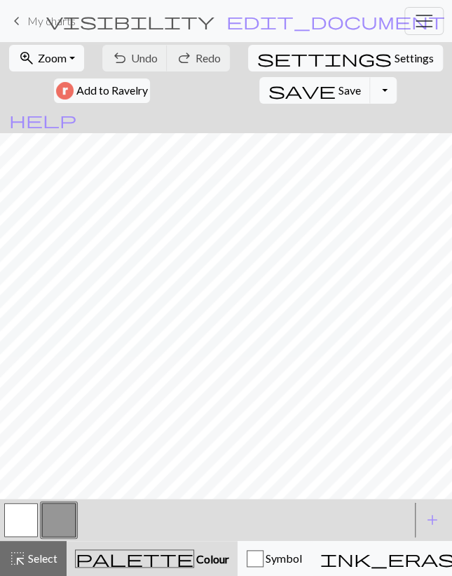
click at [53, 21] on span "My charts" at bounding box center [51, 20] width 48 height 13
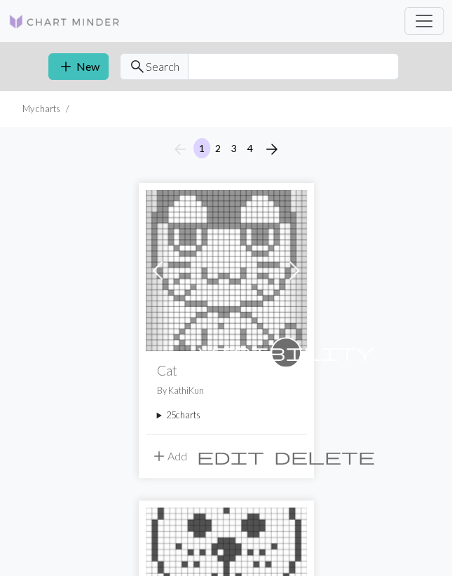
click at [174, 417] on summary "25 charts" at bounding box center [226, 414] width 139 height 13
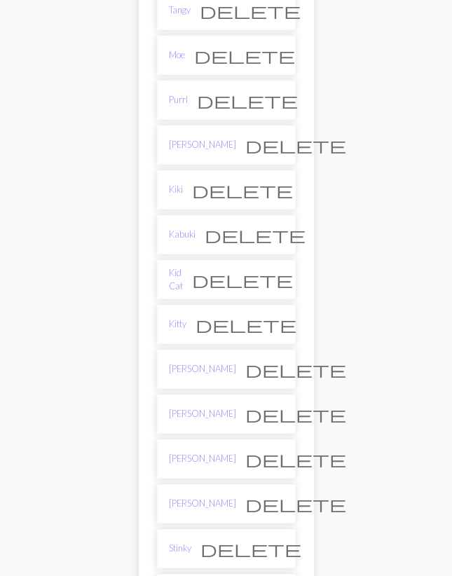
scroll to position [801, 0]
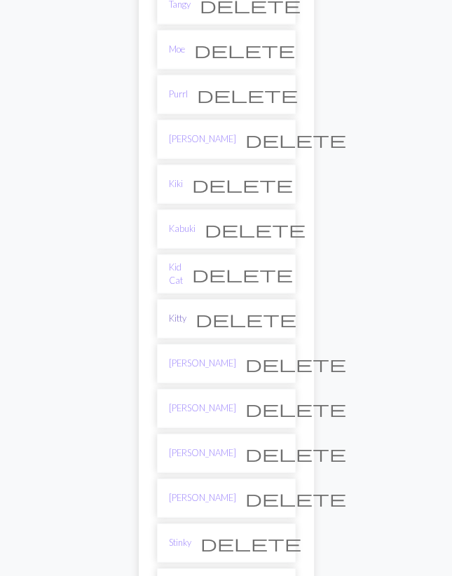
click at [186, 312] on link "Kitty" at bounding box center [178, 318] width 18 height 13
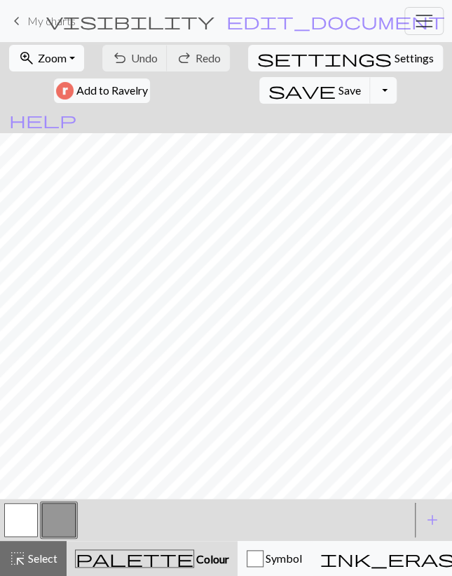
click at [60, 52] on span "Zoom" at bounding box center [52, 57] width 29 height 13
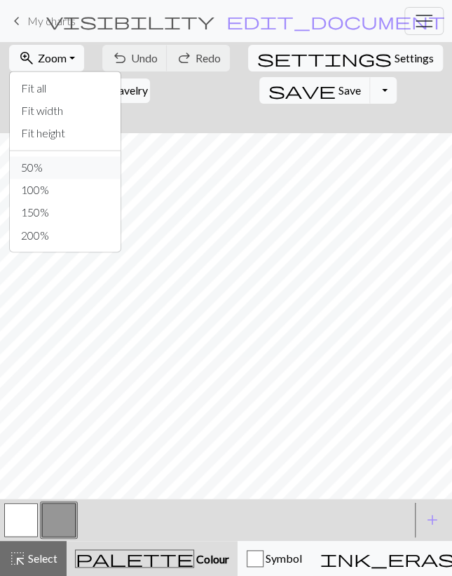
click at [69, 165] on button "50%" at bounding box center [65, 167] width 111 height 22
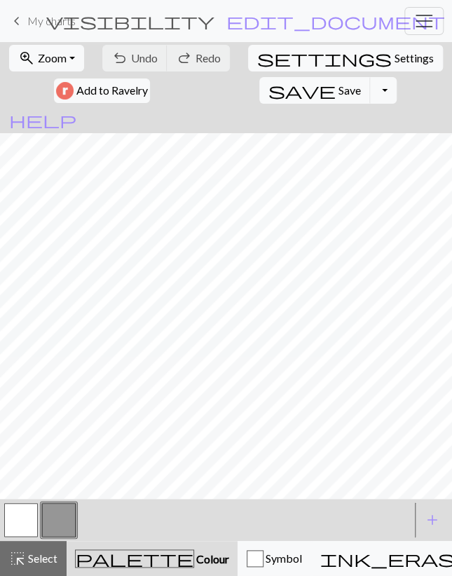
click at [51, 554] on span "Select" at bounding box center [42, 557] width 32 height 13
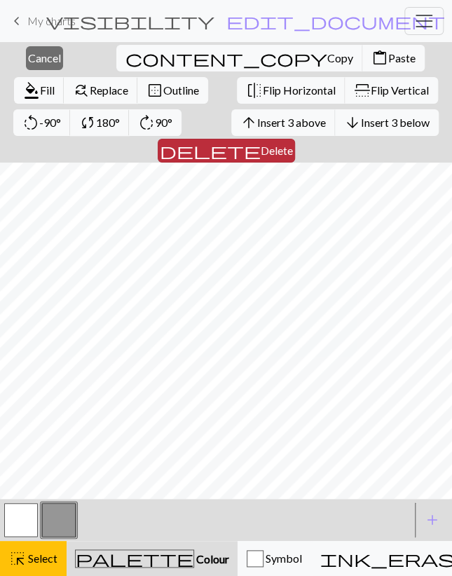
click at [261, 141] on span "delete" at bounding box center [210, 151] width 101 height 20
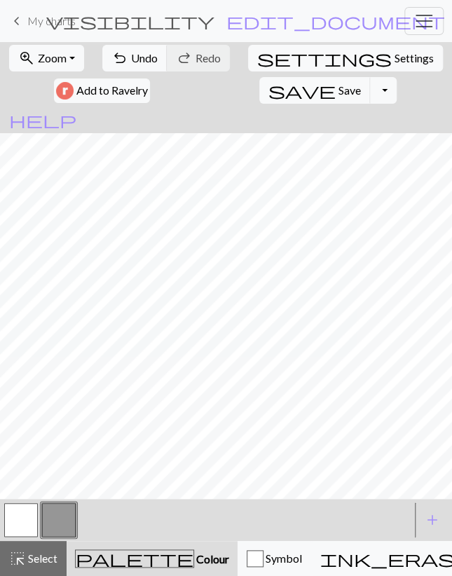
scroll to position [228, 0]
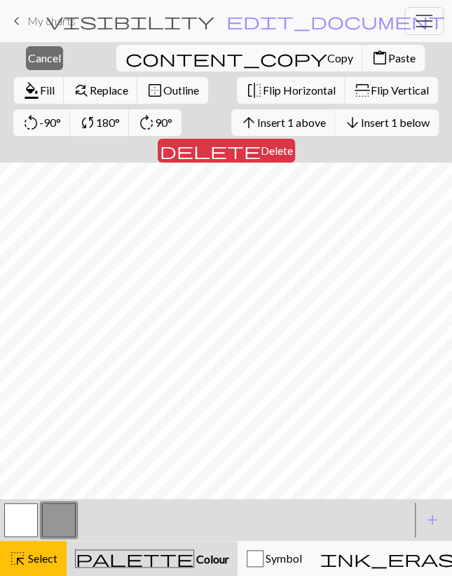
click at [295, 139] on button "delete Delete" at bounding box center [226, 151] width 137 height 24
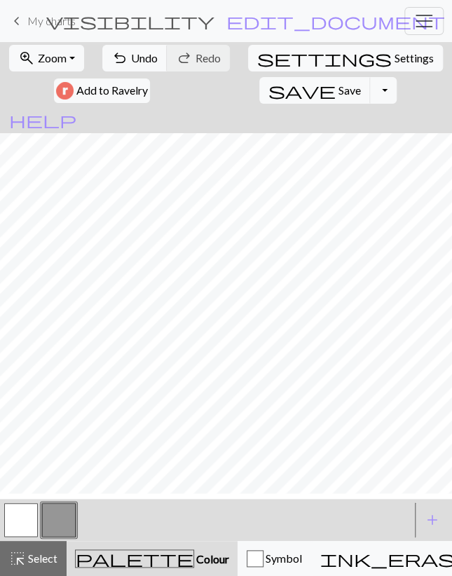
scroll to position [221, 0]
click at [29, 525] on button "button" at bounding box center [21, 520] width 34 height 34
click at [52, 526] on button "button" at bounding box center [59, 520] width 34 height 34
drag, startPoint x: 20, startPoint y: 525, endPoint x: 61, endPoint y: 503, distance: 47.0
click at [20, 525] on button "button" at bounding box center [21, 520] width 34 height 34
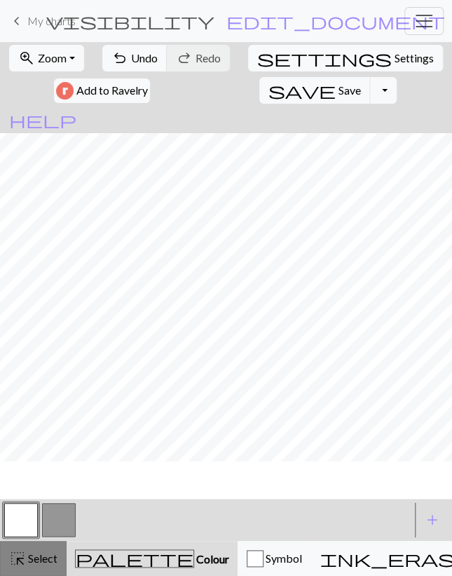
scroll to position [0, 0]
click at [58, 512] on button "button" at bounding box center [59, 520] width 34 height 34
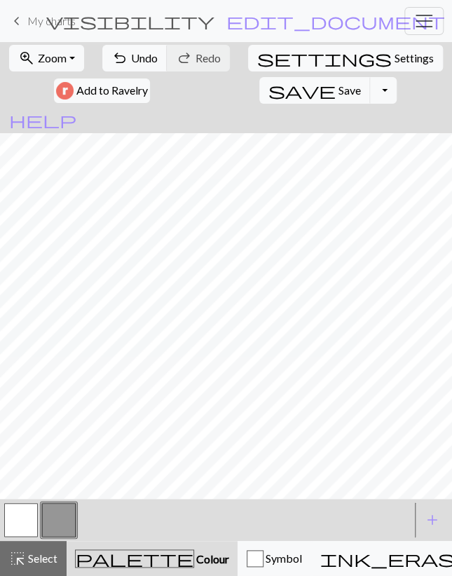
click at [31, 513] on button "button" at bounding box center [21, 520] width 34 height 34
click at [65, 512] on button "button" at bounding box center [59, 520] width 34 height 34
click at [23, 513] on button "button" at bounding box center [21, 520] width 34 height 34
click at [64, 511] on button "button" at bounding box center [59, 520] width 34 height 34
click at [27, 520] on button "button" at bounding box center [21, 520] width 34 height 34
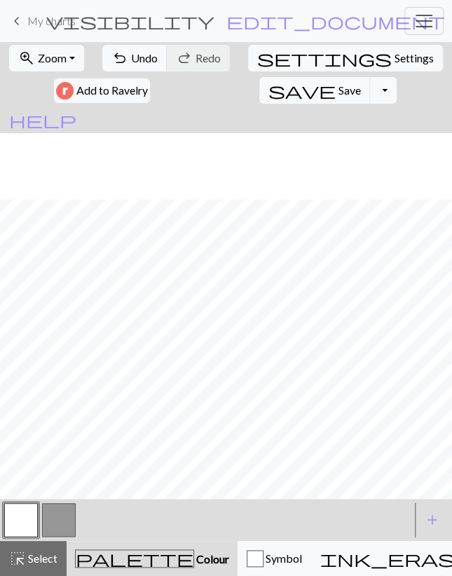
scroll to position [81, 0]
click at [55, 529] on button "button" at bounding box center [59, 520] width 34 height 34
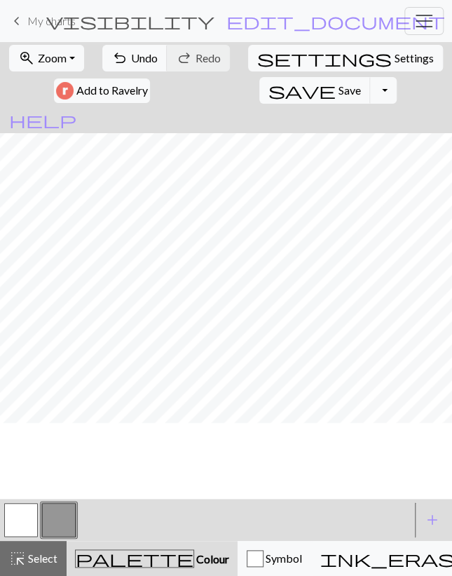
scroll to position [0, 0]
click at [25, 516] on button "button" at bounding box center [21, 520] width 34 height 34
click at [152, 62] on span "Undo" at bounding box center [144, 57] width 27 height 13
click at [155, 65] on button "undo Undo Undo" at bounding box center [134, 58] width 65 height 27
click at [152, 57] on span "Undo" at bounding box center [144, 57] width 27 height 13
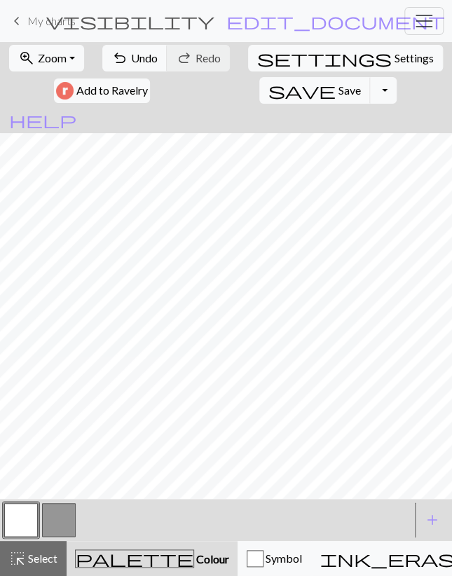
click at [62, 513] on button "button" at bounding box center [59, 520] width 34 height 34
click at [30, 512] on button "button" at bounding box center [21, 520] width 34 height 34
drag, startPoint x: 56, startPoint y: 511, endPoint x: 60, endPoint y: 499, distance: 12.4
click at [55, 509] on button "button" at bounding box center [59, 520] width 34 height 34
click at [134, 64] on button "undo Undo Undo" at bounding box center [134, 58] width 65 height 27
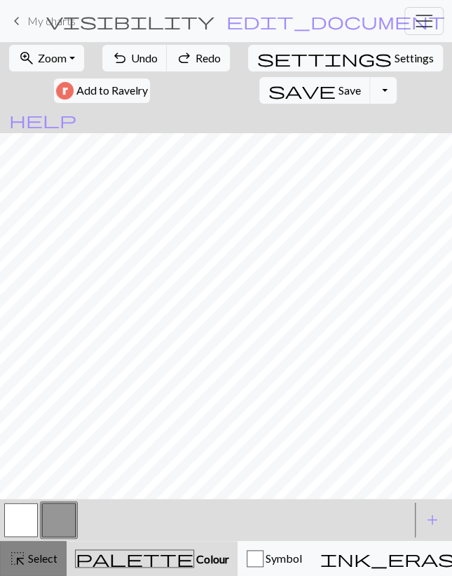
click at [37, 557] on span "Select" at bounding box center [42, 557] width 32 height 13
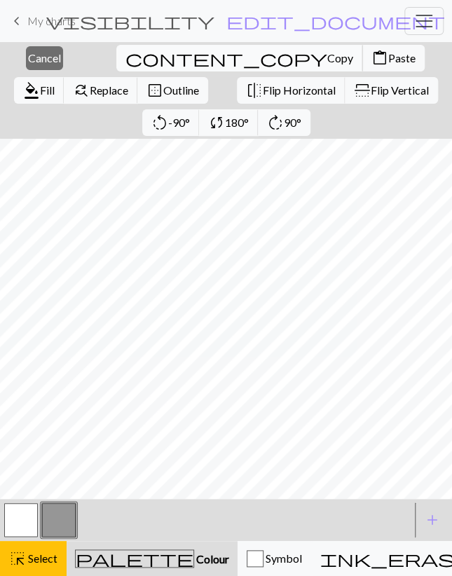
click at [327, 55] on span "Copy" at bounding box center [340, 57] width 26 height 13
click at [388, 59] on span "Paste" at bounding box center [401, 57] width 27 height 13
click at [263, 86] on span "Flip Horizontal" at bounding box center [299, 89] width 73 height 13
click at [33, 56] on span "Cancel" at bounding box center [44, 57] width 33 height 13
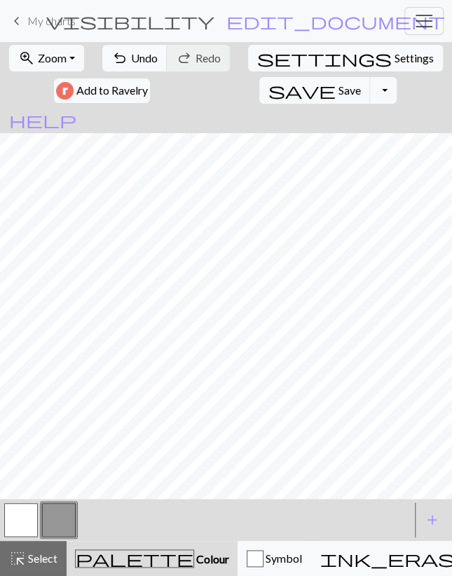
click at [31, 513] on button "button" at bounding box center [21, 520] width 34 height 34
click at [144, 50] on button "undo Undo Undo" at bounding box center [134, 58] width 65 height 27
click at [52, 515] on button "button" at bounding box center [59, 520] width 34 height 34
drag, startPoint x: 29, startPoint y: 514, endPoint x: 29, endPoint y: 506, distance: 7.7
click at [29, 513] on button "button" at bounding box center [21, 520] width 34 height 34
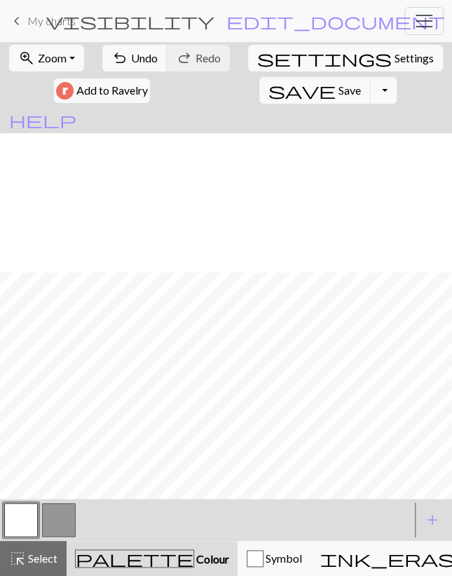
scroll to position [221, 0]
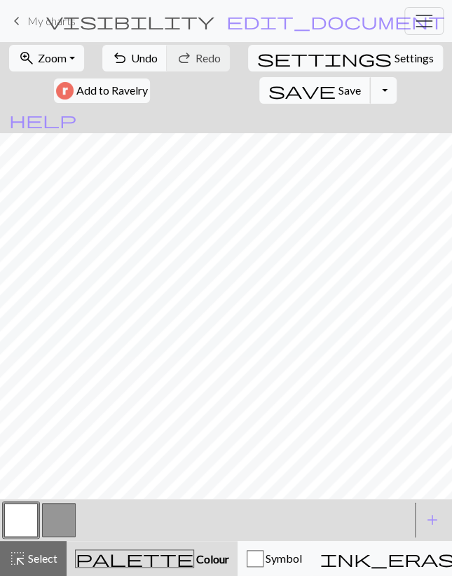
click at [338, 88] on span "Save" at bounding box center [349, 89] width 22 height 13
